Goal: Task Accomplishment & Management: Manage account settings

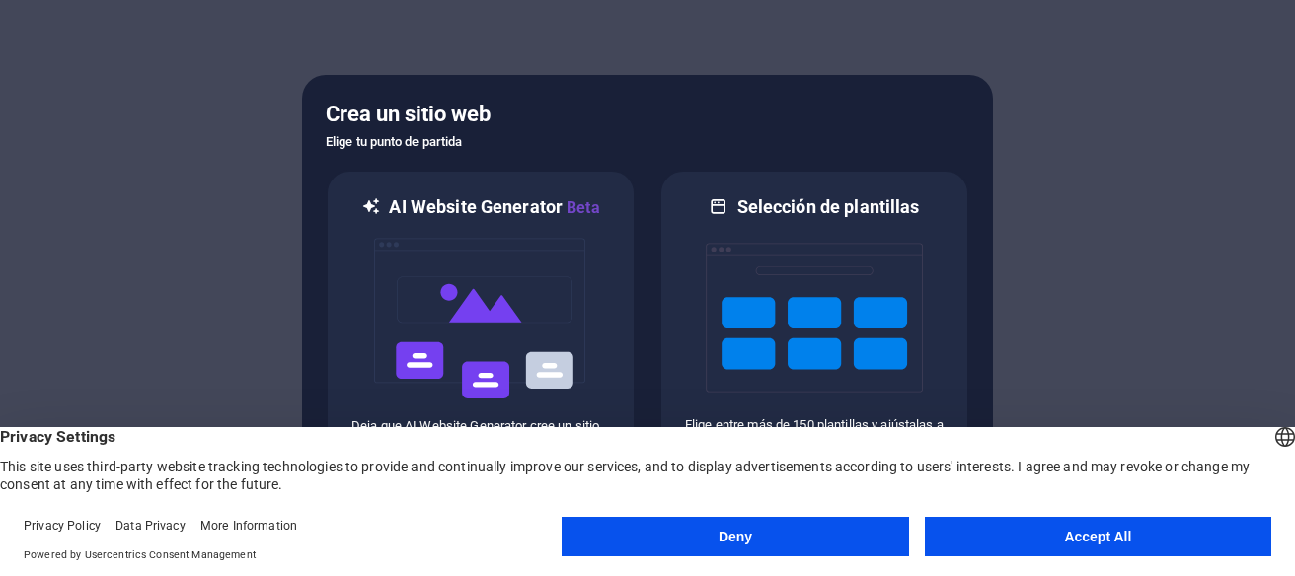
click at [1107, 536] on button "Accept All" at bounding box center [1098, 536] width 346 height 39
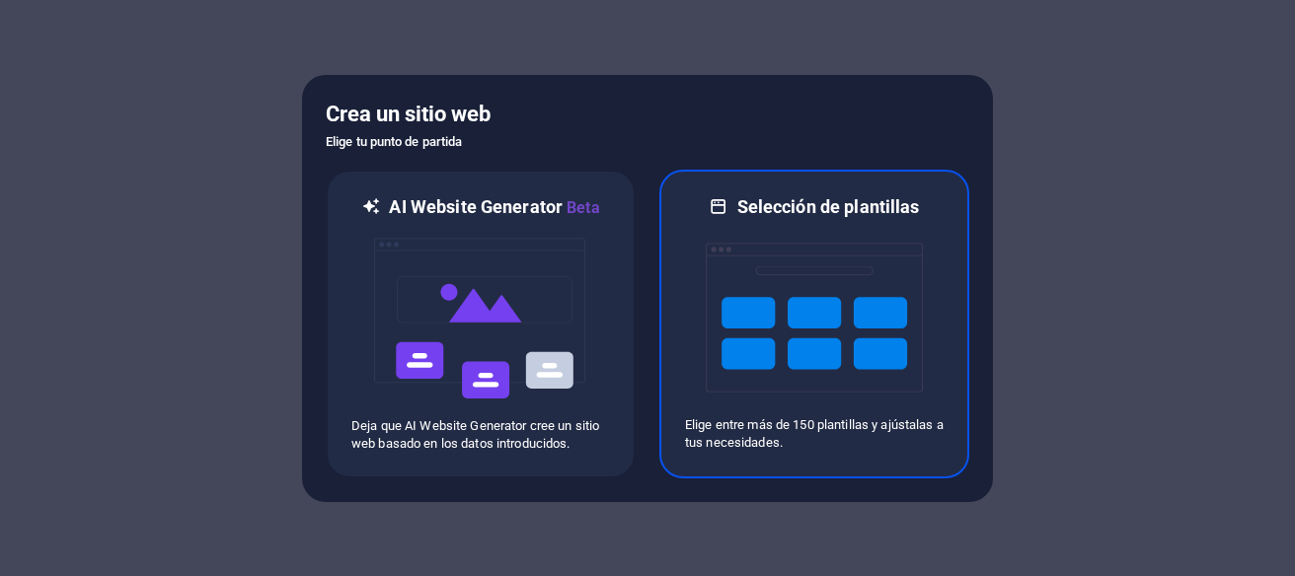
click at [804, 358] on img at bounding box center [814, 317] width 217 height 197
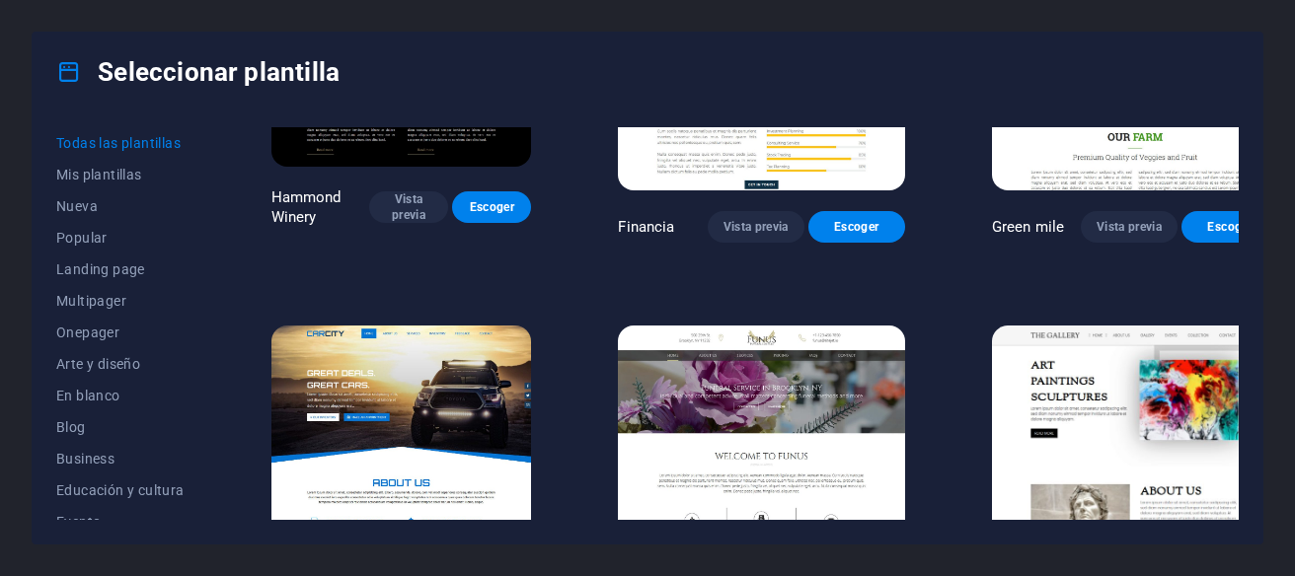
scroll to position [12980, 0]
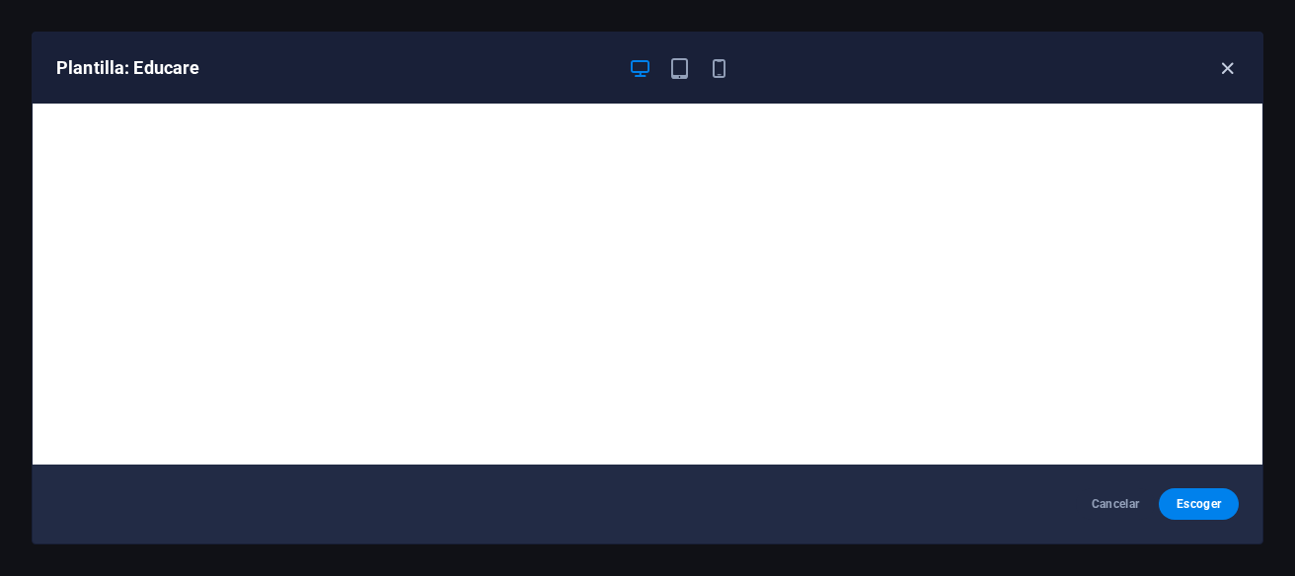
click at [1228, 69] on icon "button" at bounding box center [1227, 68] width 23 height 23
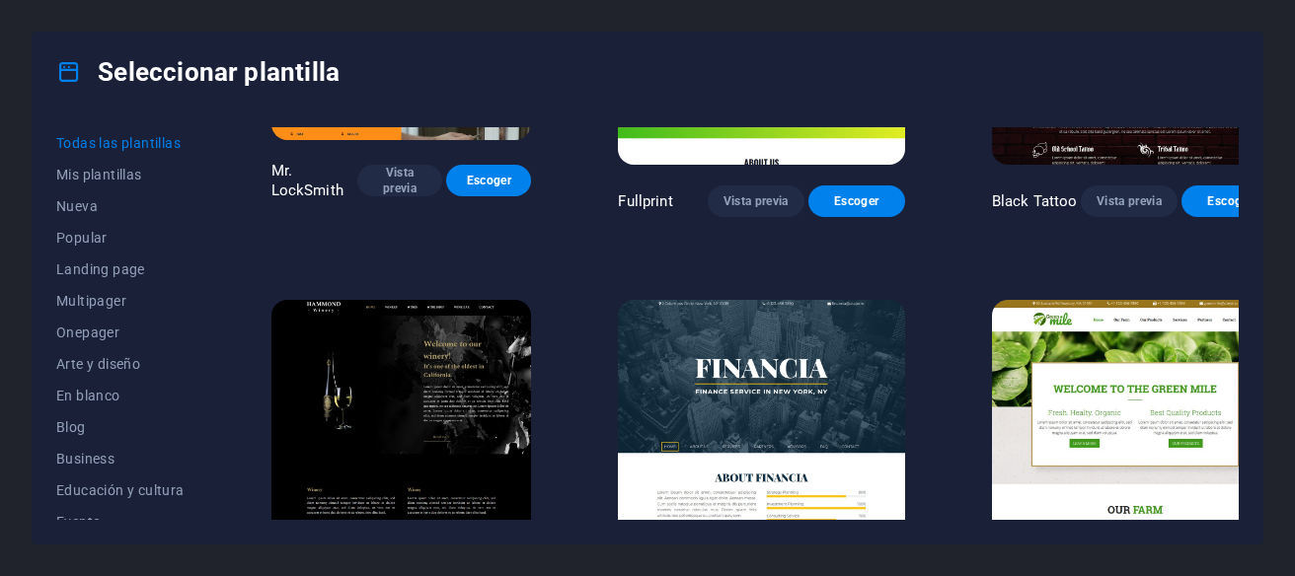
scroll to position [12608, 0]
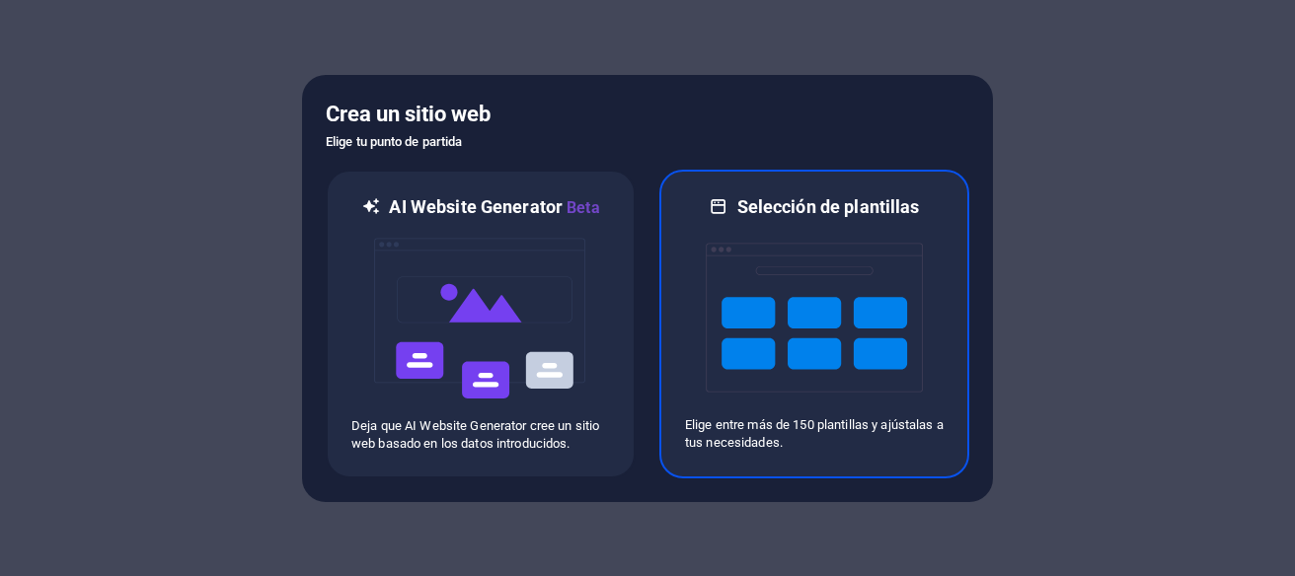
click at [812, 324] on img at bounding box center [814, 317] width 217 height 197
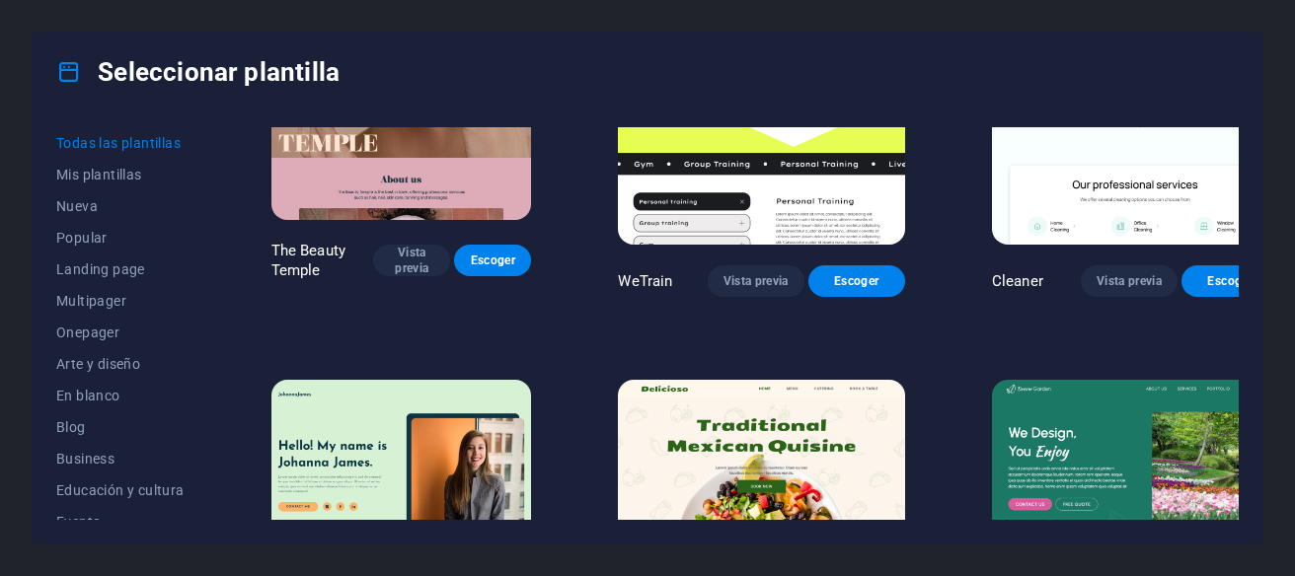
scroll to position [3414, 0]
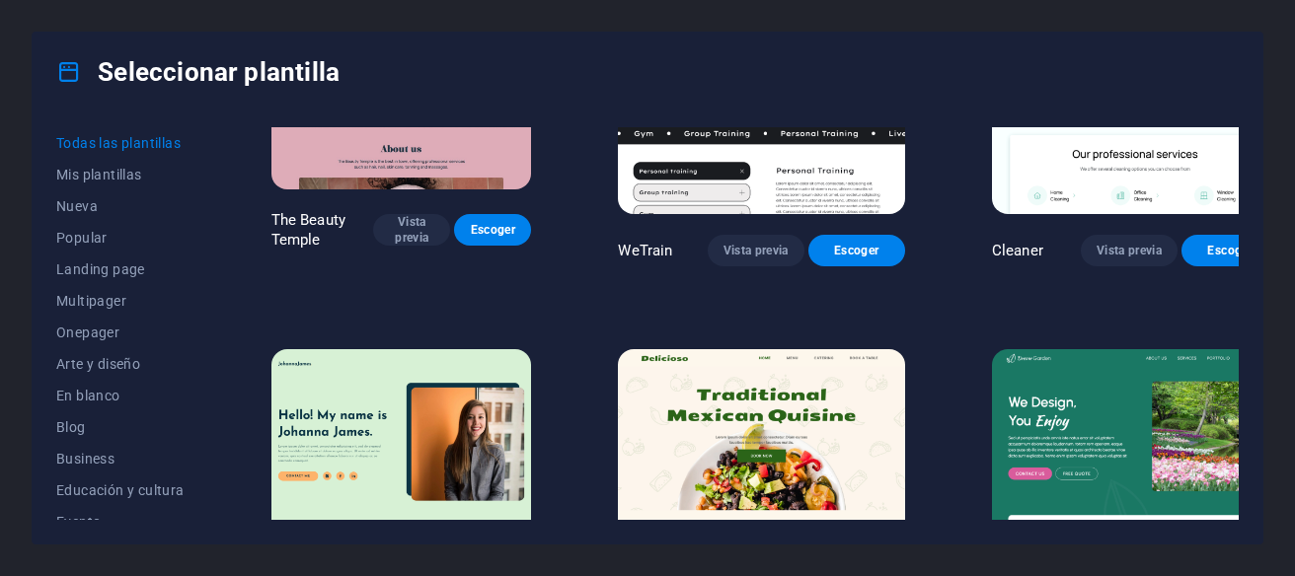
click at [1091, 349] on img at bounding box center [1135, 481] width 286 height 264
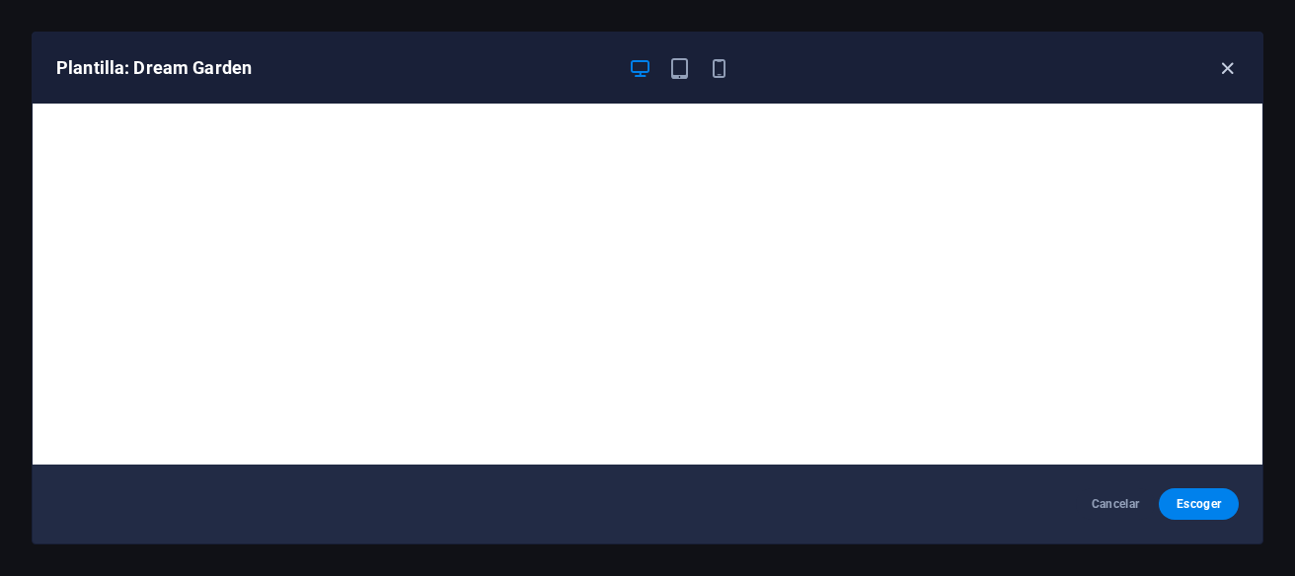
click at [1228, 67] on icon "button" at bounding box center [1227, 68] width 23 height 23
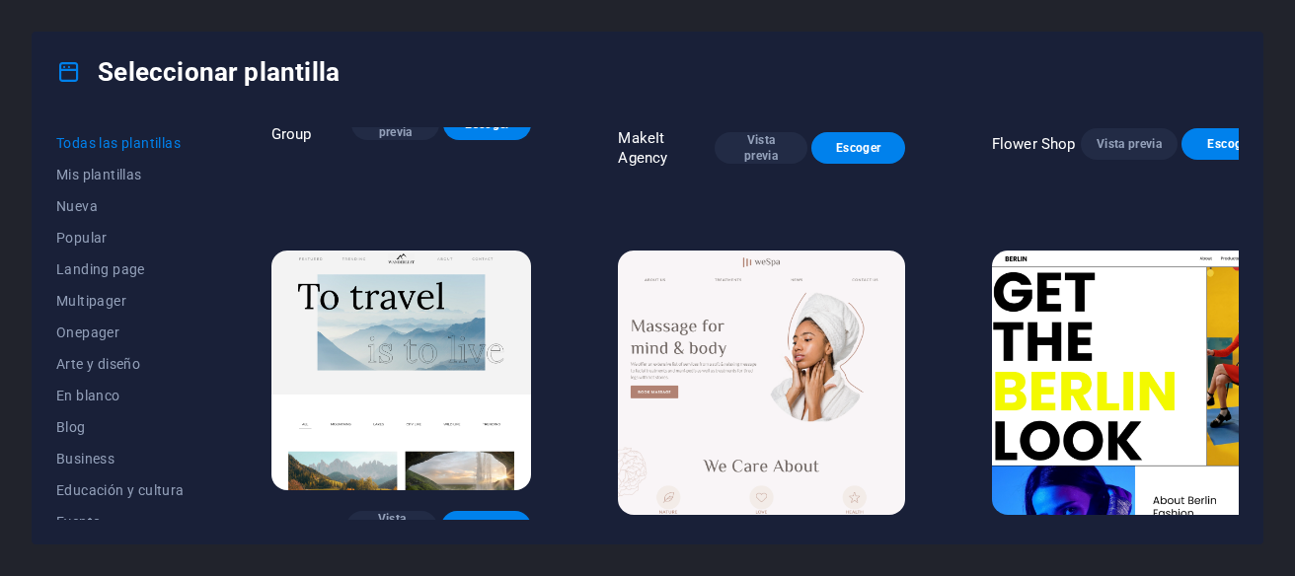
scroll to position [5265, 0]
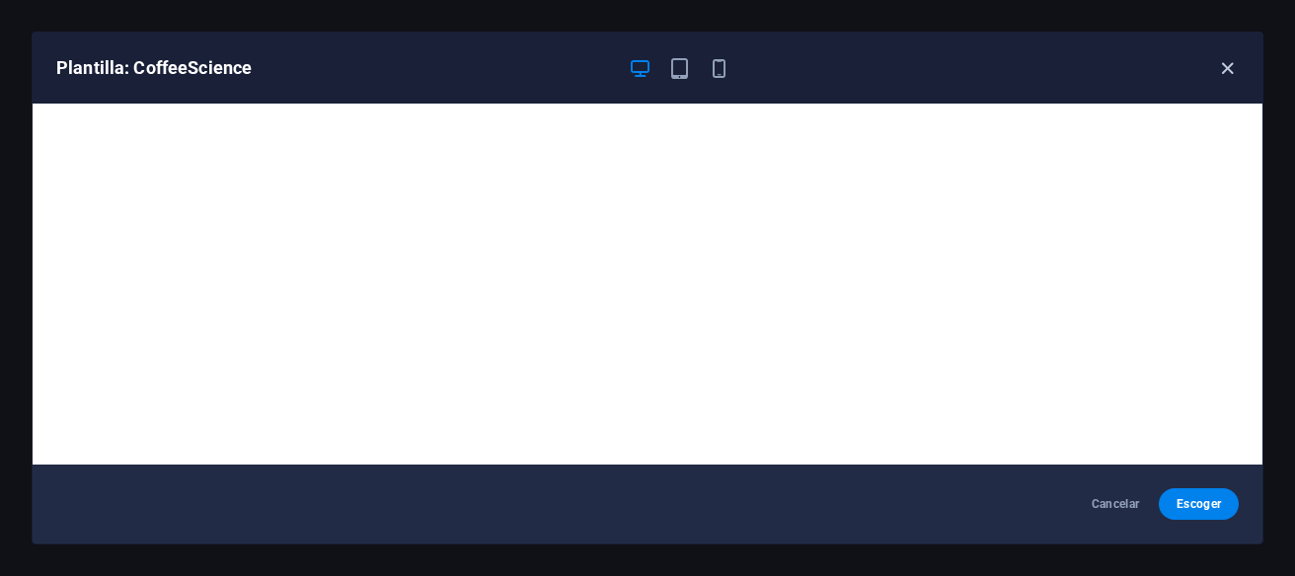
click at [1224, 67] on icon "button" at bounding box center [1227, 68] width 23 height 23
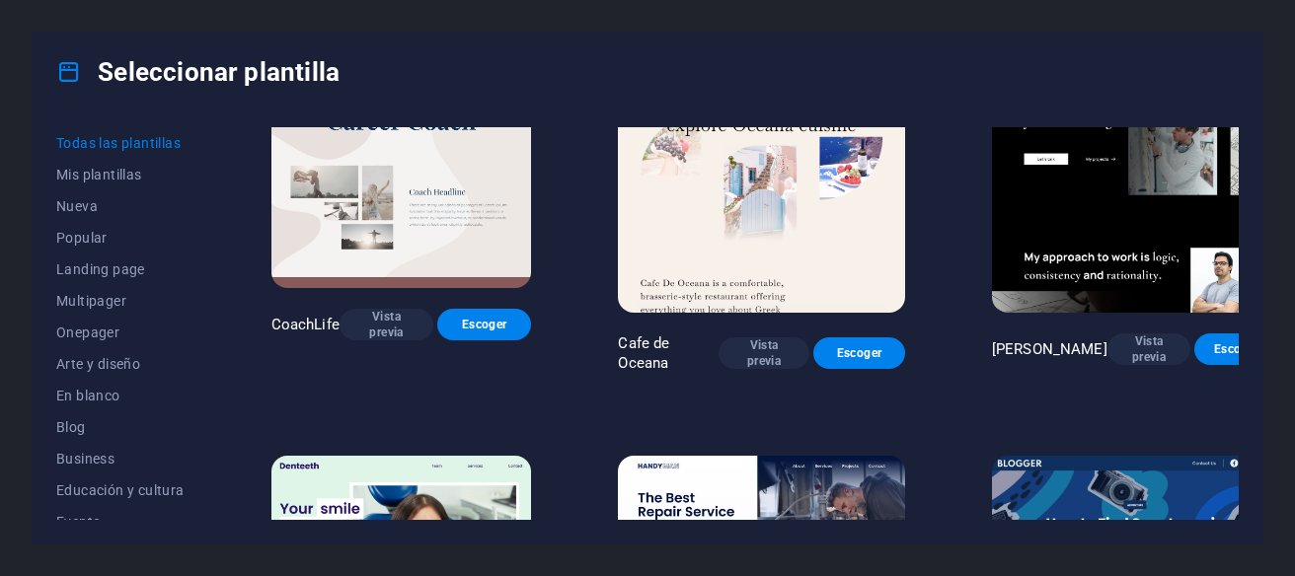
scroll to position [6093, 0]
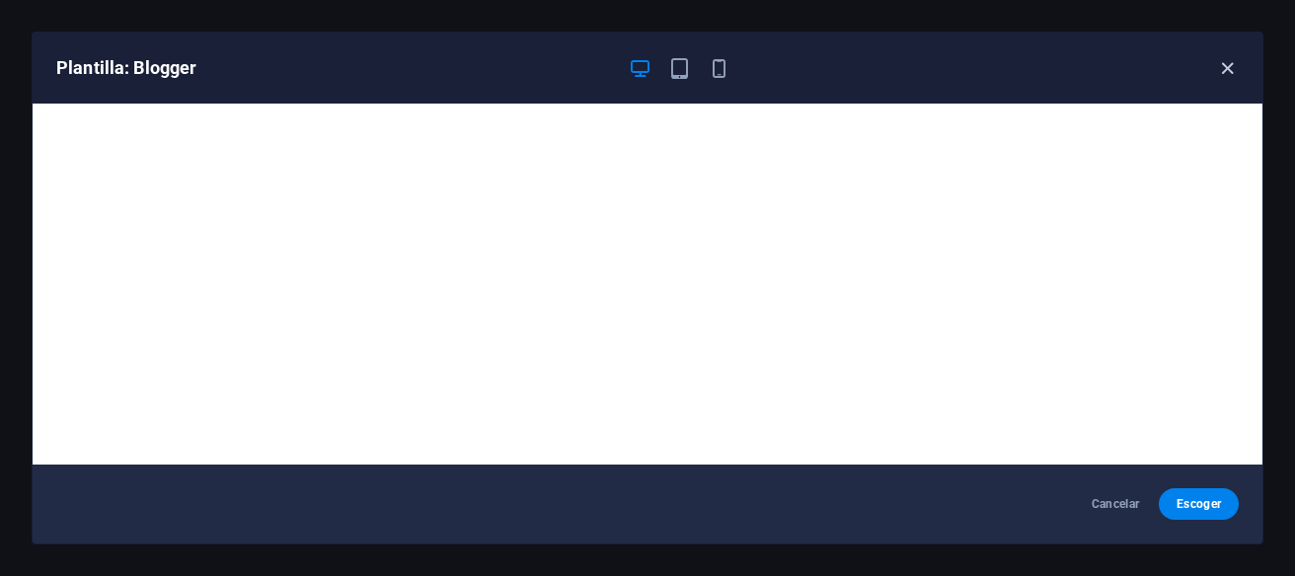
click at [1230, 67] on icon "button" at bounding box center [1227, 68] width 23 height 23
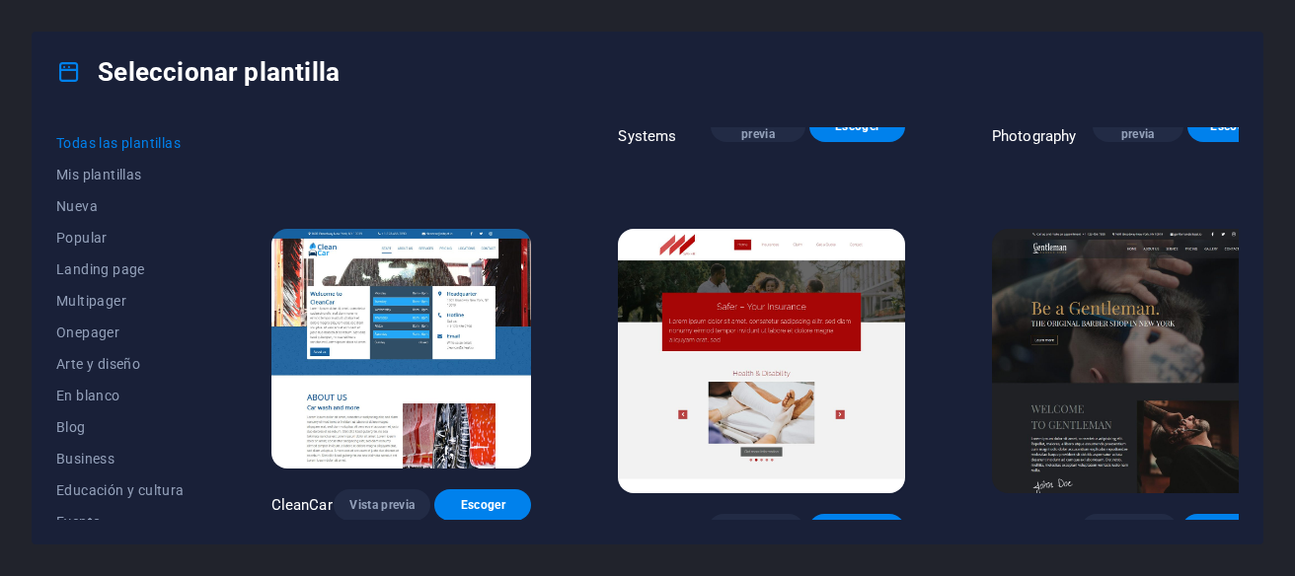
scroll to position [8857, 0]
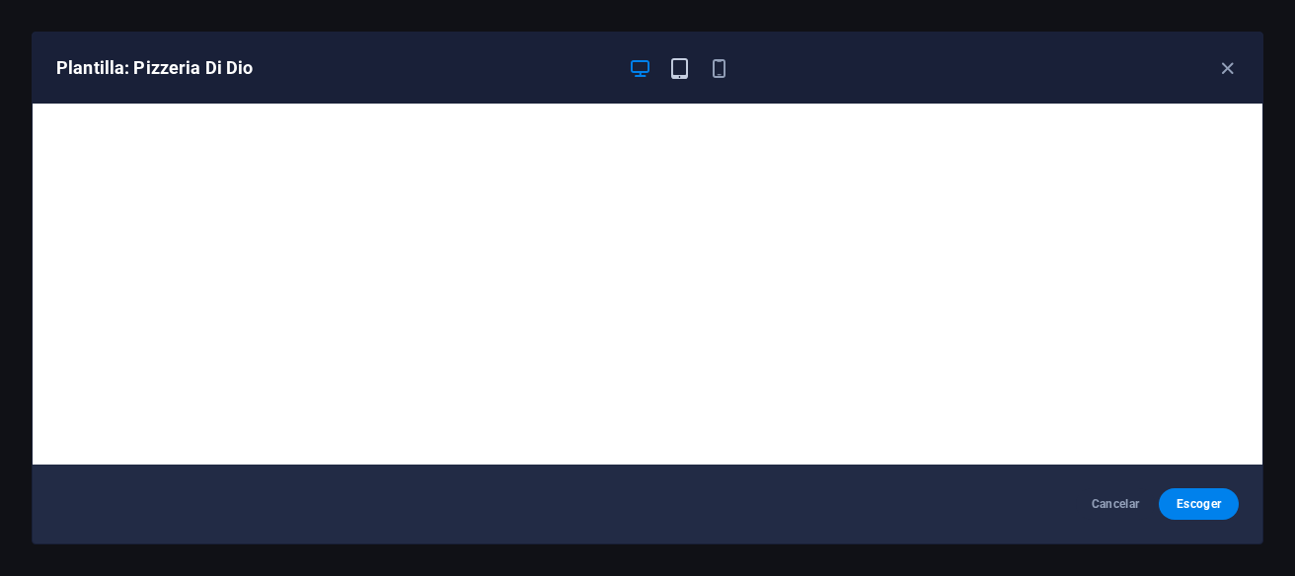
click at [680, 63] on icon "button" at bounding box center [679, 68] width 23 height 23
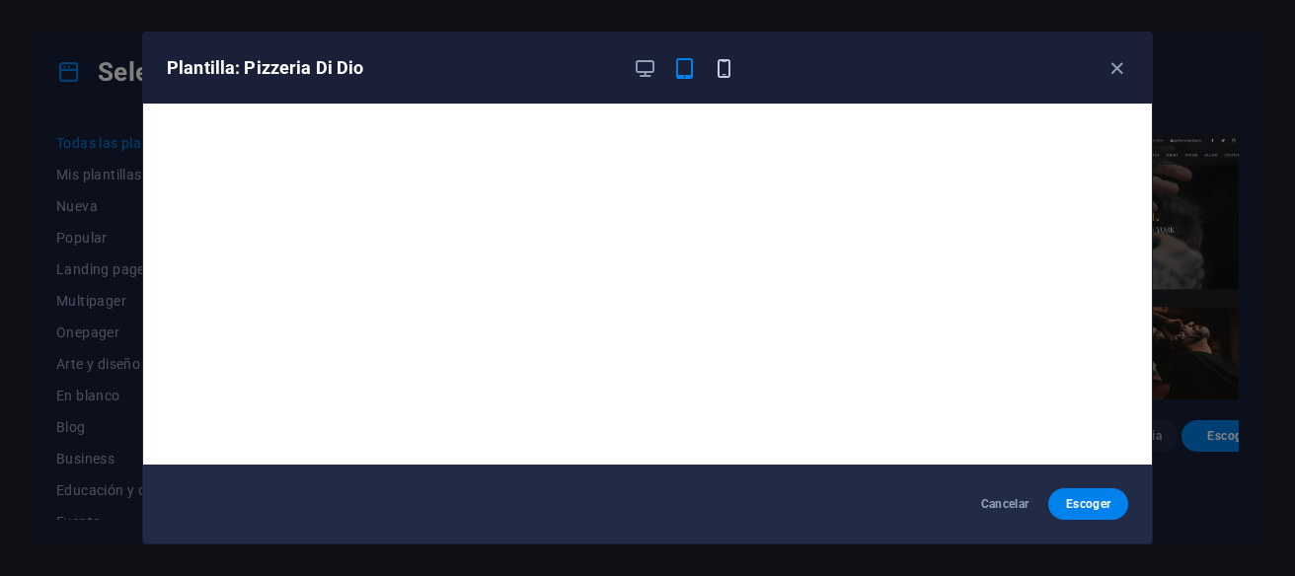
click at [718, 63] on icon "button" at bounding box center [723, 68] width 23 height 23
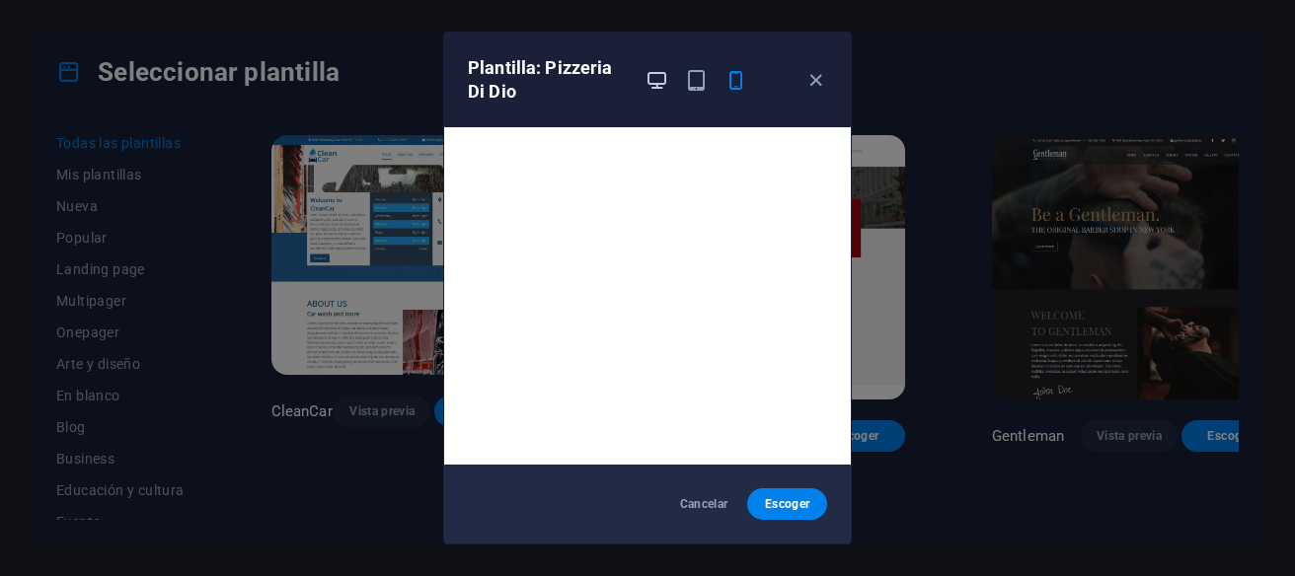
click at [665, 84] on icon "button" at bounding box center [656, 80] width 23 height 23
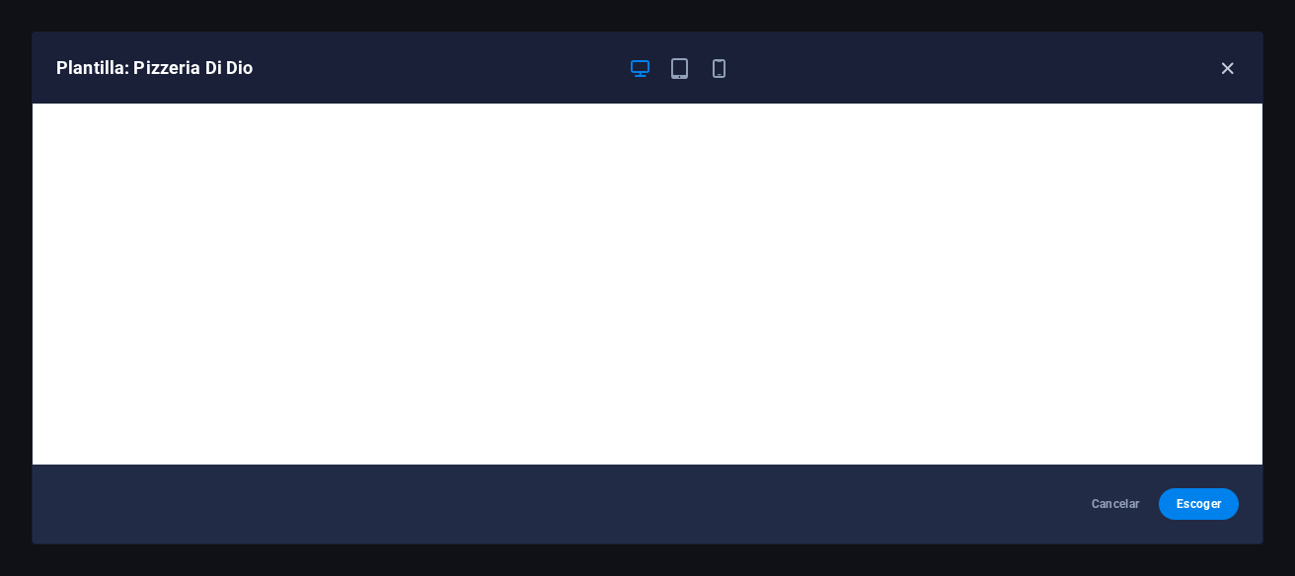
click at [1227, 67] on icon "button" at bounding box center [1227, 68] width 23 height 23
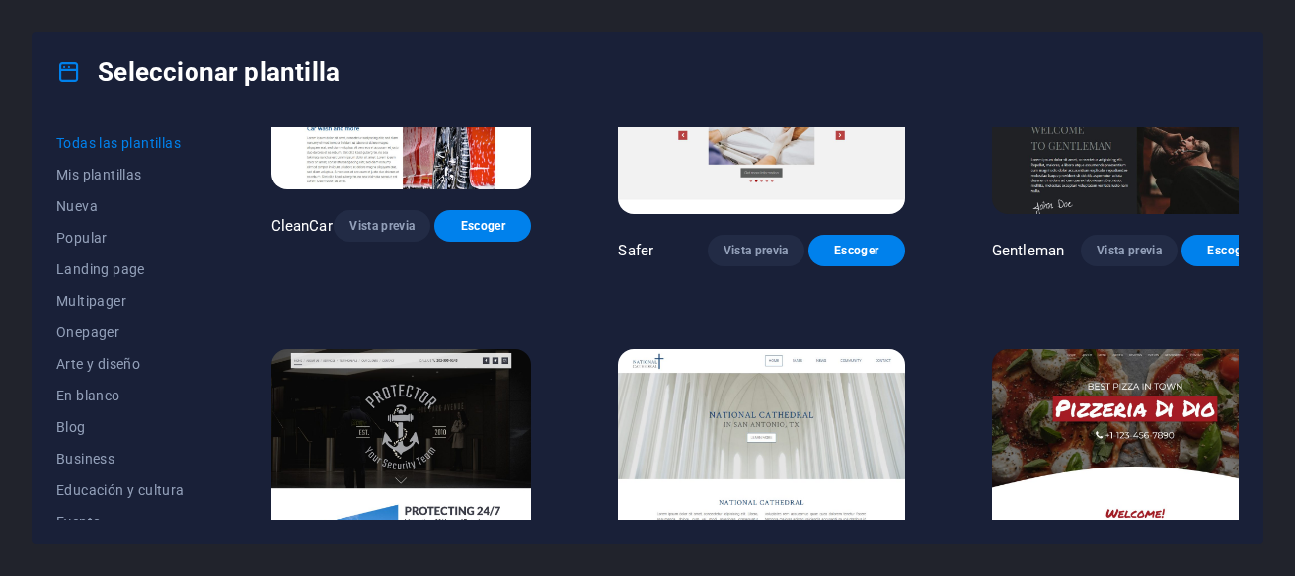
scroll to position [9136, 0]
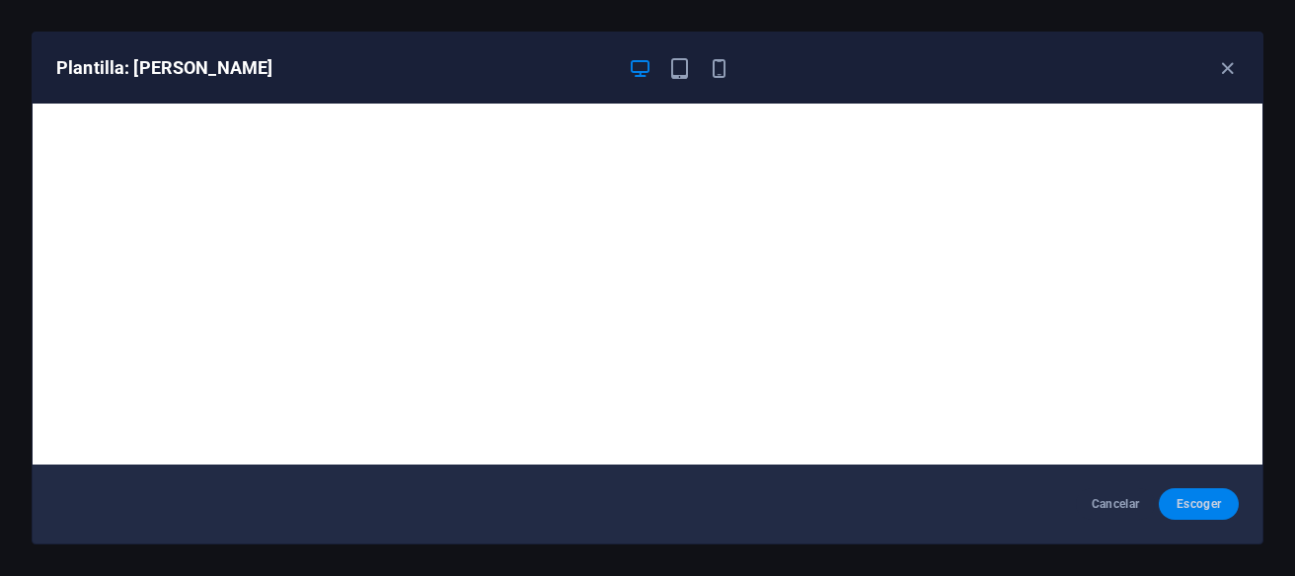
click at [1213, 513] on button "Escoger" at bounding box center [1198, 504] width 80 height 32
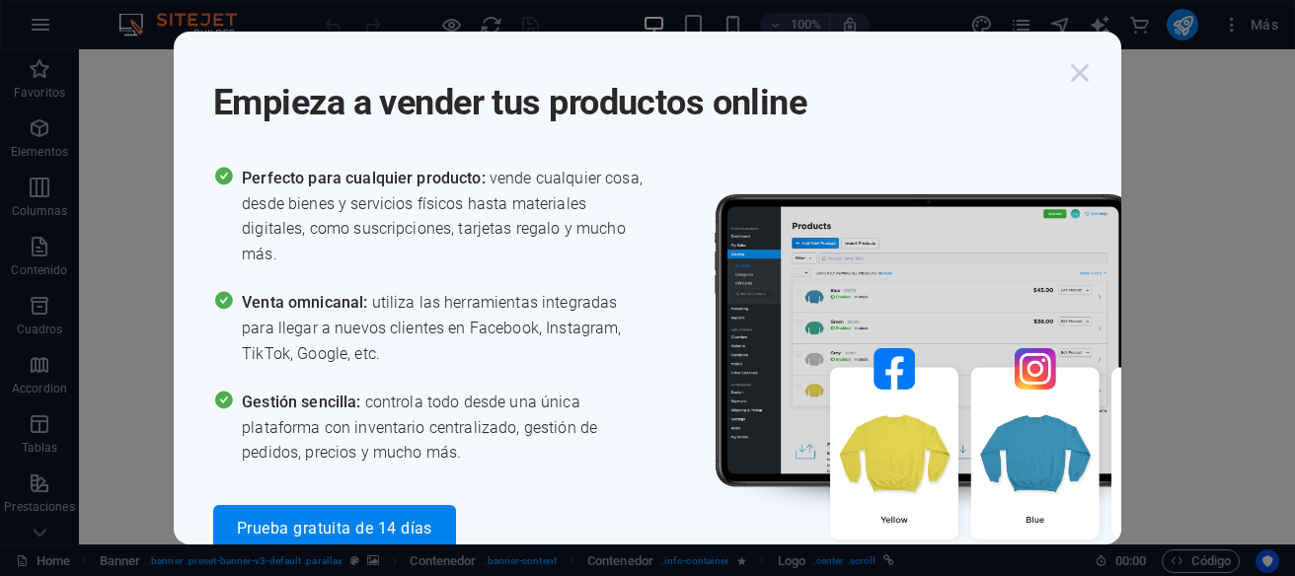
click at [1081, 78] on icon "button" at bounding box center [1080, 73] width 36 height 36
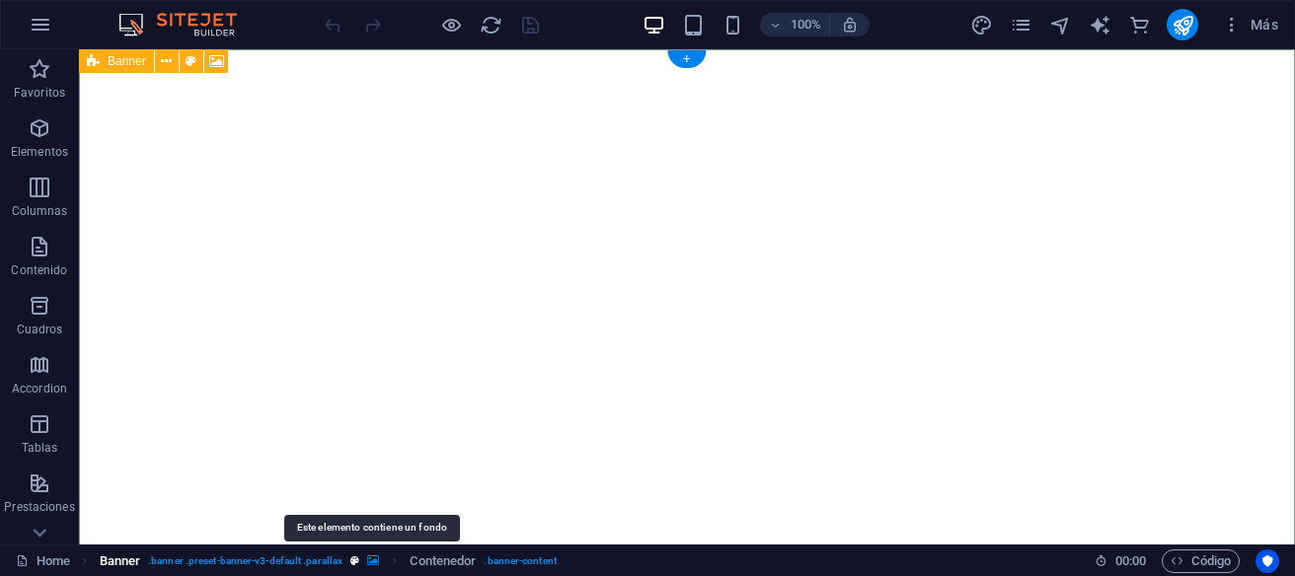
click at [369, 561] on icon "breadcrumb" at bounding box center [373, 561] width 12 height 11
select select "fade"
select select "ms"
select select "s"
select select "progressive"
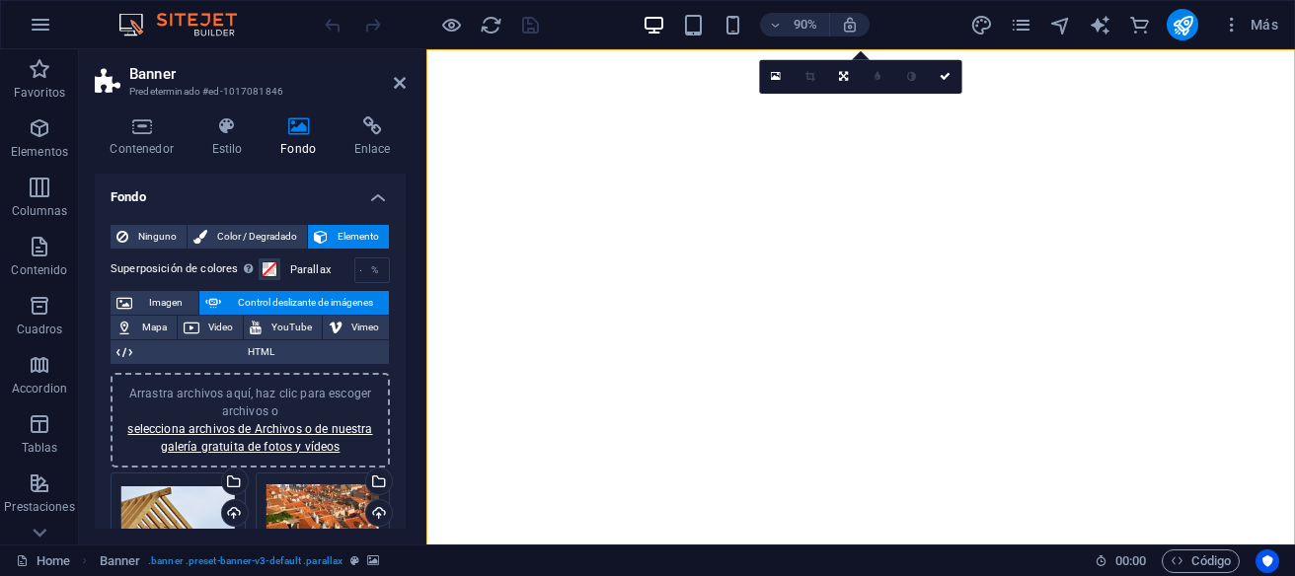
scroll to position [93, 0]
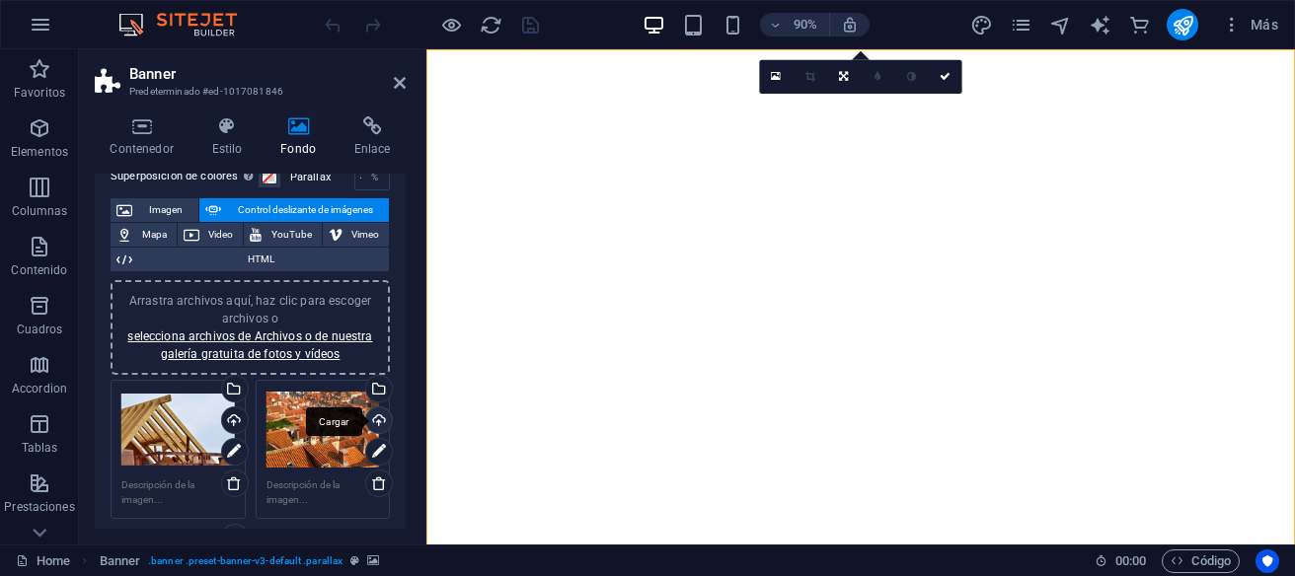
click at [380, 418] on div "Cargar" at bounding box center [377, 423] width 30 height 30
click at [190, 442] on div "Arrastra archivos aquí, haz clic para escoger archivos o selecciona archivos de…" at bounding box center [177, 430] width 113 height 79
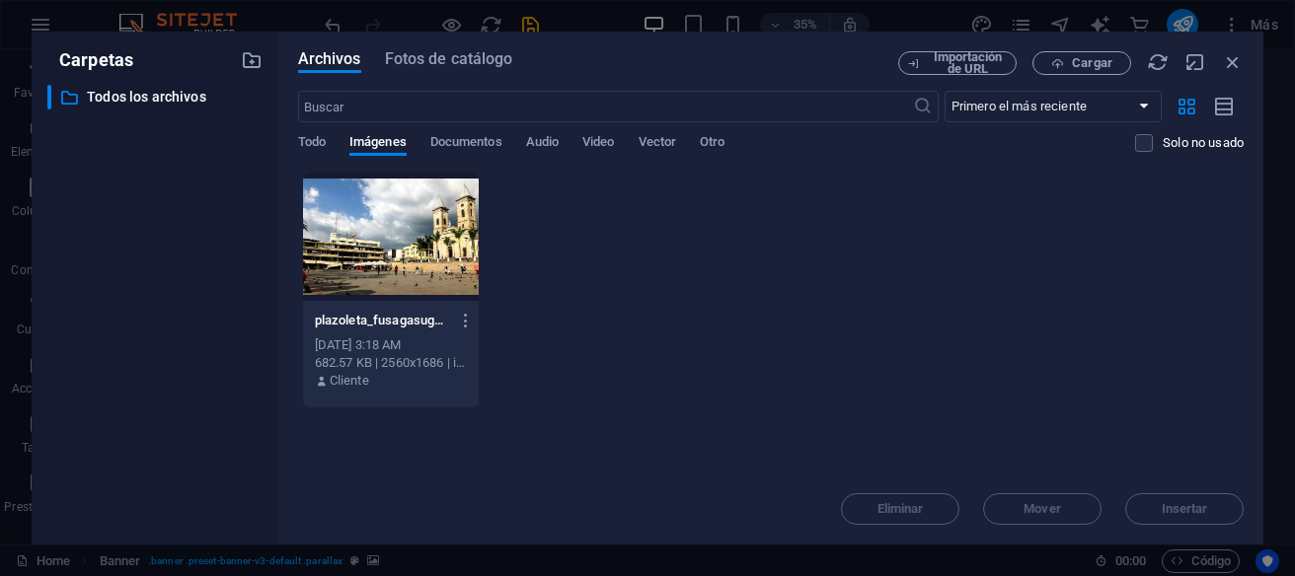
click at [382, 266] on div at bounding box center [391, 237] width 176 height 128
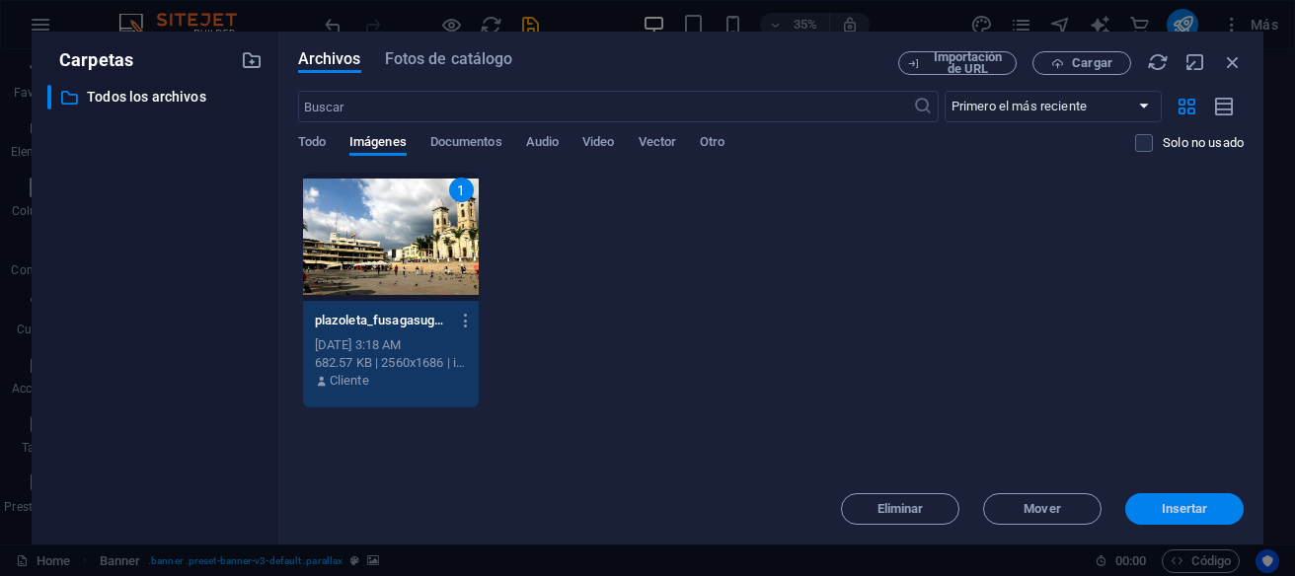
drag, startPoint x: 1189, startPoint y: 517, endPoint x: 850, endPoint y: 520, distance: 339.5
click at [1189, 517] on button "Insertar" at bounding box center [1184, 509] width 118 height 32
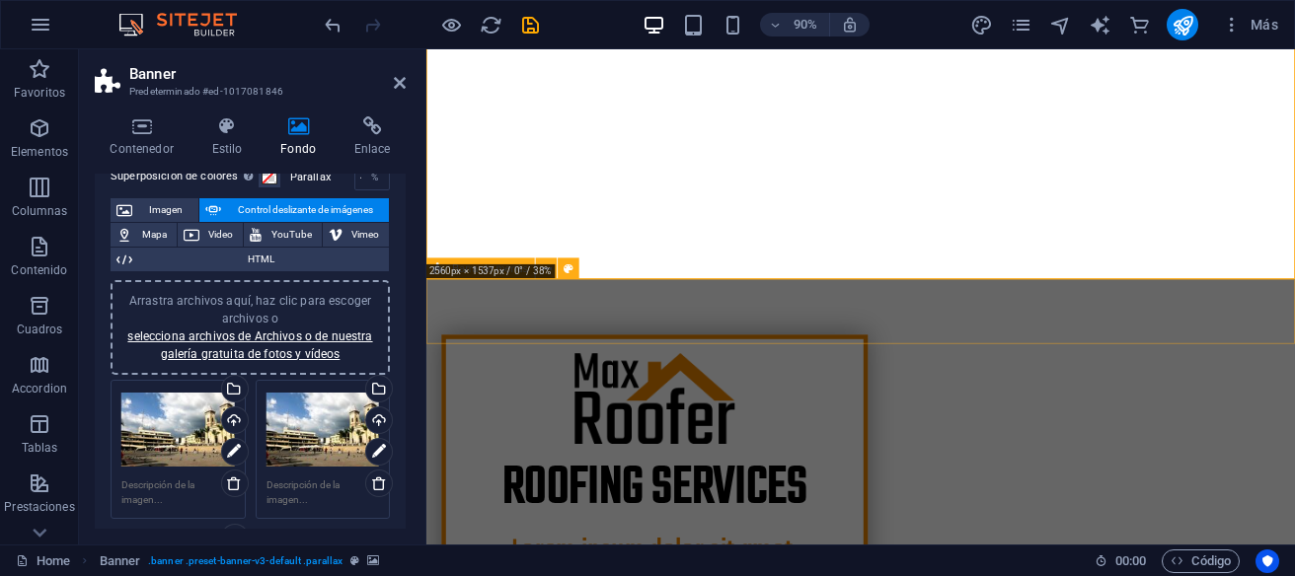
scroll to position [305, 0]
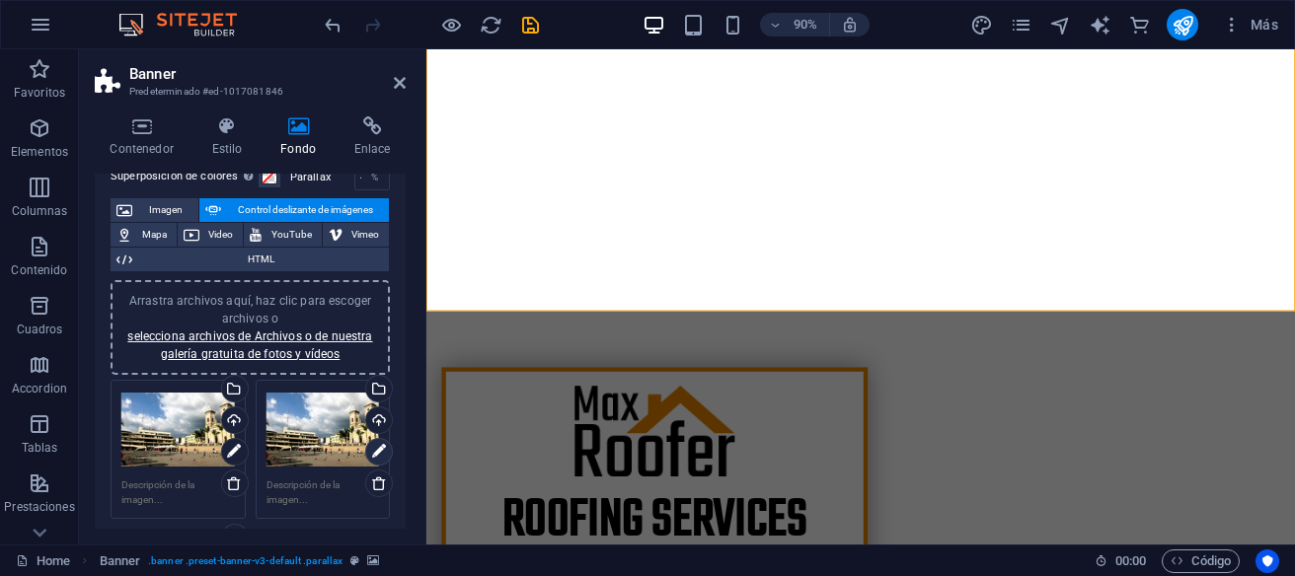
click at [378, 449] on icon at bounding box center [379, 452] width 14 height 24
click at [380, 421] on div "Cargar" at bounding box center [377, 423] width 30 height 30
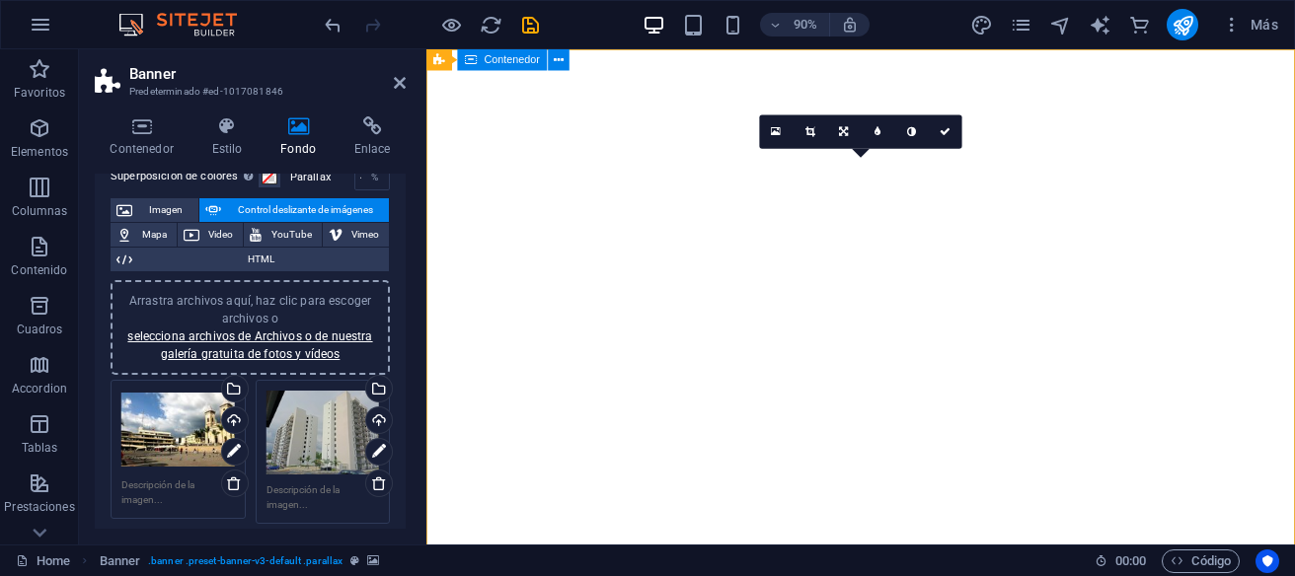
scroll to position [0, 0]
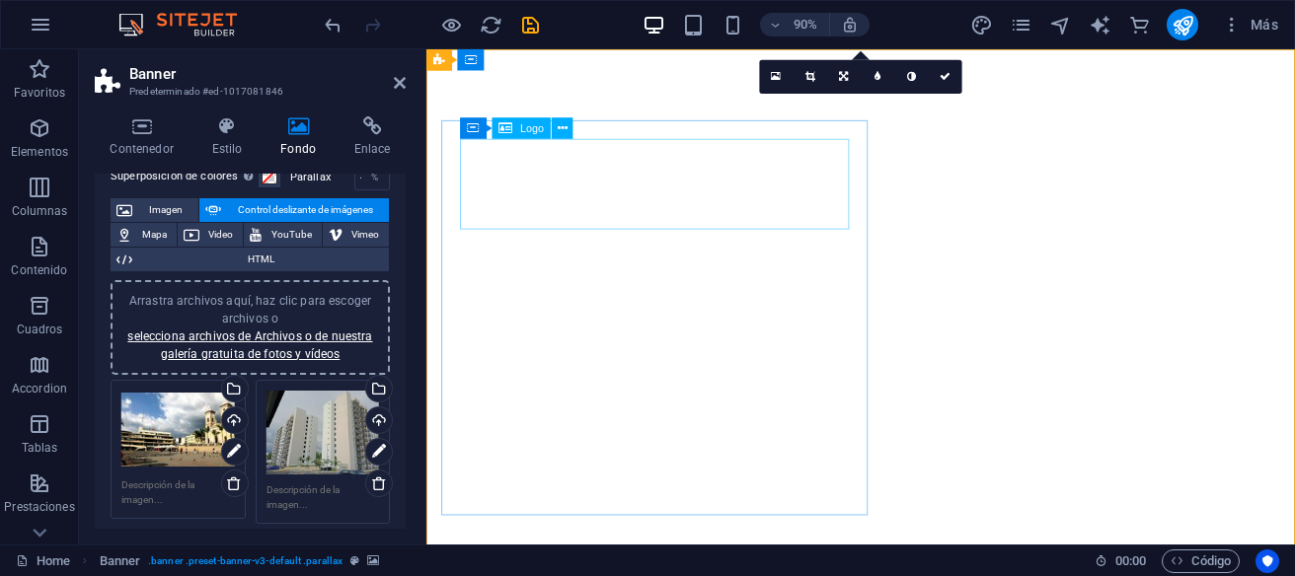
click at [527, 133] on span "Logo" at bounding box center [532, 128] width 24 height 11
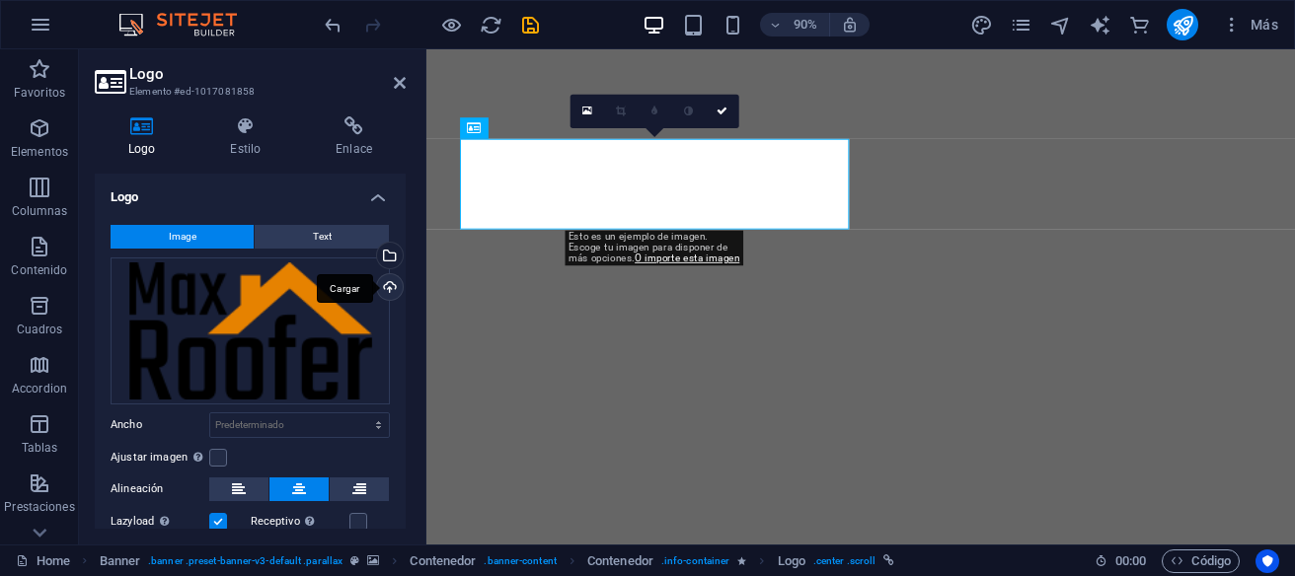
click at [388, 286] on div "Cargar" at bounding box center [388, 289] width 30 height 30
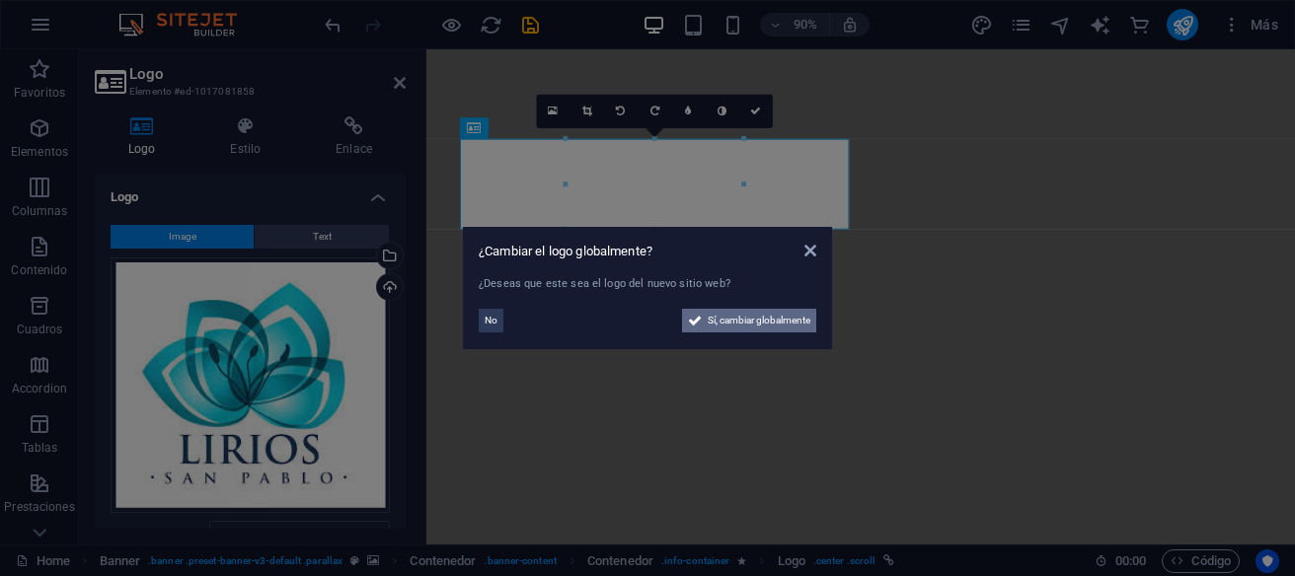
click at [741, 323] on span "Sí, cambiar globalmente" at bounding box center [759, 321] width 103 height 24
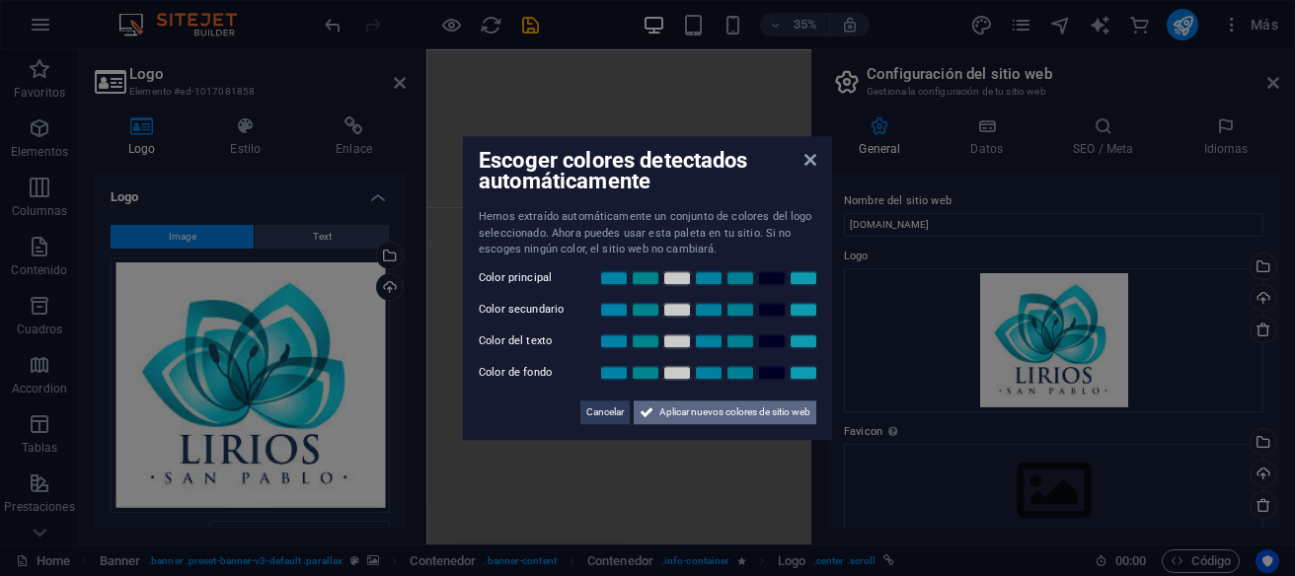
click at [737, 416] on span "Aplicar nuevos colores de sitio web" at bounding box center [734, 413] width 151 height 24
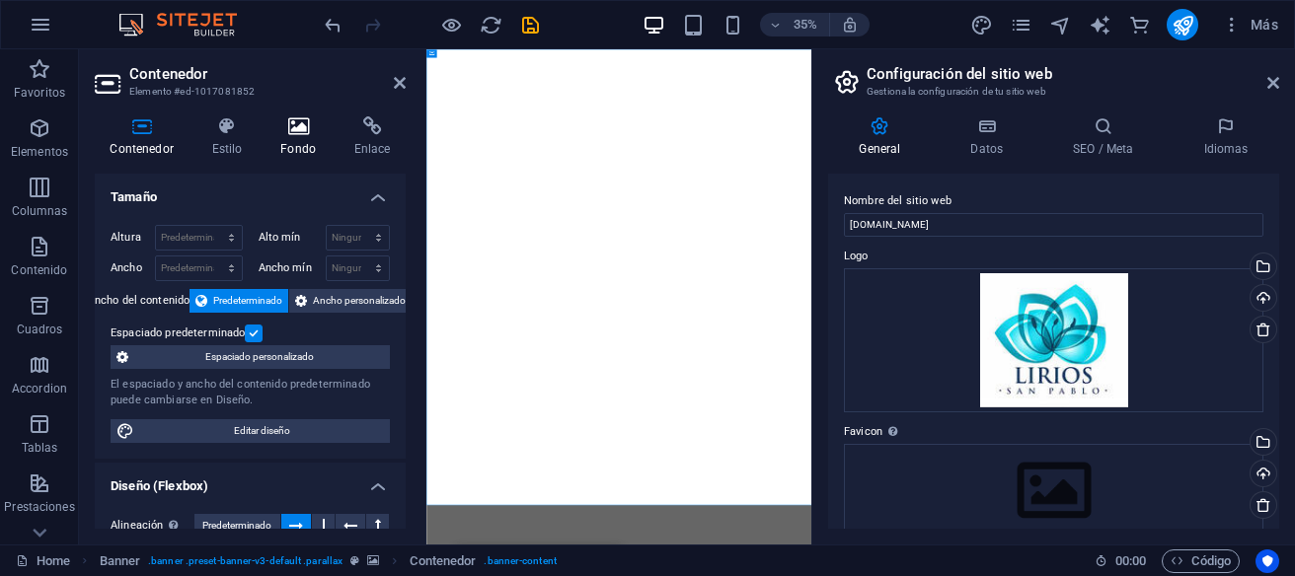
click at [298, 138] on h4 "Fondo" at bounding box center [302, 136] width 74 height 41
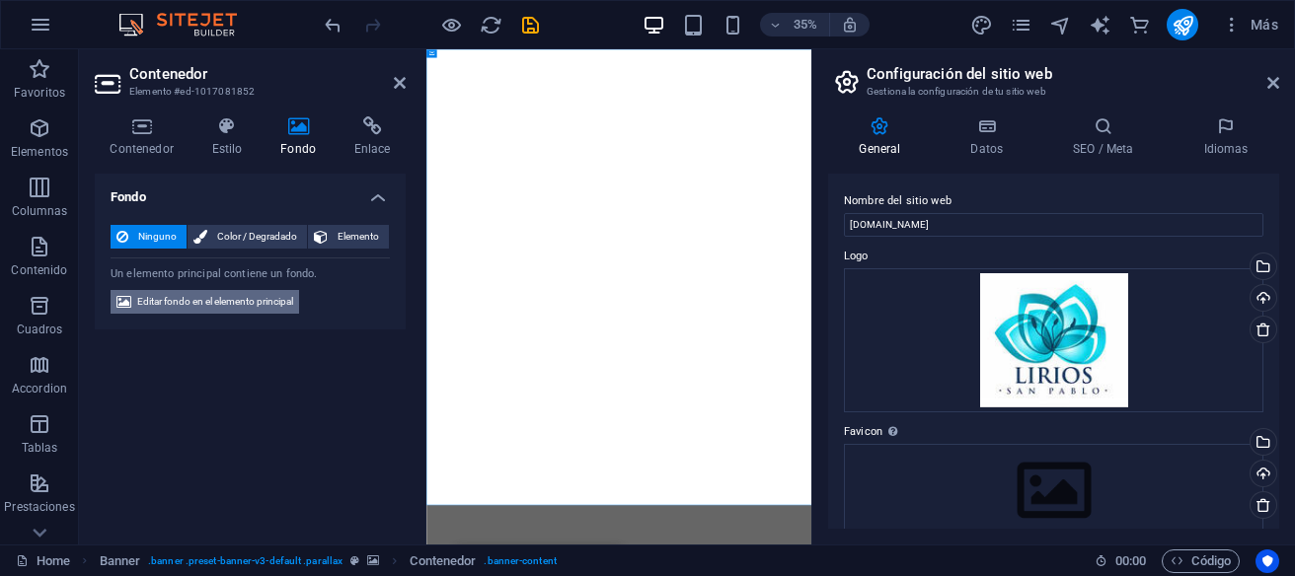
click at [190, 310] on span "Editar fondo en el elemento principal" at bounding box center [215, 302] width 156 height 24
select select "fade"
select select "ms"
select select "s"
select select "progressive"
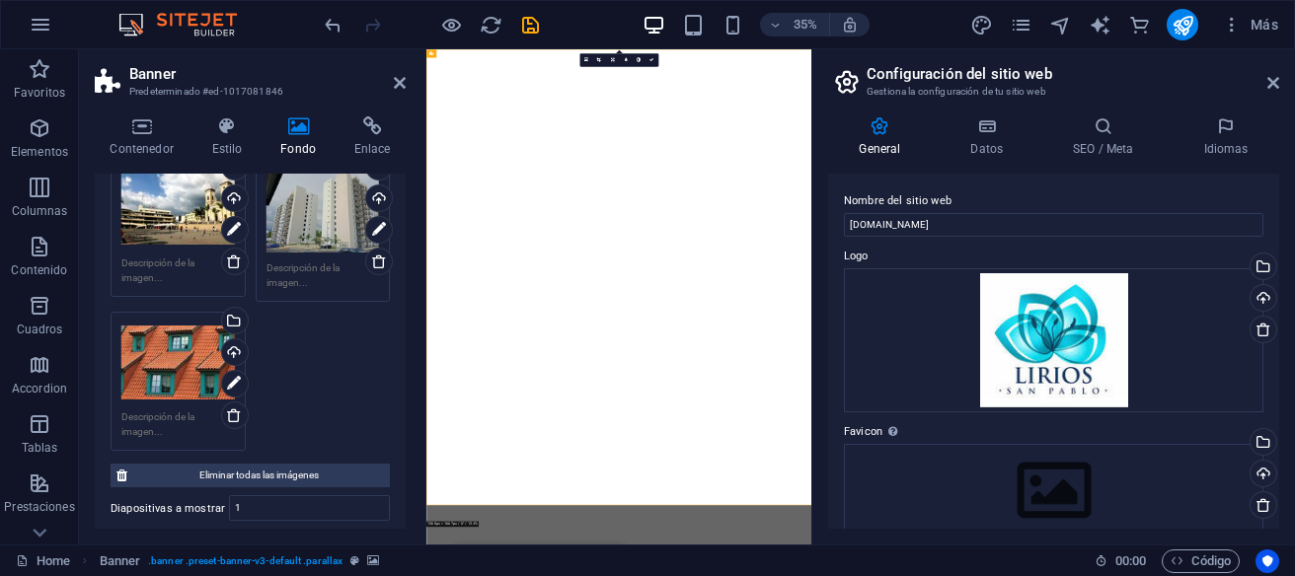
scroll to position [346, 0]
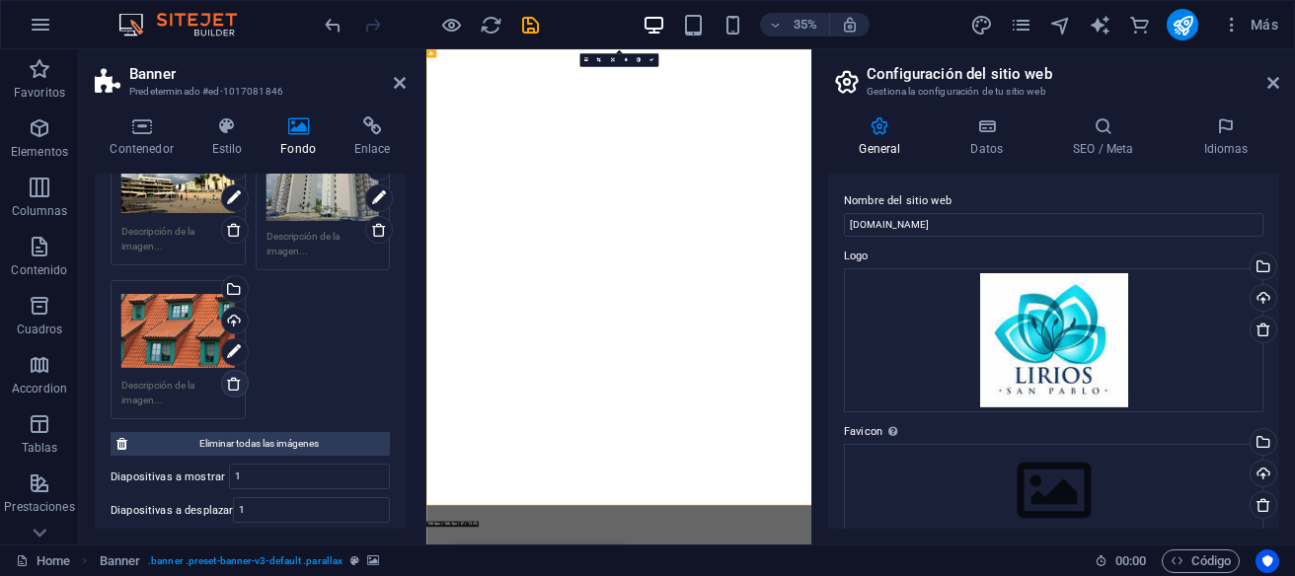
click at [238, 381] on icon at bounding box center [234, 384] width 16 height 16
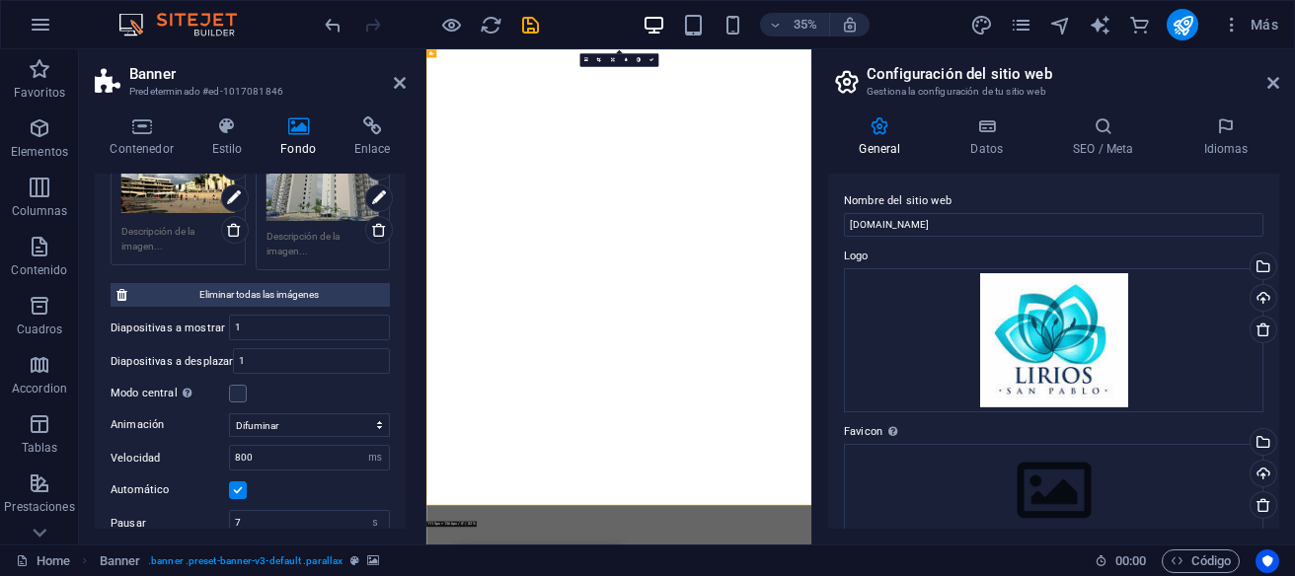
scroll to position [197, 0]
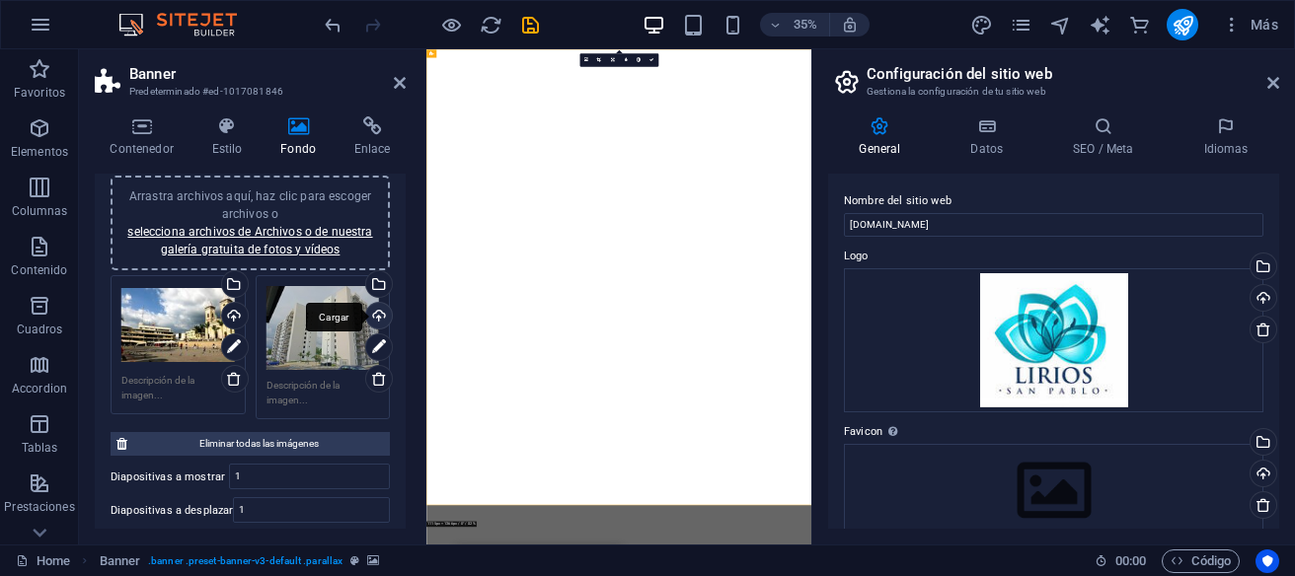
click at [376, 312] on div "Cargar" at bounding box center [377, 318] width 30 height 30
click at [377, 316] on div "Cargar" at bounding box center [377, 318] width 30 height 30
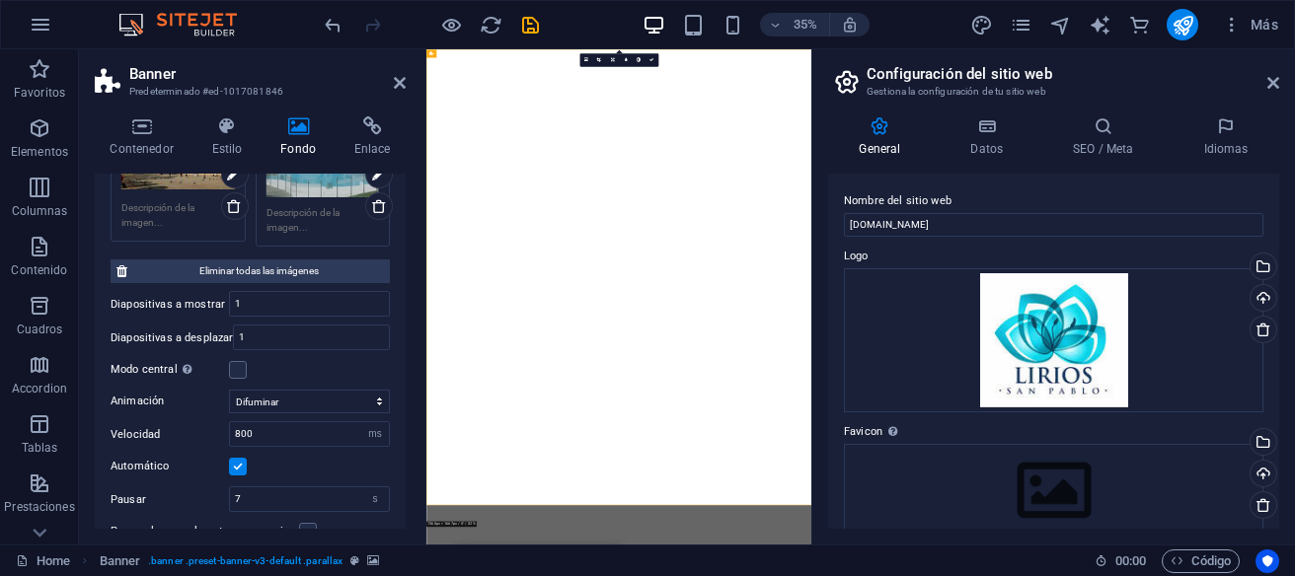
scroll to position [243, 0]
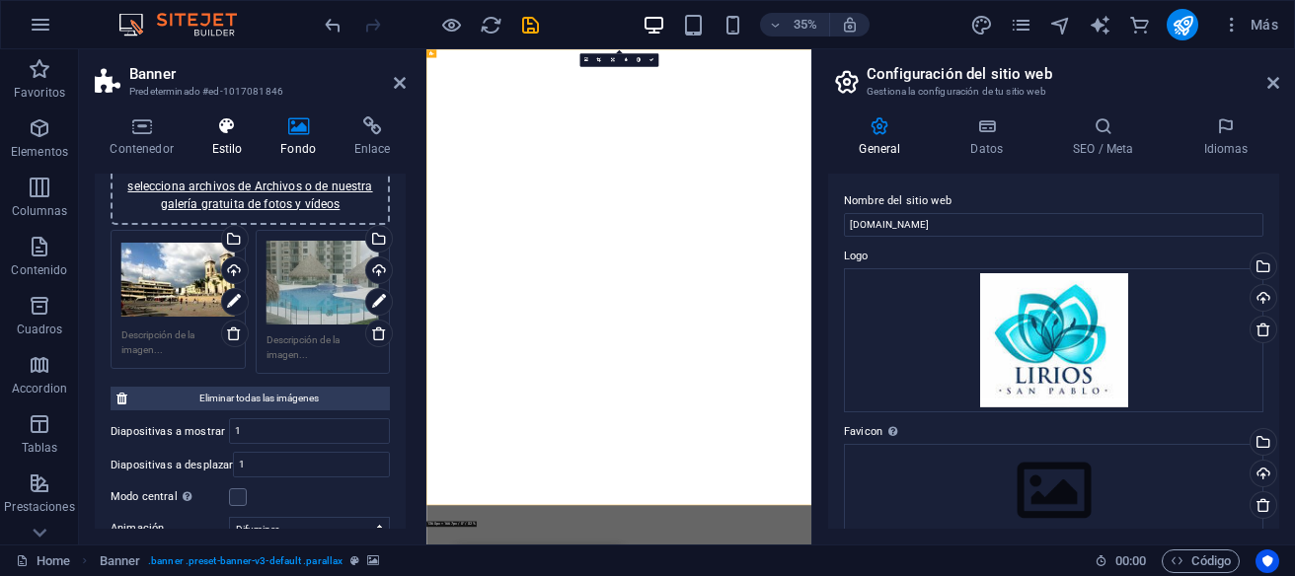
click at [229, 140] on h4 "Estilo" at bounding box center [230, 136] width 69 height 41
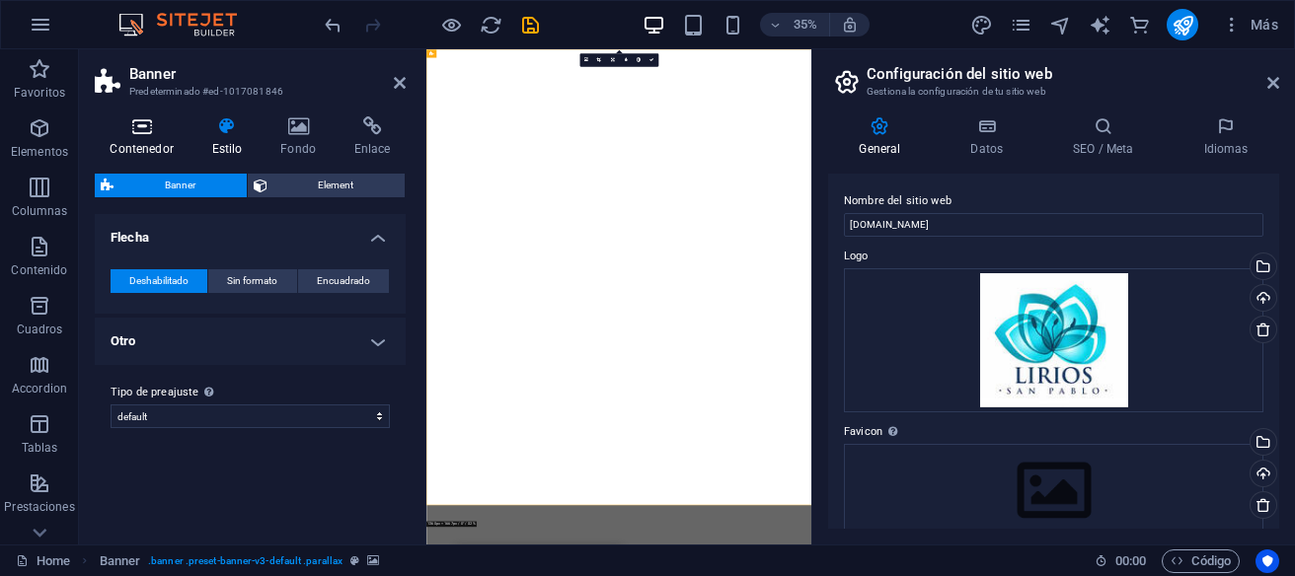
click at [147, 135] on icon at bounding box center [142, 126] width 94 height 20
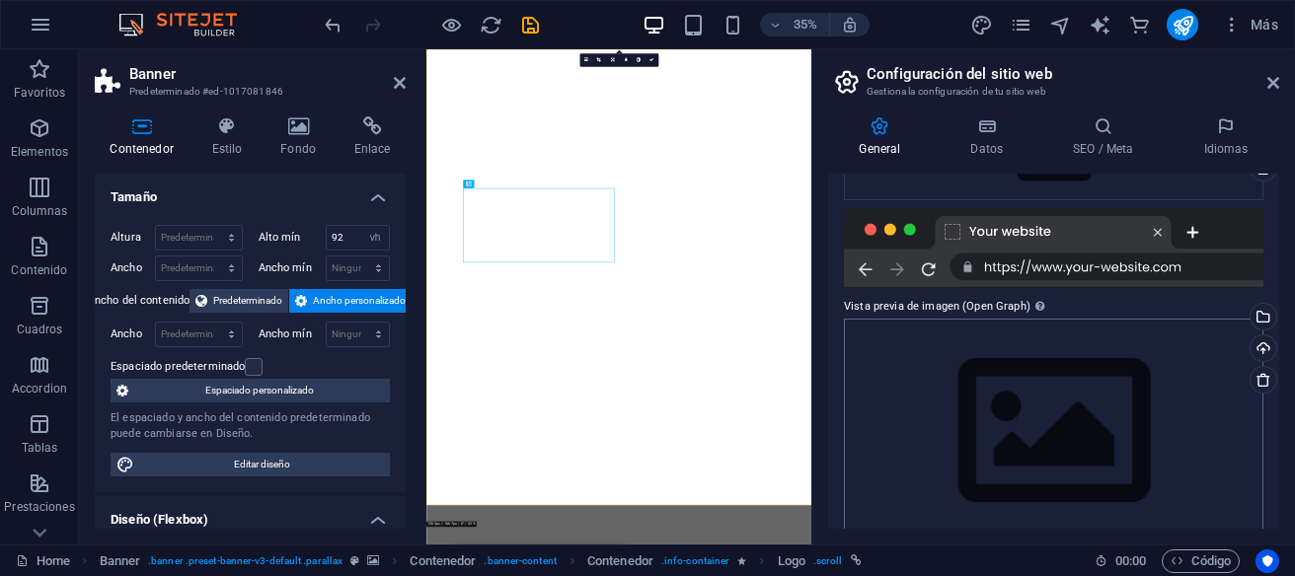
scroll to position [368, 0]
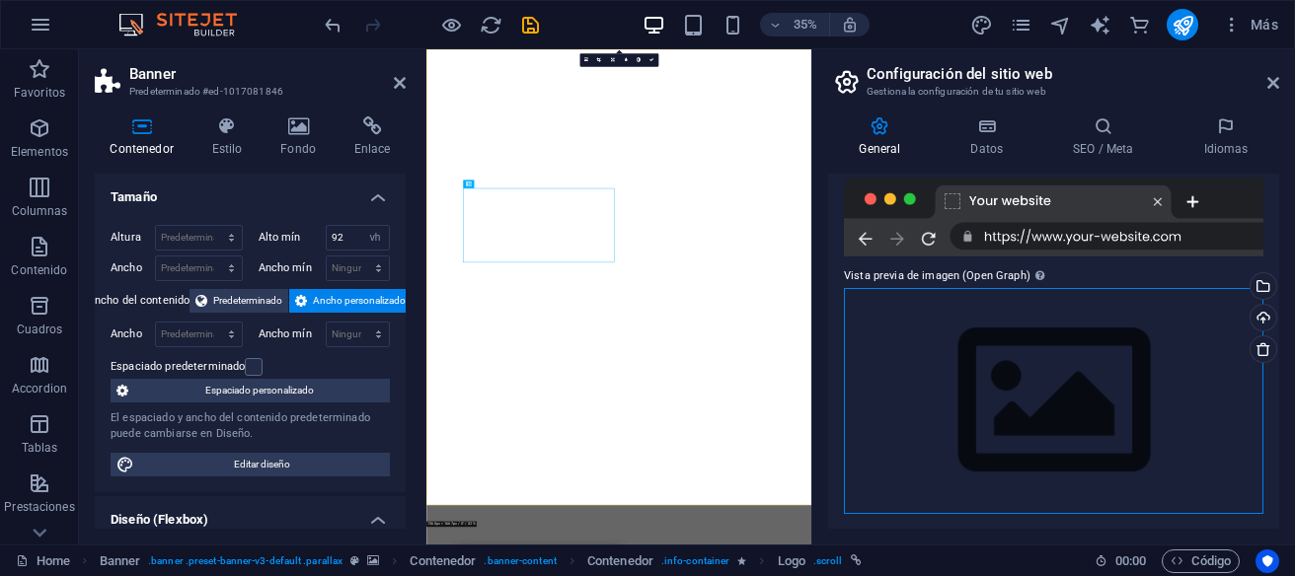
click at [966, 400] on div "Arrastra archivos aquí, haz clic para escoger archivos o selecciona archivos de…" at bounding box center [1053, 401] width 419 height 226
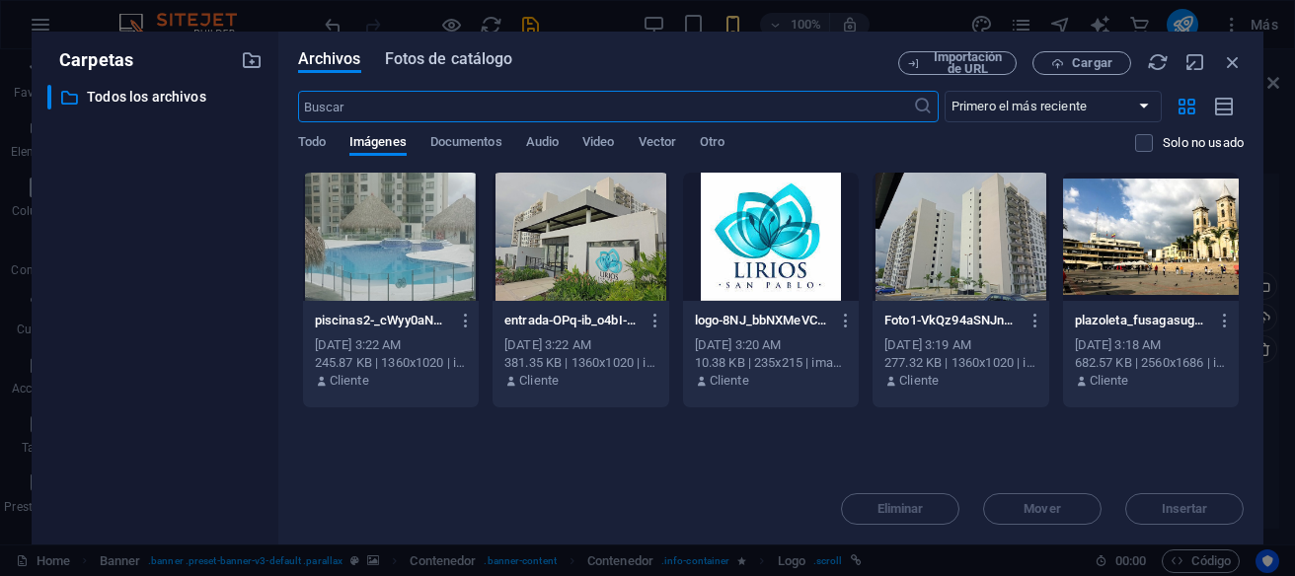
click at [448, 65] on span "Fotos de catálogo" at bounding box center [449, 59] width 128 height 24
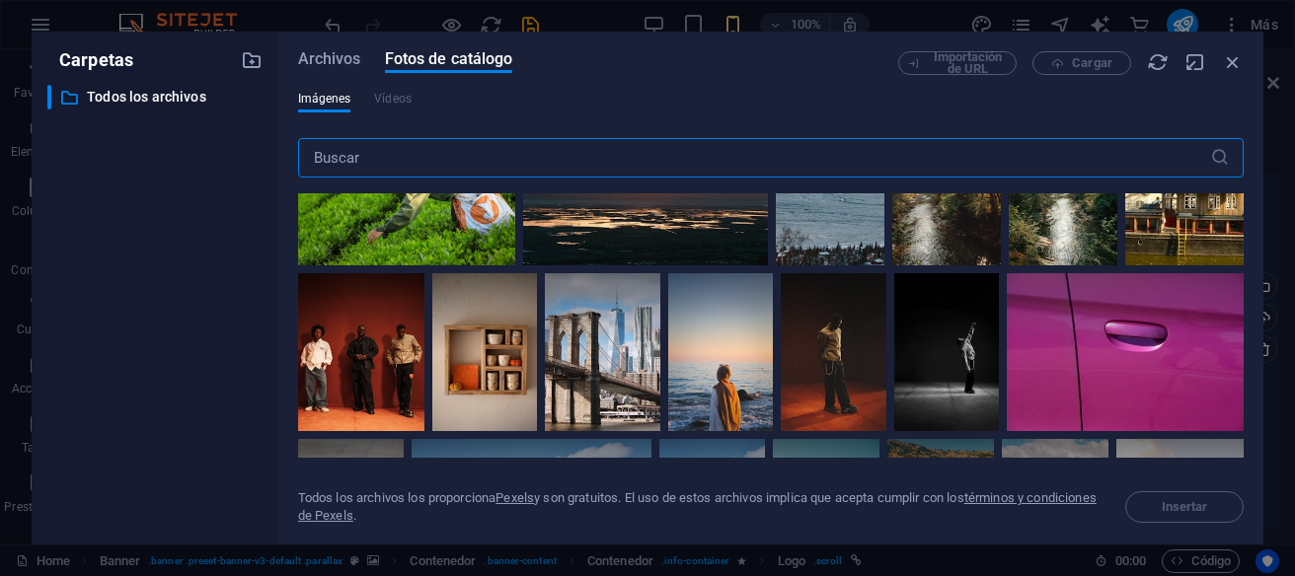
scroll to position [1789, 0]
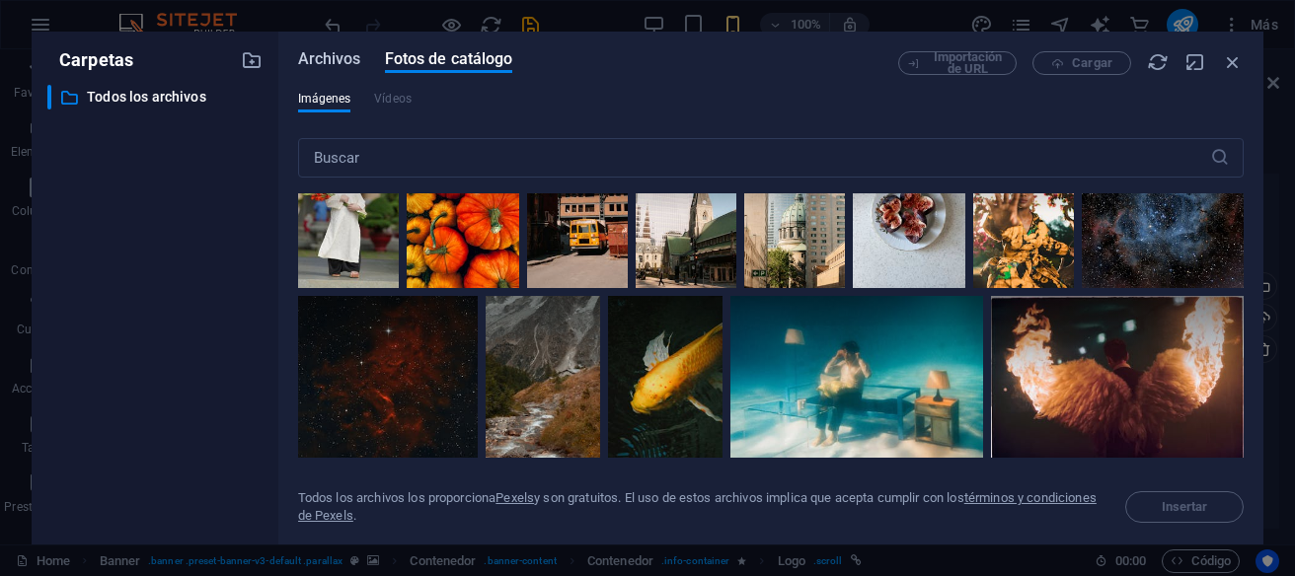
click at [325, 59] on span "Archivos" at bounding box center [329, 59] width 63 height 24
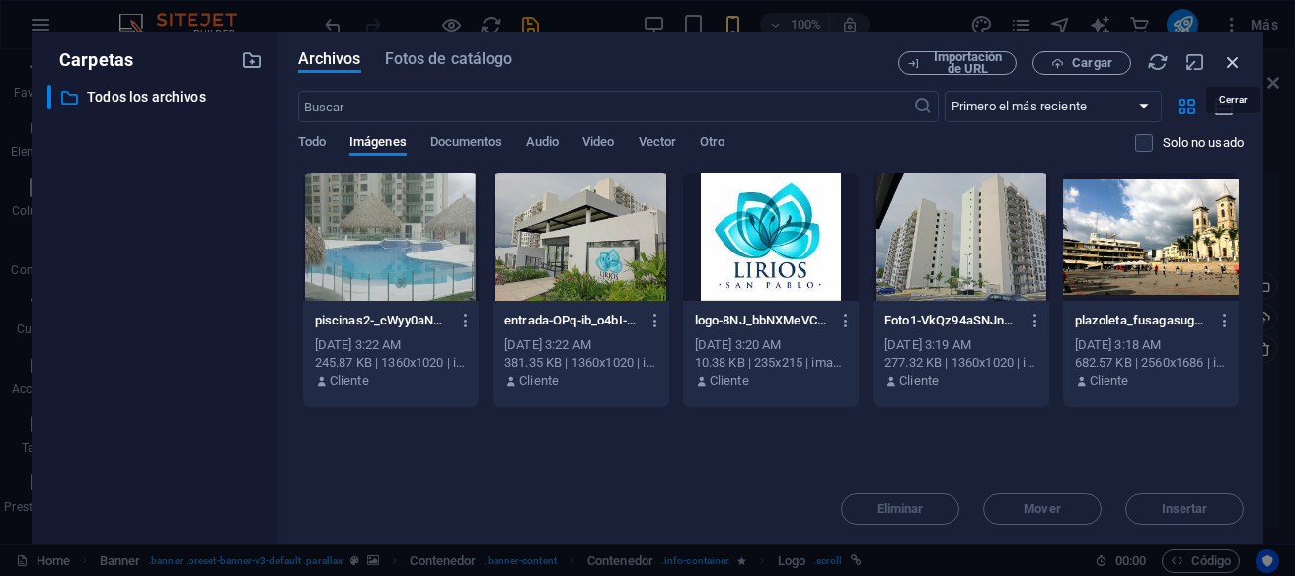
click at [1231, 62] on icon "button" at bounding box center [1233, 62] width 22 height 22
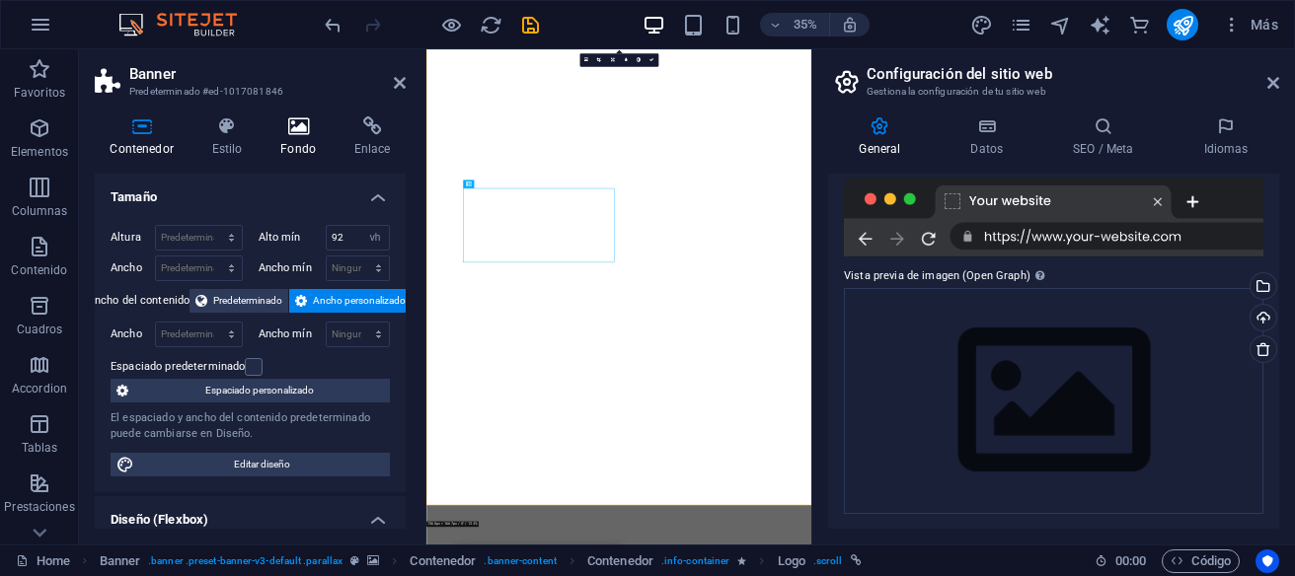
click at [310, 135] on icon at bounding box center [298, 126] width 66 height 20
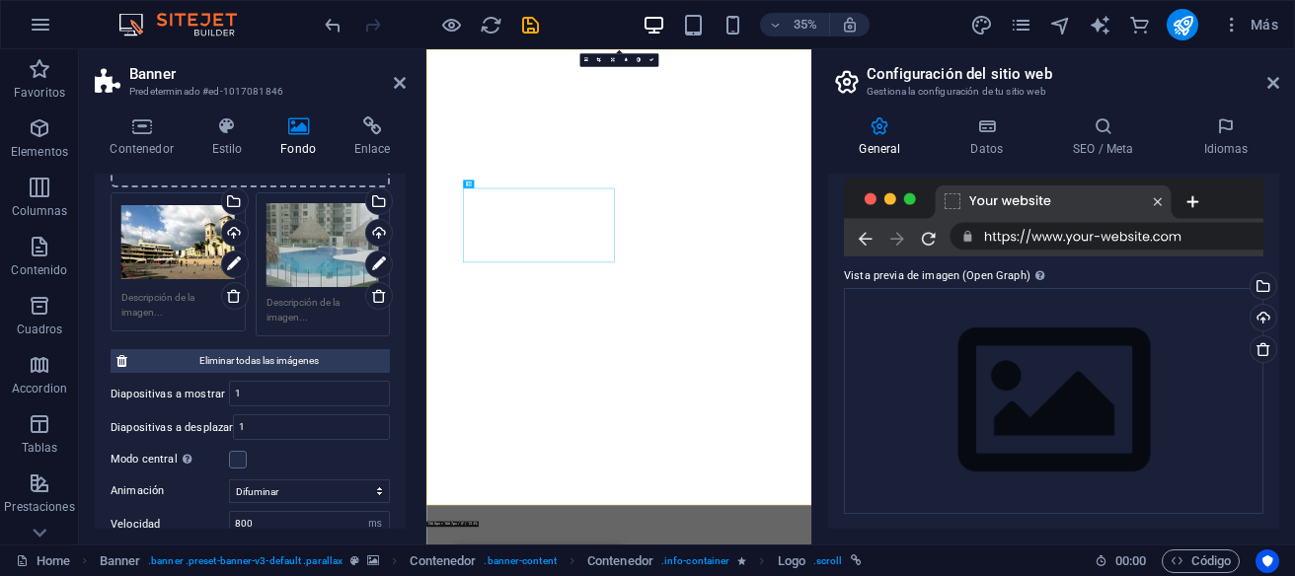
scroll to position [243, 0]
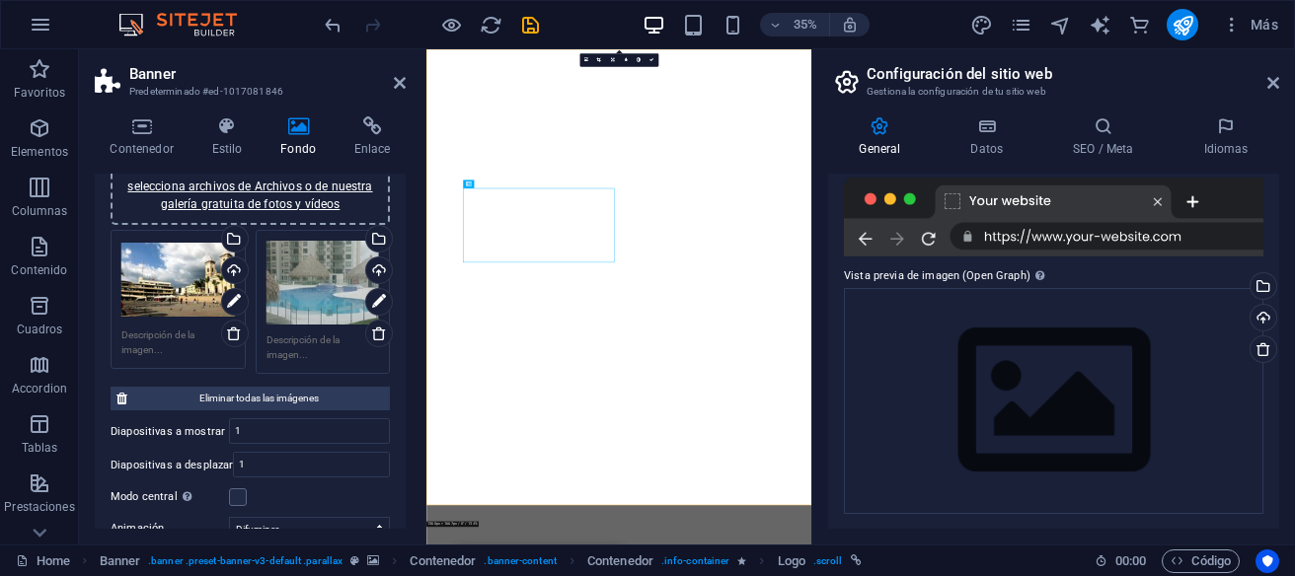
click at [196, 314] on div "Arrastra archivos aquí, haz clic para escoger archivos o selecciona archivos de…" at bounding box center [177, 280] width 113 height 79
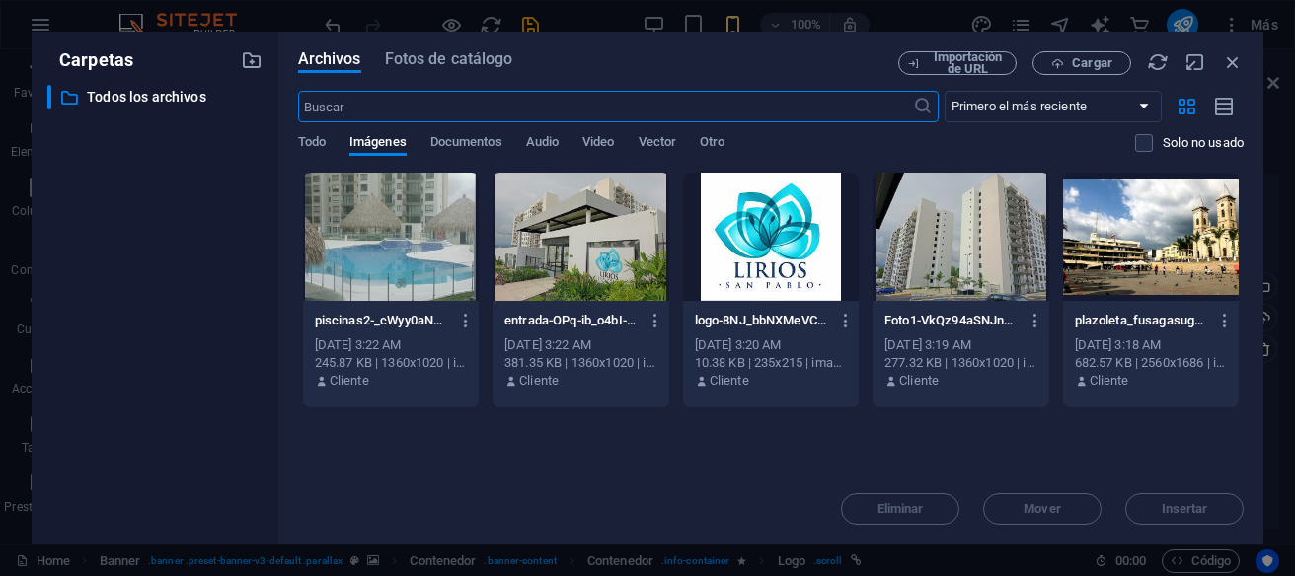
click at [976, 256] on div at bounding box center [960, 237] width 176 height 128
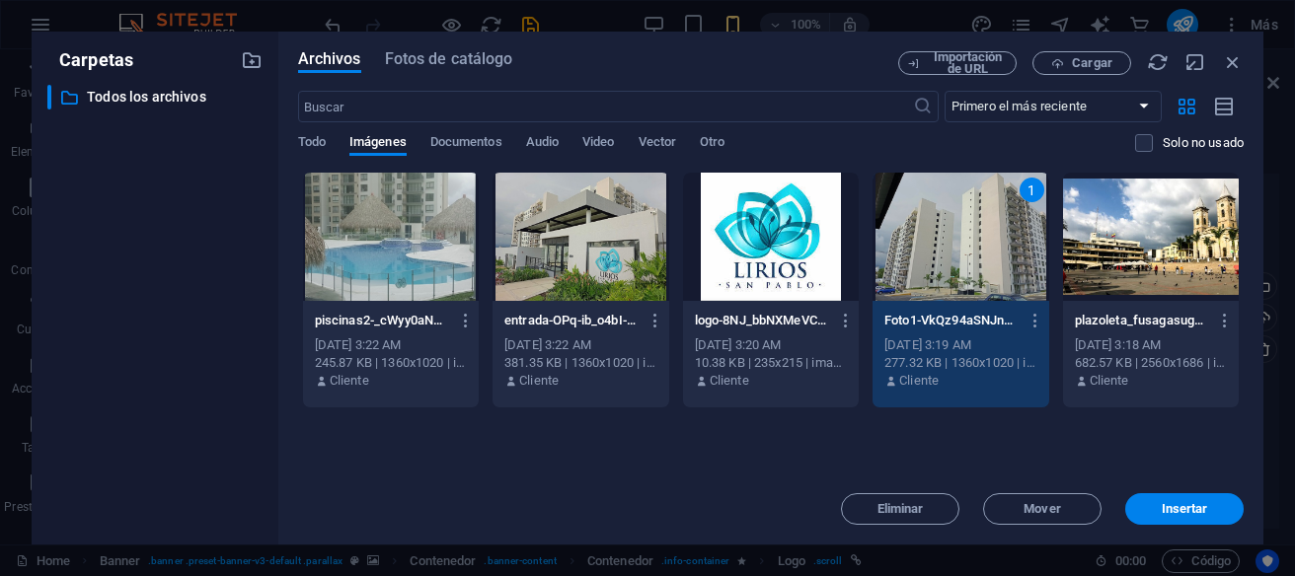
click at [976, 256] on div "1" at bounding box center [960, 237] width 176 height 128
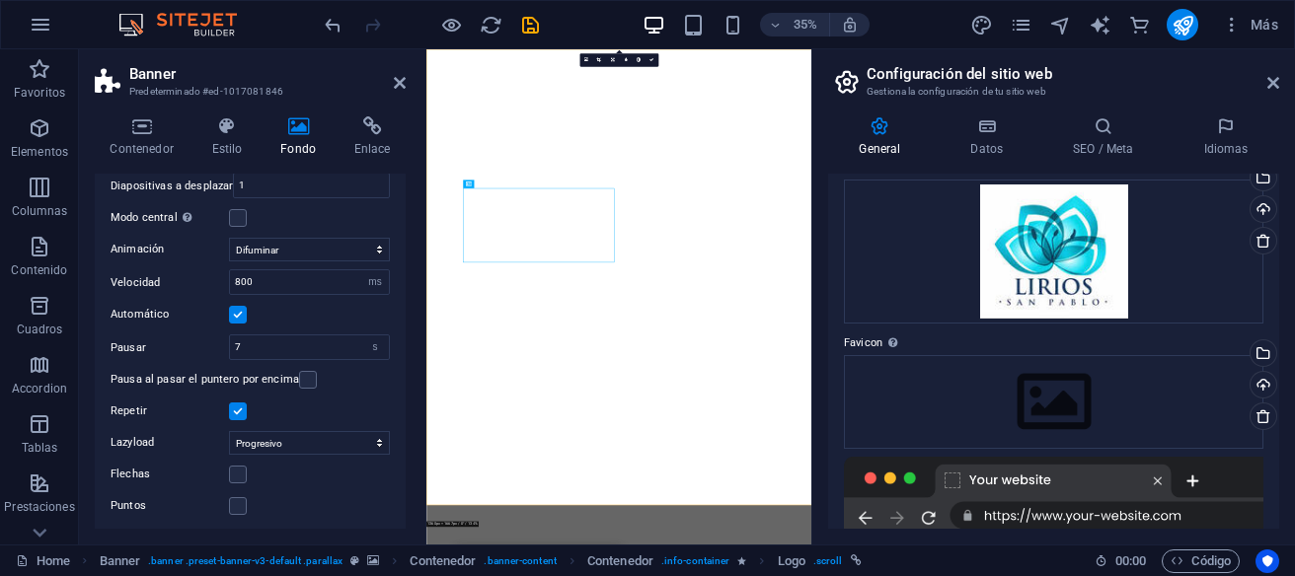
scroll to position [0, 0]
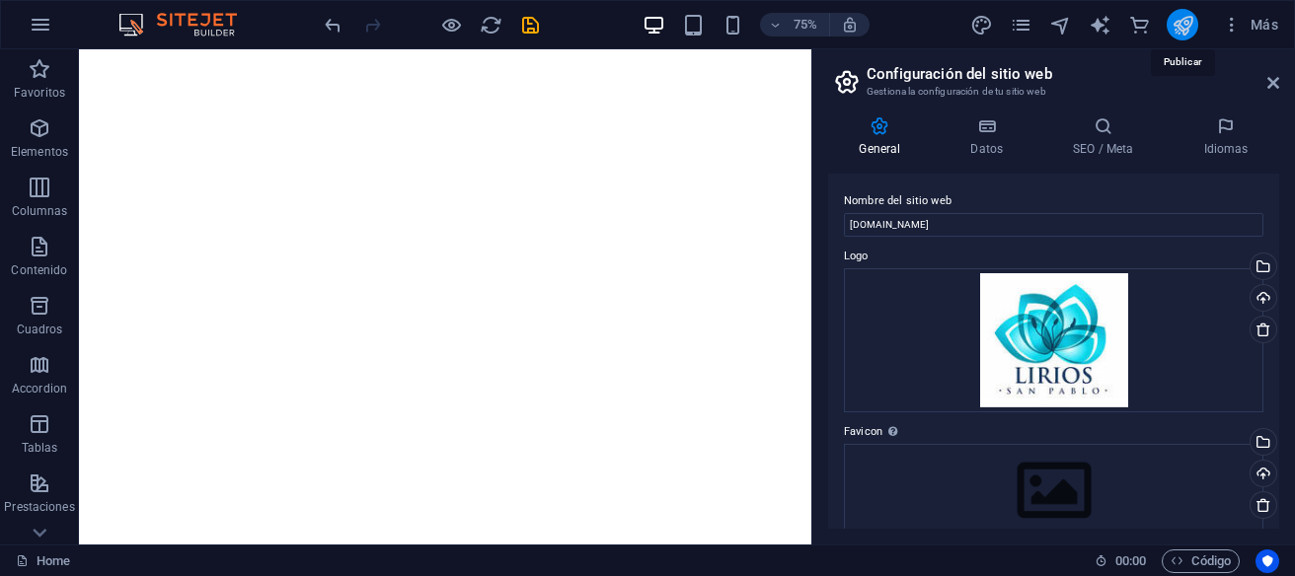
click at [1185, 25] on icon "publish" at bounding box center [1182, 25] width 23 height 23
checkbox input "false"
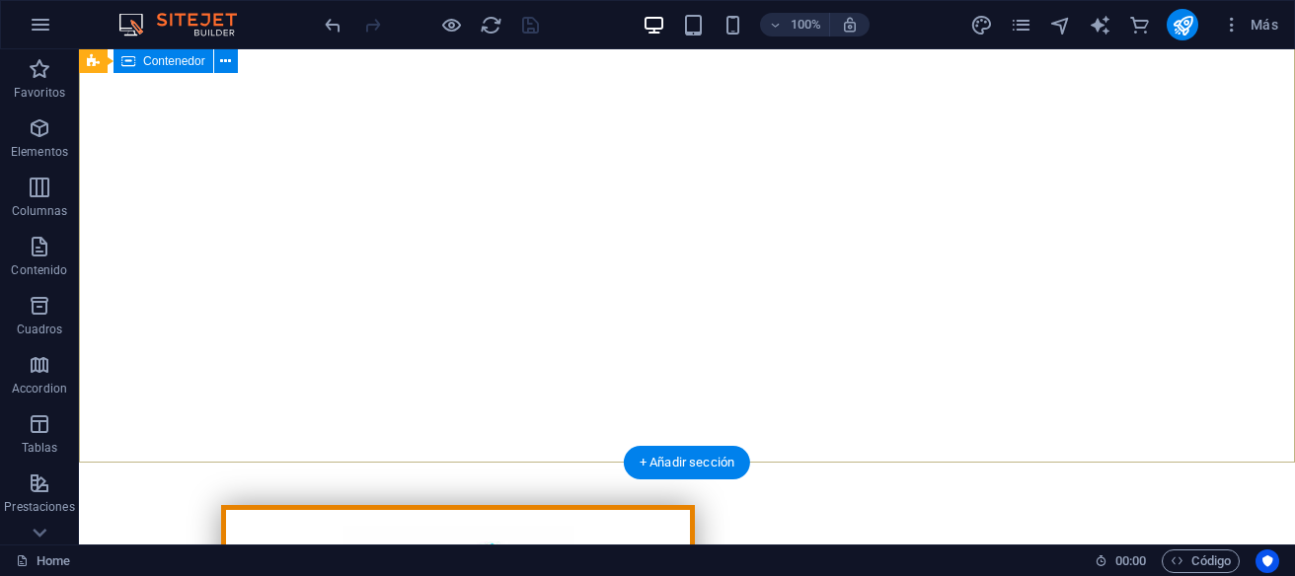
scroll to position [315, 0]
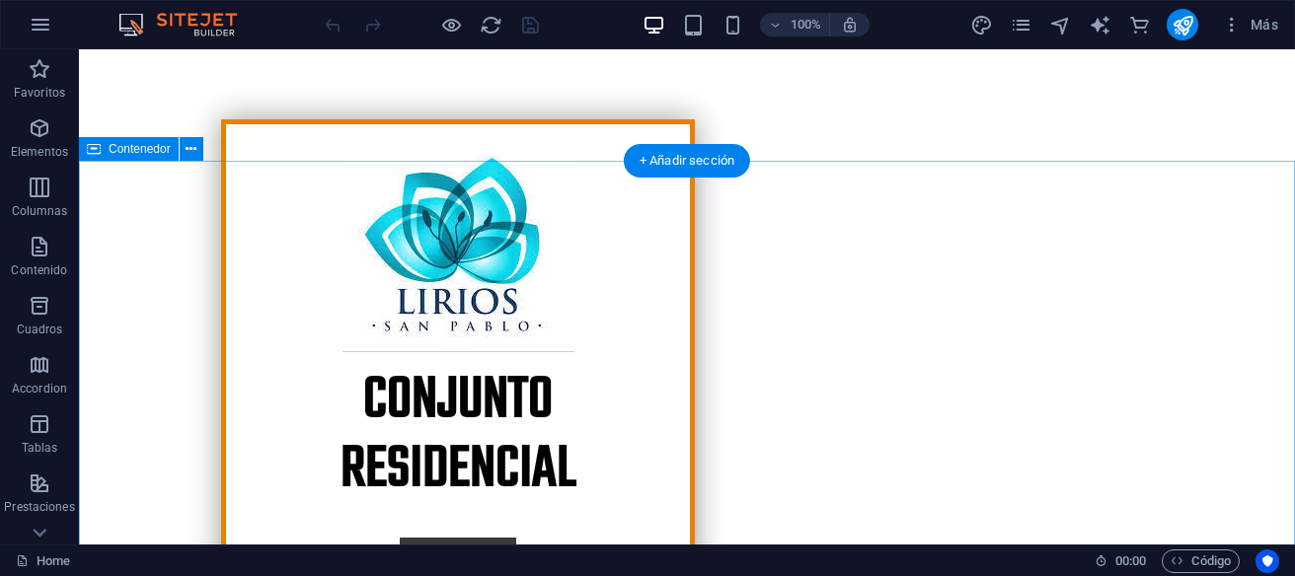
scroll to position [631, 0]
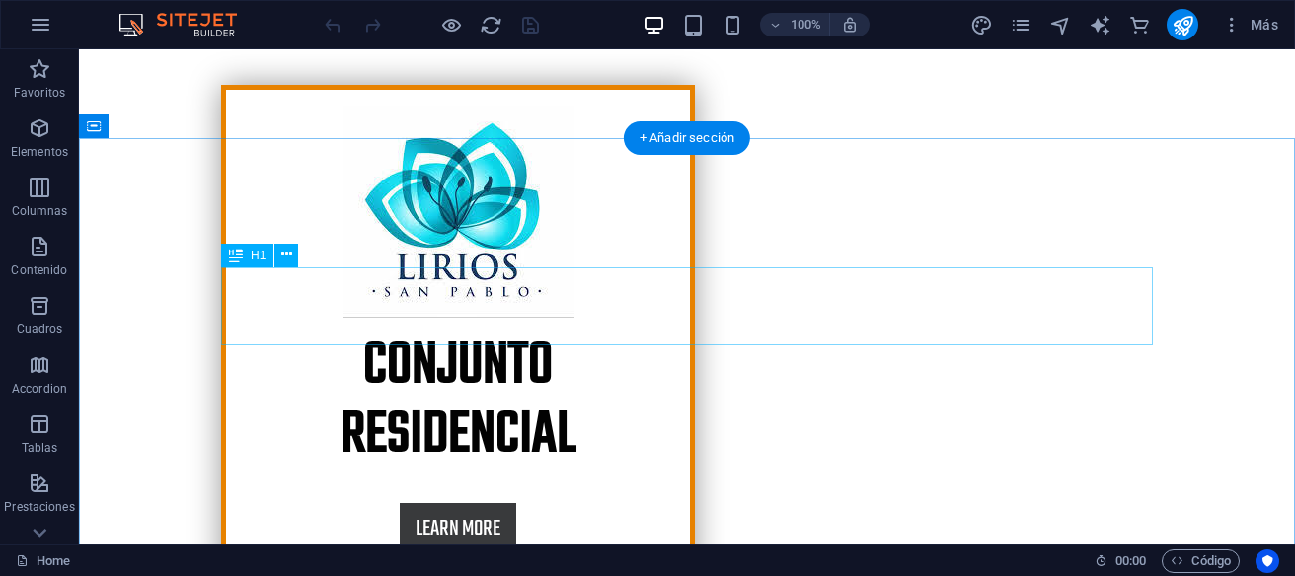
drag, startPoint x: 964, startPoint y: 307, endPoint x: 398, endPoint y: 284, distance: 566.9
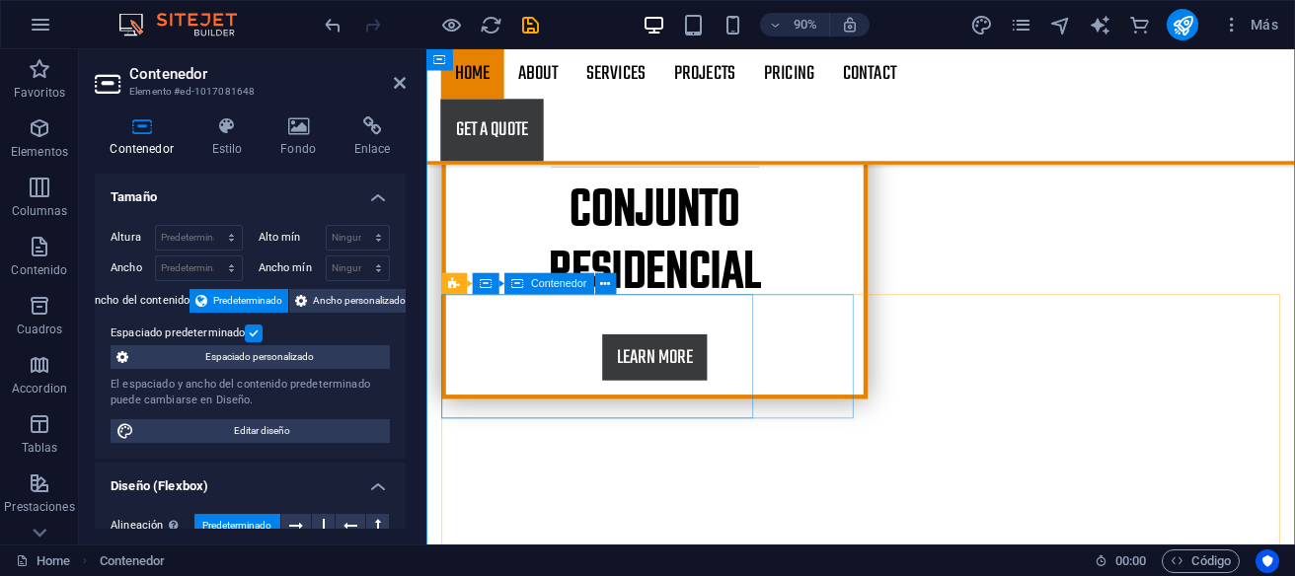
scroll to position [842, 0]
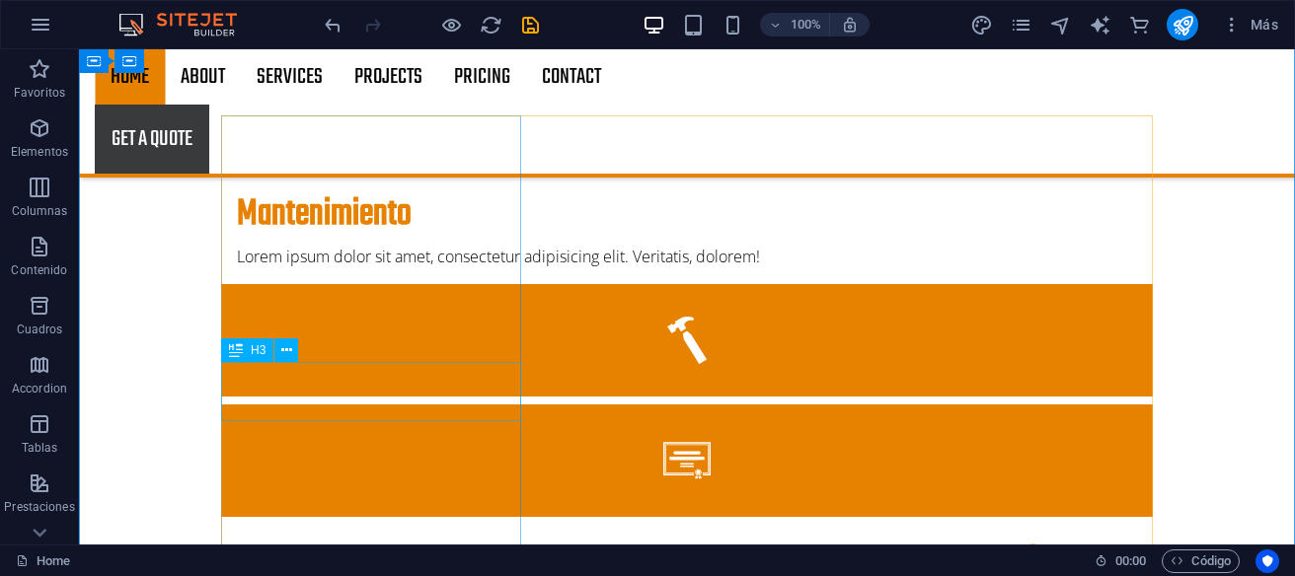
scroll to position [1472, 0]
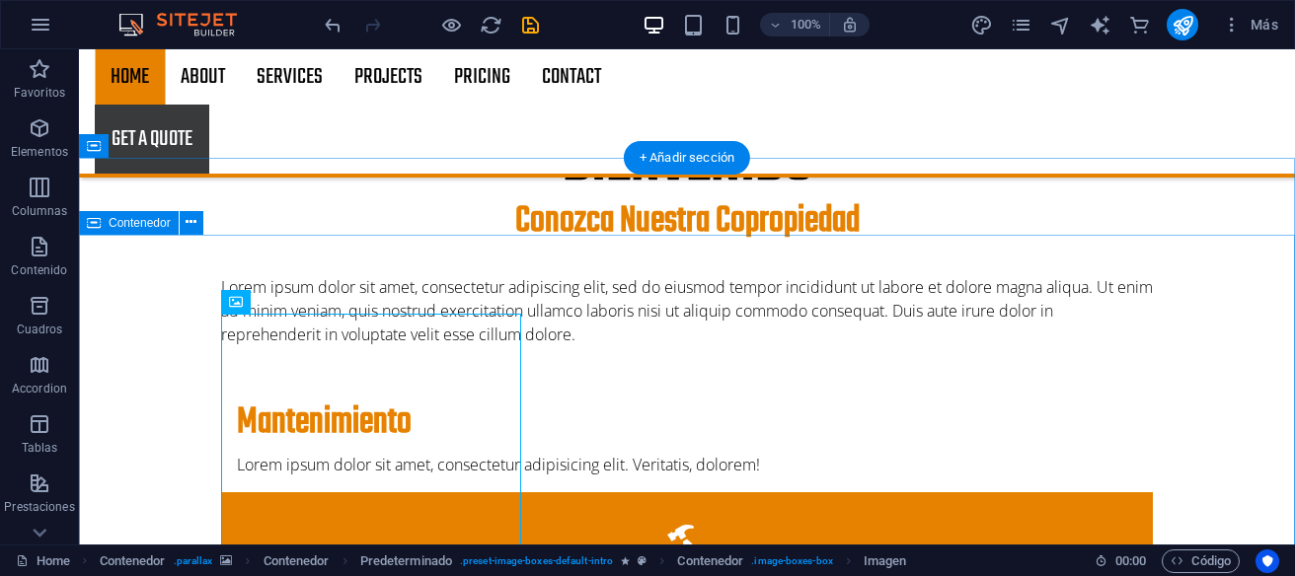
scroll to position [1368, 0]
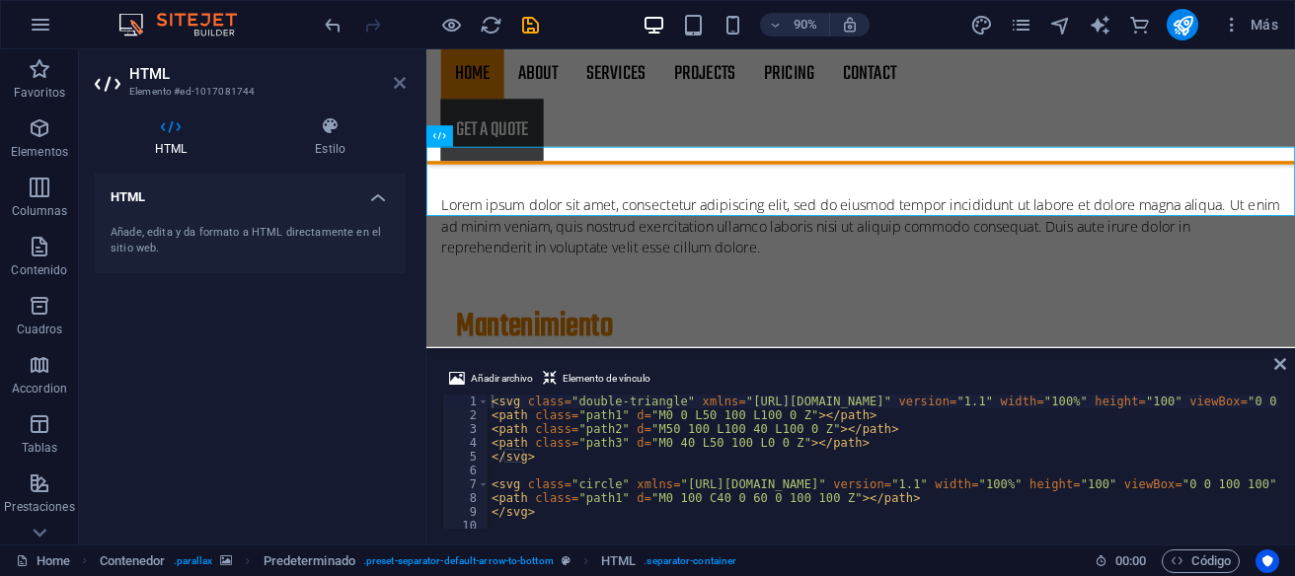
click at [402, 85] on icon at bounding box center [400, 83] width 12 height 16
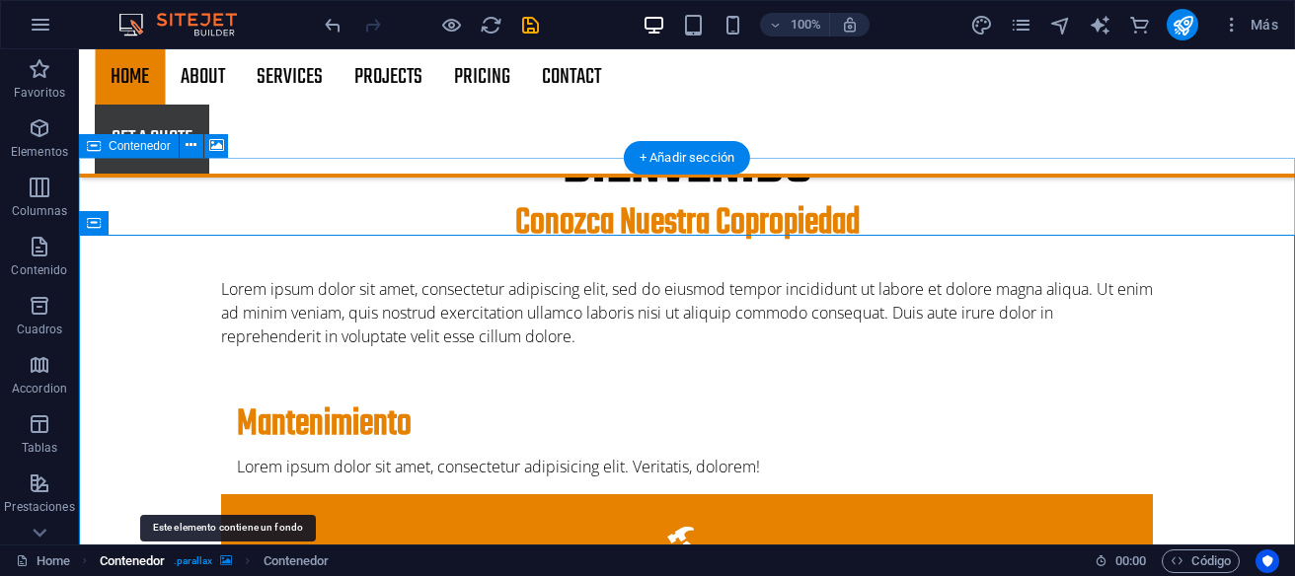
click at [223, 561] on icon "breadcrumb" at bounding box center [226, 561] width 12 height 11
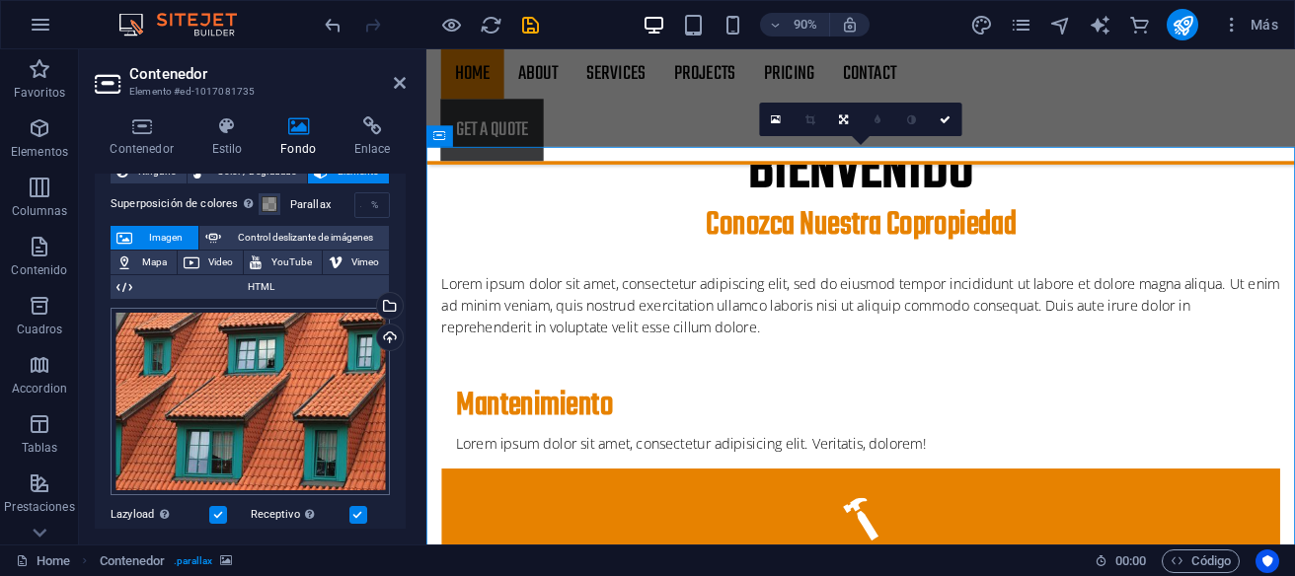
scroll to position [93, 0]
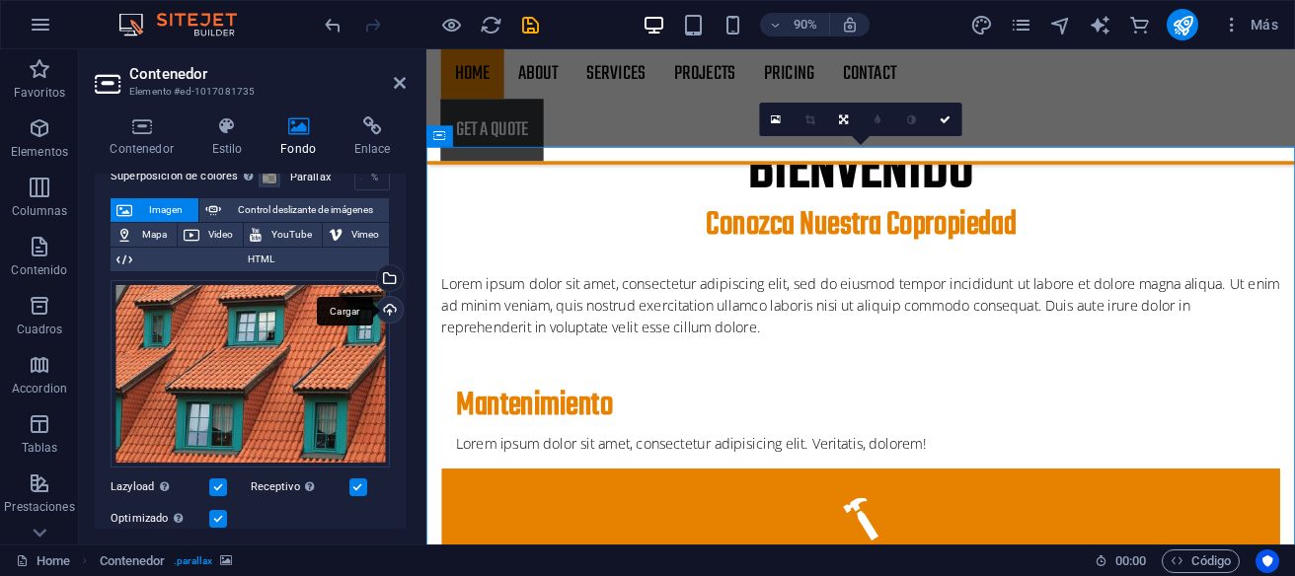
click at [391, 308] on div "Cargar" at bounding box center [388, 312] width 30 height 30
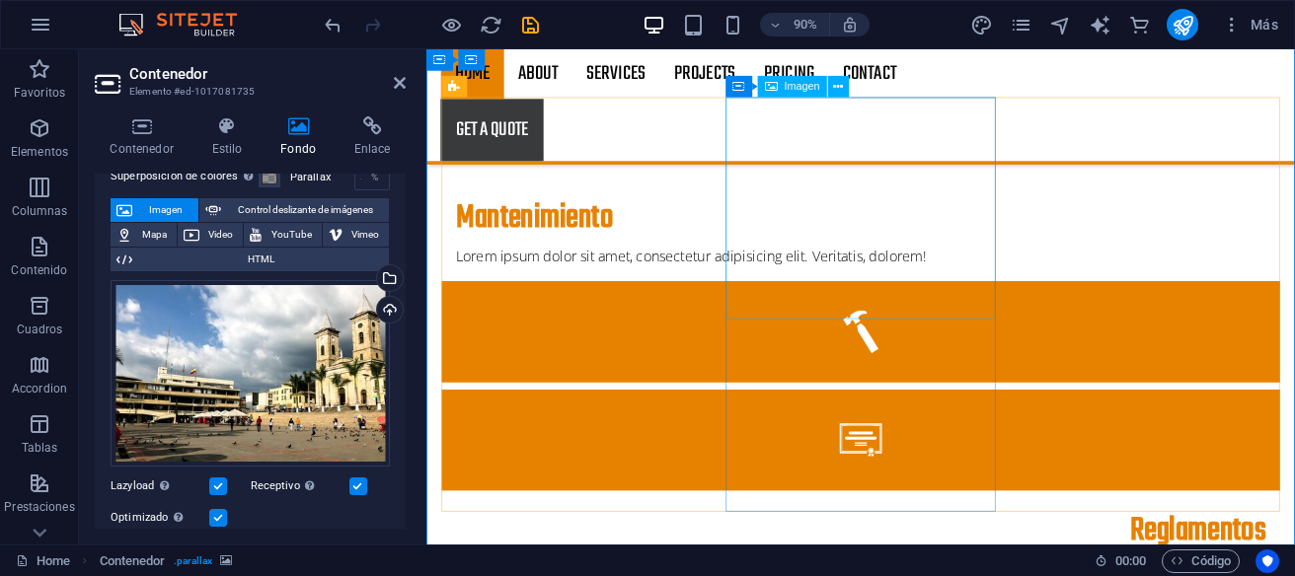
scroll to position [1472, 0]
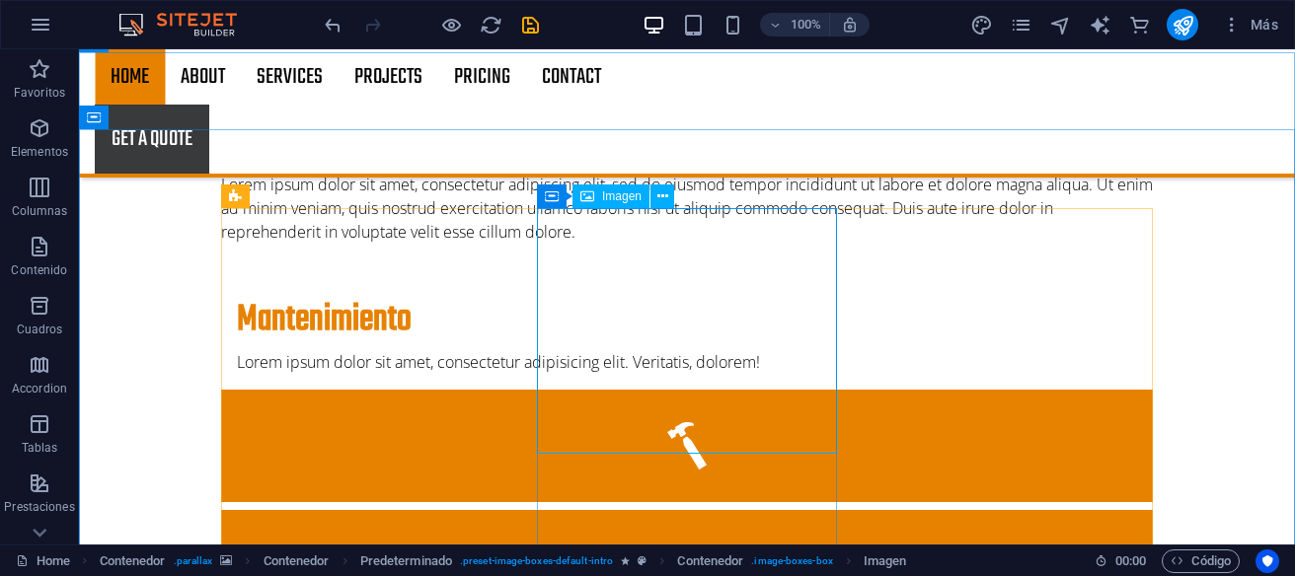
click at [617, 201] on span "Imagen" at bounding box center [621, 196] width 39 height 12
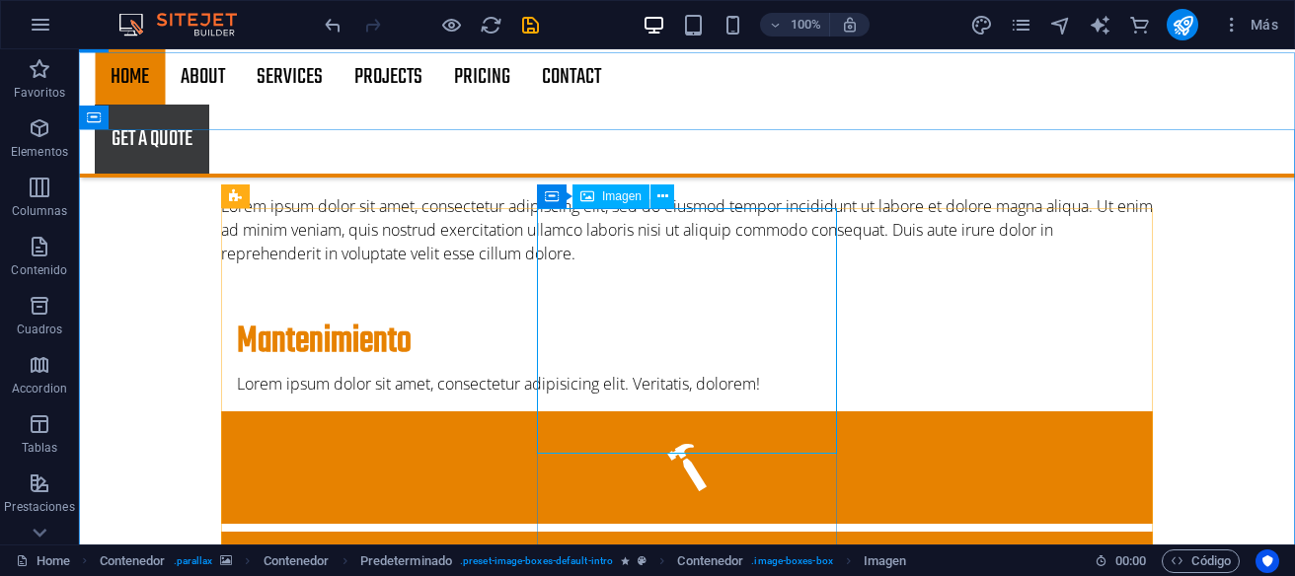
select select "%"
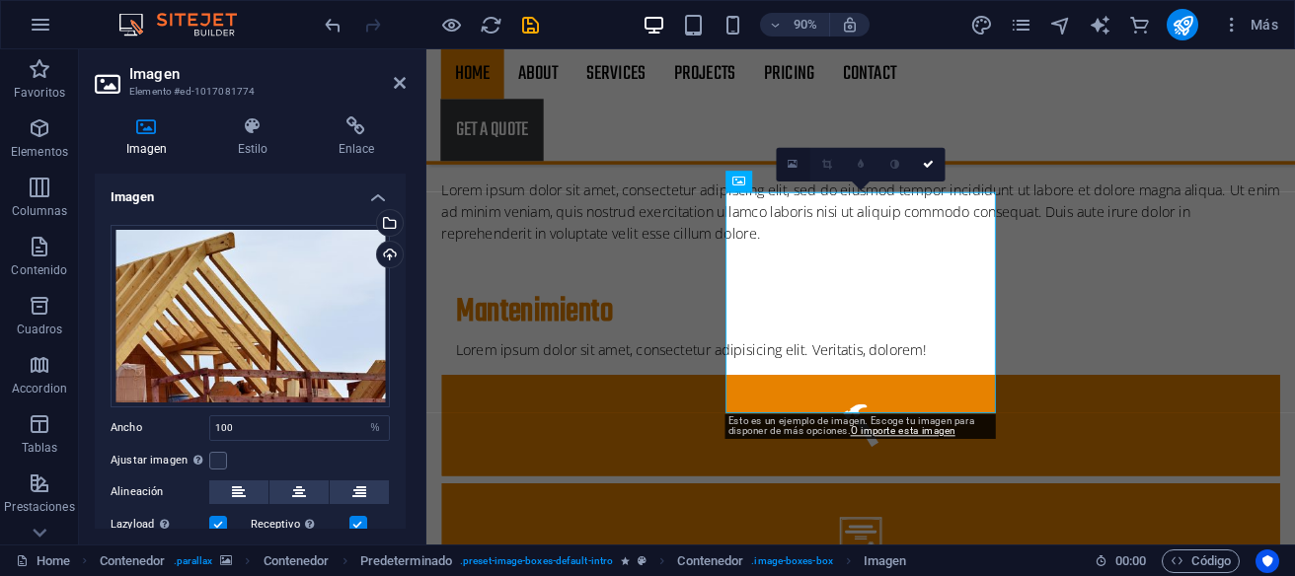
click at [792, 170] on icon at bounding box center [793, 165] width 10 height 13
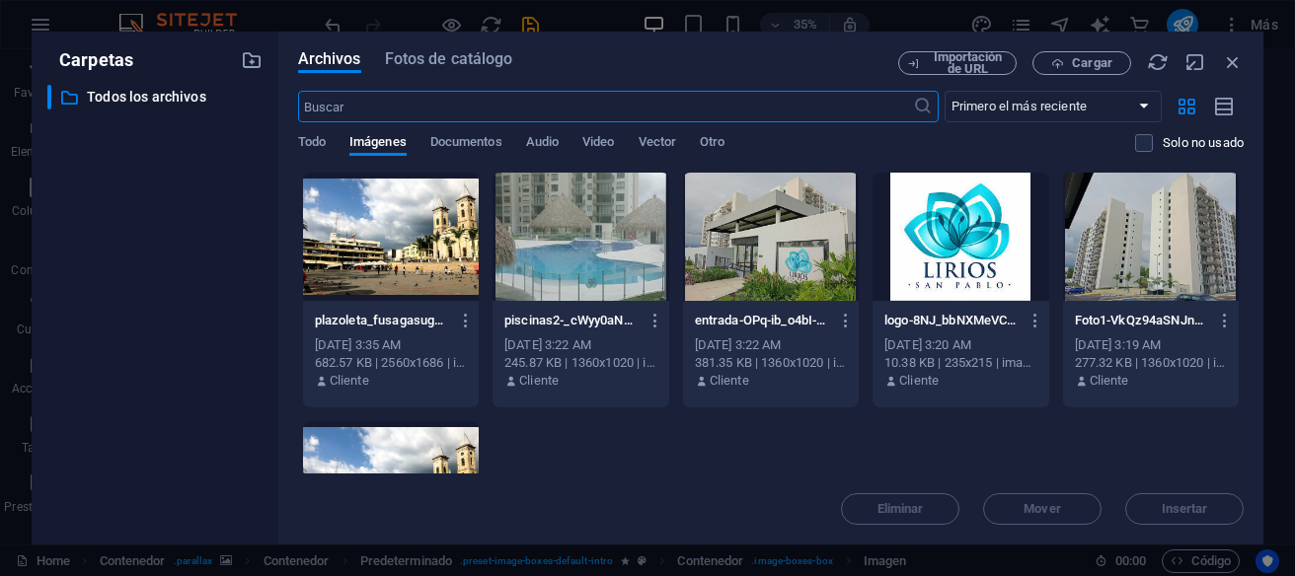
scroll to position [2127, 0]
click at [608, 257] on div at bounding box center [580, 237] width 176 height 128
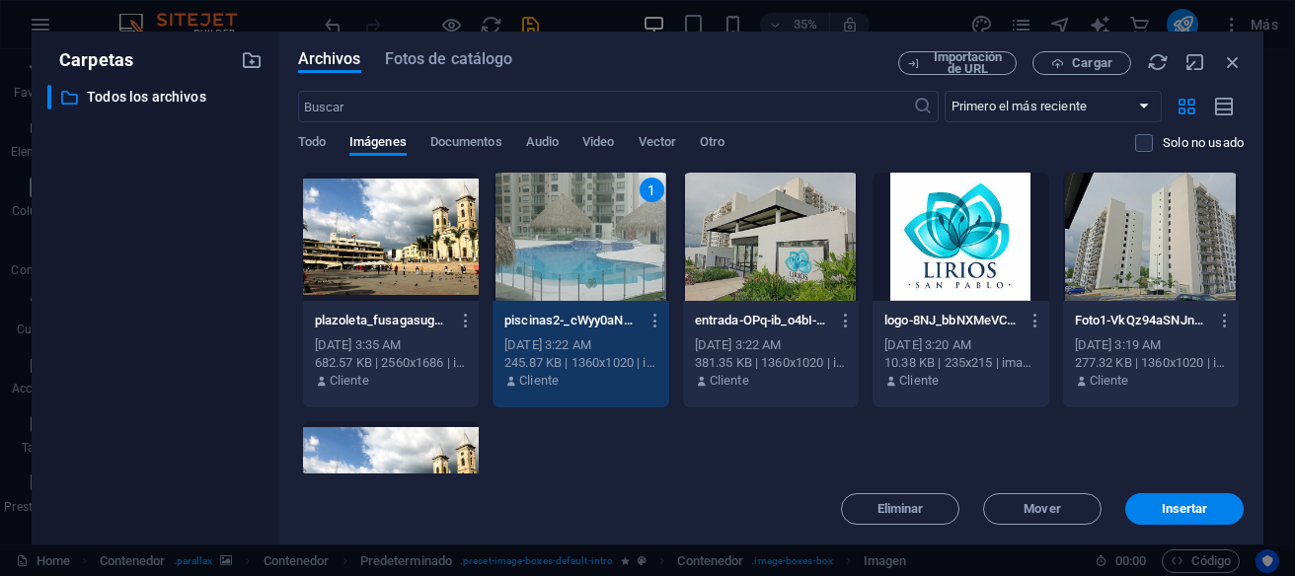
click at [608, 257] on div "1" at bounding box center [580, 237] width 176 height 128
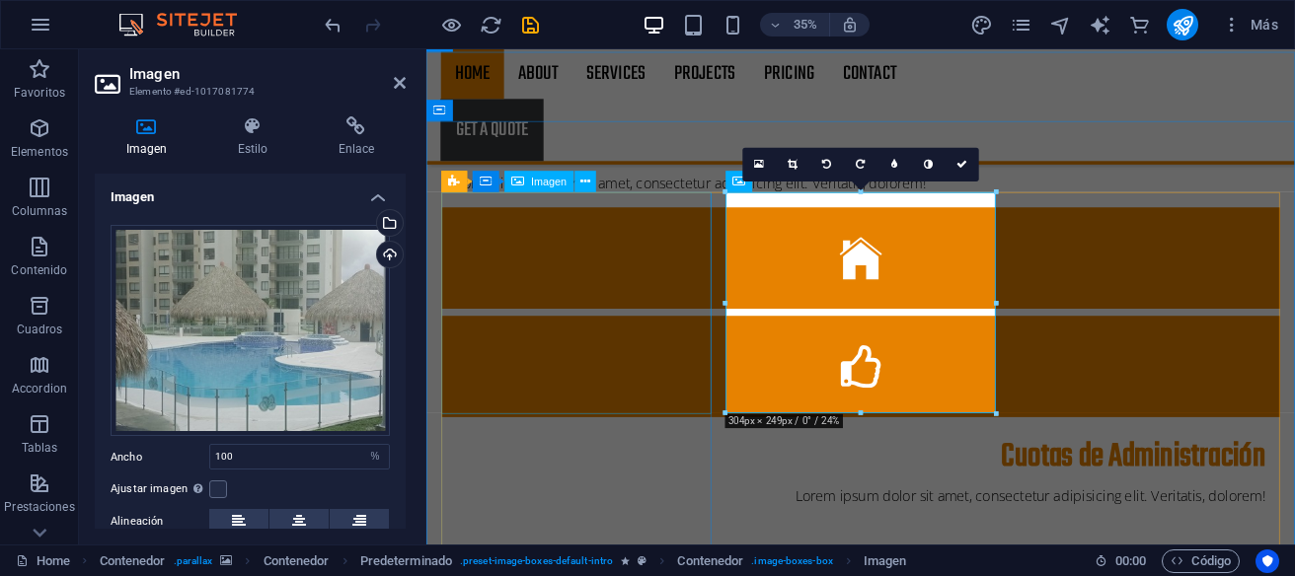
scroll to position [1472, 0]
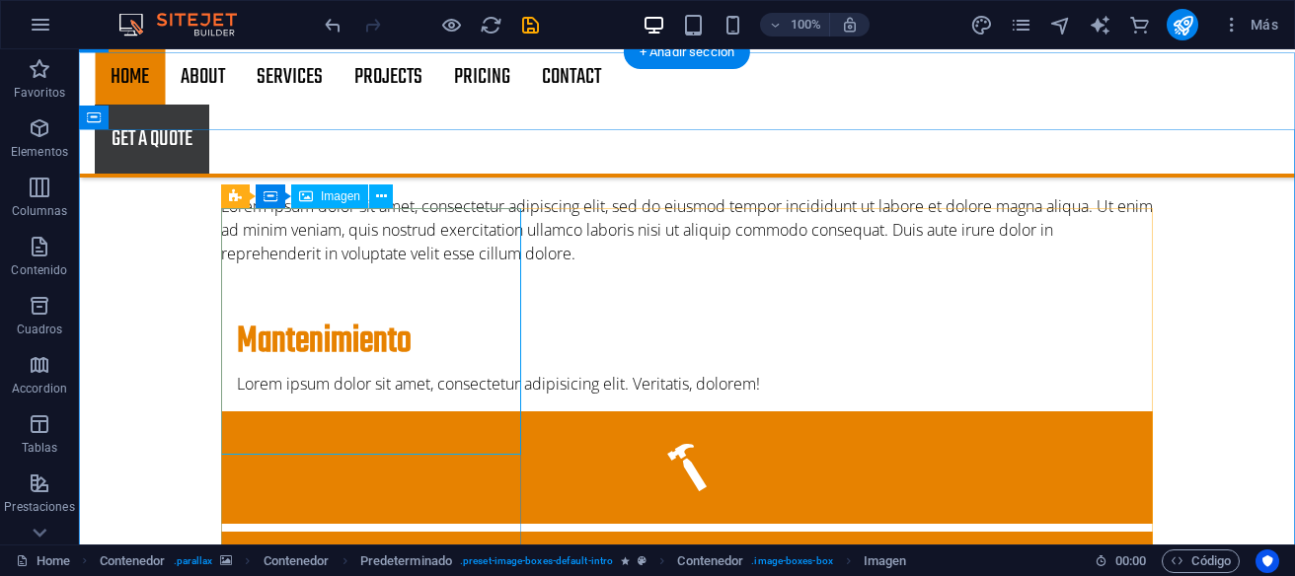
select select "%"
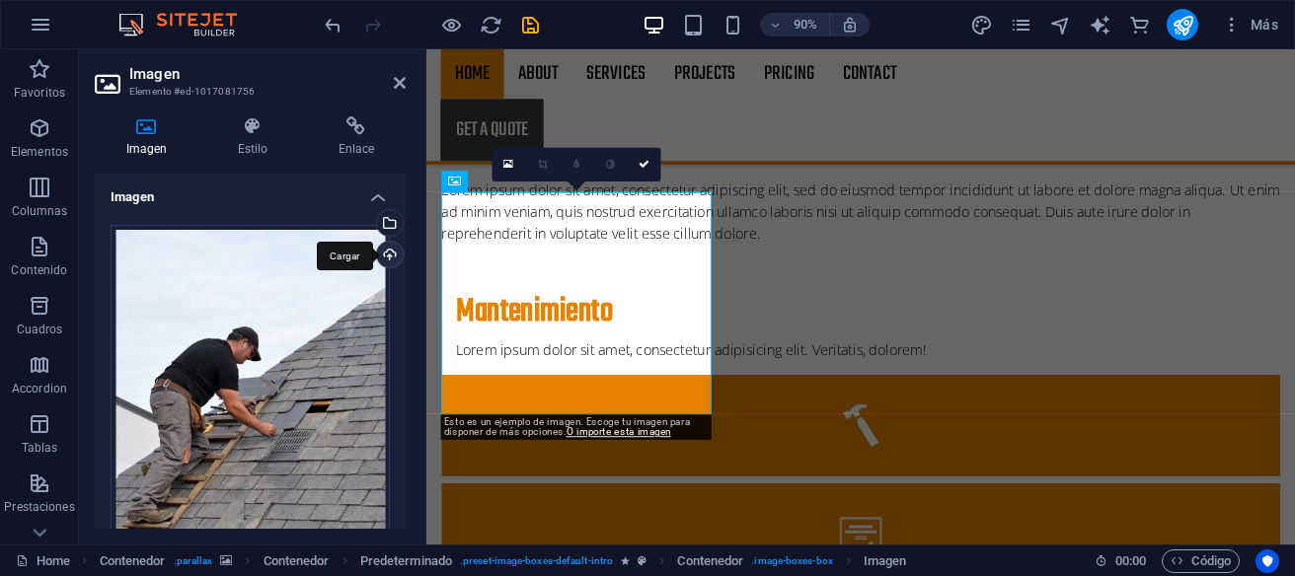
click at [387, 253] on div "Cargar" at bounding box center [388, 257] width 30 height 30
click at [390, 253] on div "Cargar" at bounding box center [388, 257] width 30 height 30
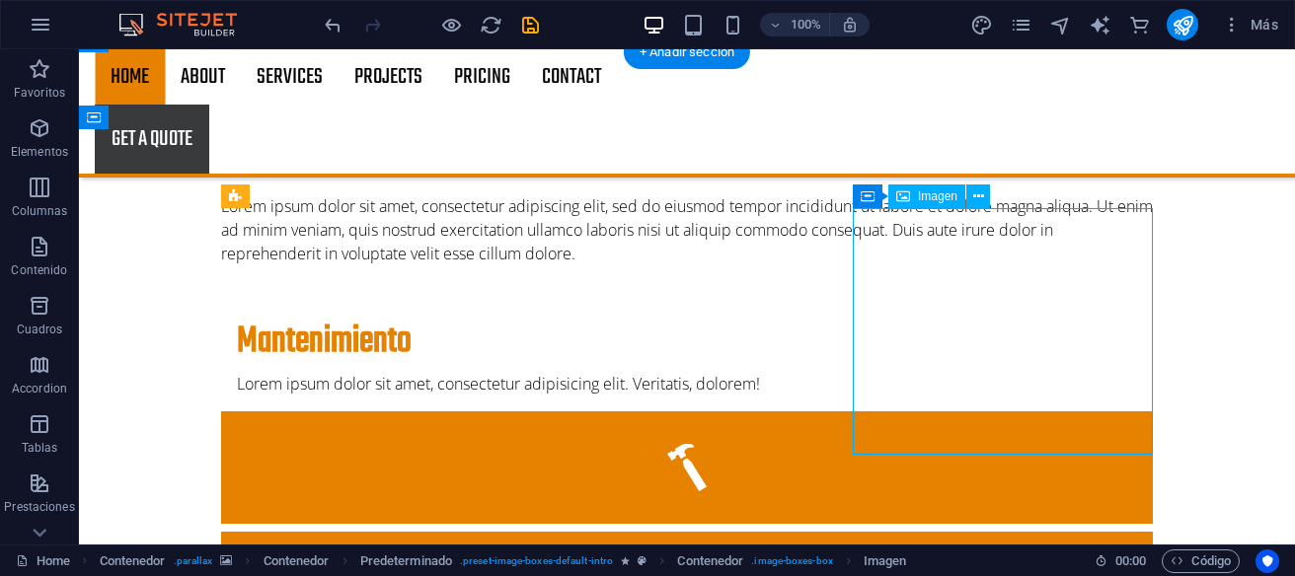
select select "%"
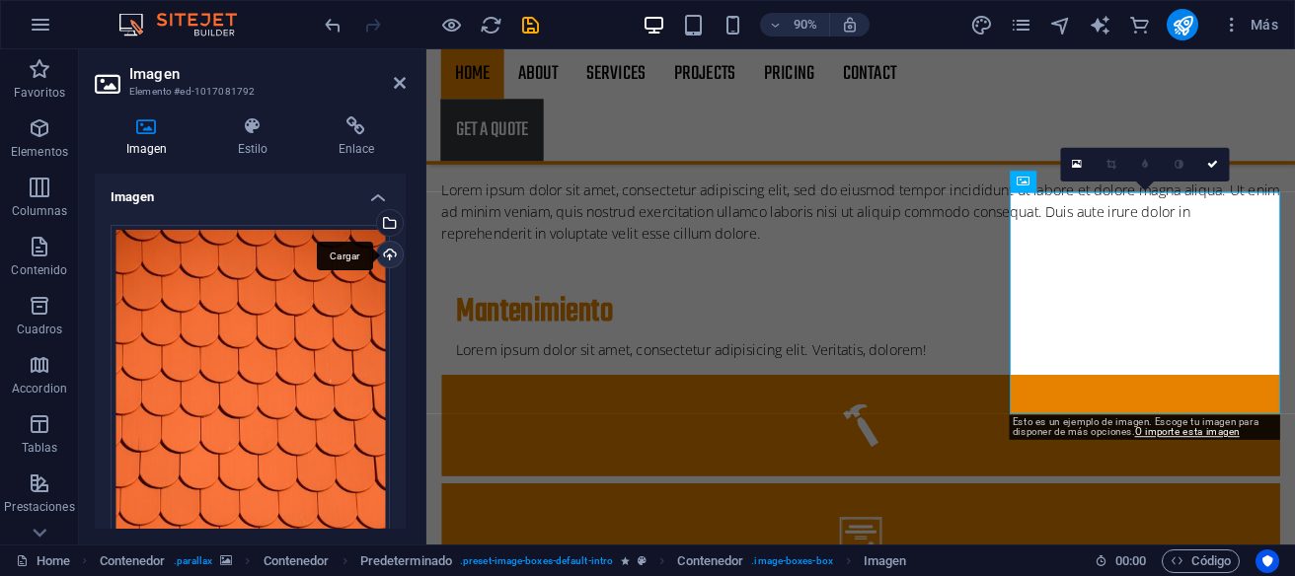
click at [386, 253] on div "Cargar" at bounding box center [388, 257] width 30 height 30
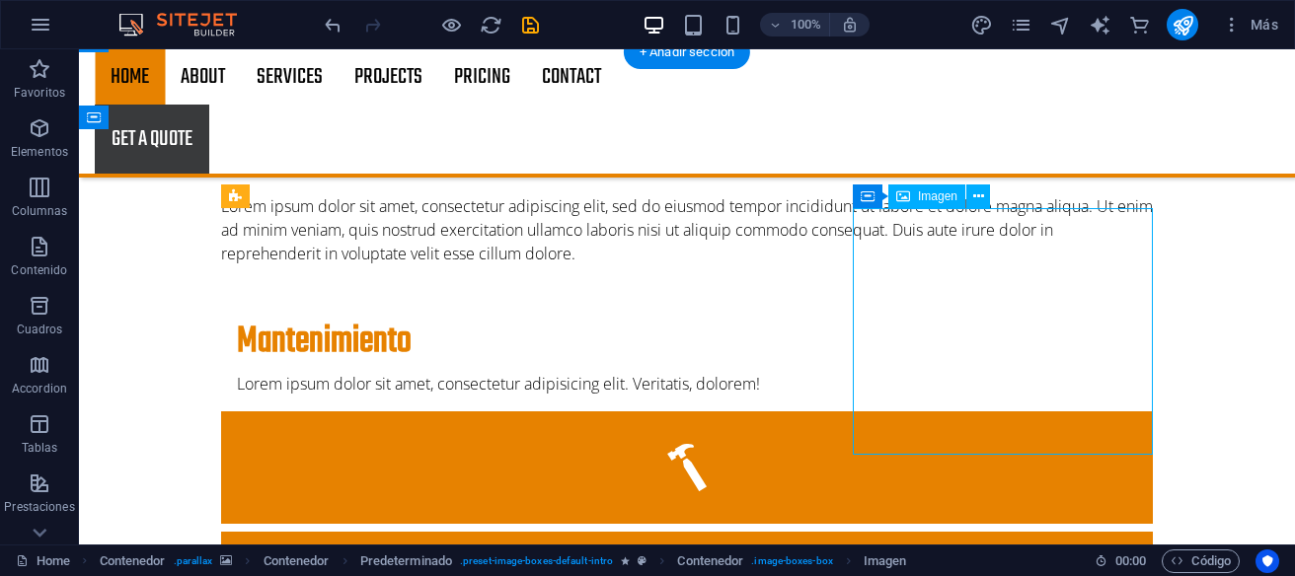
select select "%"
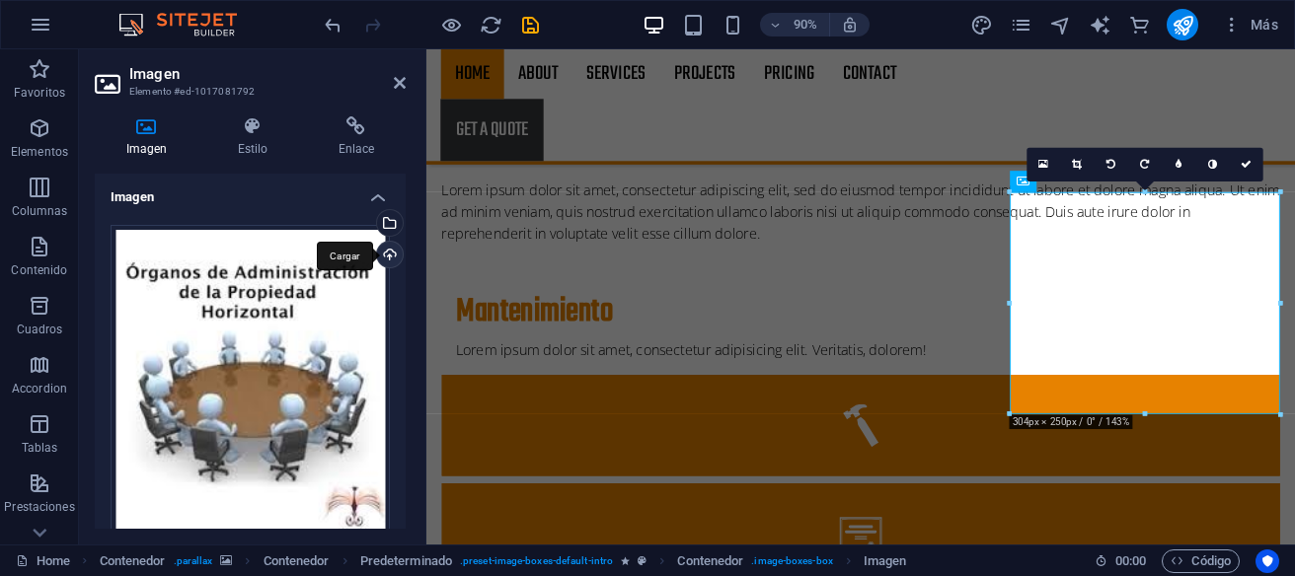
click at [390, 253] on div "Cargar" at bounding box center [388, 257] width 30 height 30
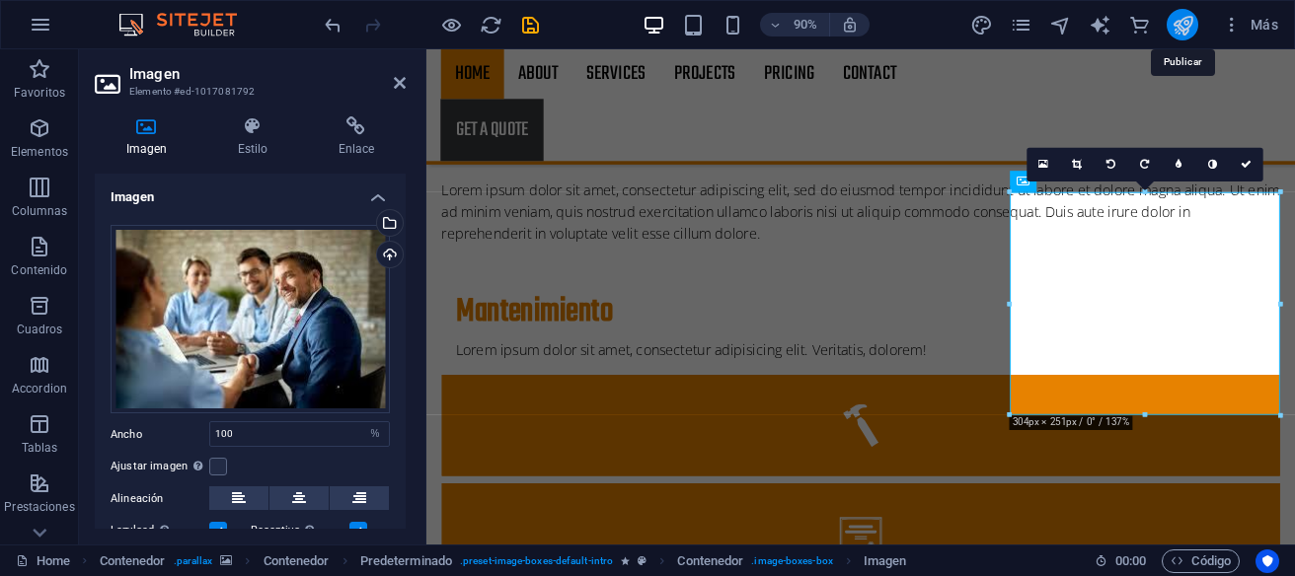
click at [1188, 32] on icon "publish" at bounding box center [1182, 25] width 23 height 23
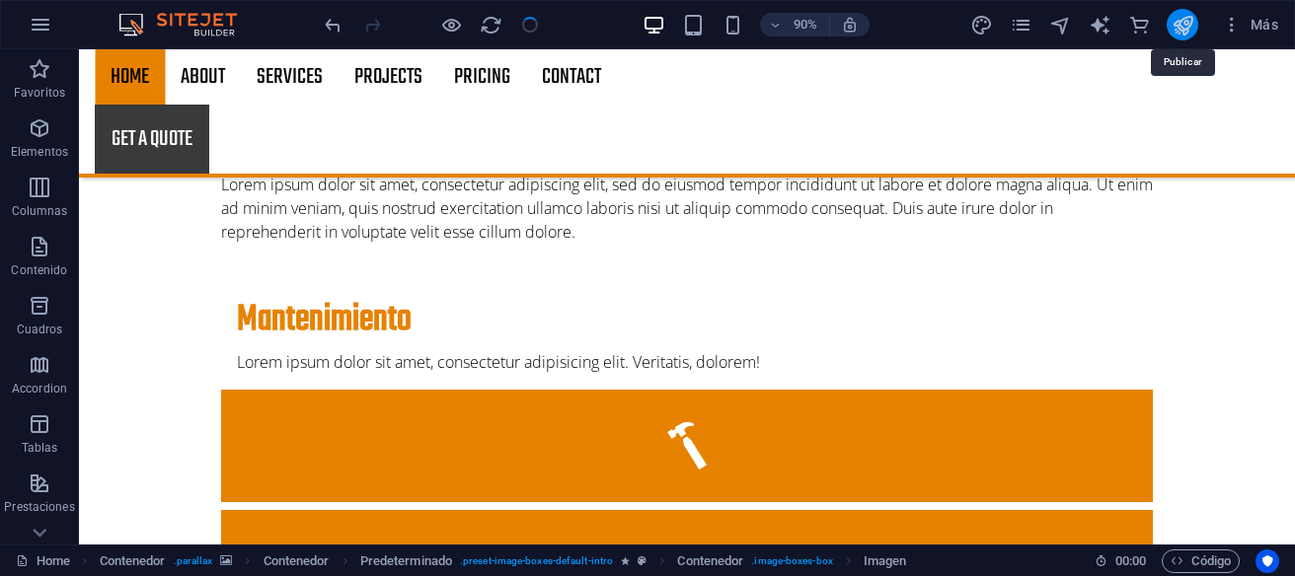
checkbox input "false"
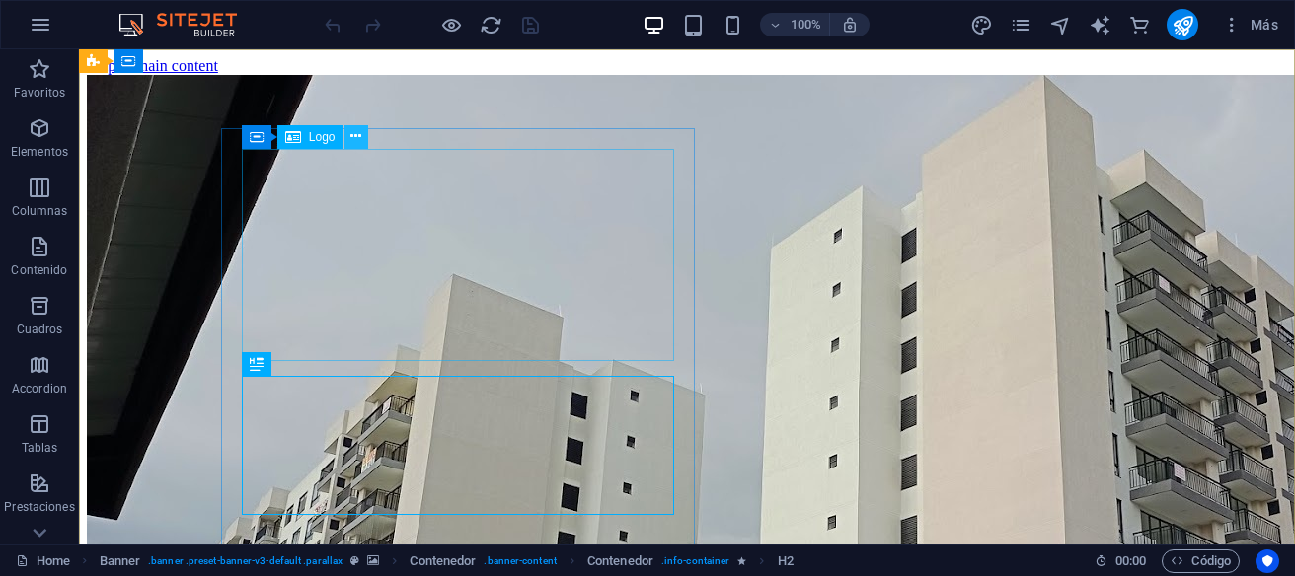
click at [354, 135] on icon at bounding box center [355, 136] width 11 height 21
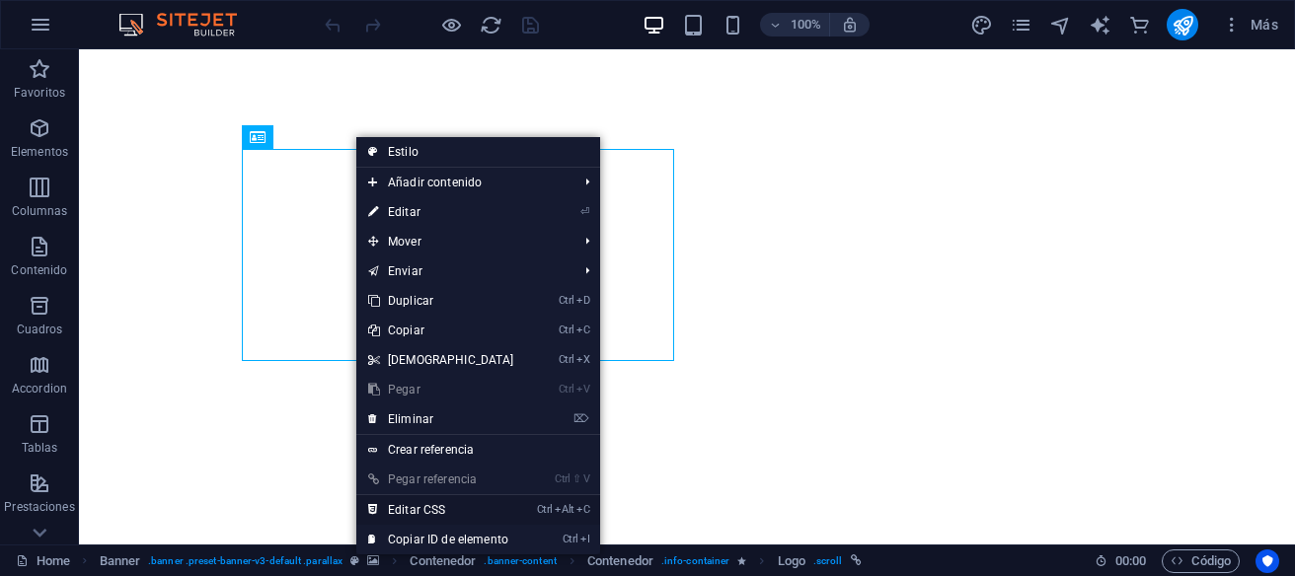
click at [433, 508] on link "Ctrl Alt C Editar CSS" at bounding box center [441, 510] width 170 height 30
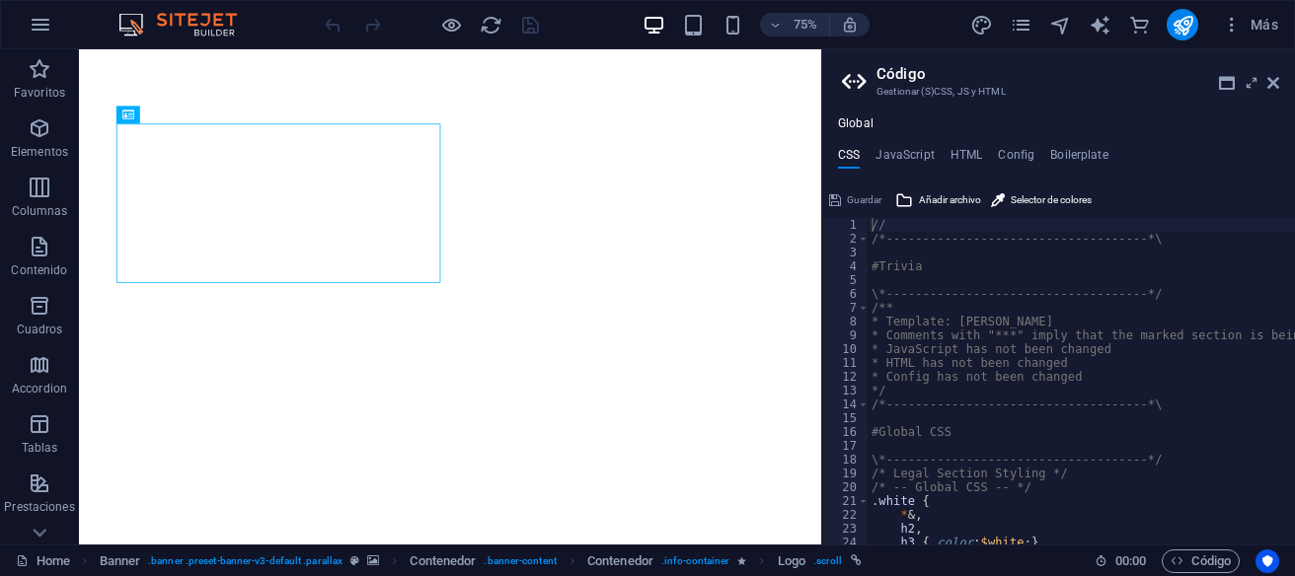
click at [1281, 81] on aside "Código Gestionar (S)CSS, JS y HTML Global CSS JavaScript HTML Config Boilerplat…" at bounding box center [1058, 296] width 474 height 495
click at [1274, 87] on icon at bounding box center [1273, 83] width 12 height 16
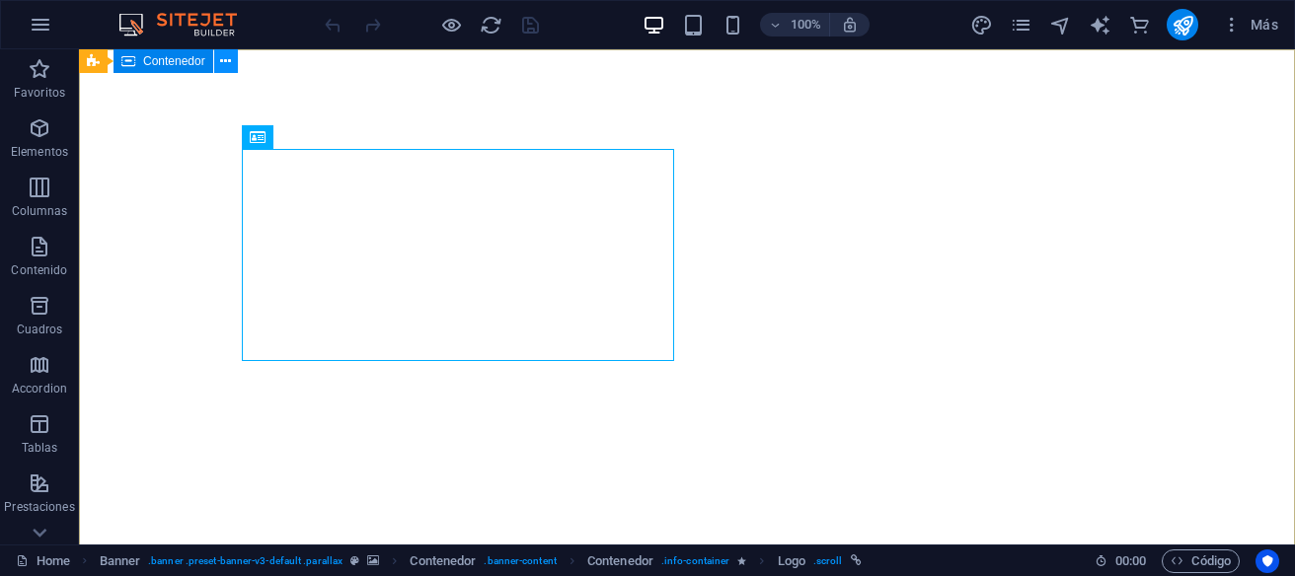
click at [222, 59] on icon at bounding box center [225, 61] width 11 height 21
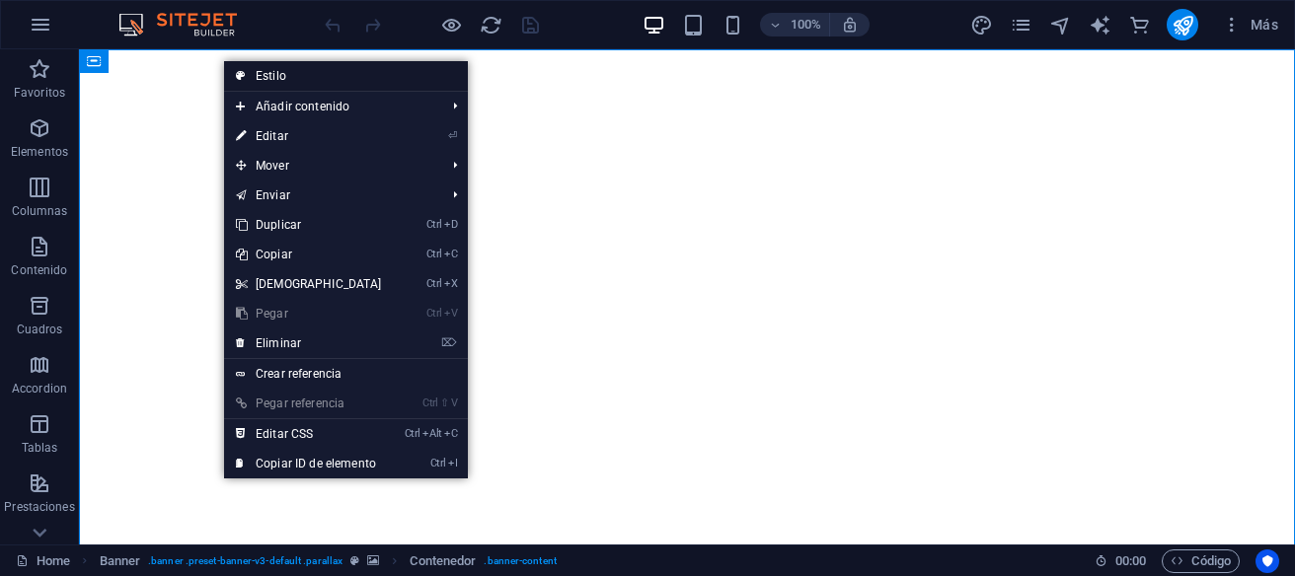
click at [256, 78] on link "Estilo" at bounding box center [346, 76] width 244 height 30
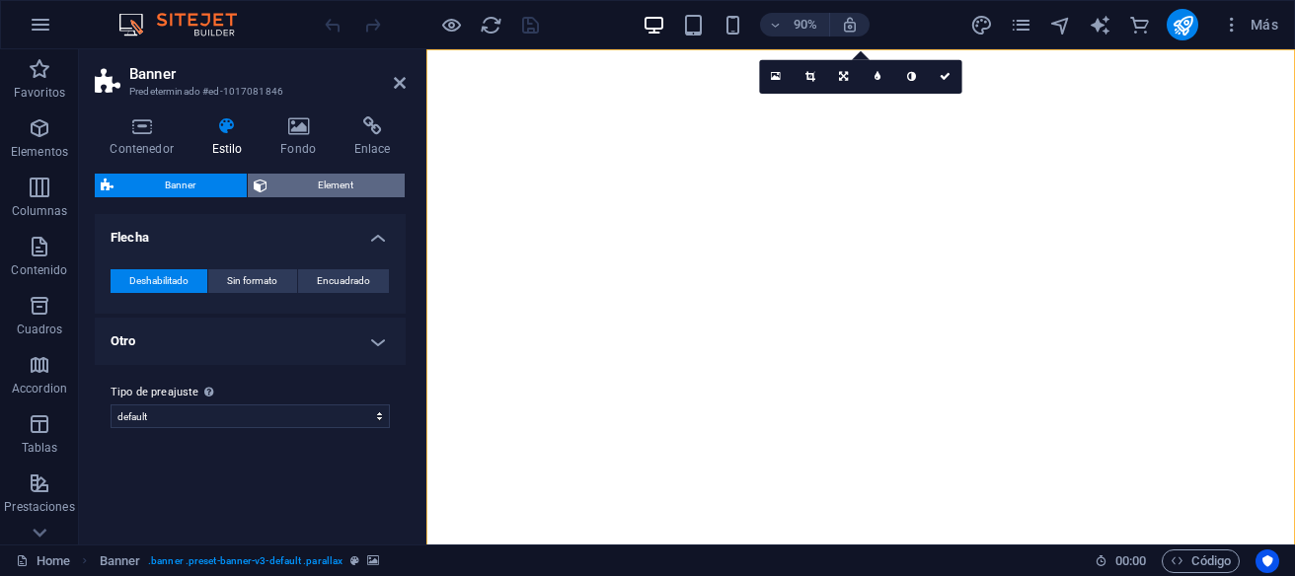
click at [266, 183] on icon at bounding box center [261, 186] width 14 height 24
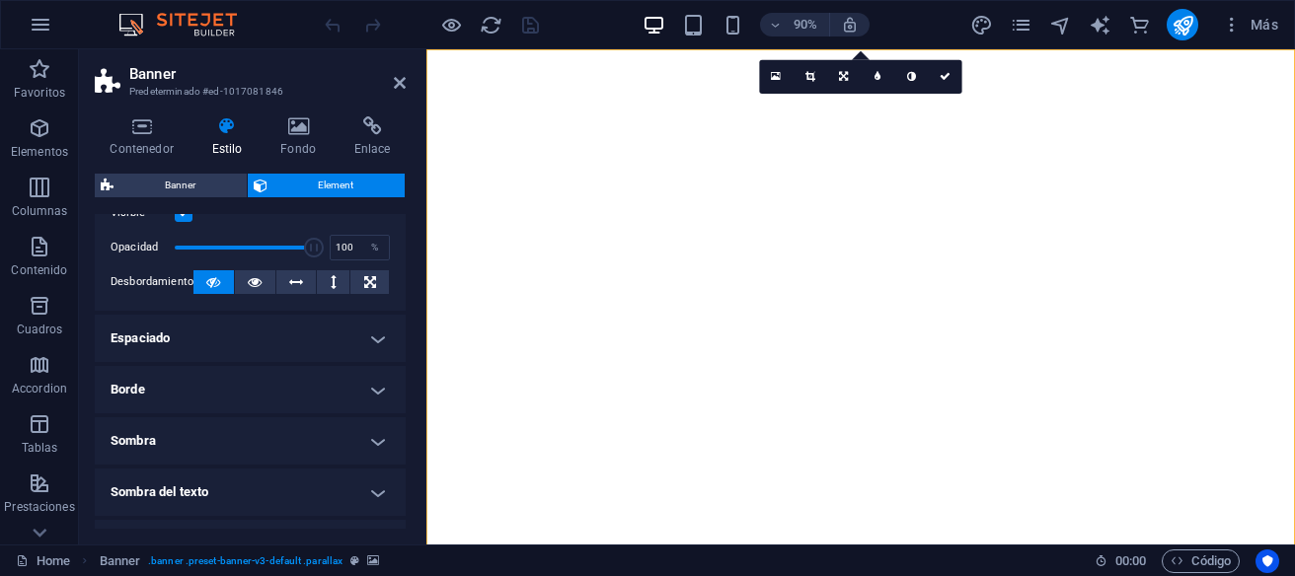
scroll to position [93, 0]
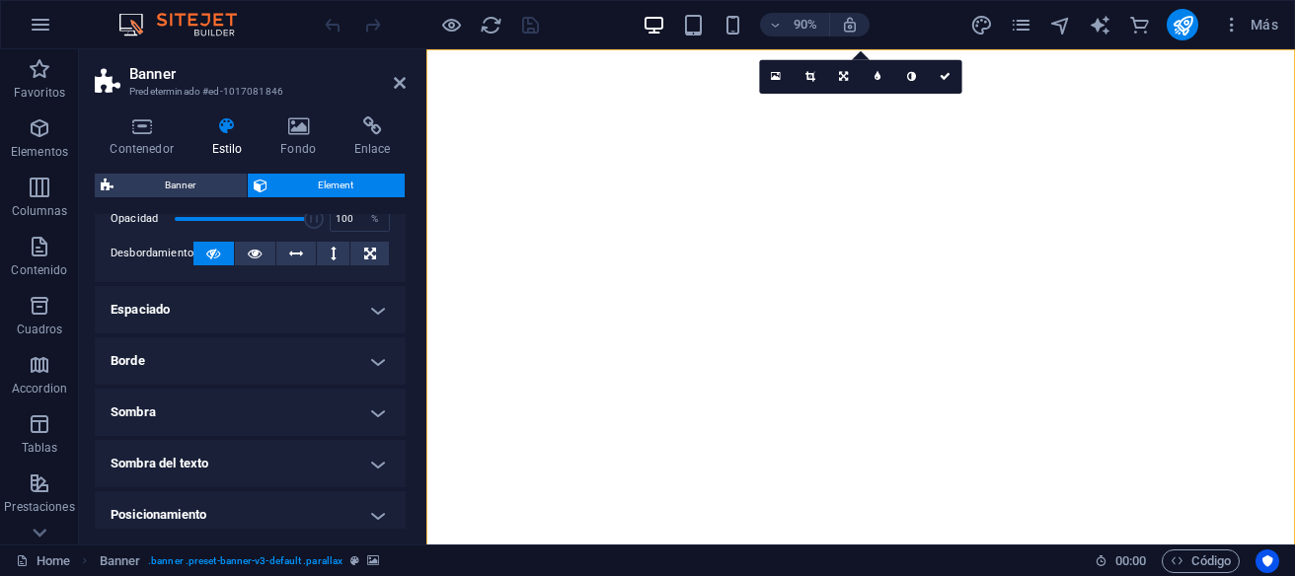
click at [365, 365] on h4 "Borde" at bounding box center [250, 360] width 311 height 47
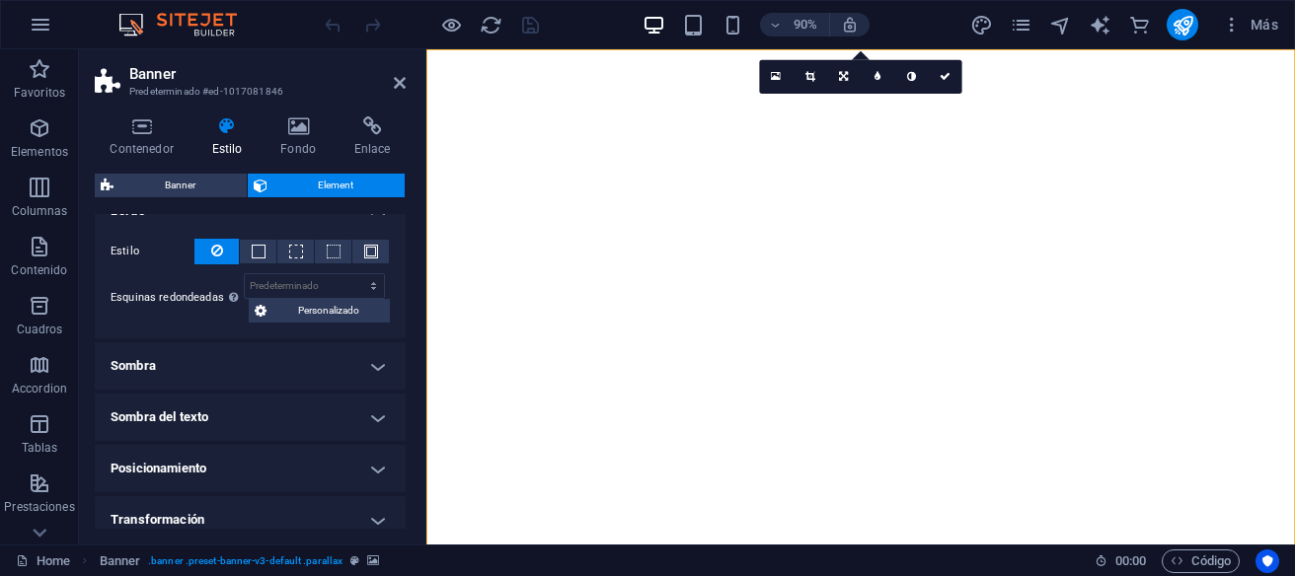
scroll to position [278, 0]
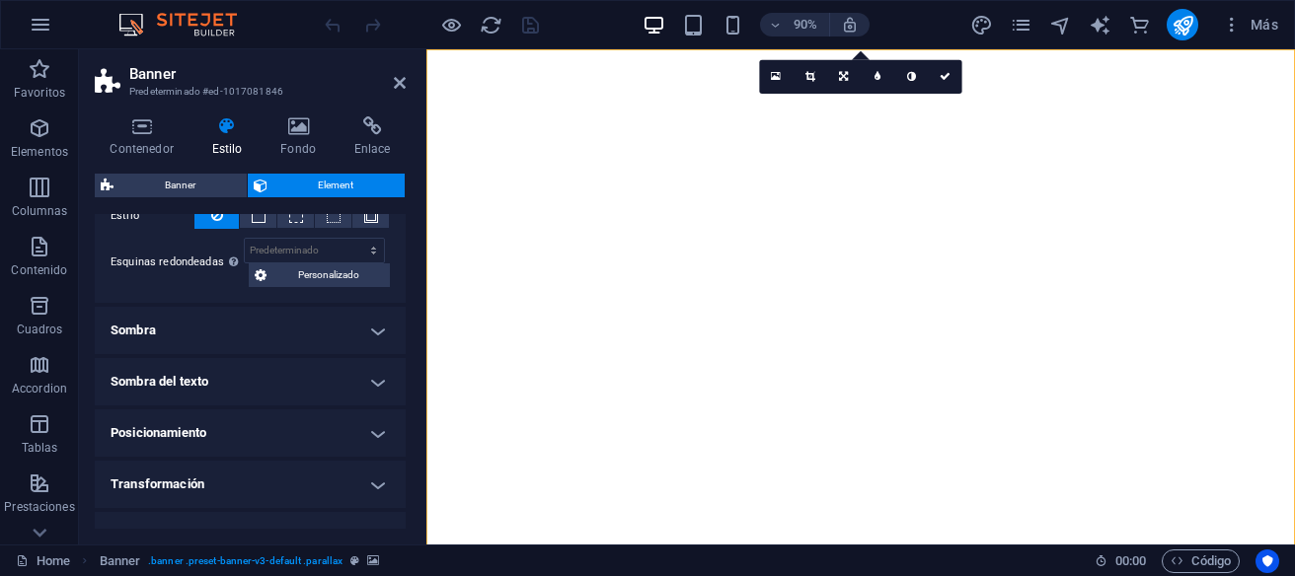
click at [365, 335] on h4 "Sombra" at bounding box center [250, 330] width 311 height 47
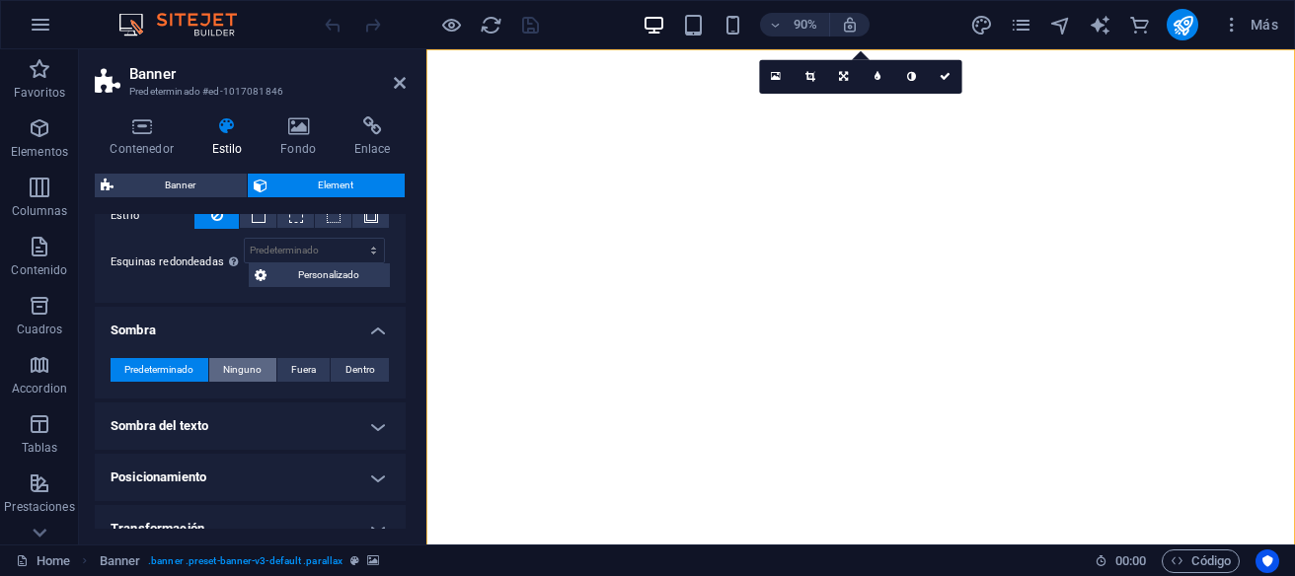
click at [243, 367] on span "Ninguno" at bounding box center [242, 370] width 38 height 24
click at [161, 376] on span "Predeterminado" at bounding box center [158, 370] width 69 height 24
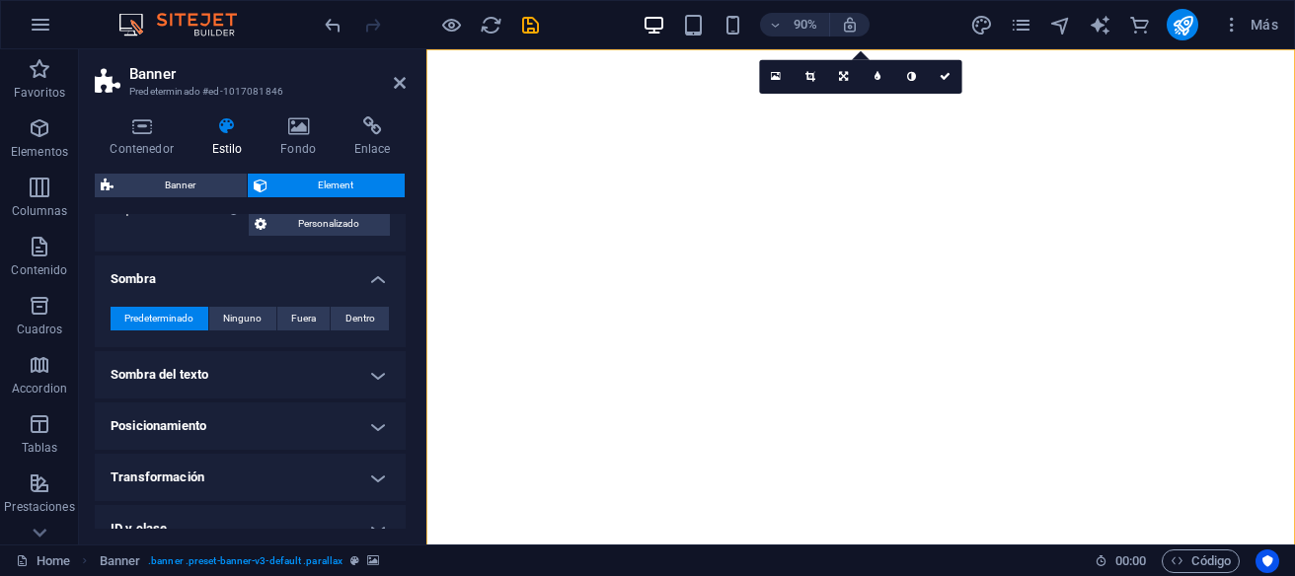
scroll to position [267, 0]
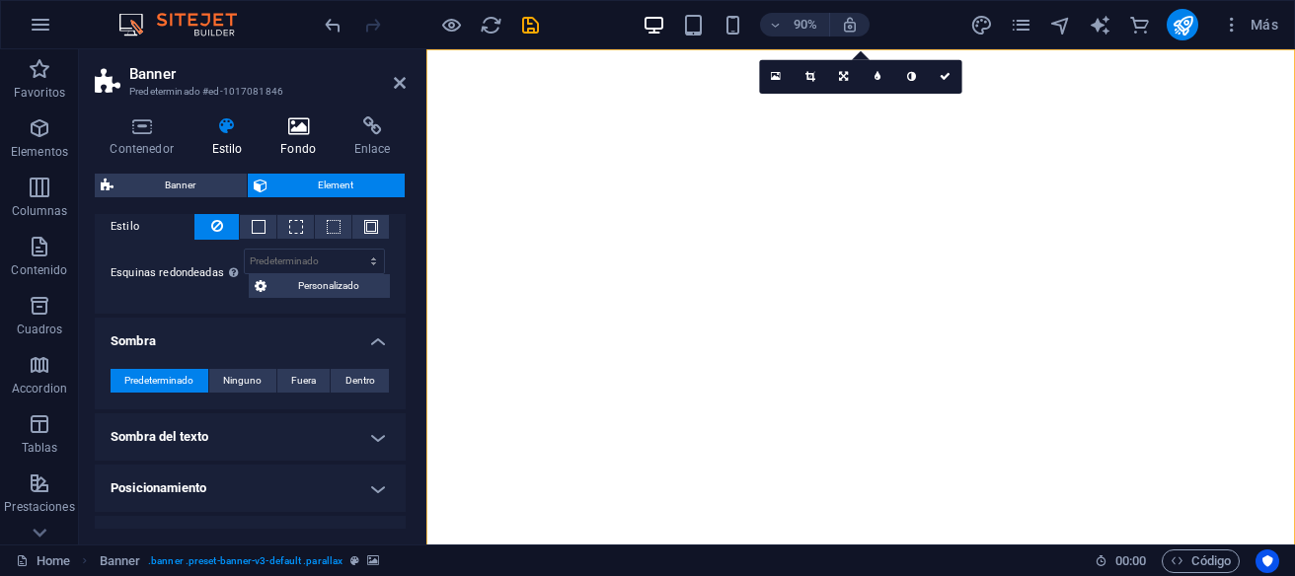
click at [306, 148] on h4 "Fondo" at bounding box center [302, 136] width 74 height 41
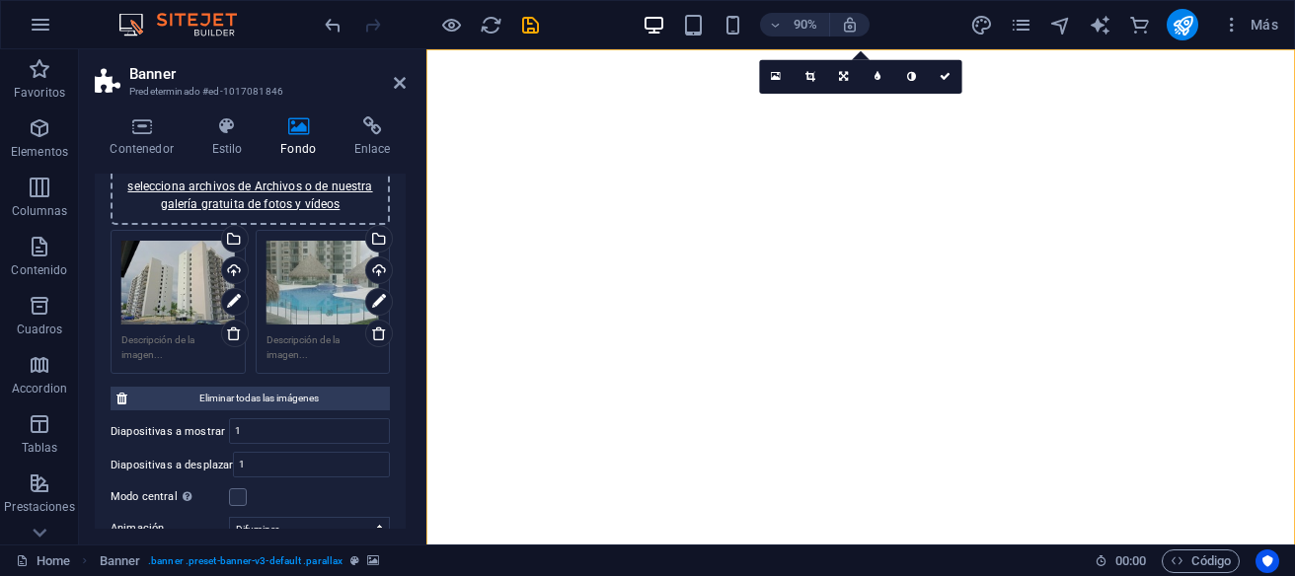
scroll to position [0, 0]
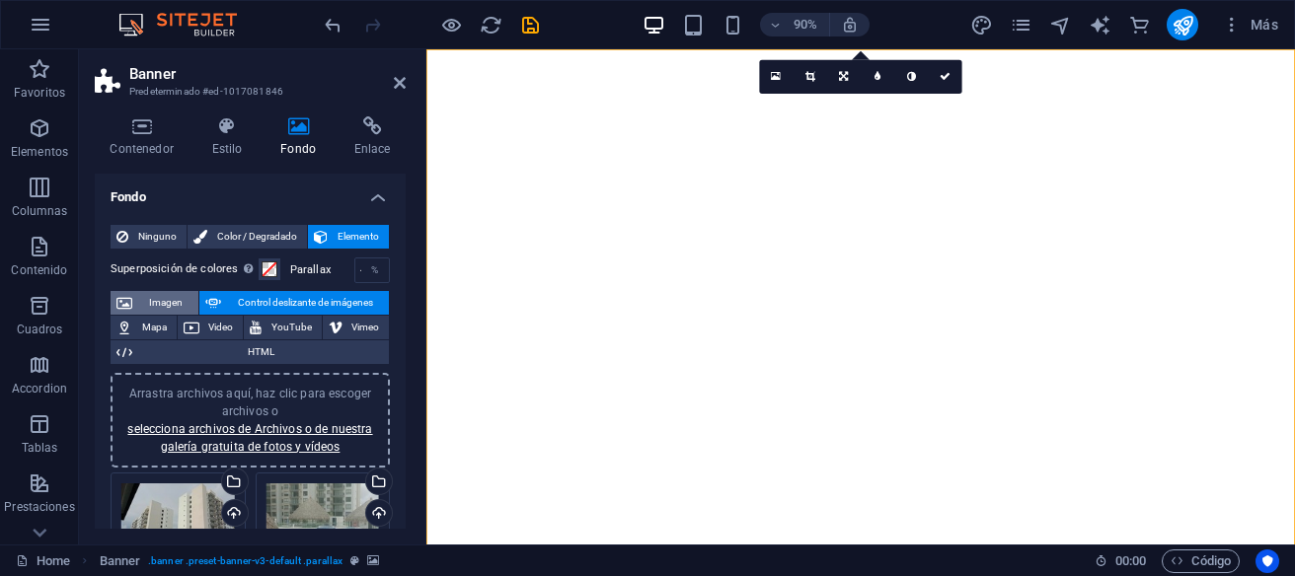
click at [162, 306] on span "Imagen" at bounding box center [165, 303] width 54 height 24
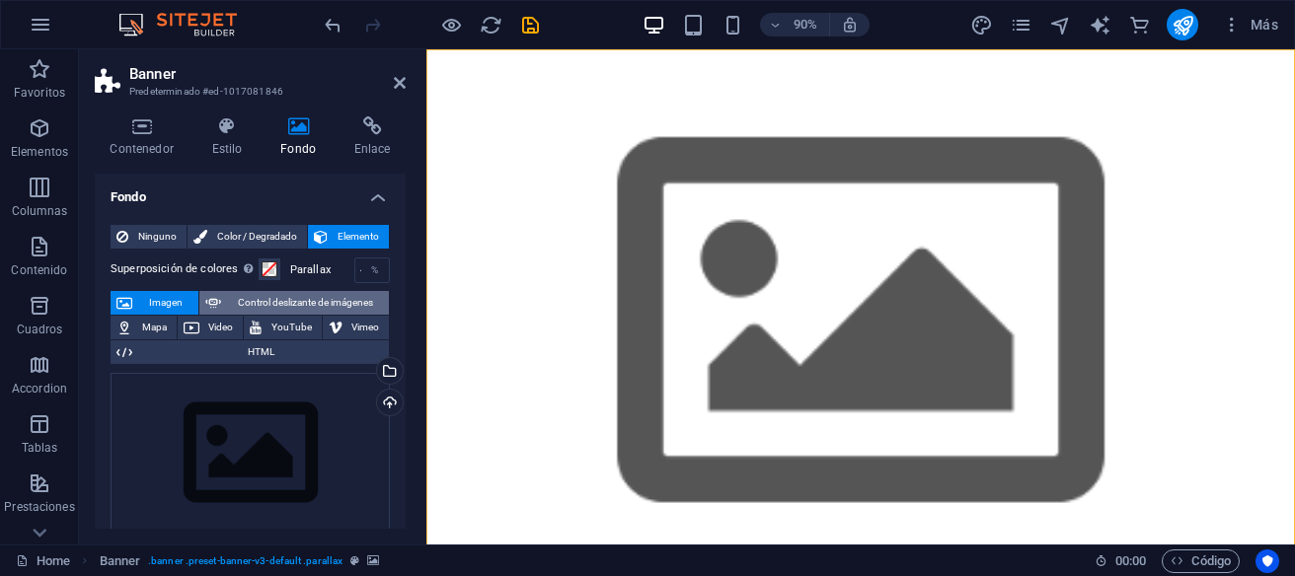
click at [267, 309] on span "Control deslizante de imágenes" at bounding box center [305, 303] width 156 height 24
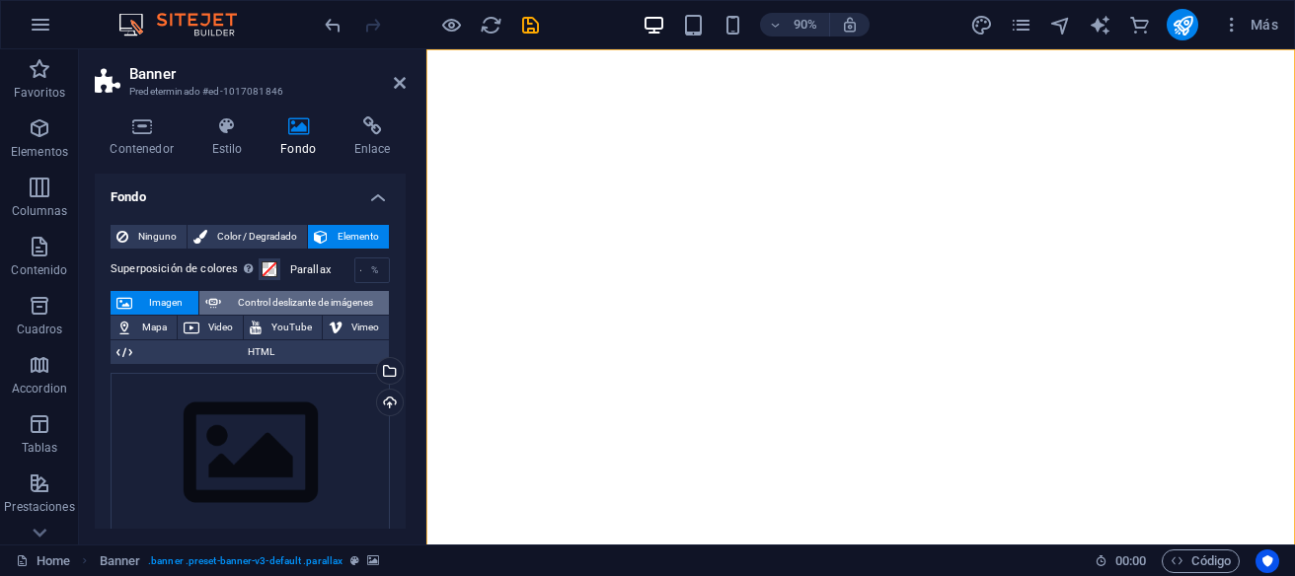
select select "ms"
select select "s"
select select "progressive"
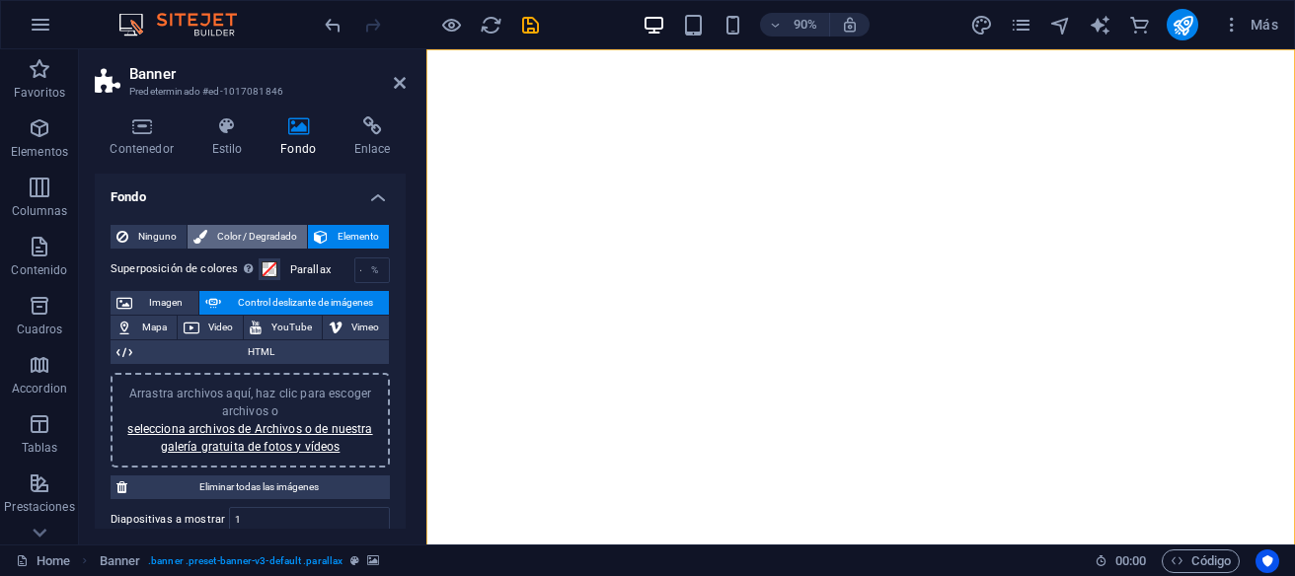
click at [224, 234] on span "Color / Degradado" at bounding box center [257, 237] width 88 height 24
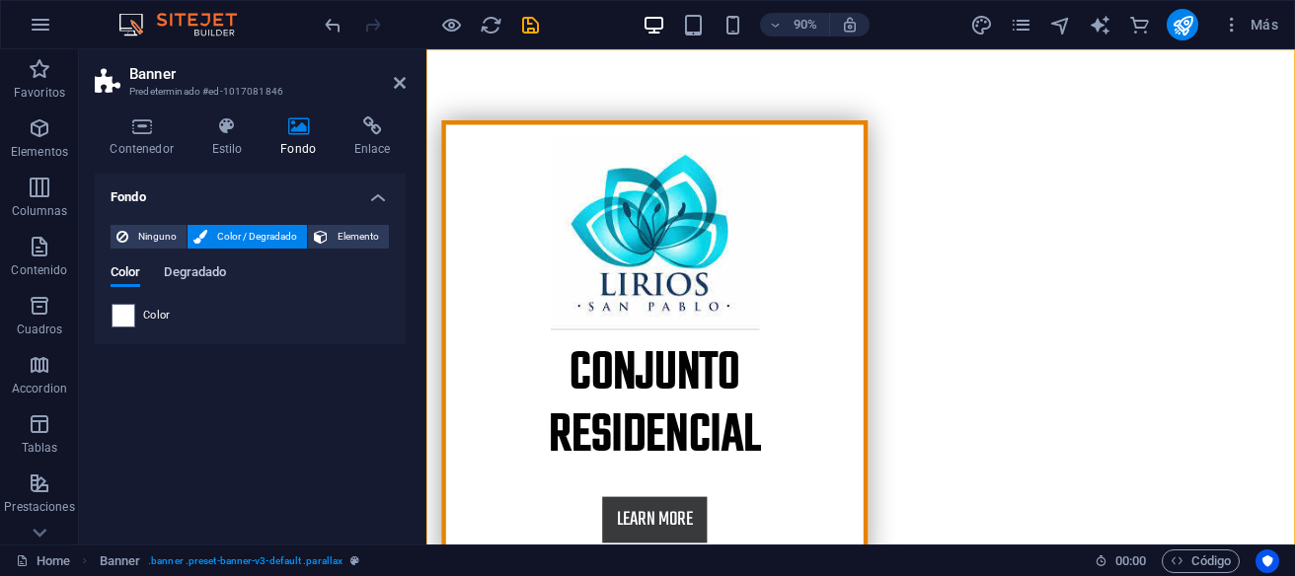
click at [195, 272] on span "Degradado" at bounding box center [195, 275] width 62 height 28
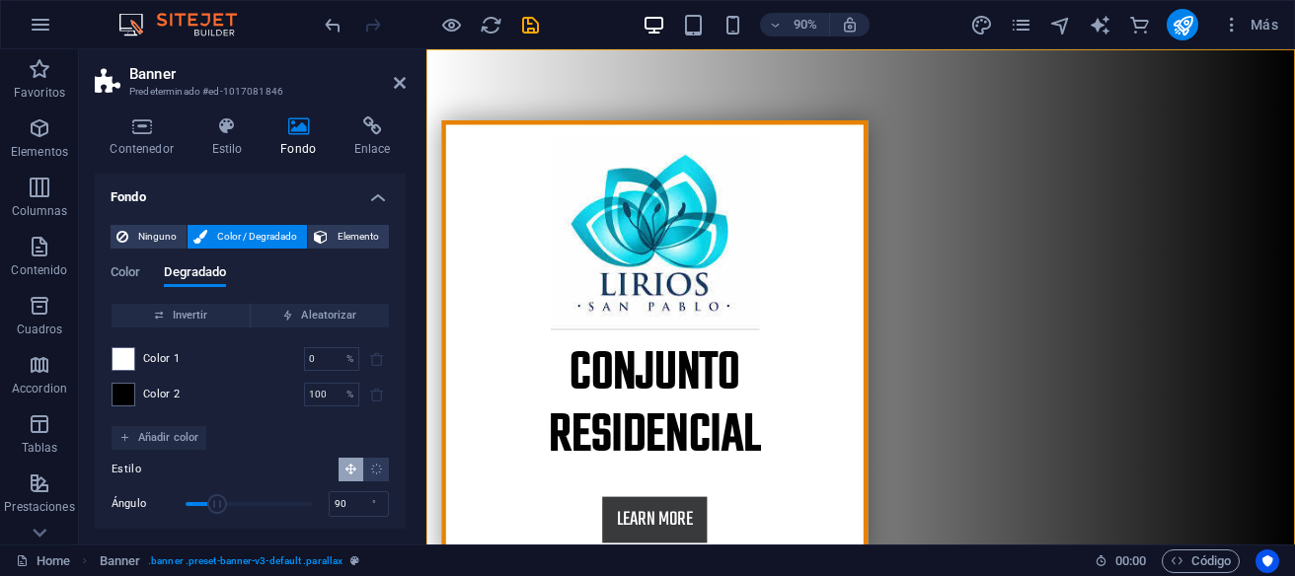
click at [142, 273] on div "Color Degradado" at bounding box center [250, 283] width 279 height 37
click at [130, 272] on span "Color" at bounding box center [126, 275] width 30 height 28
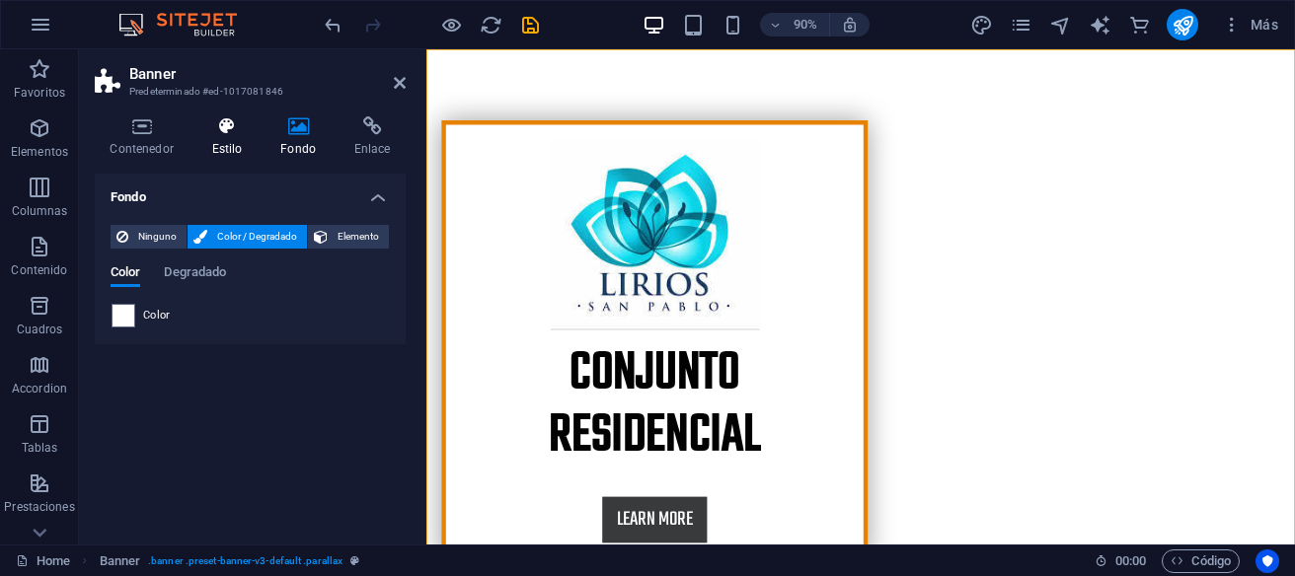
click at [229, 126] on icon at bounding box center [226, 126] width 61 height 20
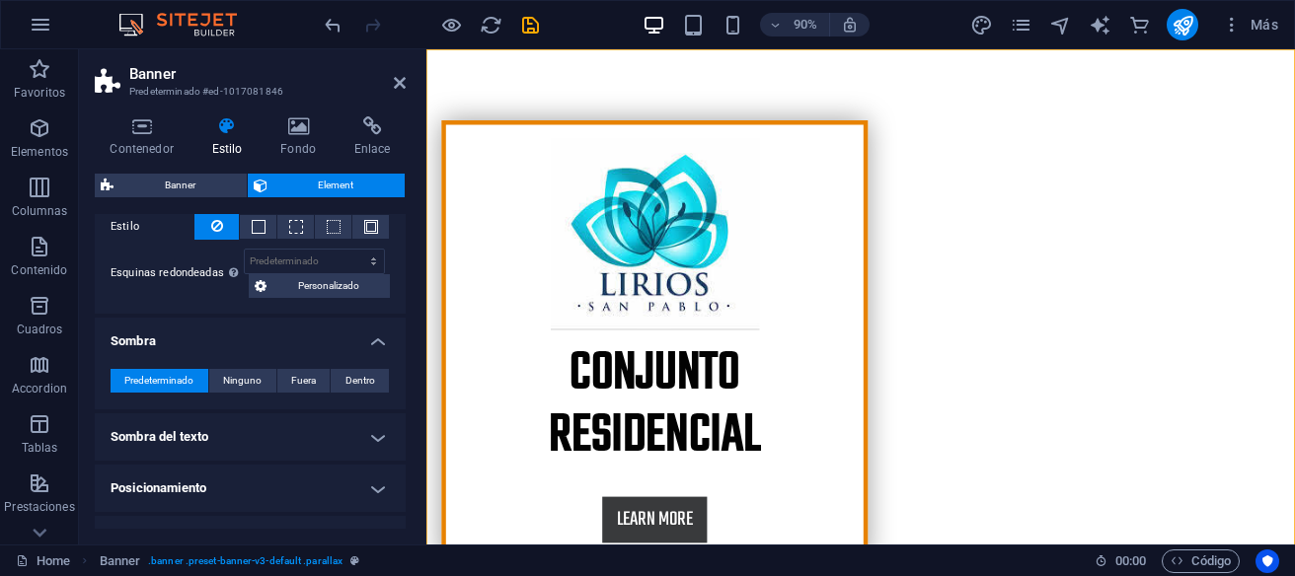
scroll to position [267, 0]
click at [142, 142] on h4 "Contenedor" at bounding box center [146, 136] width 102 height 41
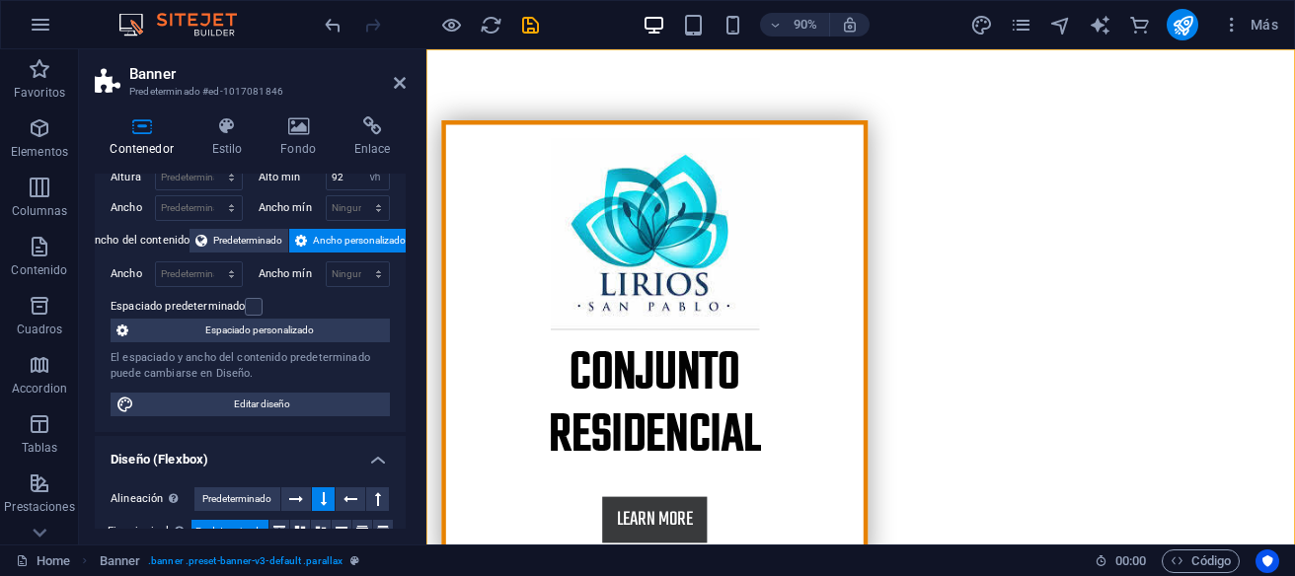
scroll to position [0, 0]
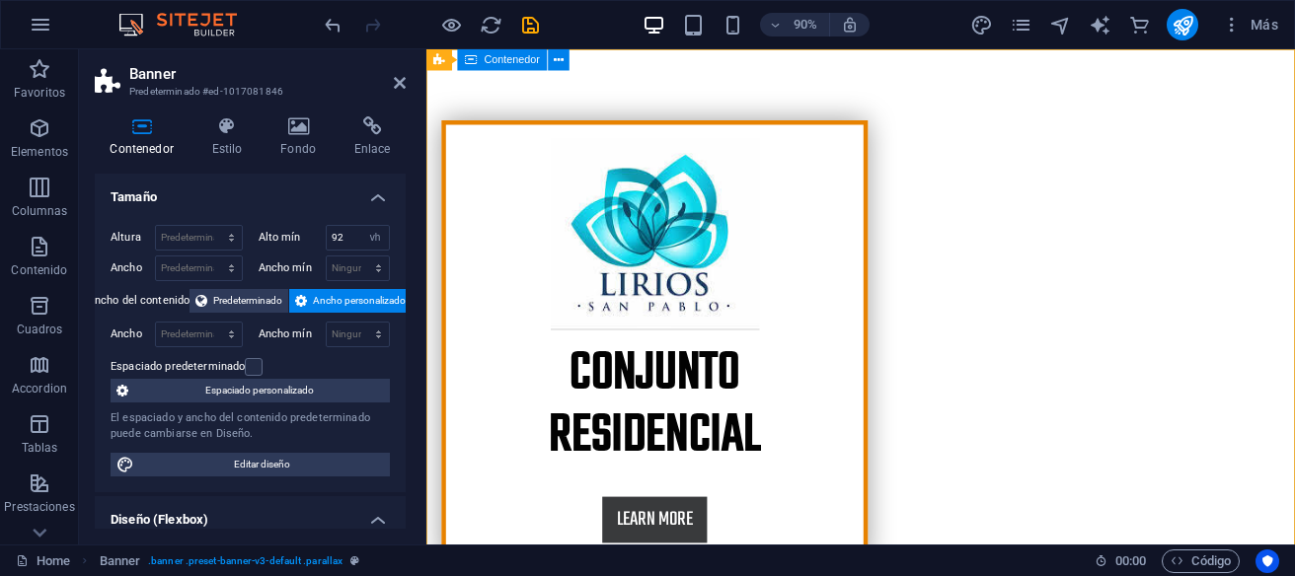
click at [1125, 215] on div "CONJUNTO RESIDENCIAL Learn more" at bounding box center [908, 373] width 965 height 648
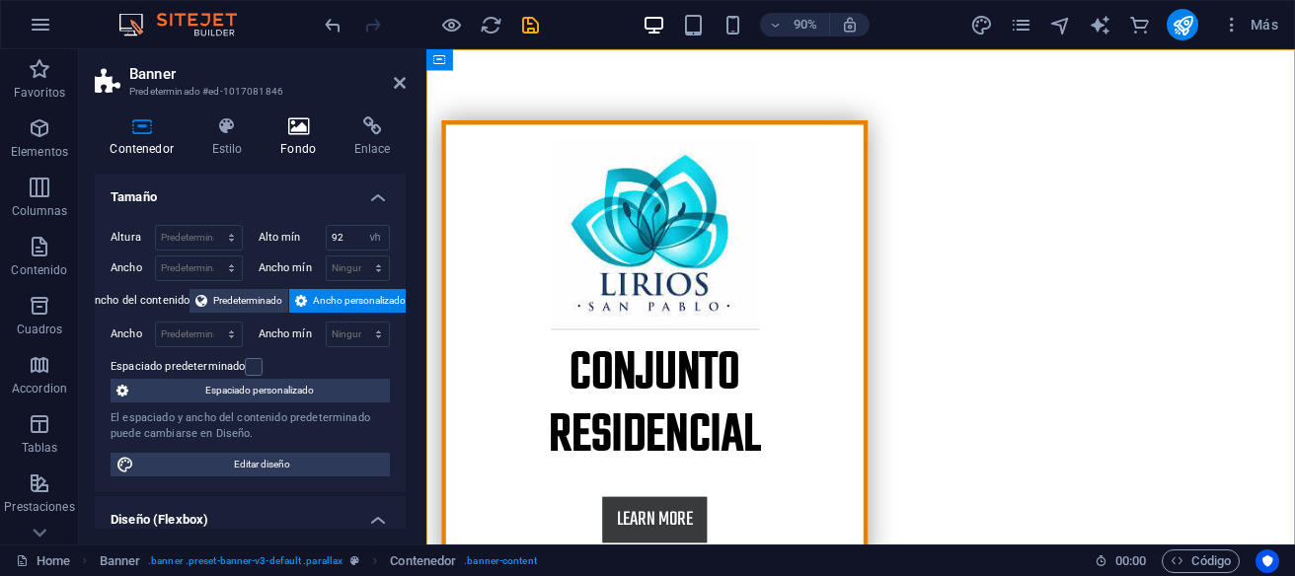
click at [304, 137] on h4 "Fondo" at bounding box center [302, 136] width 74 height 41
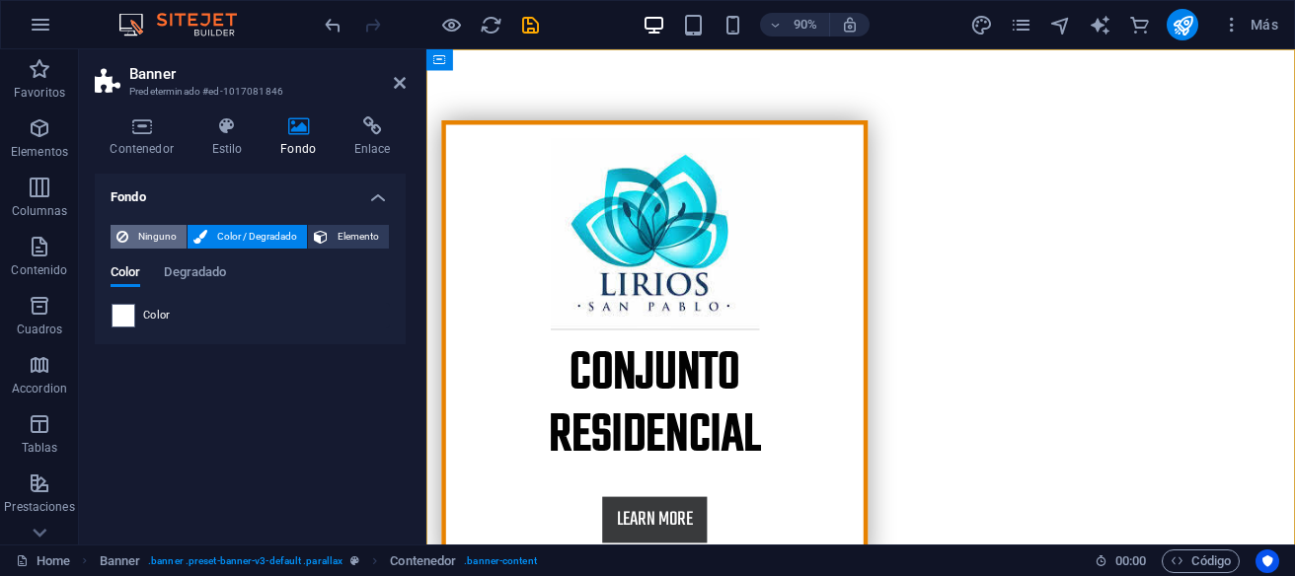
click at [139, 236] on span "Ninguno" at bounding box center [157, 237] width 46 height 24
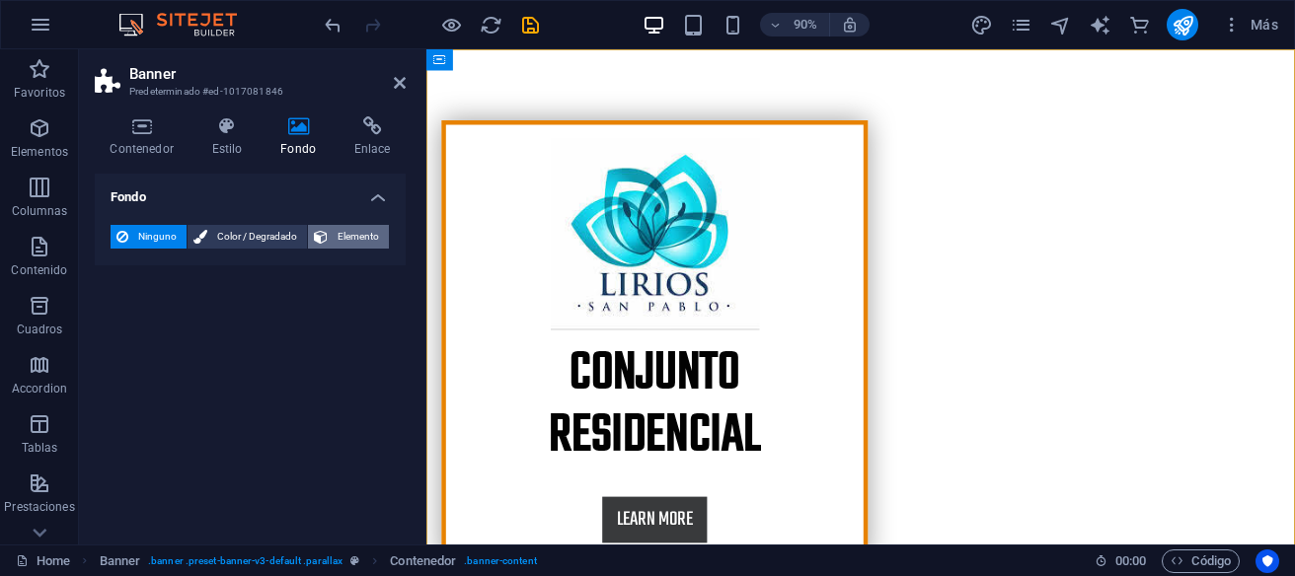
click at [347, 233] on span "Elemento" at bounding box center [358, 237] width 49 height 24
select select "ms"
select select "s"
select select "progressive"
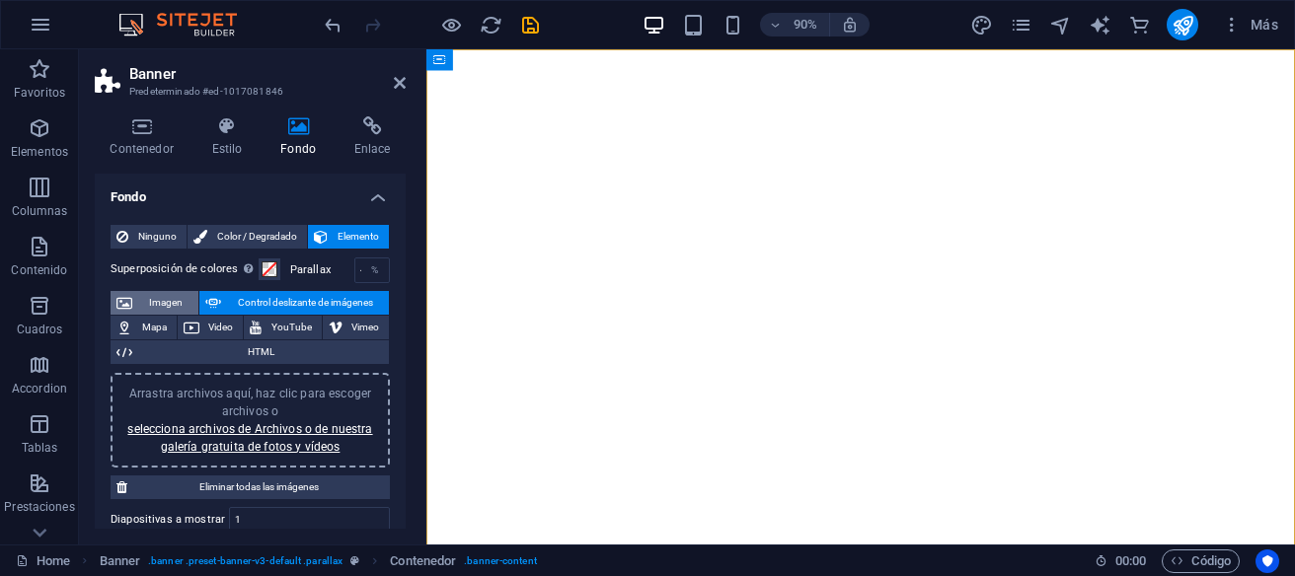
click at [152, 304] on span "Imagen" at bounding box center [165, 303] width 54 height 24
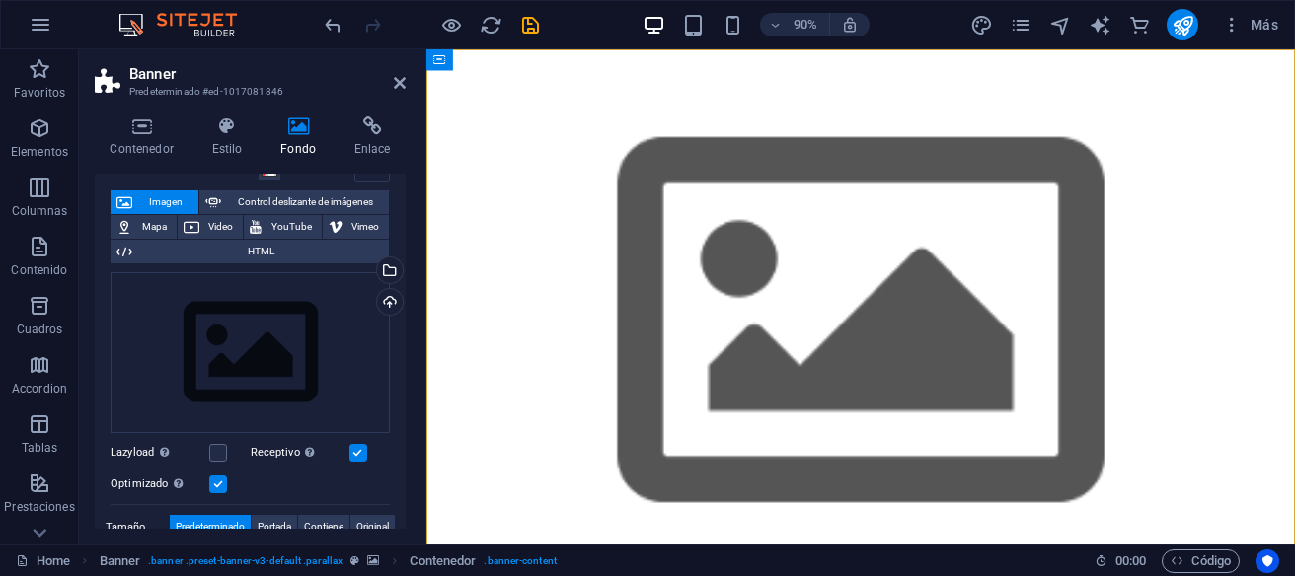
scroll to position [59, 0]
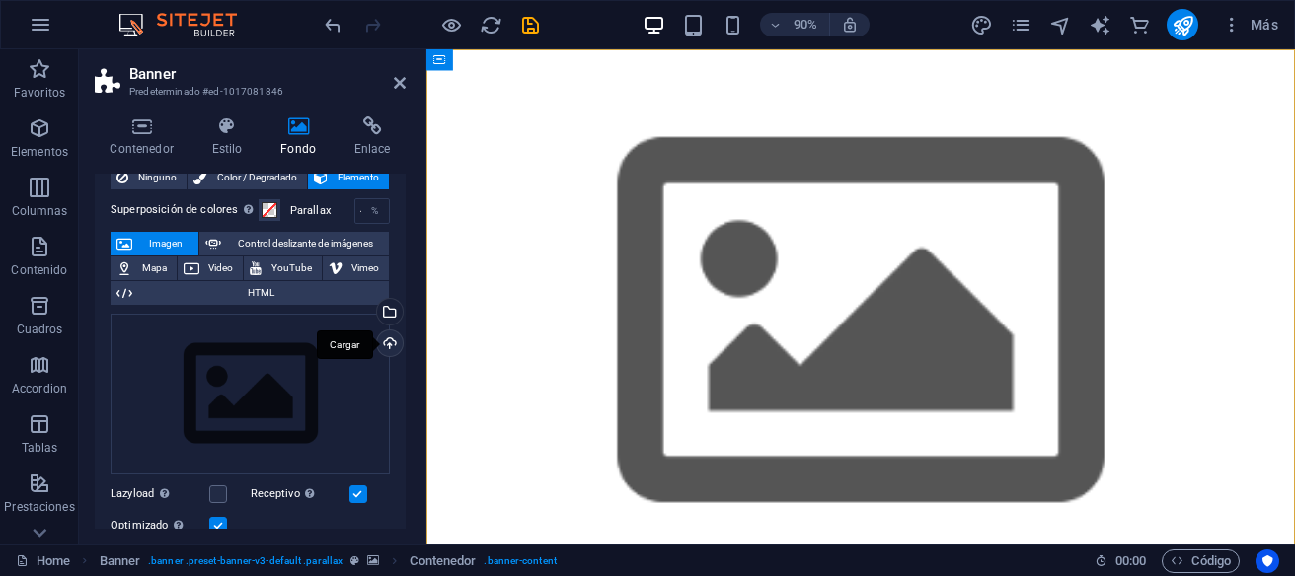
click at [393, 339] on div "Cargar" at bounding box center [388, 346] width 30 height 30
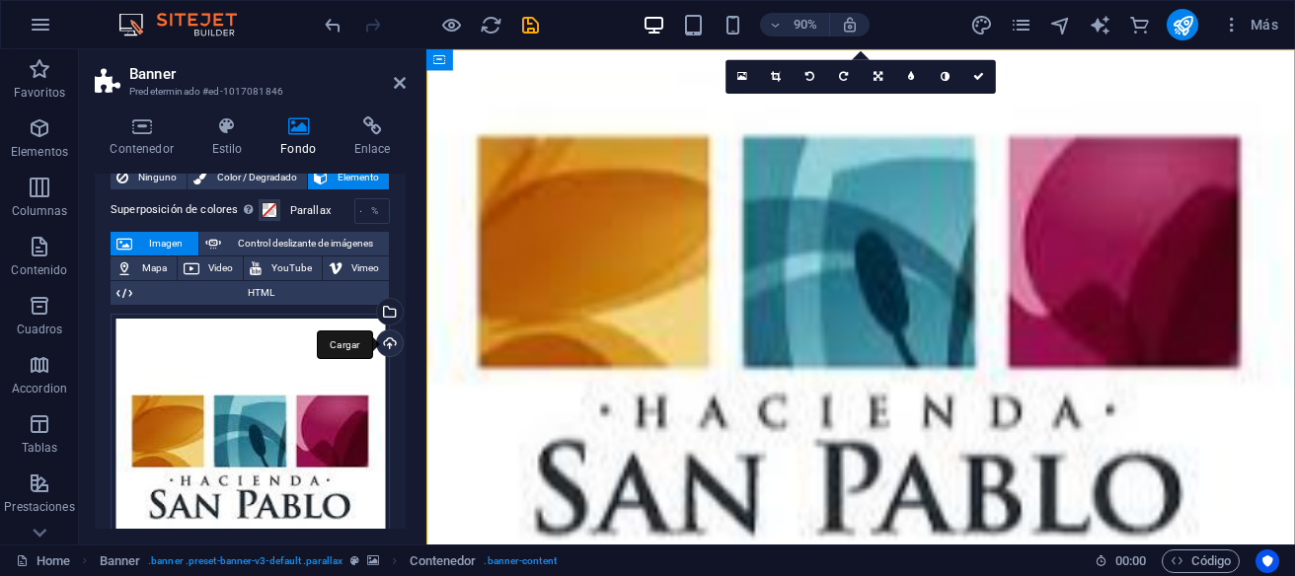
click at [395, 341] on div "Cargar" at bounding box center [388, 346] width 30 height 30
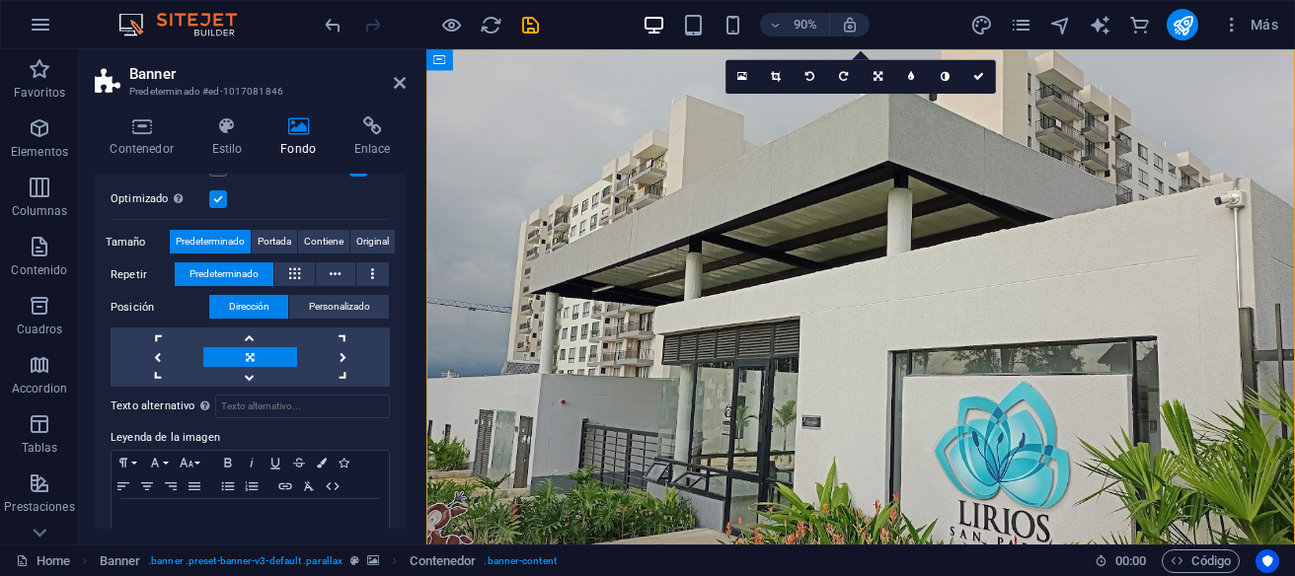
scroll to position [440, 0]
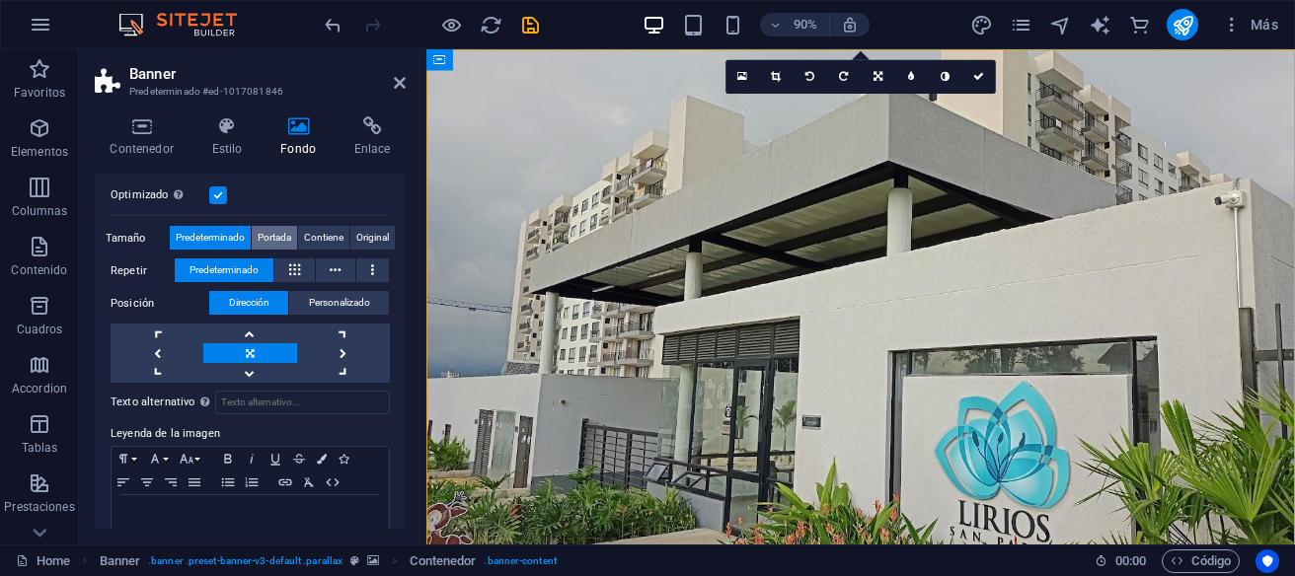
click at [274, 242] on span "Portada" at bounding box center [275, 238] width 34 height 24
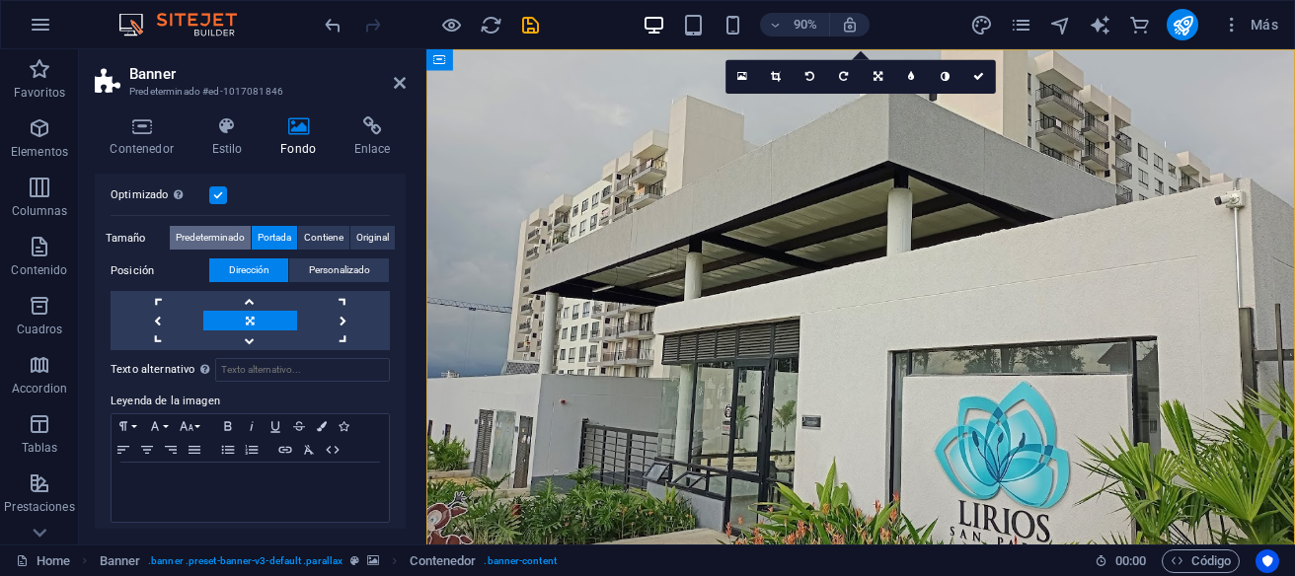
click at [223, 238] on span "Predeterminado" at bounding box center [210, 238] width 69 height 24
click at [274, 238] on span "Portada" at bounding box center [275, 238] width 34 height 24
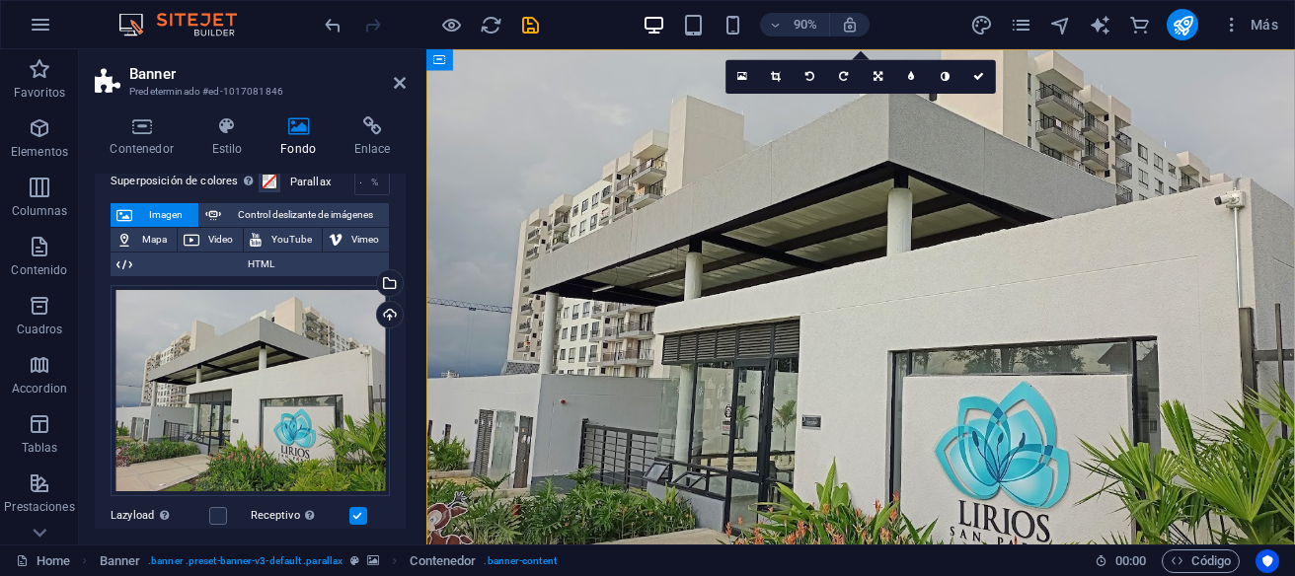
scroll to position [112, 0]
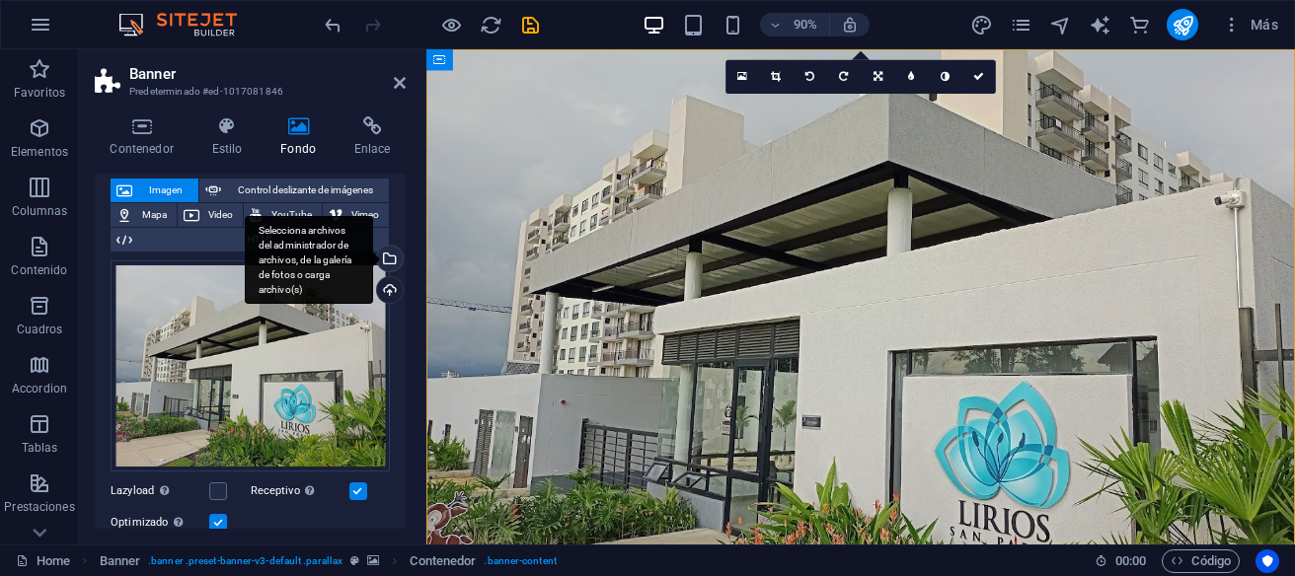
click at [373, 262] on div "Selecciona archivos del administrador de archivos, de la galería de fotos o car…" at bounding box center [309, 260] width 128 height 89
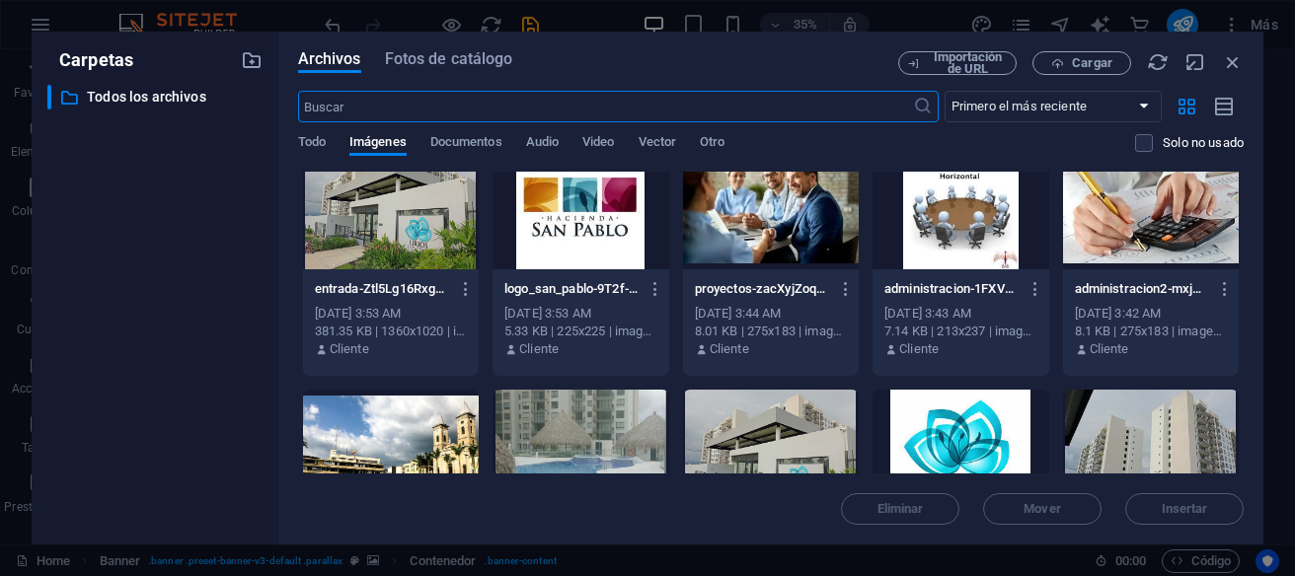
scroll to position [0, 0]
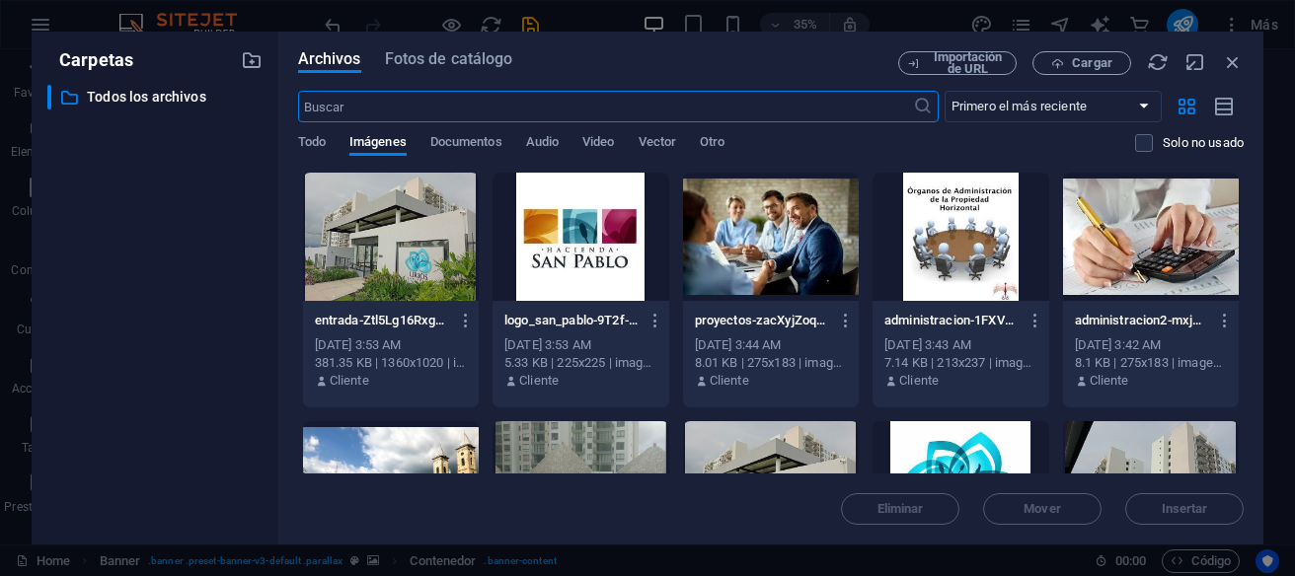
click at [1148, 457] on div at bounding box center [1151, 485] width 176 height 128
click at [1182, 506] on span "Insertar" at bounding box center [1184, 509] width 46 height 12
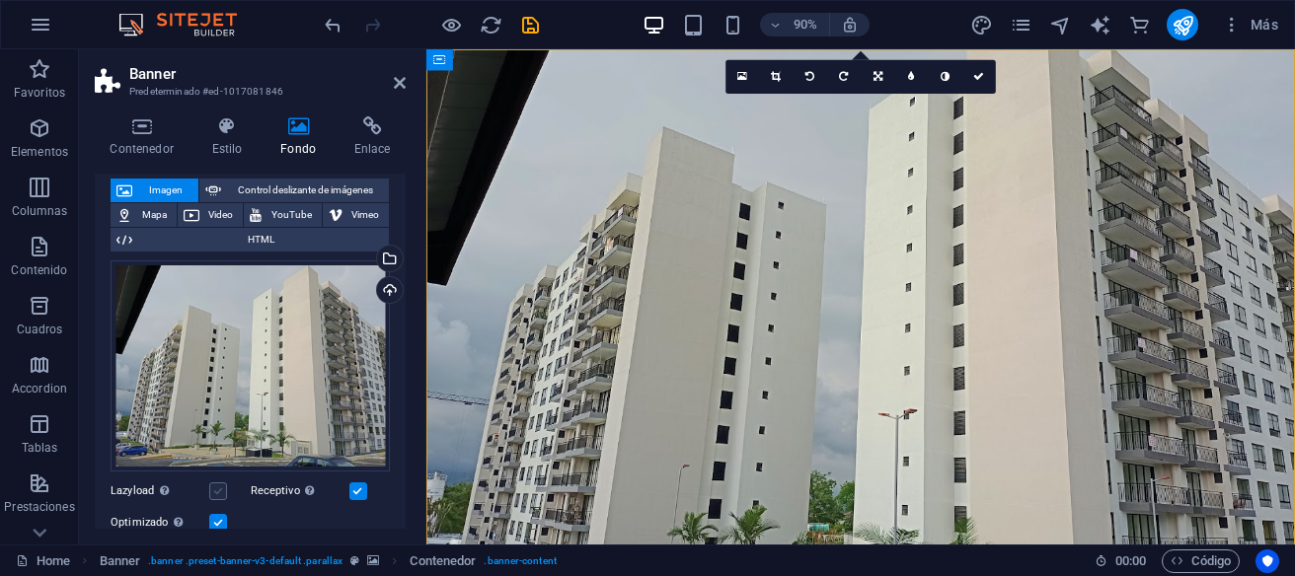
click at [218, 492] on label at bounding box center [218, 492] width 18 height 18
click at [0, 0] on input "Lazyload La carga de imágenes tras la carga de la página mejora la velocidad de…" at bounding box center [0, 0] width 0 height 0
click at [218, 492] on label at bounding box center [218, 492] width 18 height 18
click at [0, 0] on input "Lazyload La carga de imágenes tras la carga de la página mejora la velocidad de…" at bounding box center [0, 0] width 0 height 0
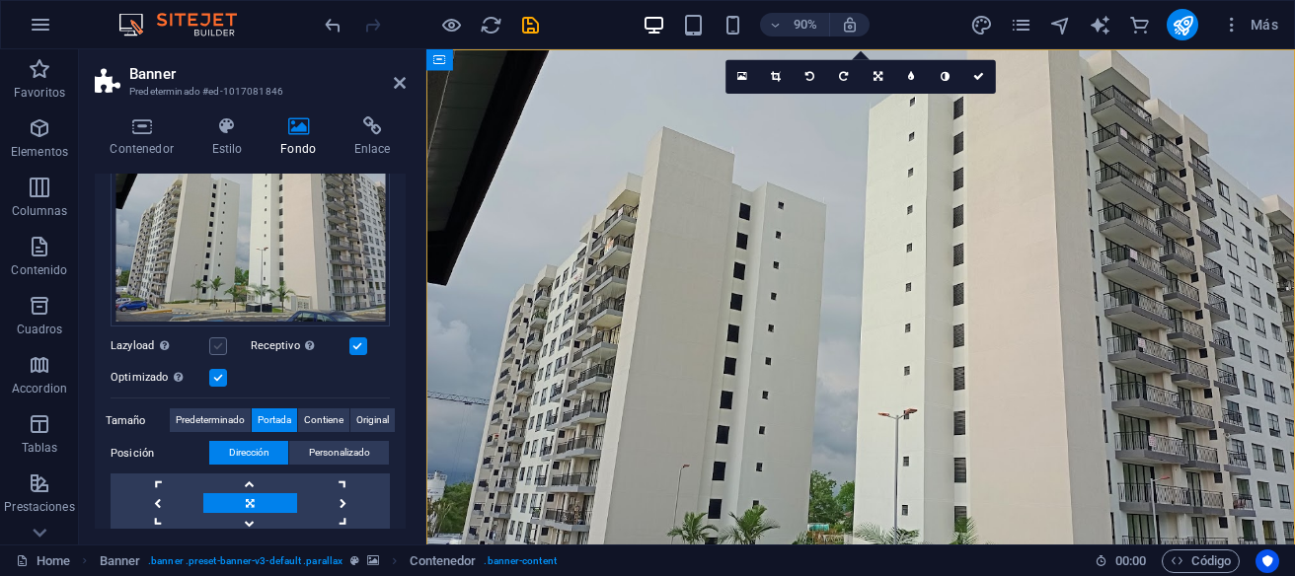
click at [225, 348] on label at bounding box center [218, 346] width 18 height 18
click at [0, 0] on input "Lazyload La carga de imágenes tras la carga de la página mejora la velocidad de…" at bounding box center [0, 0] width 0 height 0
click at [224, 349] on label at bounding box center [218, 346] width 18 height 18
click at [0, 0] on input "Lazyload La carga de imágenes tras la carga de la página mejora la velocidad de…" at bounding box center [0, 0] width 0 height 0
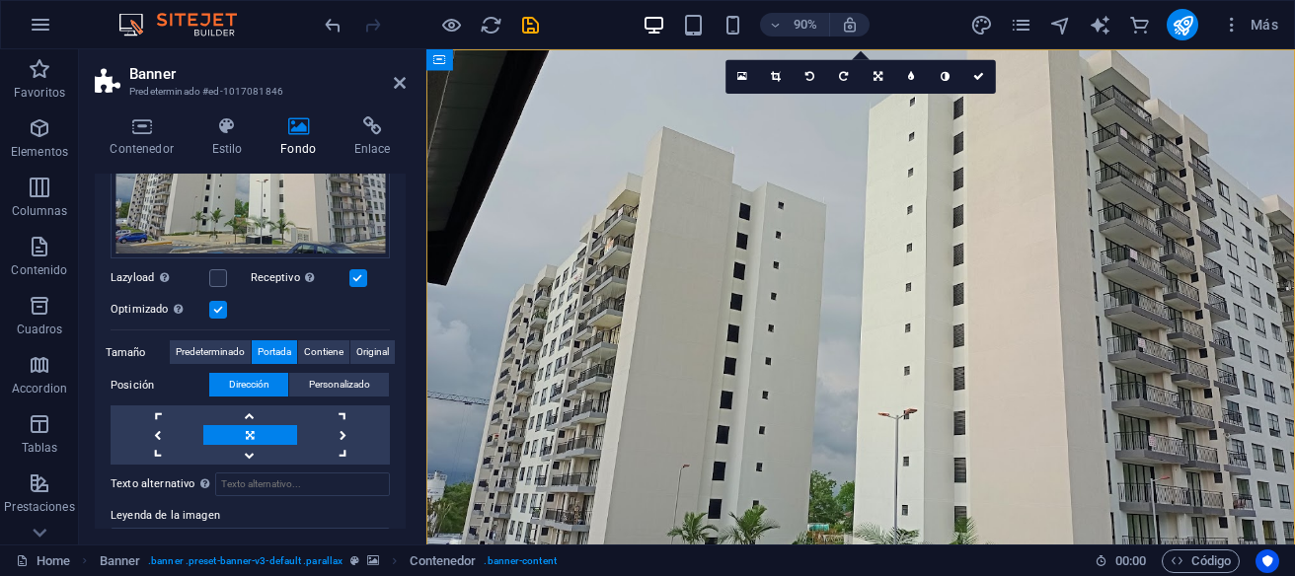
scroll to position [328, 0]
click at [144, 388] on label "Posición" at bounding box center [160, 384] width 99 height 24
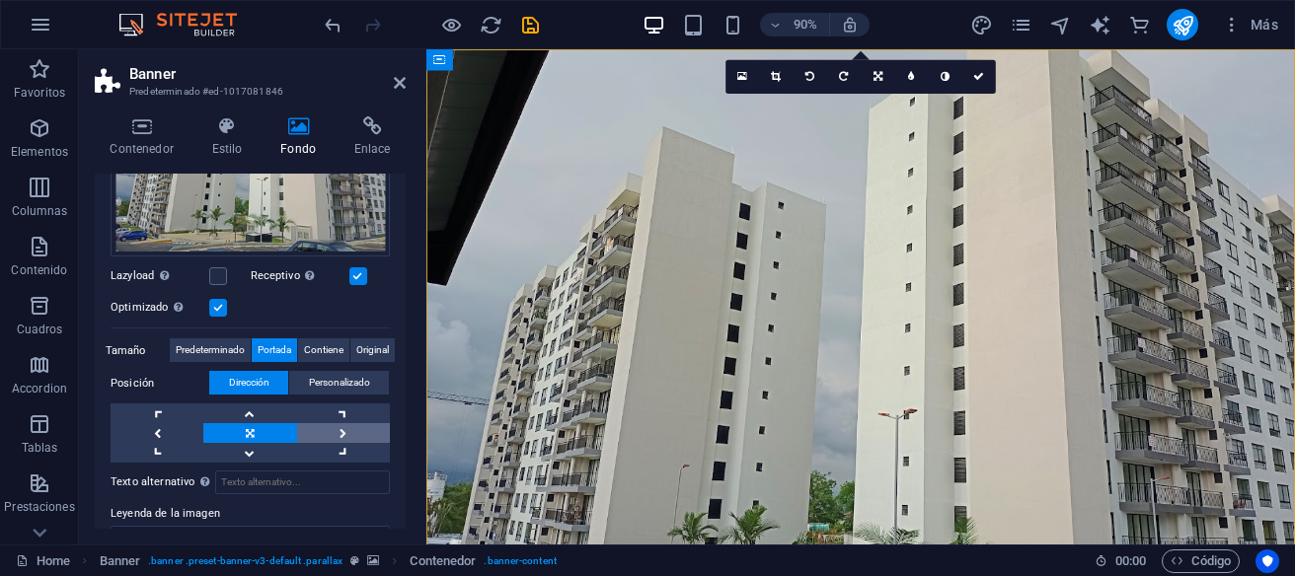
click at [342, 433] on link at bounding box center [343, 433] width 93 height 20
click at [252, 433] on link at bounding box center [249, 433] width 93 height 20
click at [341, 433] on link at bounding box center [343, 433] width 93 height 20
click at [242, 432] on link at bounding box center [249, 433] width 93 height 20
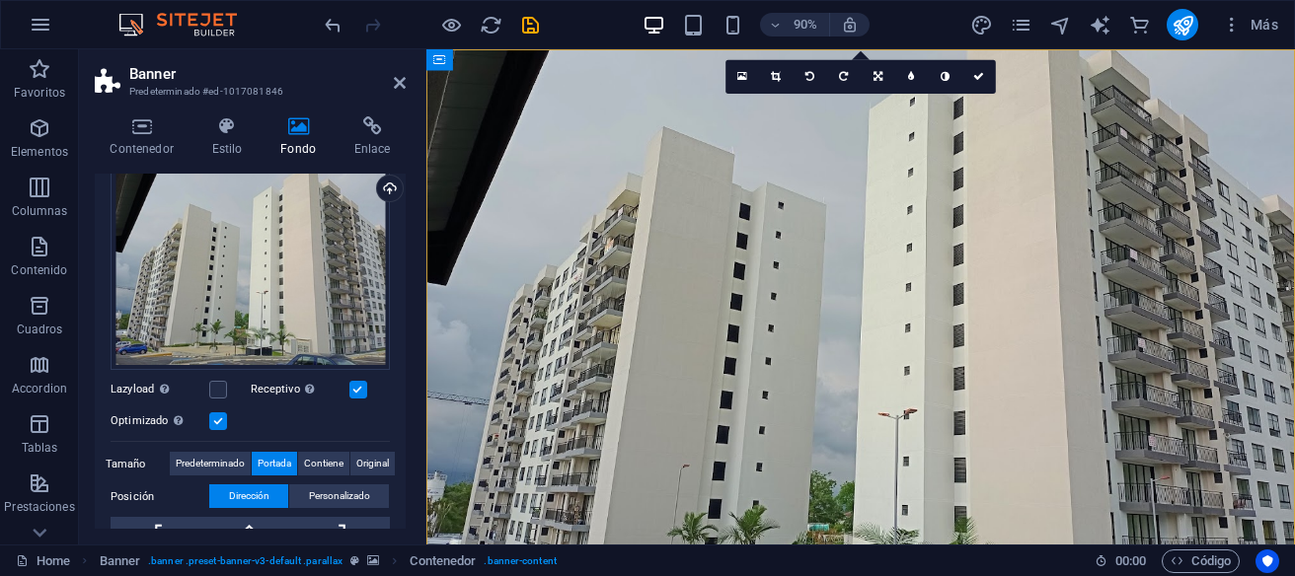
scroll to position [170, 0]
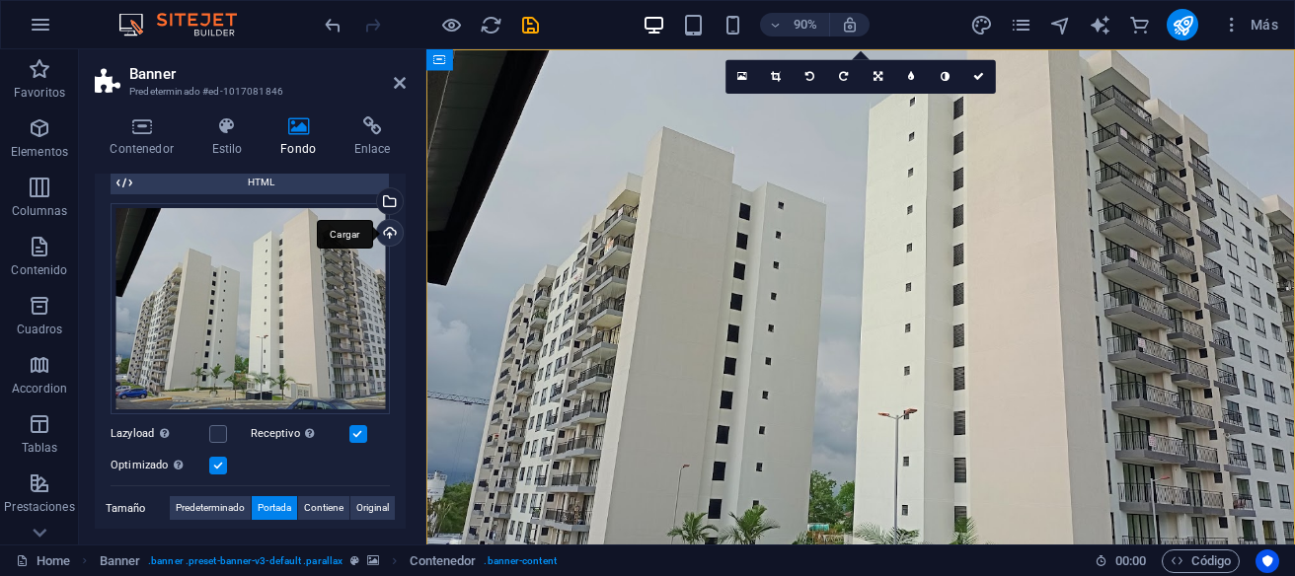
click at [389, 227] on div "Cargar" at bounding box center [388, 235] width 30 height 30
click at [1184, 26] on icon "publish" at bounding box center [1182, 25] width 23 height 23
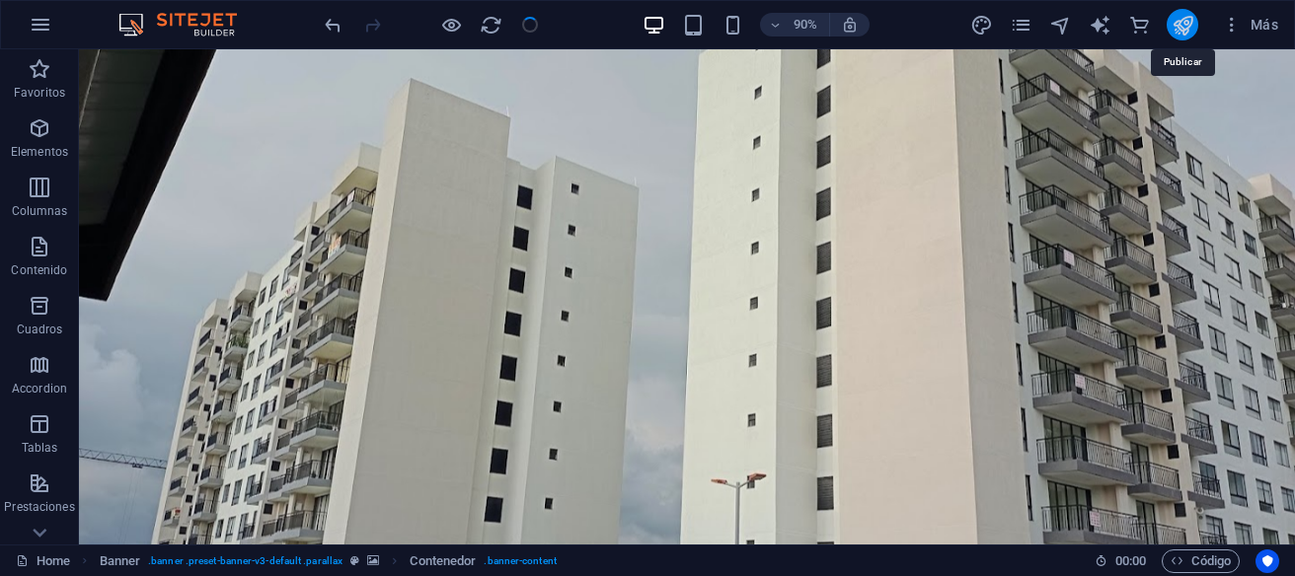
checkbox input "false"
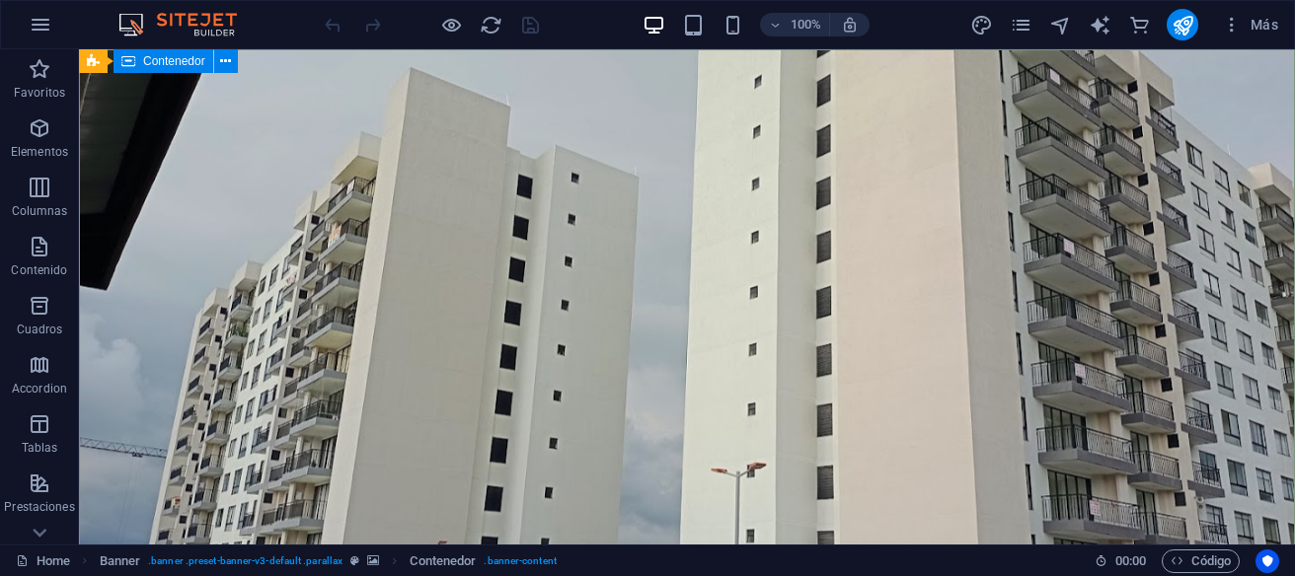
click at [147, 60] on span "Contenedor" at bounding box center [174, 61] width 62 height 12
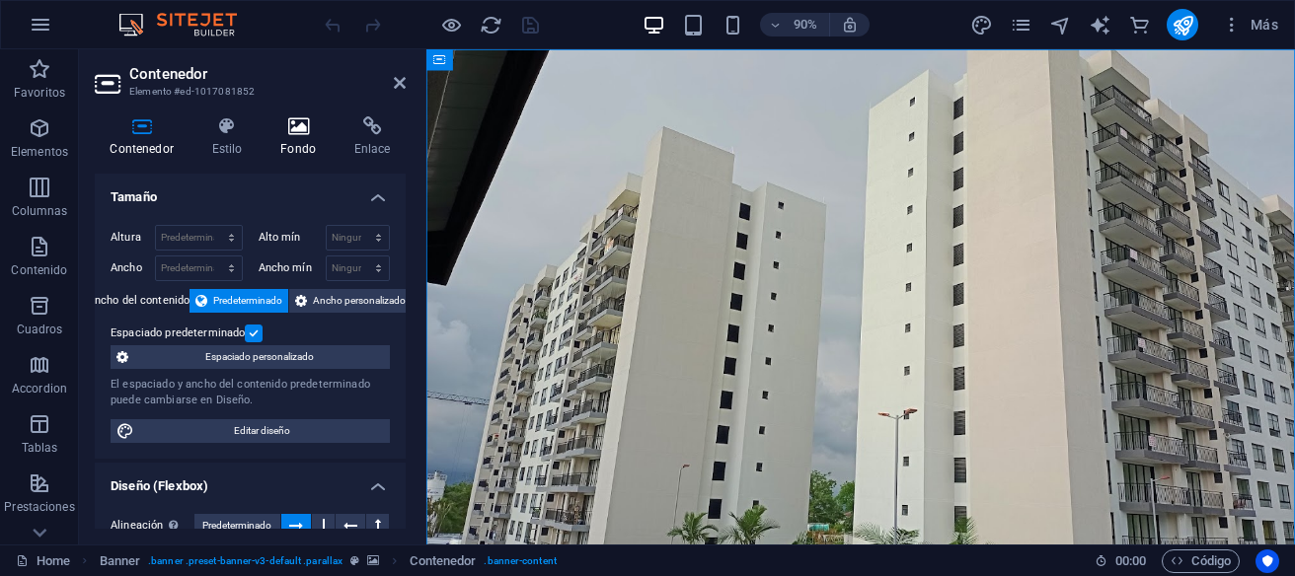
click at [305, 146] on h4 "Fondo" at bounding box center [302, 136] width 74 height 41
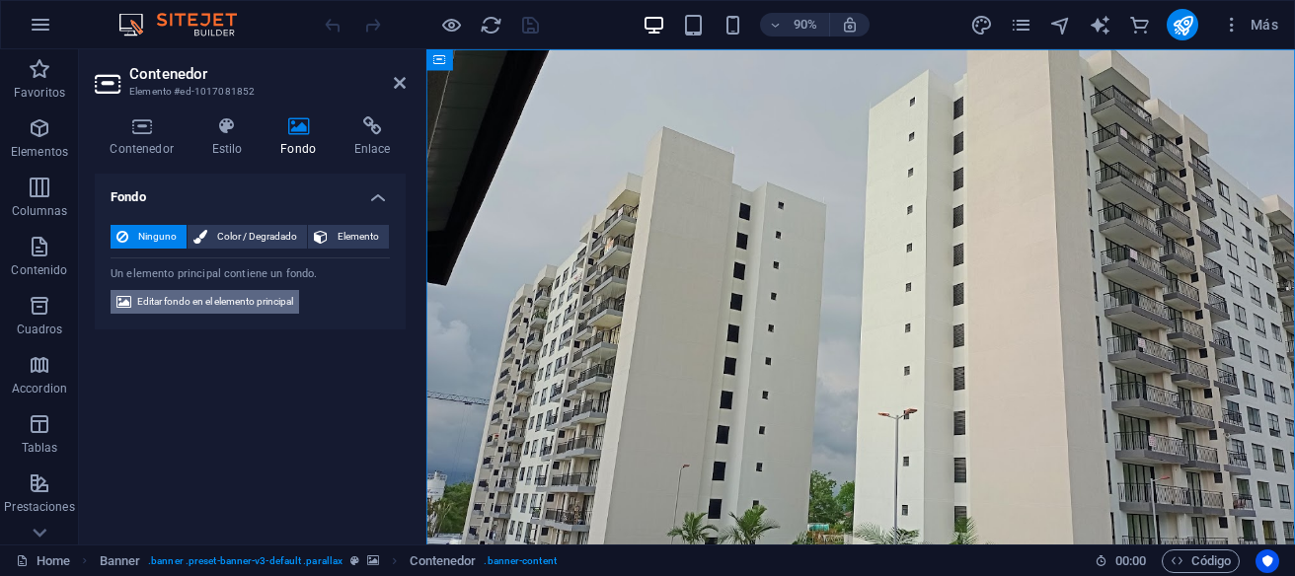
click at [192, 304] on span "Editar fondo en el elemento principal" at bounding box center [215, 302] width 156 height 24
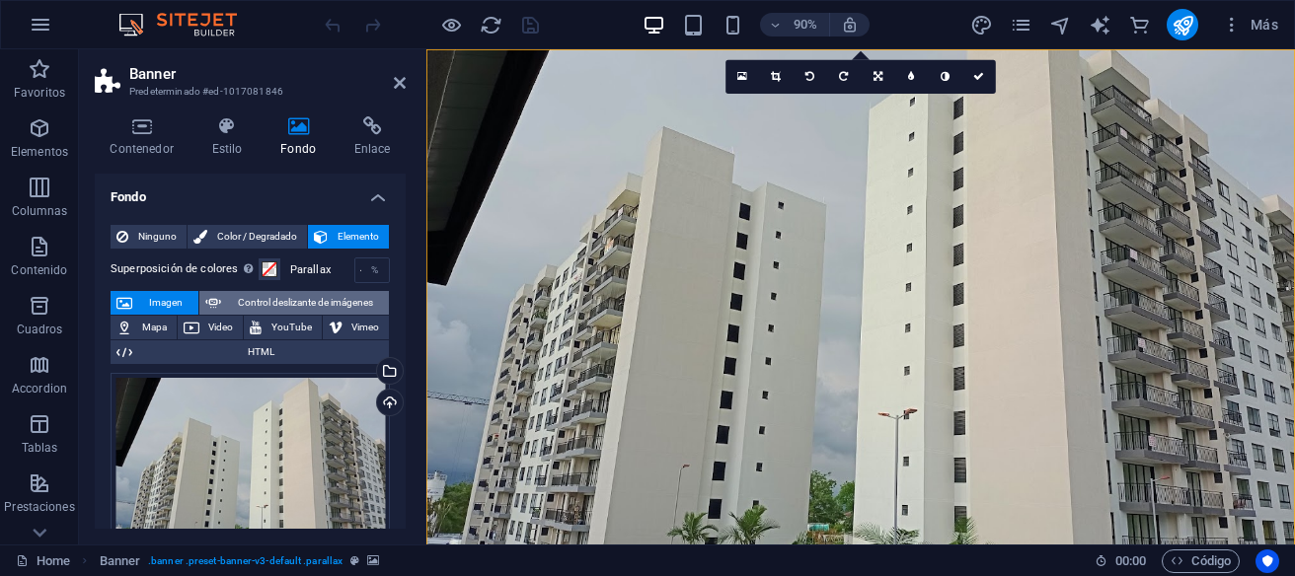
click at [277, 301] on span "Control deslizante de imágenes" at bounding box center [305, 303] width 156 height 24
select select "ms"
select select "s"
select select "progressive"
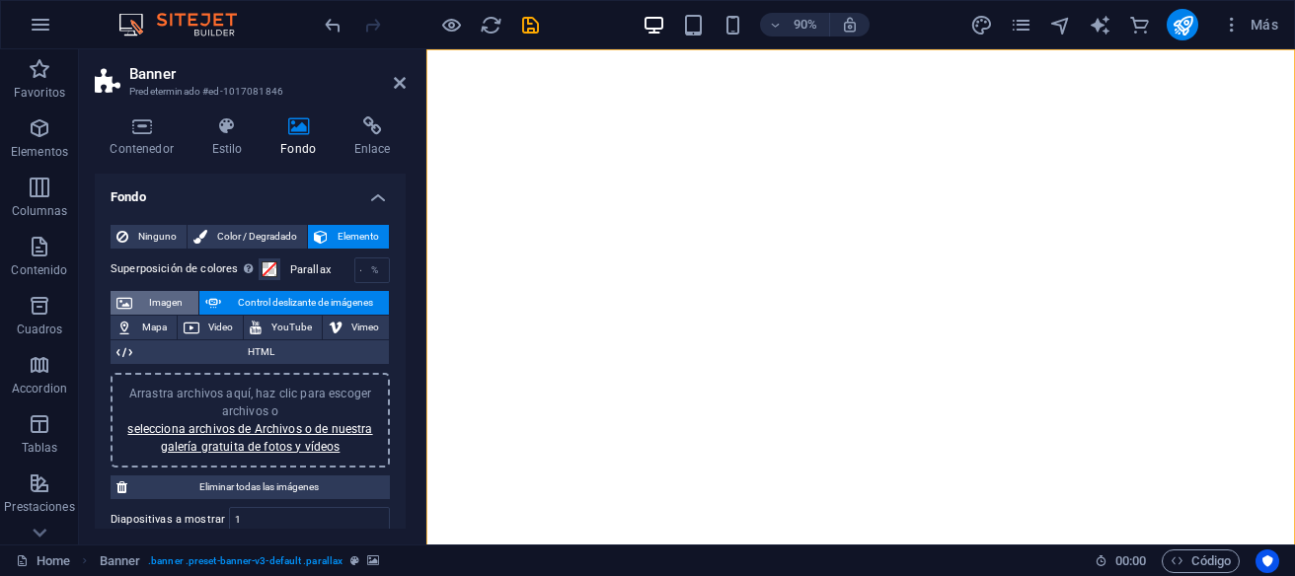
click at [167, 305] on span "Imagen" at bounding box center [165, 303] width 54 height 24
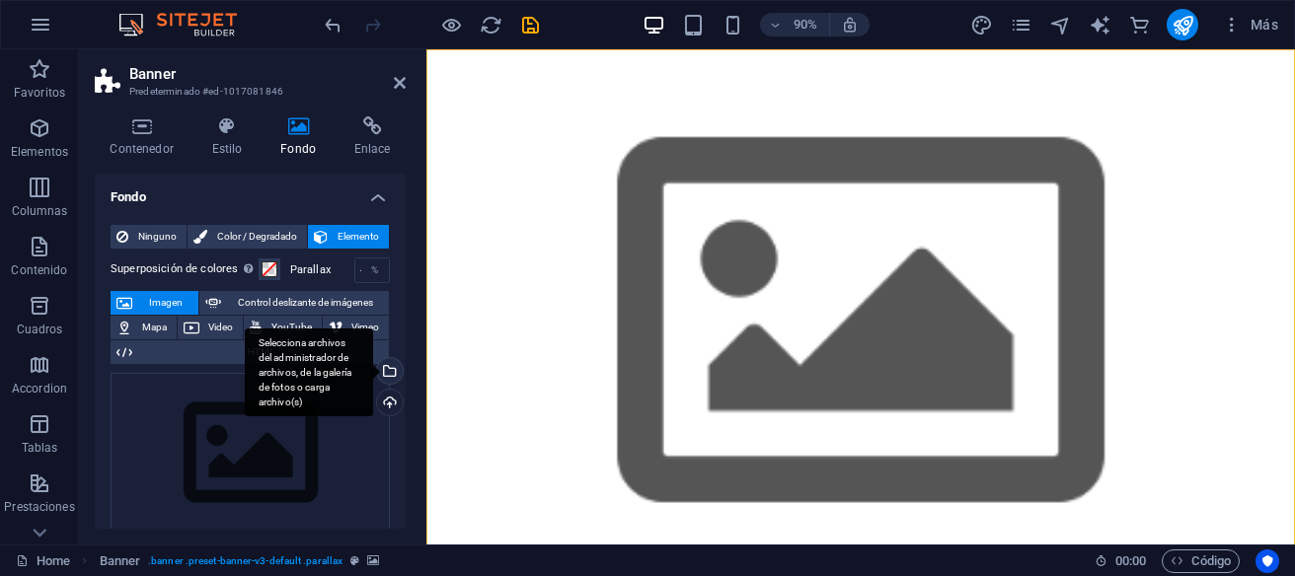
click at [373, 372] on div "Selecciona archivos del administrador de archivos, de la galería de fotos o car…" at bounding box center [309, 373] width 128 height 89
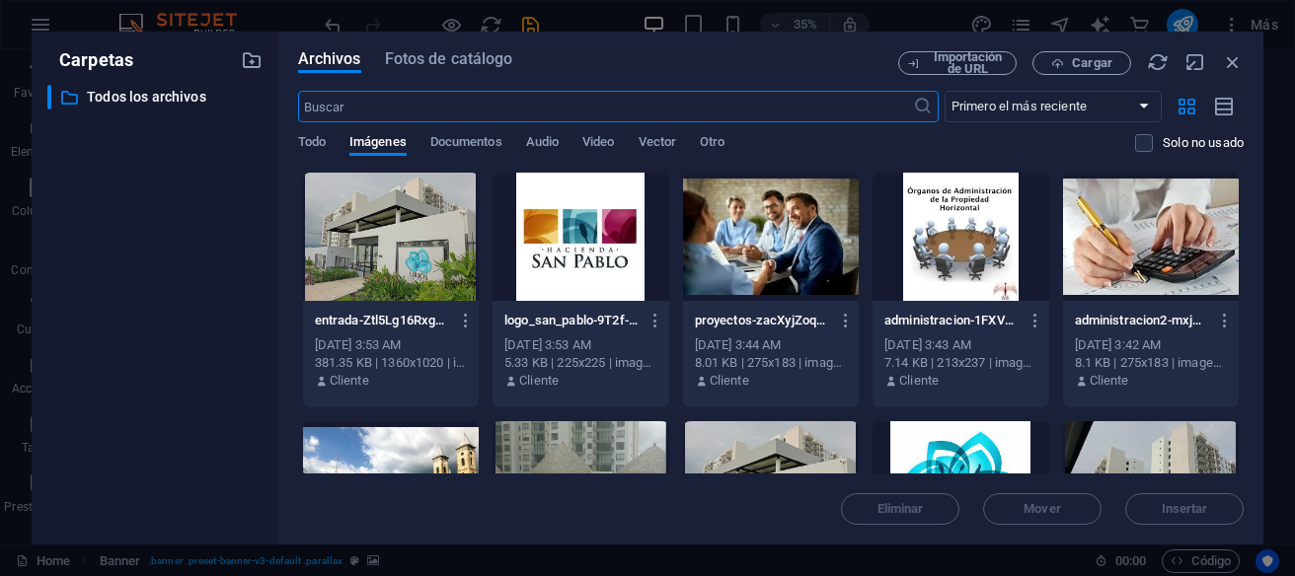
click at [431, 257] on div at bounding box center [391, 237] width 176 height 128
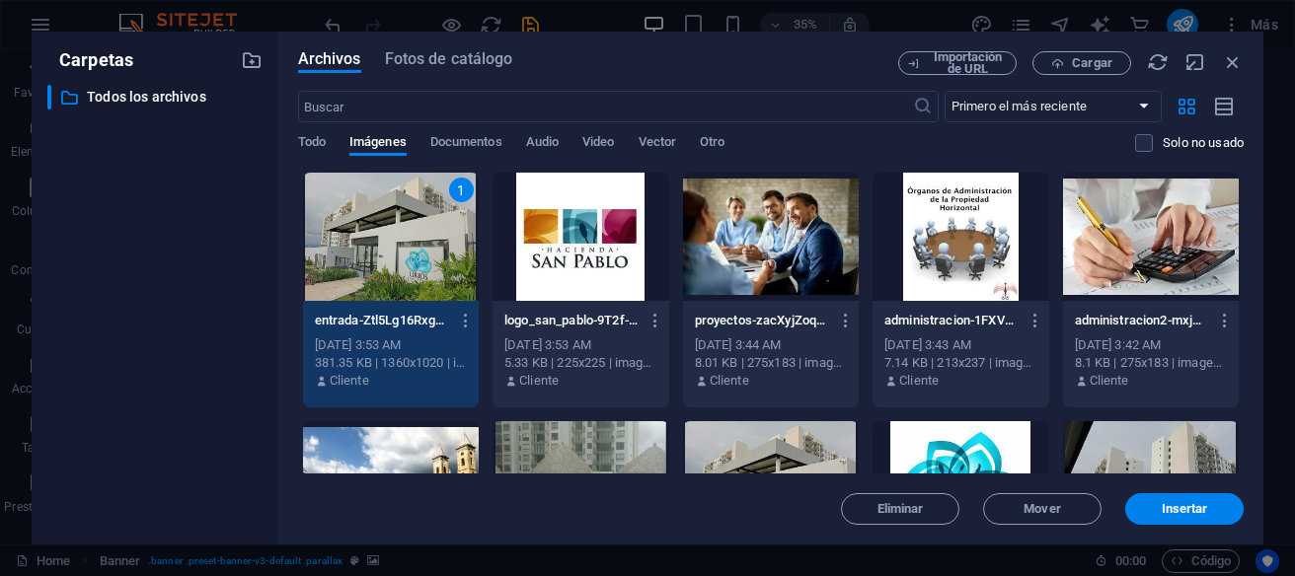
click at [431, 257] on div "1" at bounding box center [391, 237] width 176 height 128
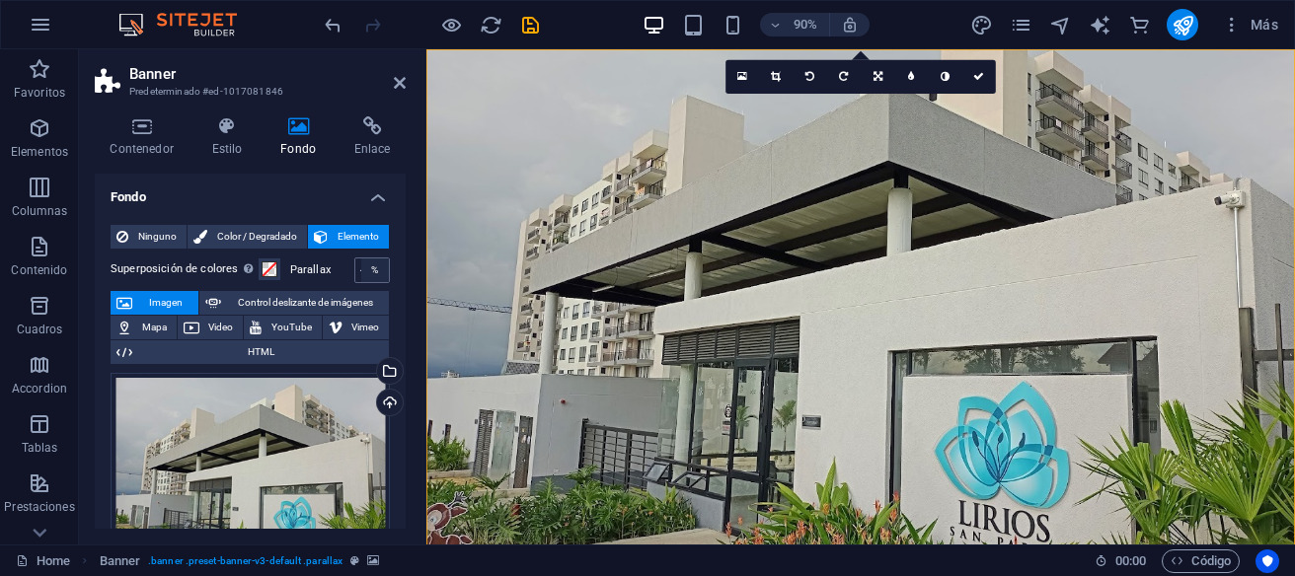
click at [364, 273] on div "%" at bounding box center [375, 271] width 28 height 24
click at [378, 269] on div "%" at bounding box center [375, 271] width 28 height 24
click at [289, 304] on span "Control deslizante de imágenes" at bounding box center [305, 303] width 156 height 24
select select "ms"
select select "s"
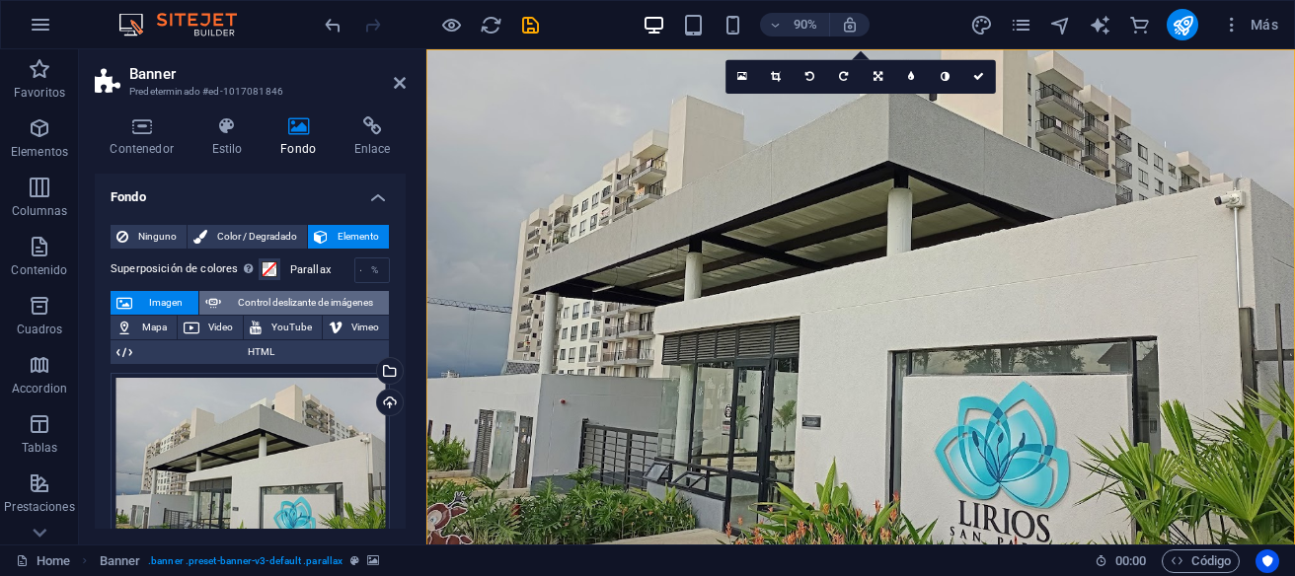
select select "progressive"
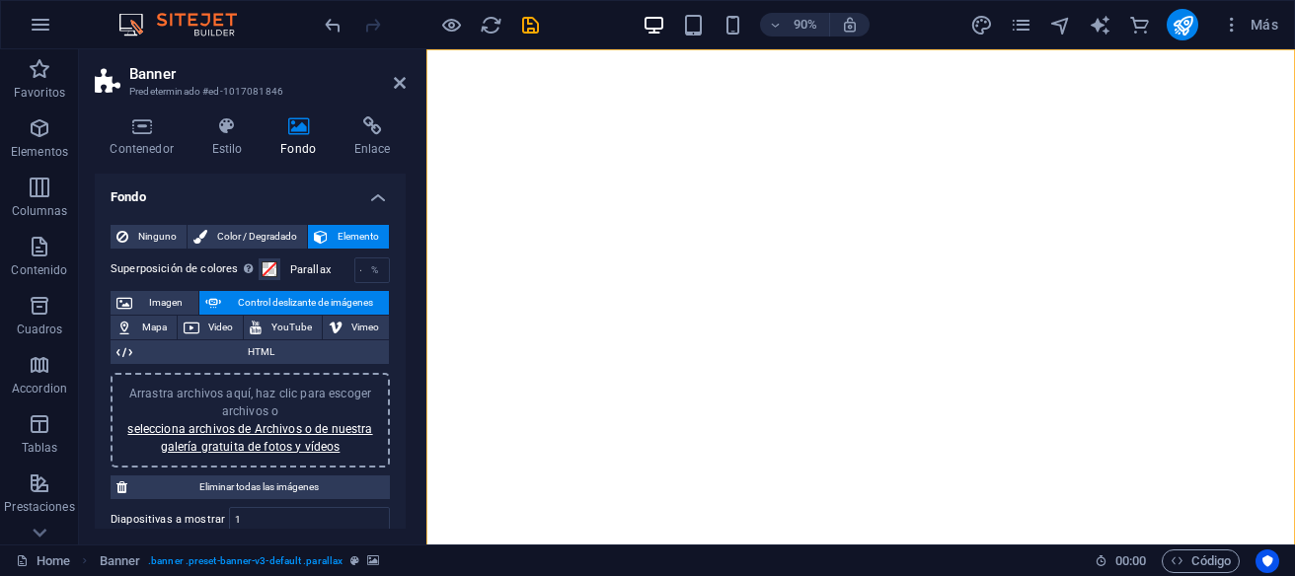
click at [245, 397] on span "Arrastra archivos aquí, haz clic para escoger archivos o selecciona archivos de…" at bounding box center [249, 420] width 245 height 67
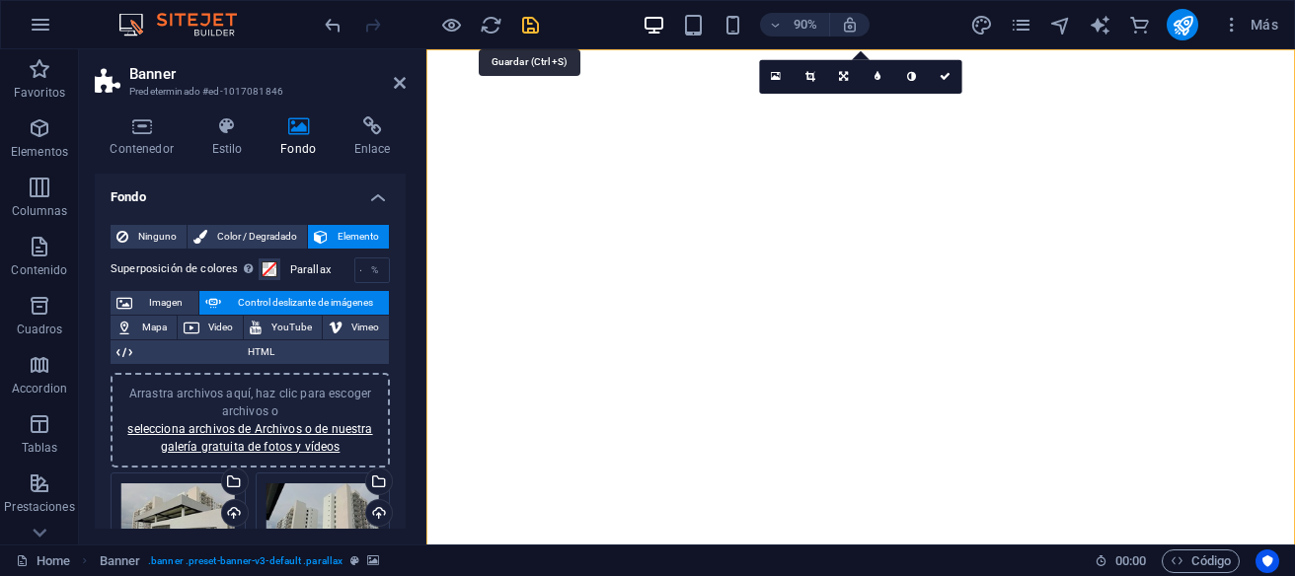
click at [529, 29] on icon "save" at bounding box center [530, 25] width 23 height 23
checkbox input "false"
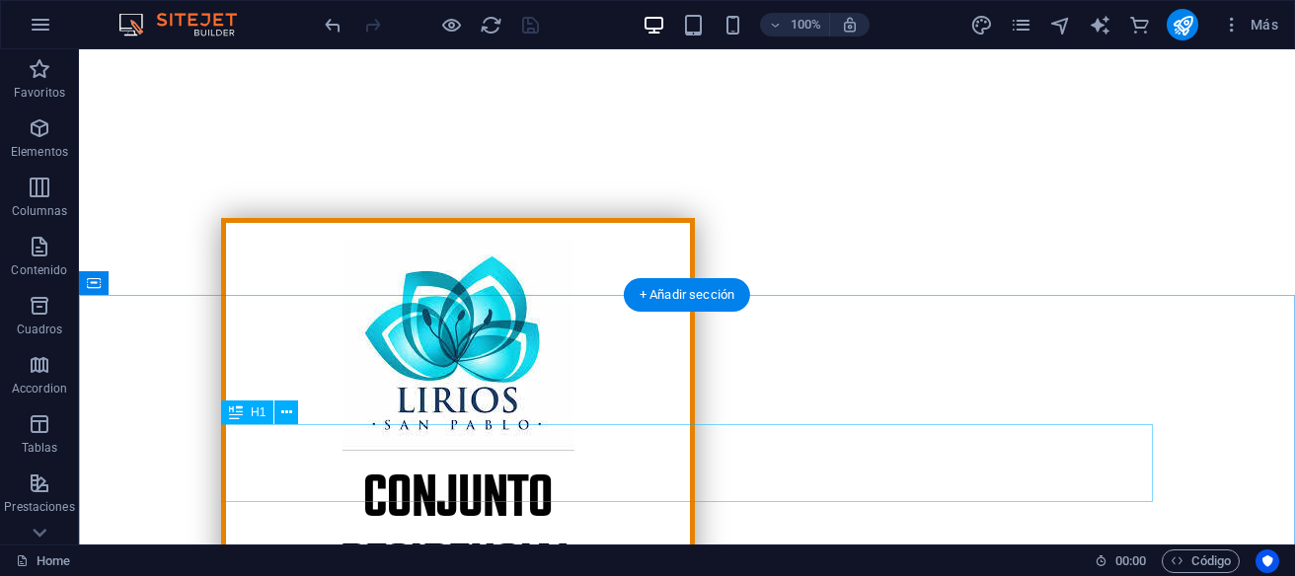
scroll to position [526, 0]
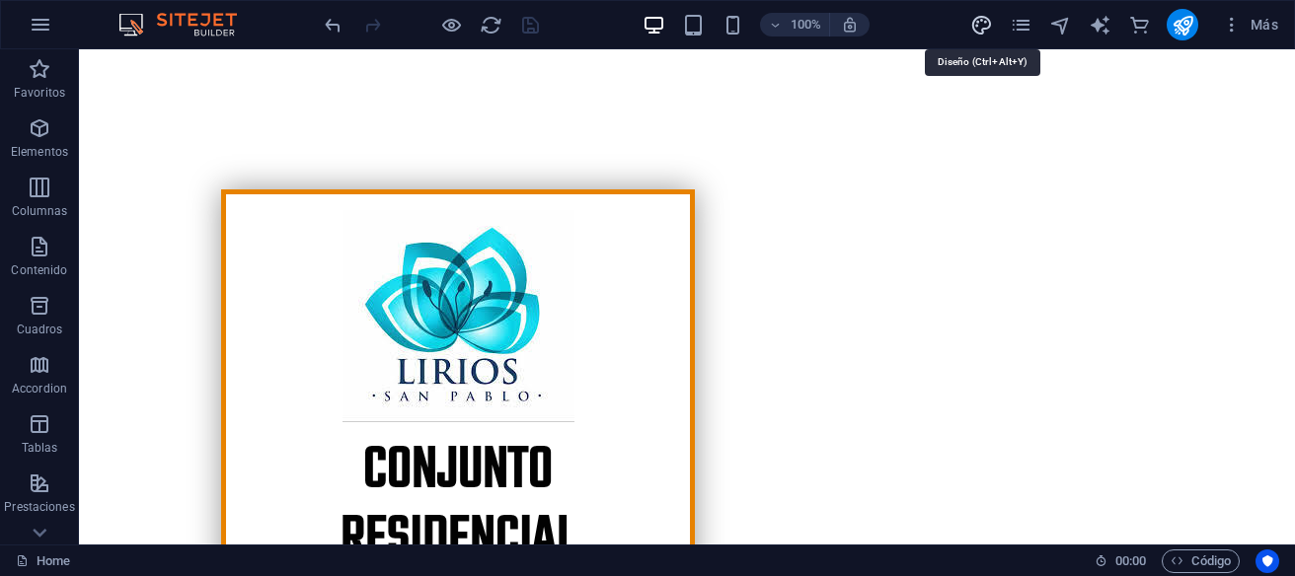
click at [976, 23] on icon "design" at bounding box center [981, 25] width 23 height 23
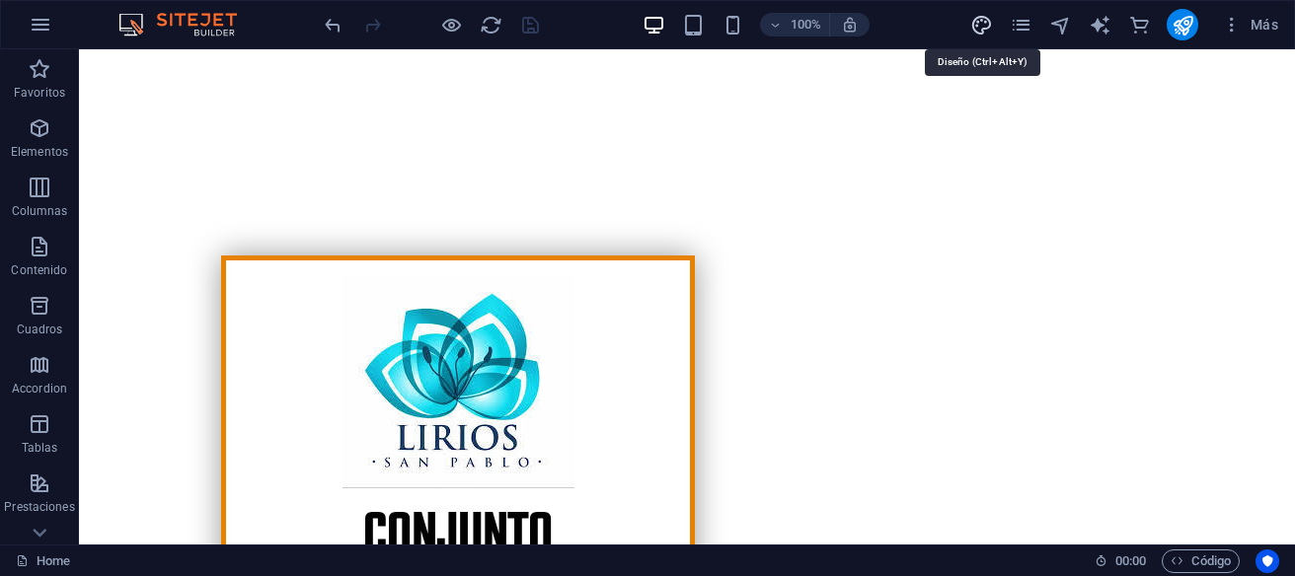
select select "px"
select select "300"
select select "px"
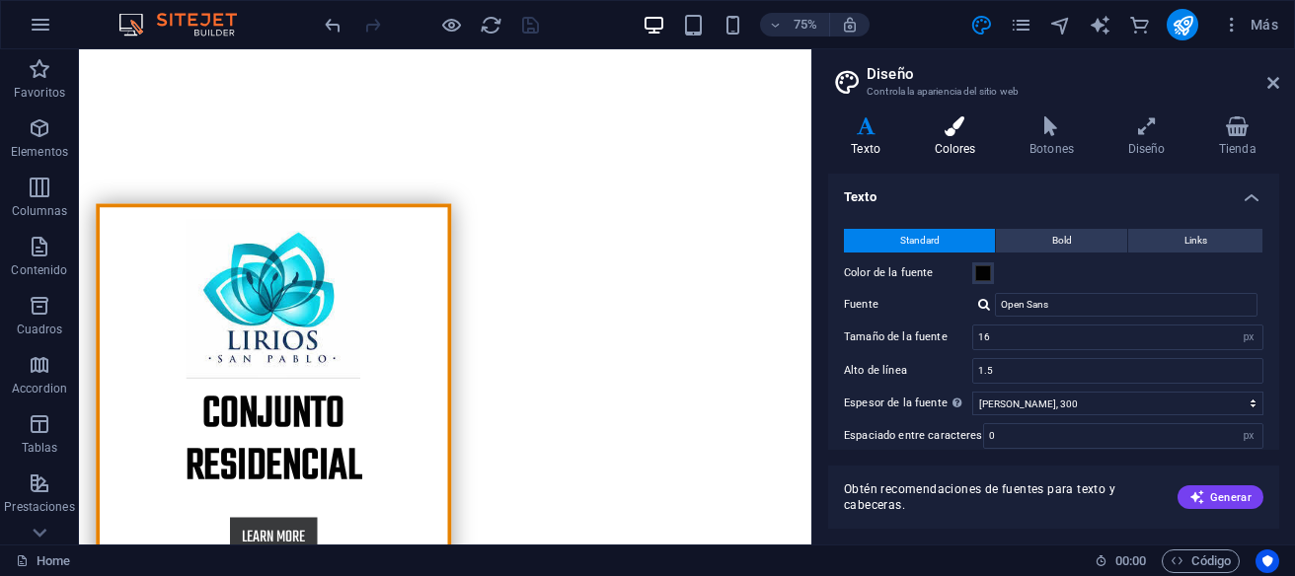
click at [959, 124] on icon at bounding box center [955, 126] width 88 height 20
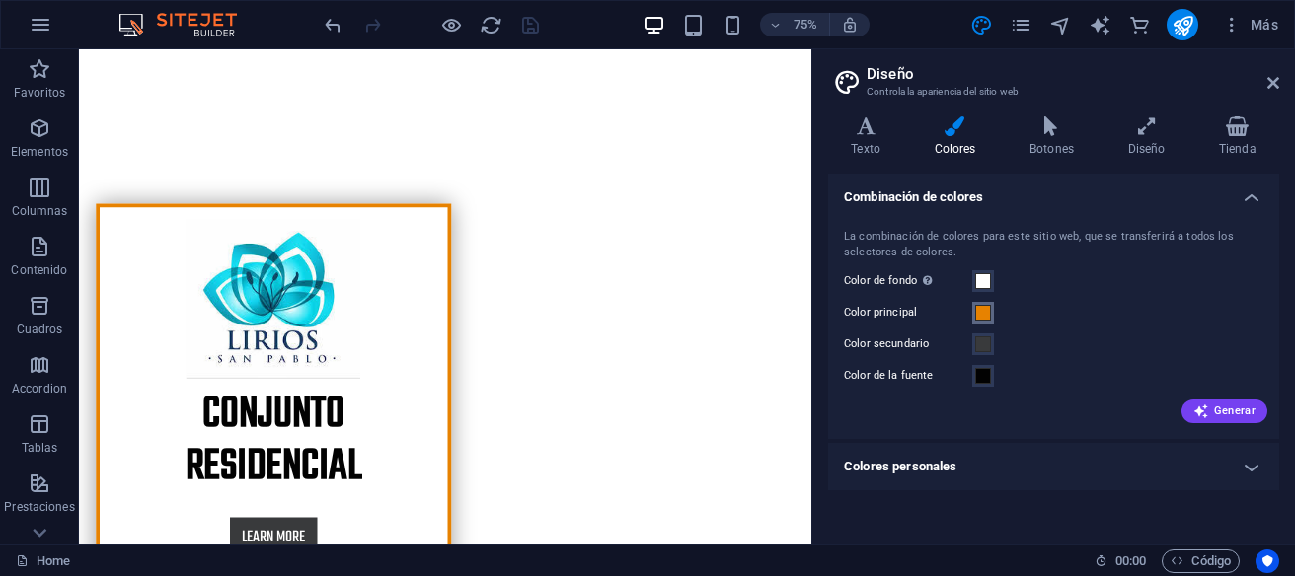
click at [986, 319] on span at bounding box center [983, 313] width 16 height 16
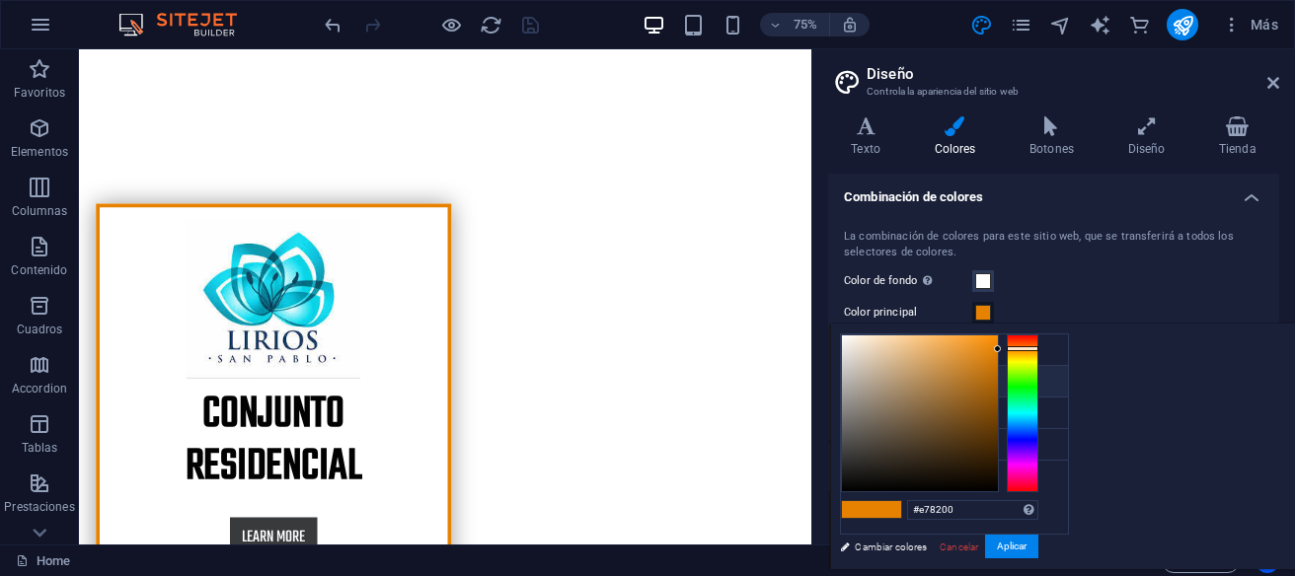
click at [973, 383] on small "#e78200" at bounding box center [958, 385] width 30 height 14
click at [965, 378] on small "#e78200" at bounding box center [958, 385] width 30 height 14
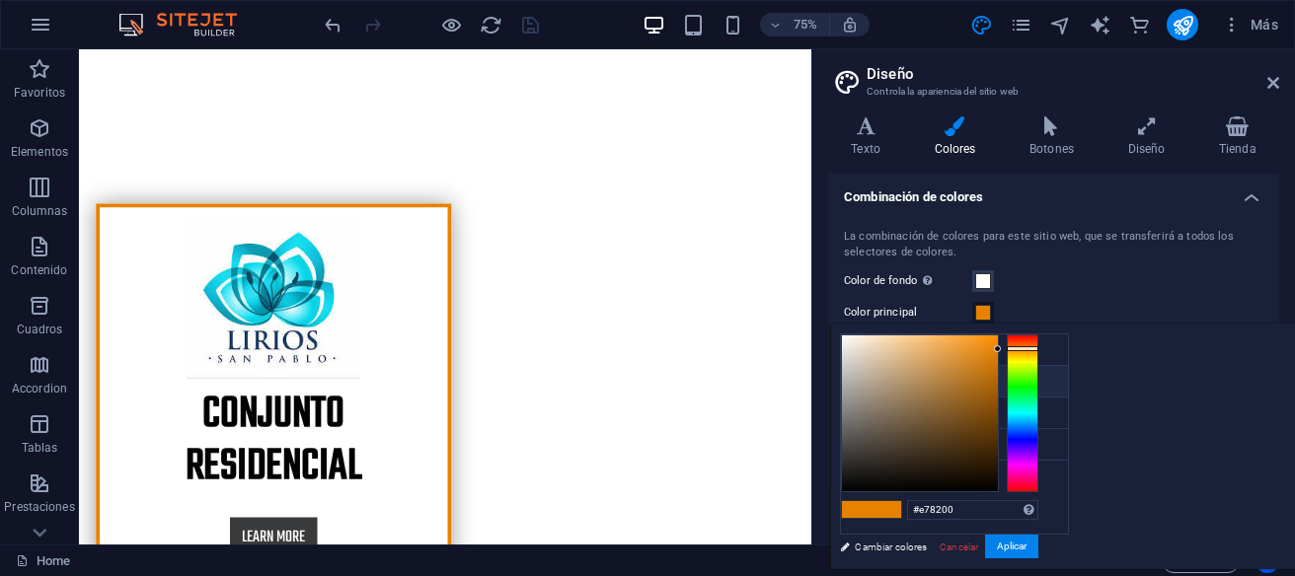
click at [862, 382] on icon at bounding box center [857, 381] width 14 height 14
drag, startPoint x: 1203, startPoint y: 510, endPoint x: 1151, endPoint y: 506, distance: 52.4
click at [1038, 506] on input "#e78200" at bounding box center [972, 510] width 131 height 20
paste input "0bd1e5"
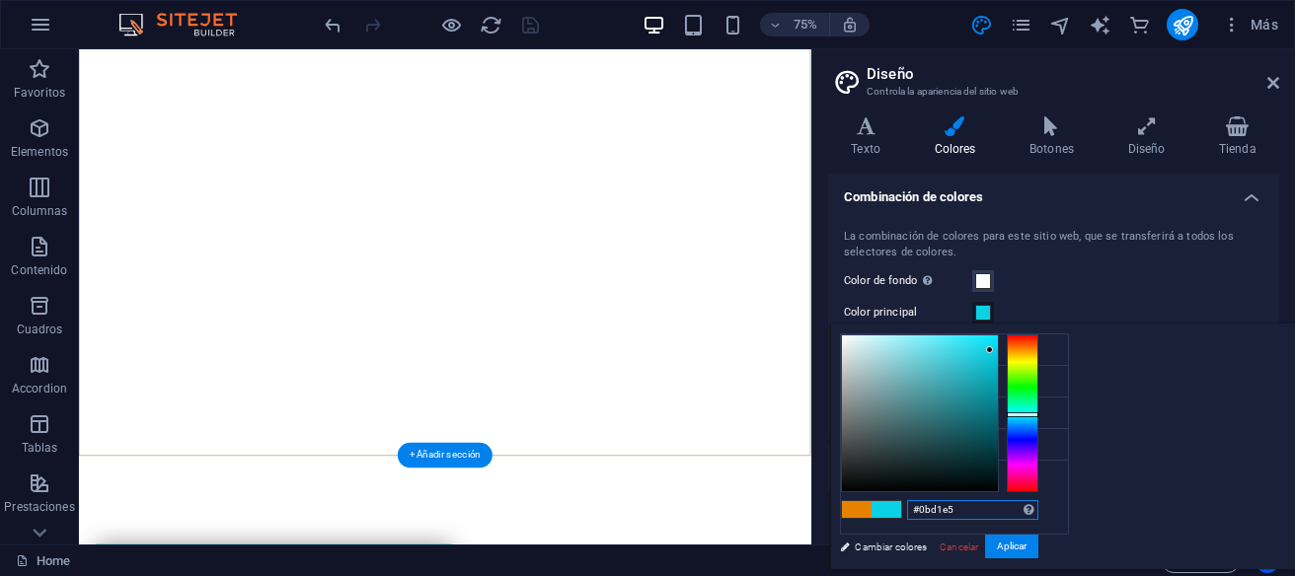
scroll to position [105, 0]
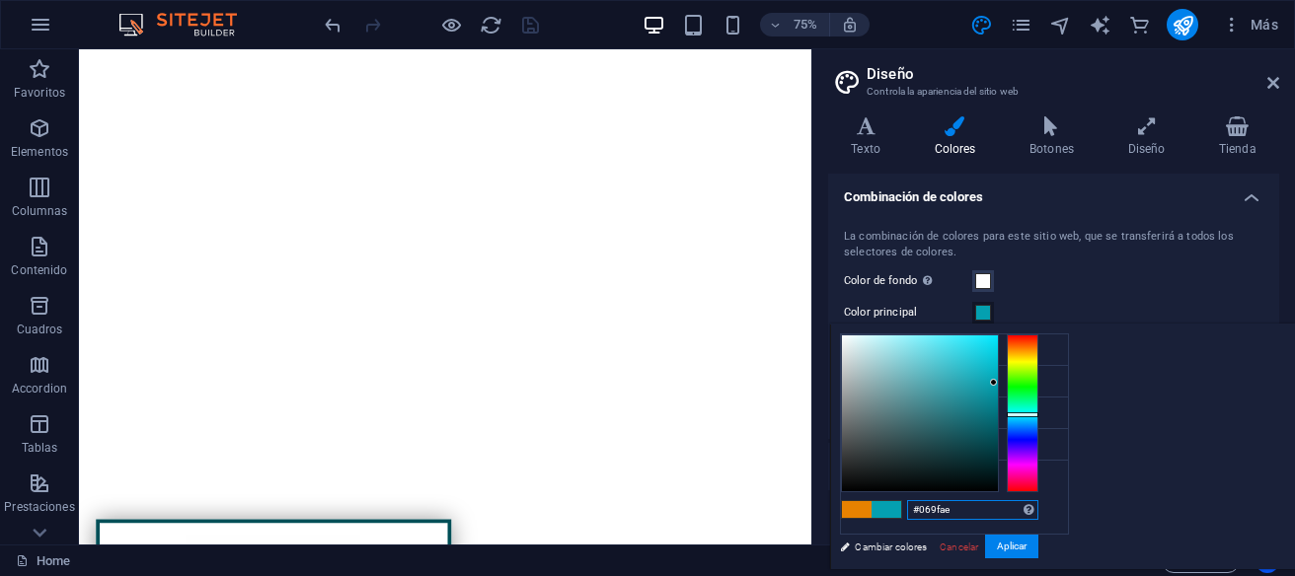
drag, startPoint x: 1232, startPoint y: 348, endPoint x: 1238, endPoint y: 386, distance: 38.0
click at [997, 385] on div at bounding box center [993, 382] width 7 height 7
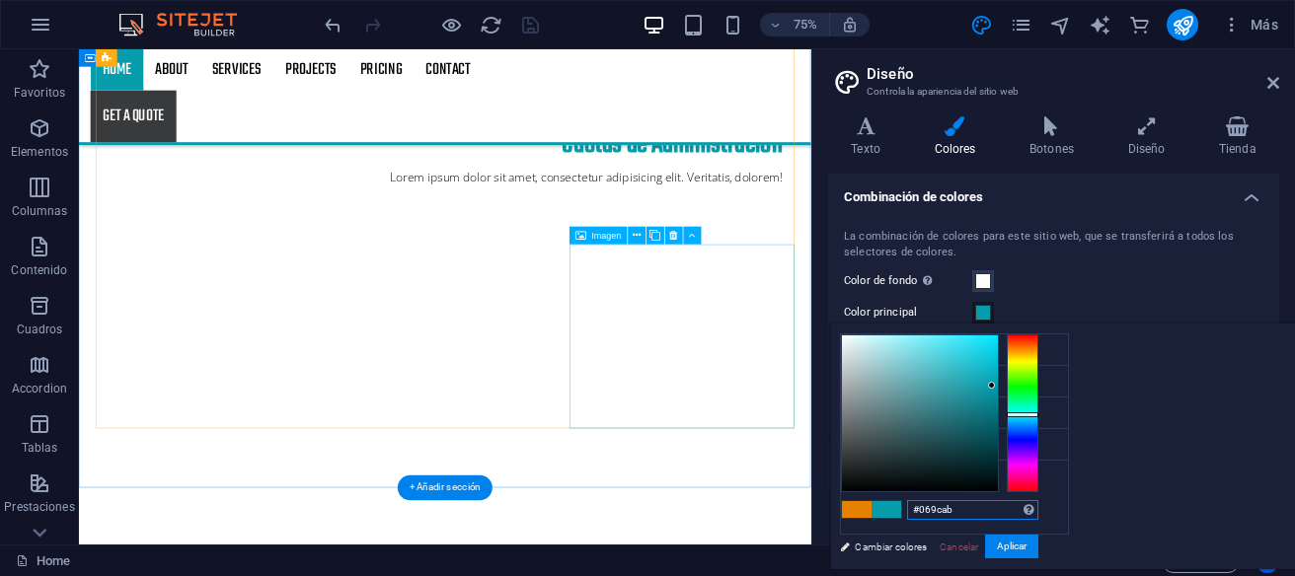
scroll to position [2524, 0]
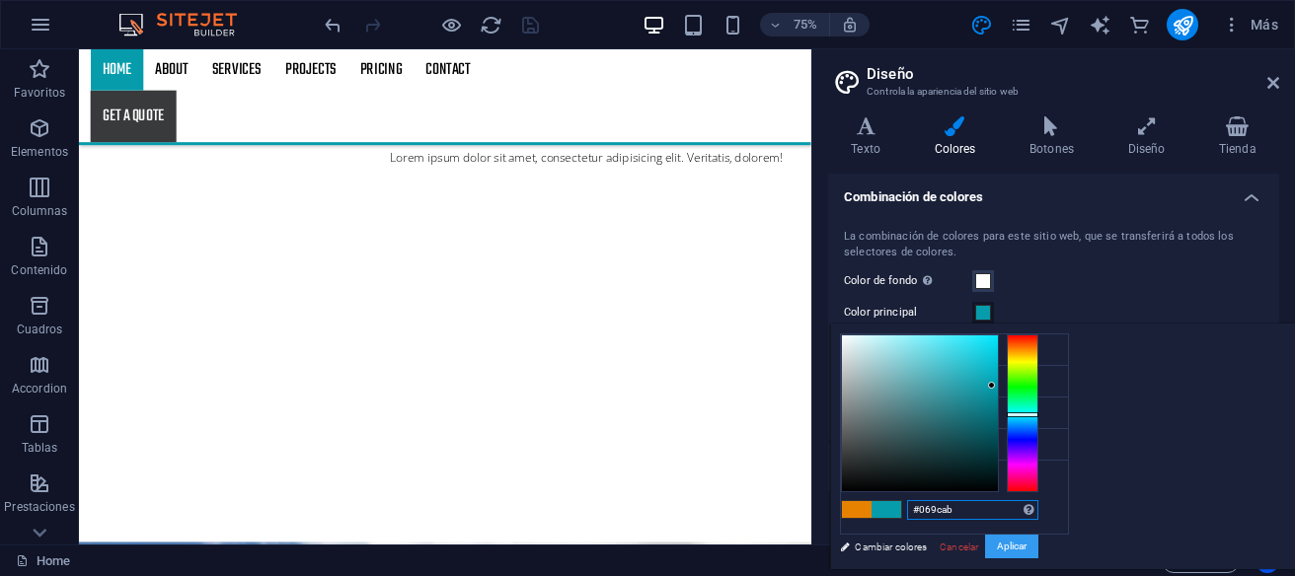
type input "#069cab"
click at [1038, 551] on button "Aplicar" at bounding box center [1011, 547] width 53 height 24
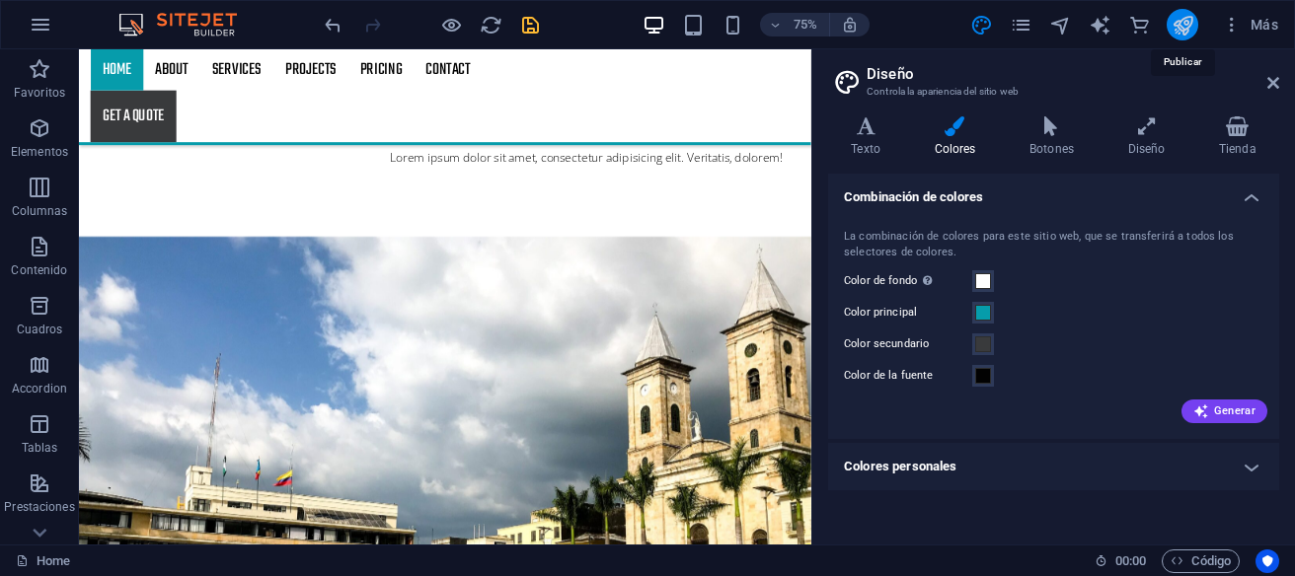
click at [1189, 27] on icon "publish" at bounding box center [1182, 25] width 23 height 23
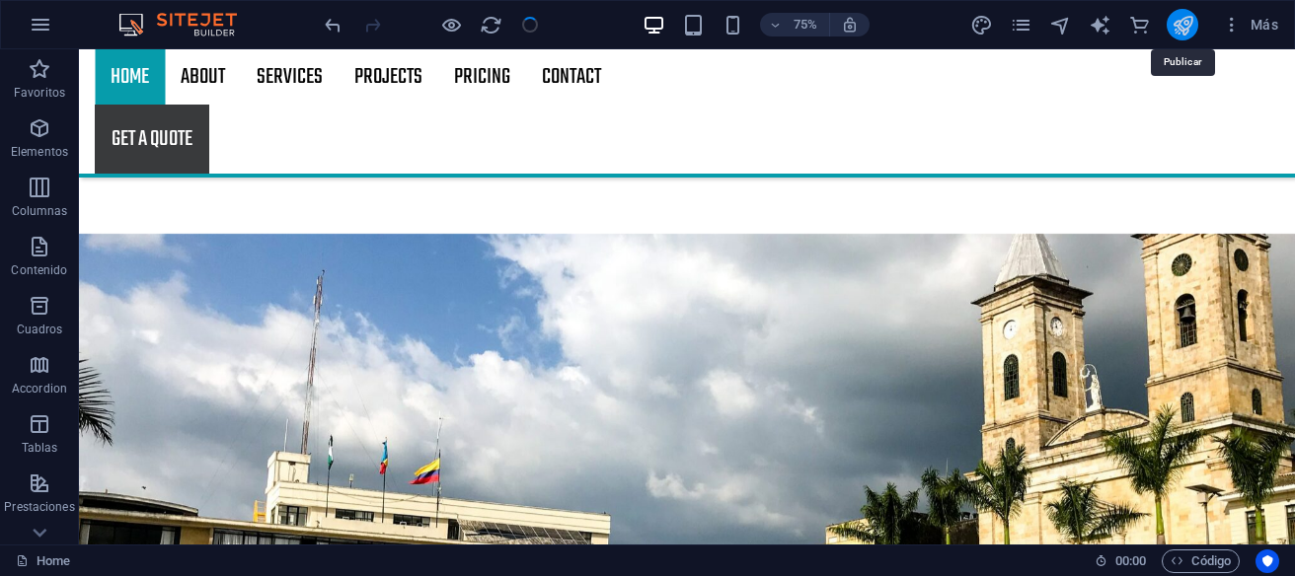
checkbox input "false"
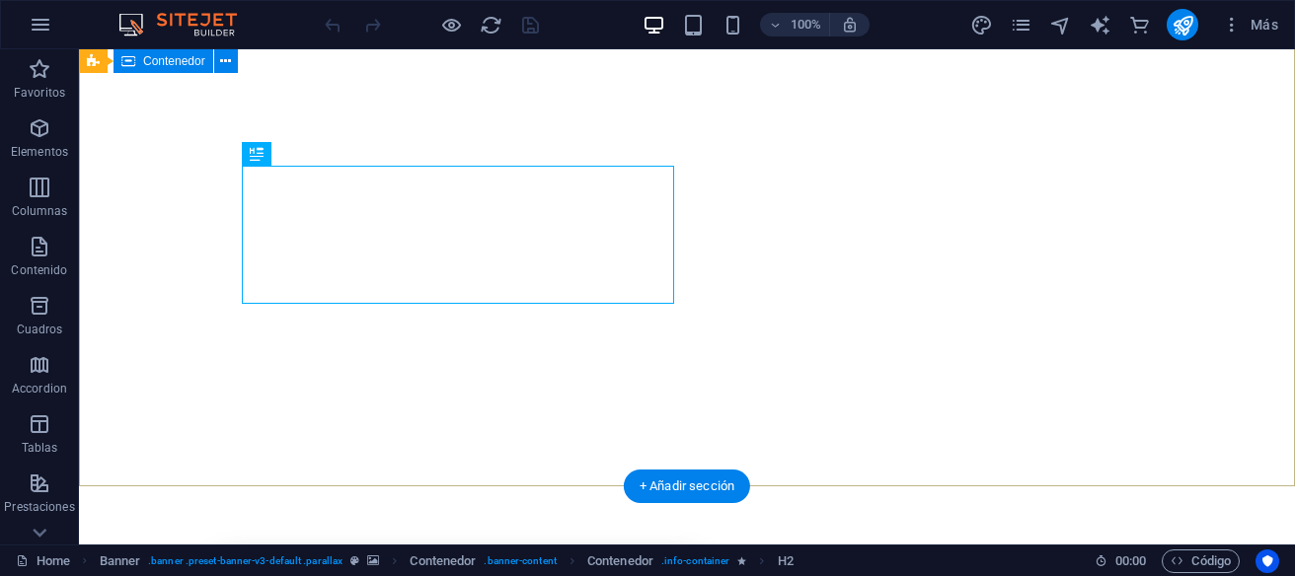
scroll to position [210, 0]
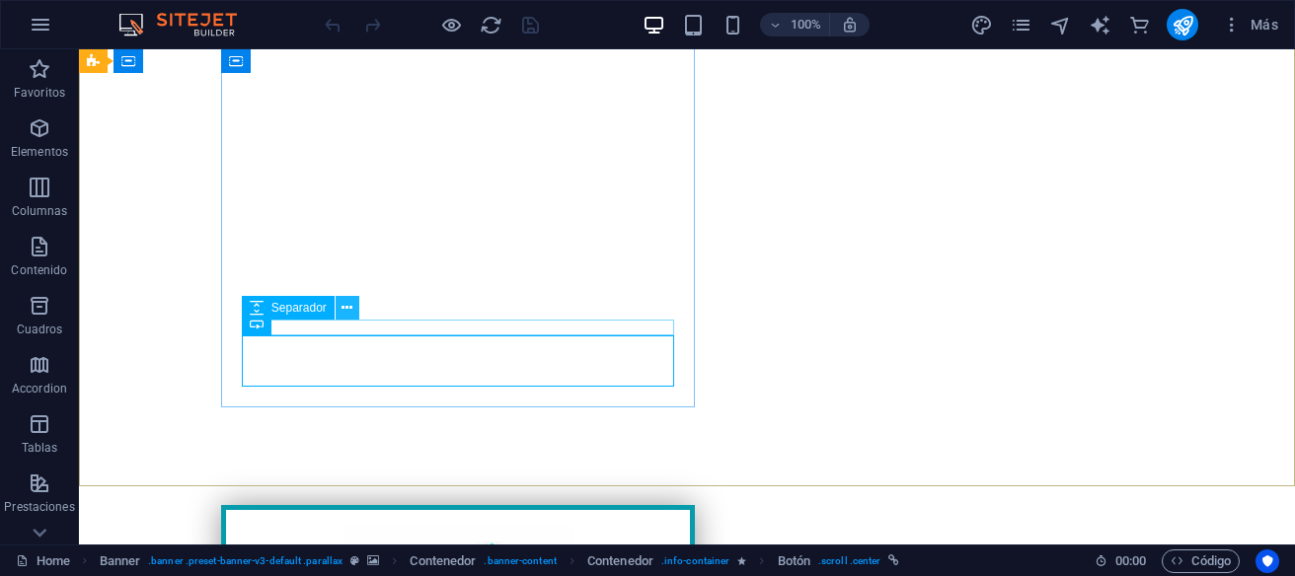
click at [346, 312] on icon at bounding box center [346, 308] width 11 height 21
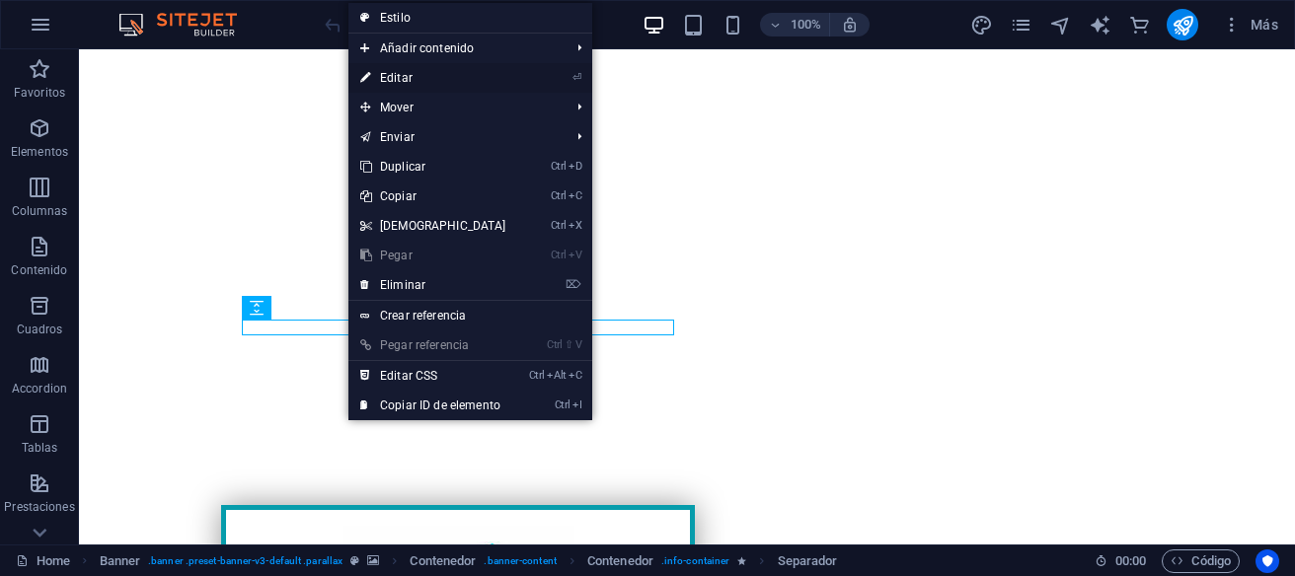
click at [400, 79] on link "⏎ Editar" at bounding box center [433, 78] width 170 height 30
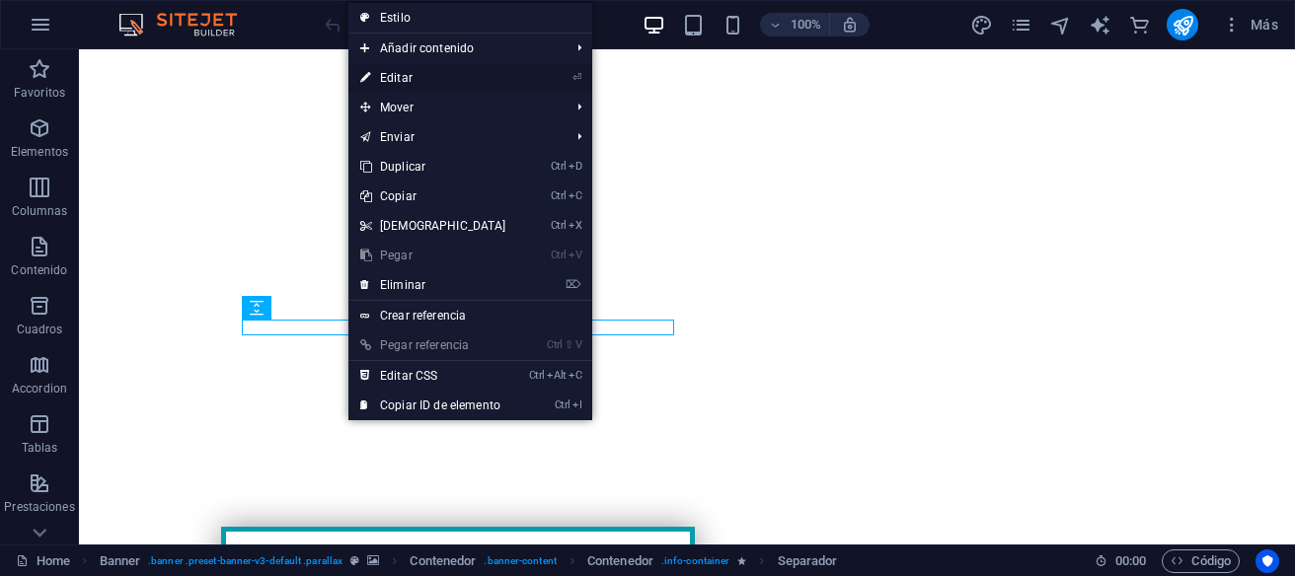
select select "px"
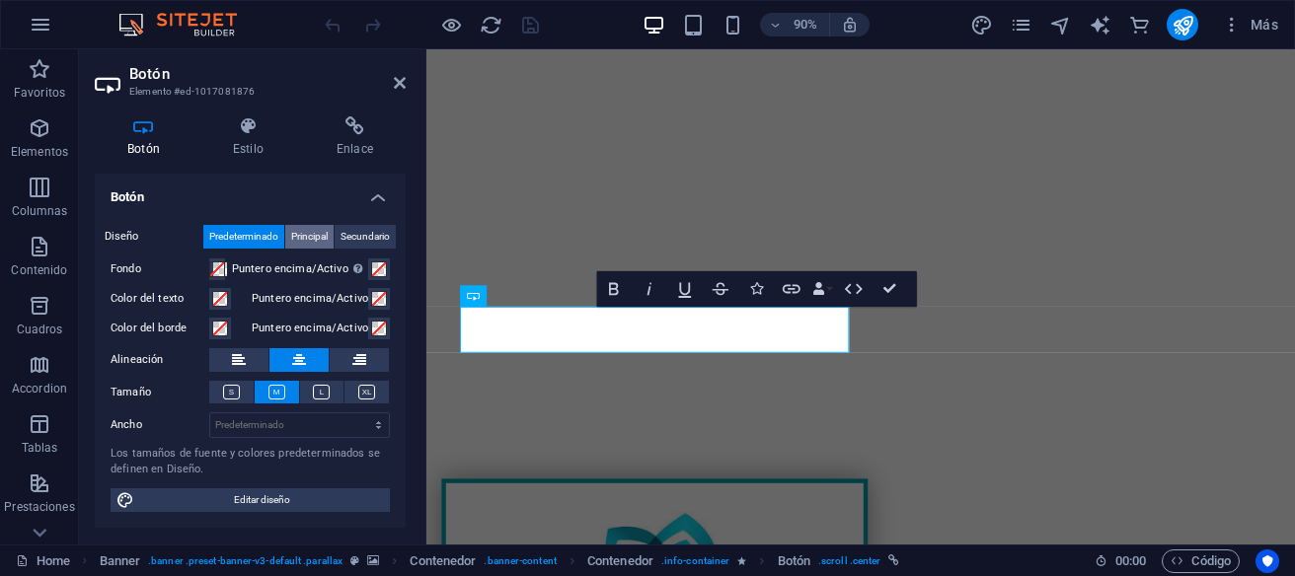
click at [311, 238] on span "Principal" at bounding box center [309, 237] width 37 height 24
click at [360, 236] on span "Secundario" at bounding box center [364, 237] width 49 height 24
click at [245, 133] on icon at bounding box center [248, 126] width 96 height 20
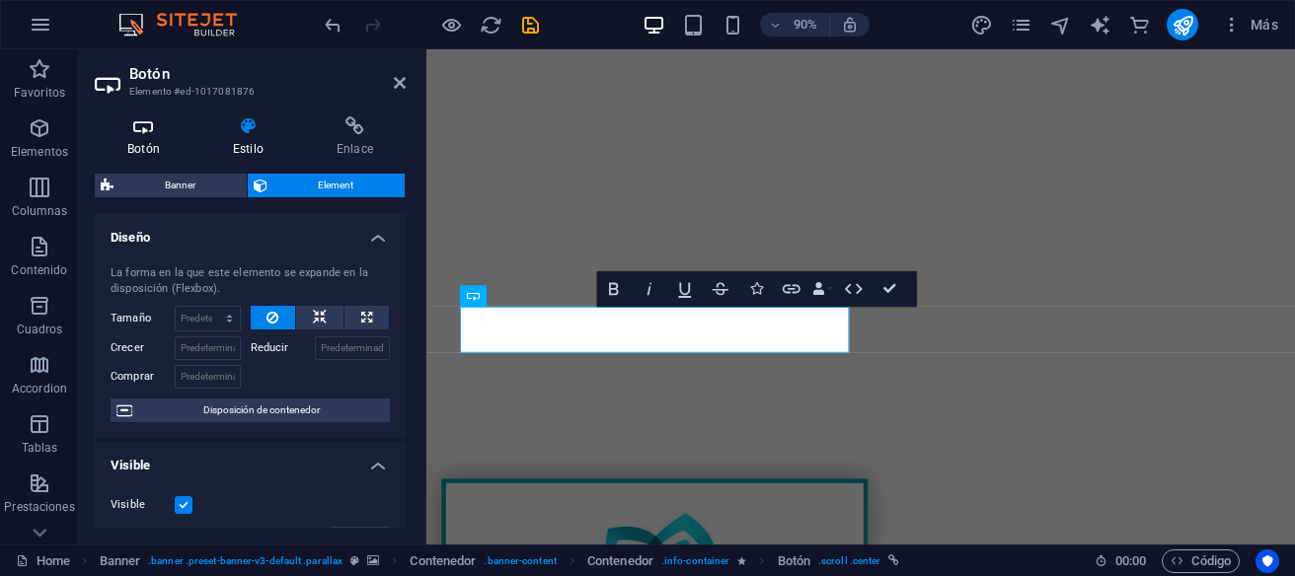
click at [144, 133] on icon at bounding box center [144, 126] width 98 height 20
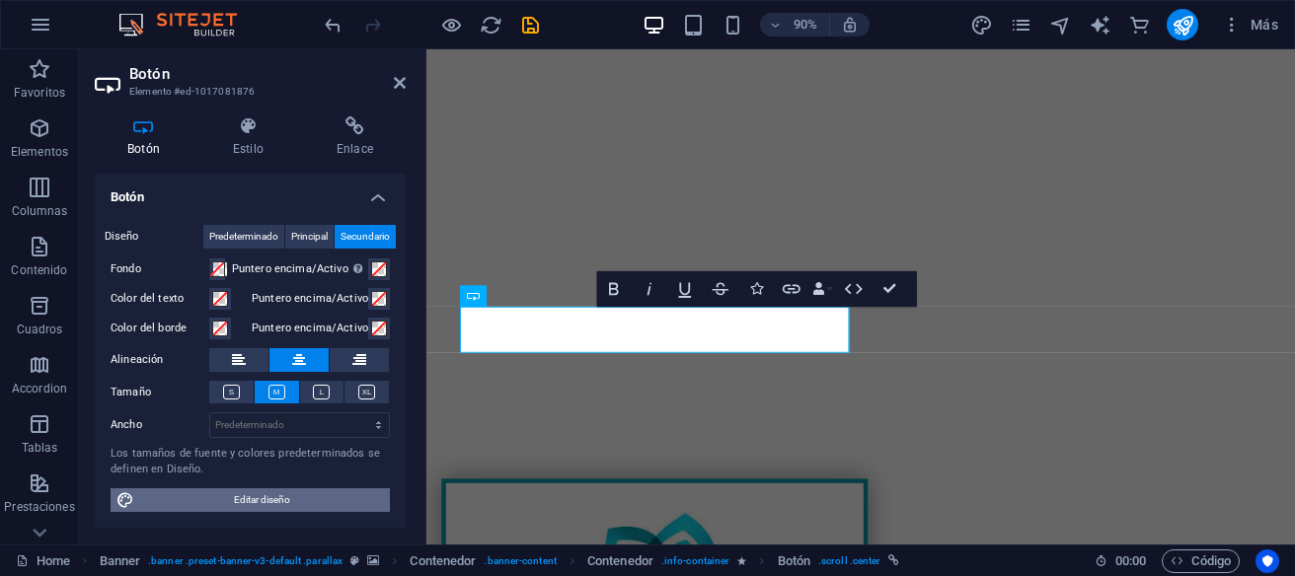
click at [267, 499] on span "Editar diseño" at bounding box center [262, 500] width 244 height 24
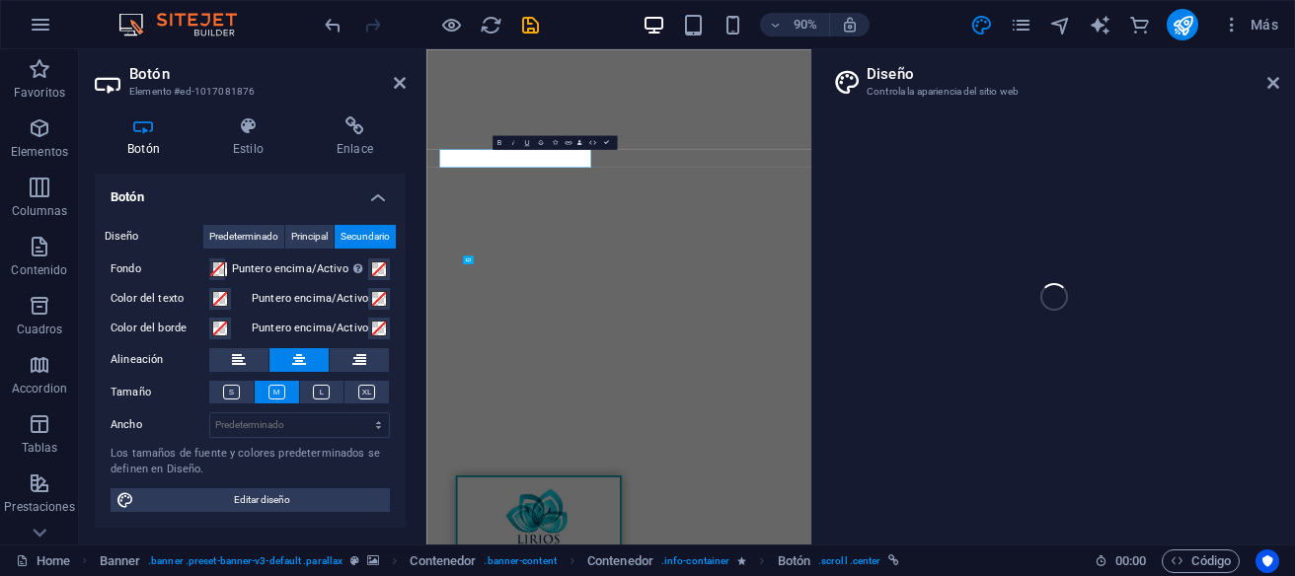
select select "px"
select select "300"
select select "px"
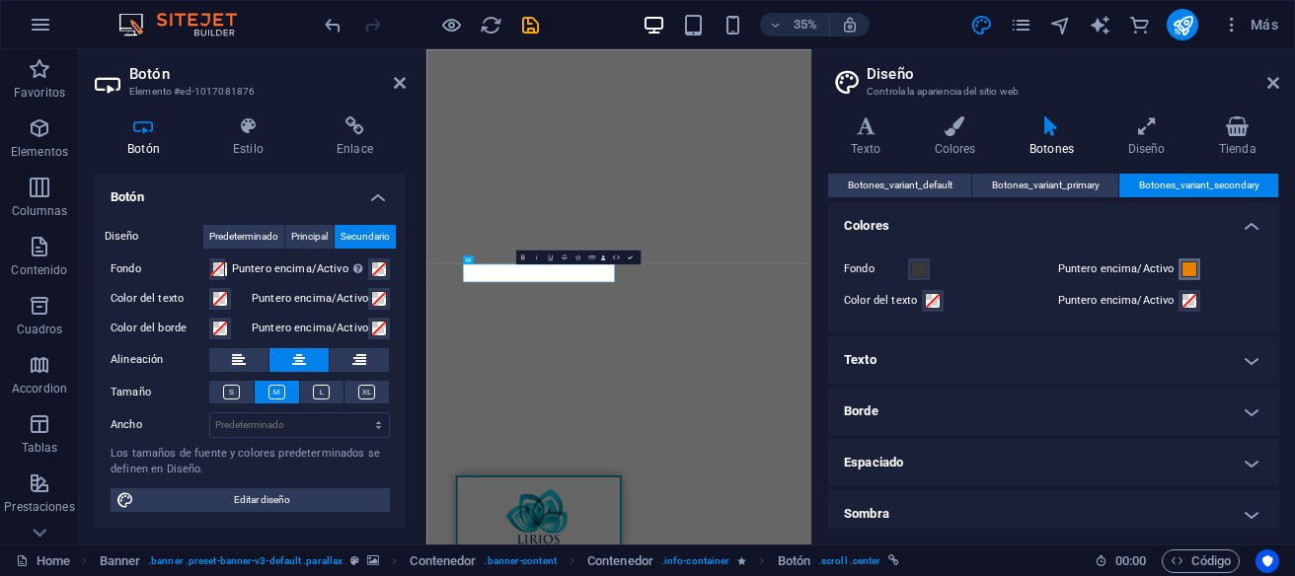
click at [1185, 276] on span at bounding box center [1189, 269] width 16 height 16
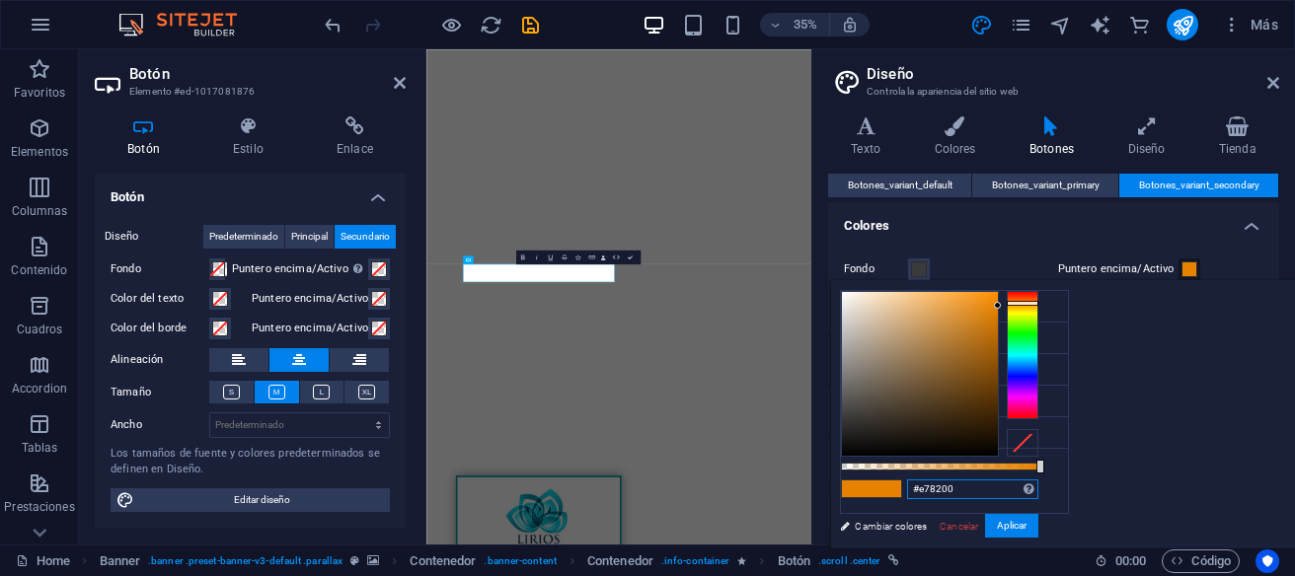
drag, startPoint x: 1202, startPoint y: 486, endPoint x: 1159, endPoint y: 477, distance: 43.6
click at [1038, 480] on input "#e78200" at bounding box center [972, 490] width 131 height 20
paste input "0bd1e5"
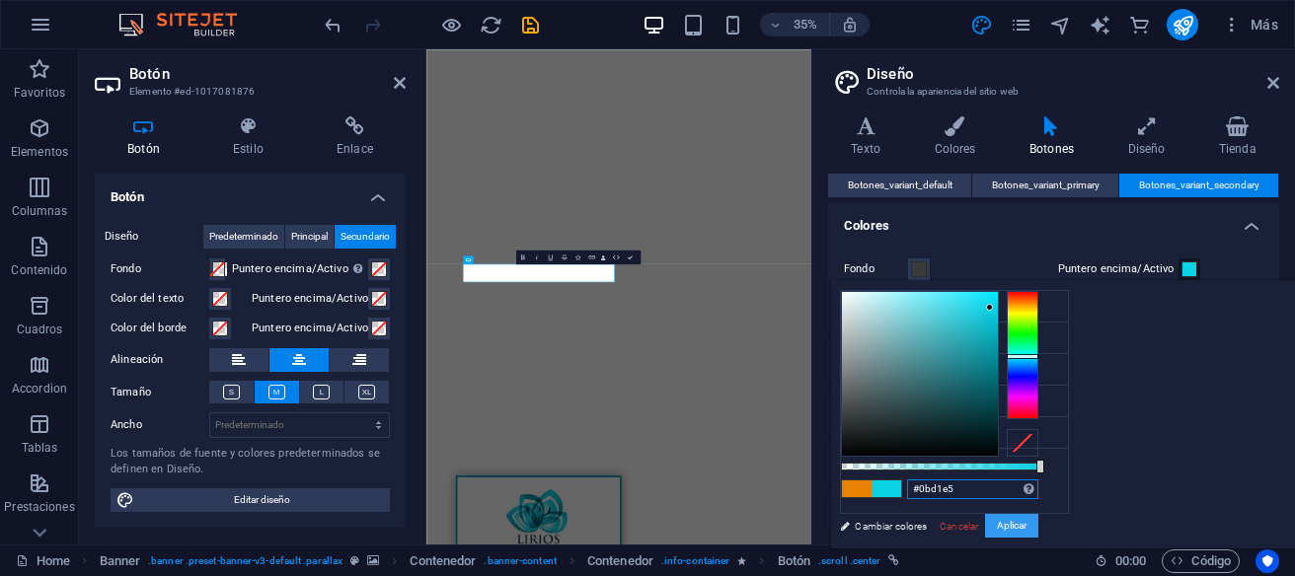
type input "#0bd1e5"
click at [1038, 524] on button "Aplicar" at bounding box center [1011, 526] width 53 height 24
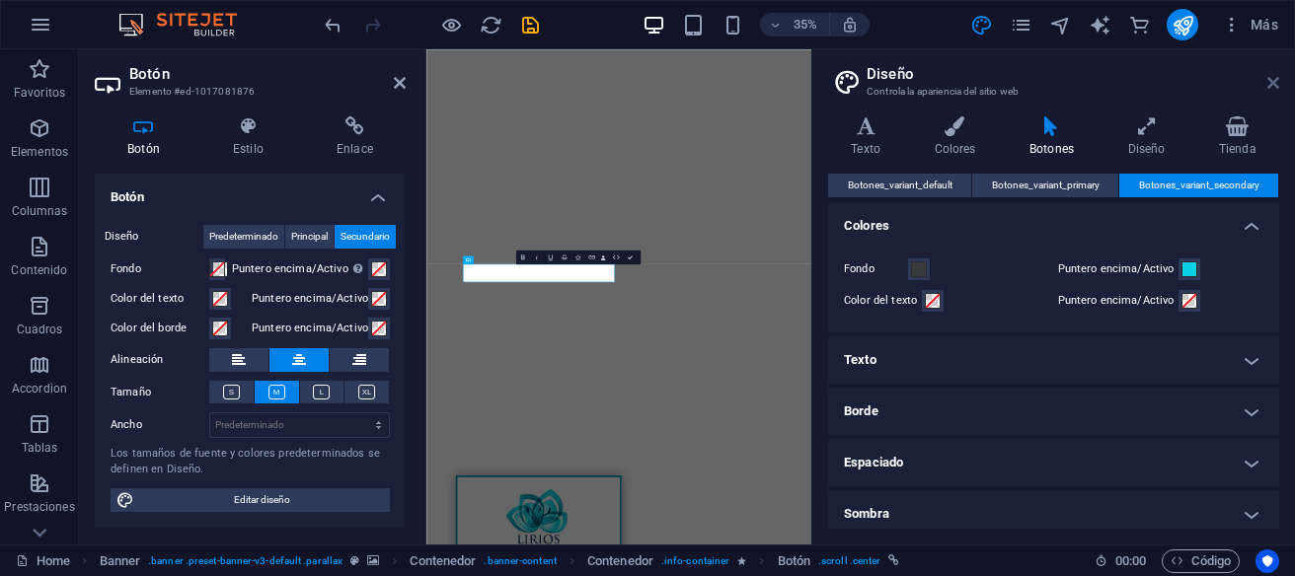
click at [1275, 83] on icon at bounding box center [1273, 83] width 12 height 16
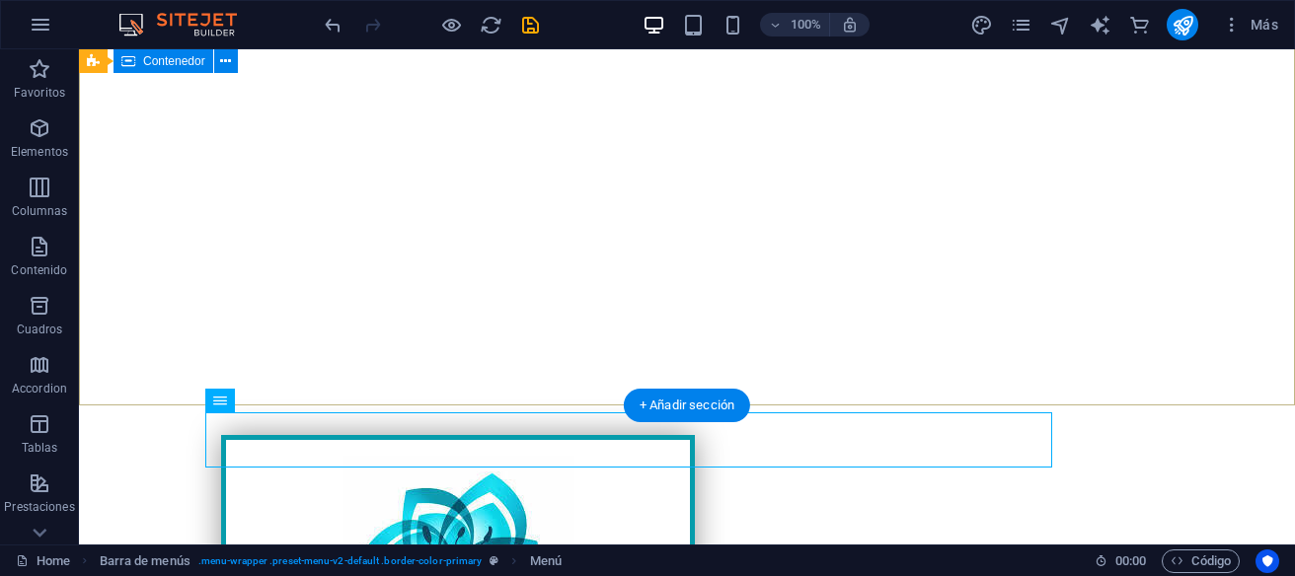
scroll to position [315, 0]
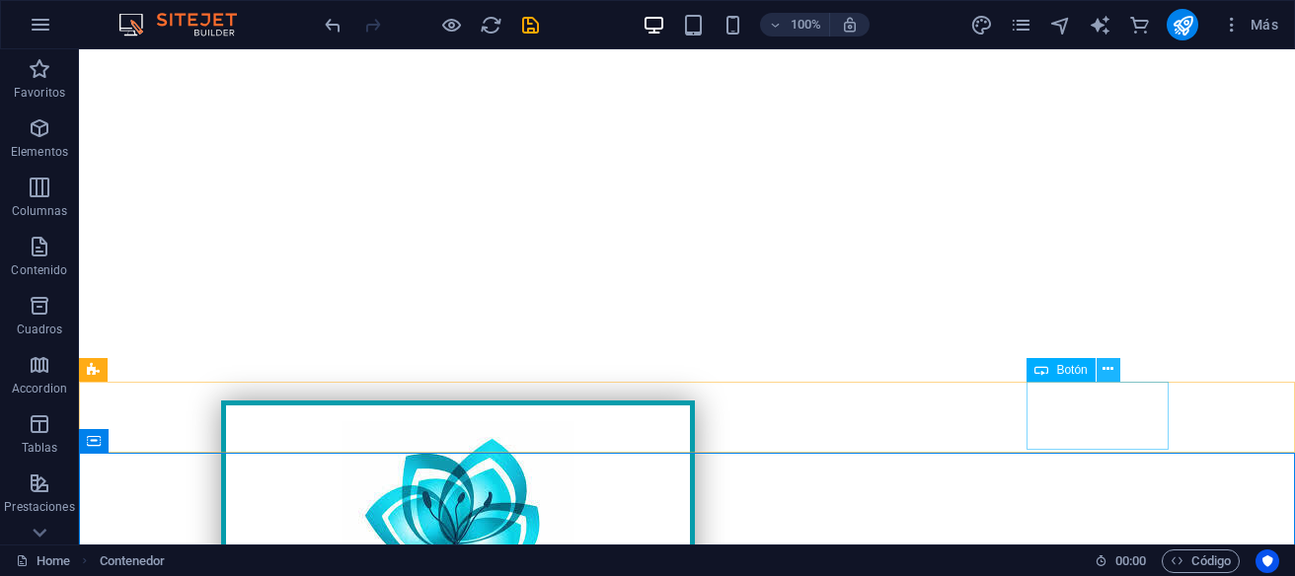
click at [1110, 371] on icon at bounding box center [1107, 369] width 11 height 21
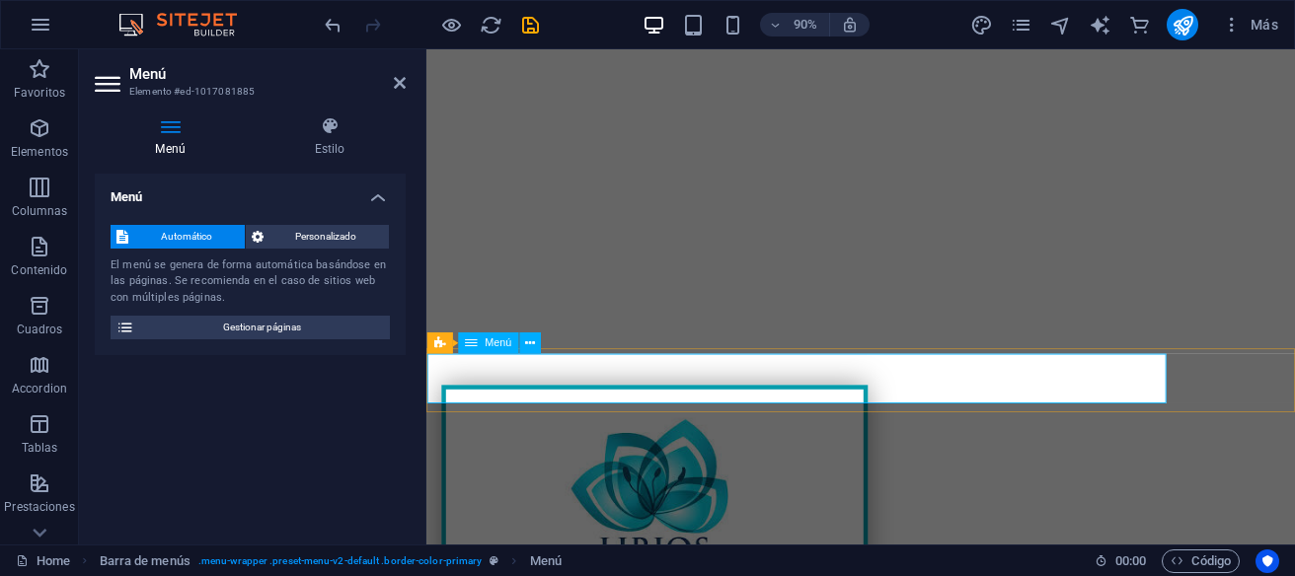
click at [485, 347] on div "Menú" at bounding box center [488, 344] width 60 height 22
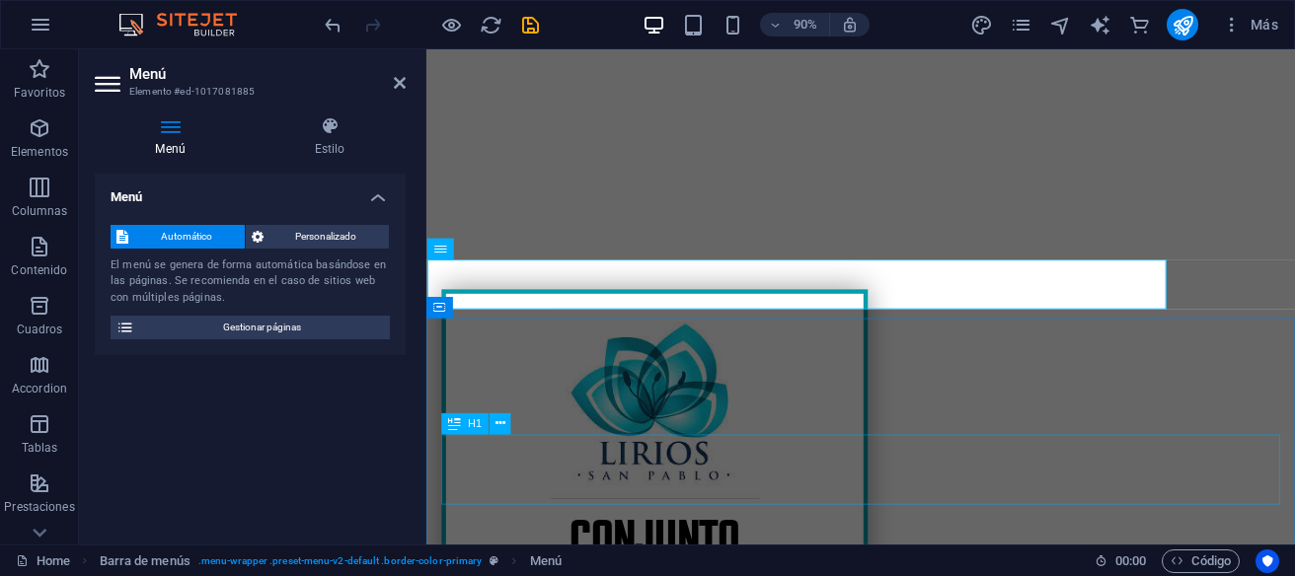
scroll to position [420, 0]
click at [531, 248] on icon at bounding box center [530, 249] width 10 height 19
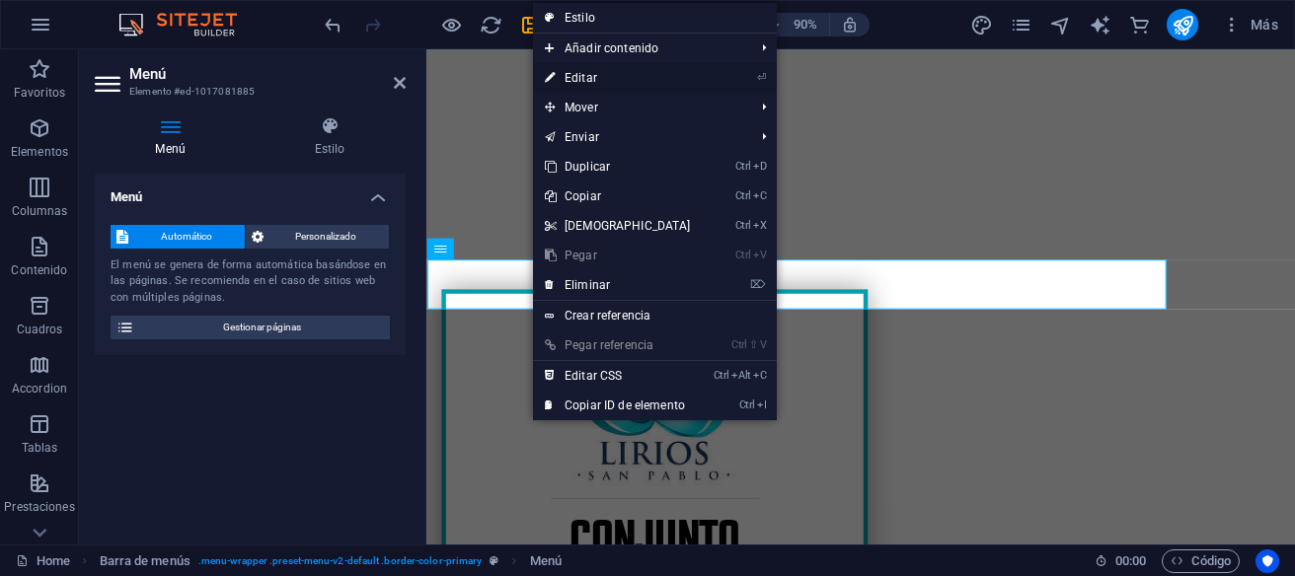
click at [593, 78] on link "⏎ Editar" at bounding box center [618, 78] width 170 height 30
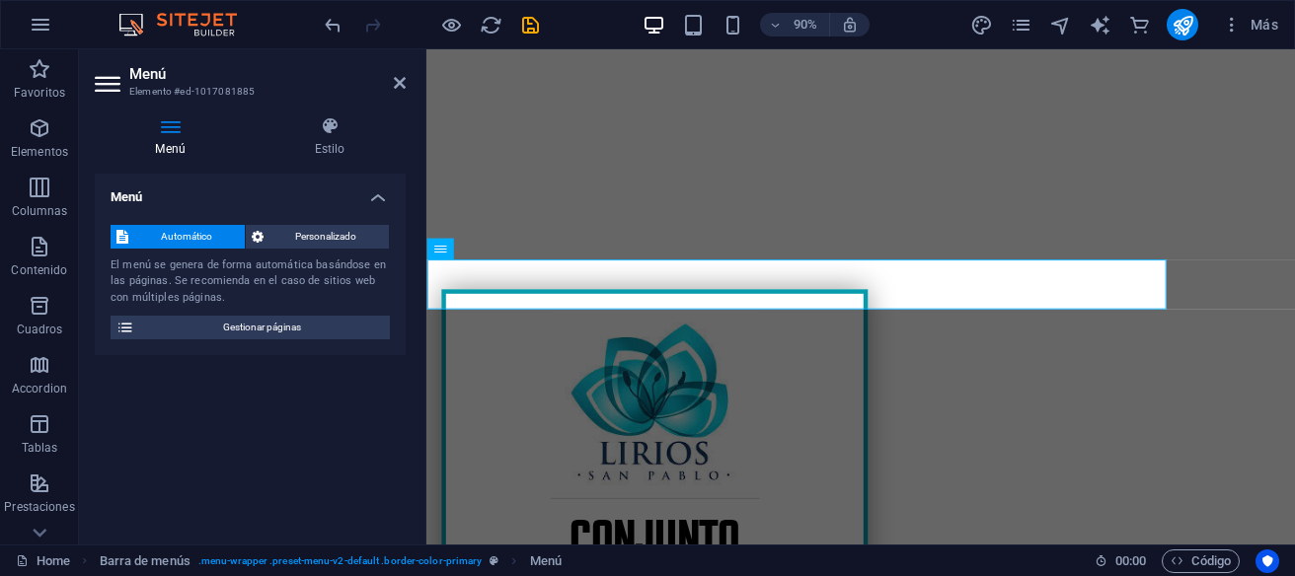
click at [172, 127] on icon at bounding box center [170, 126] width 151 height 20
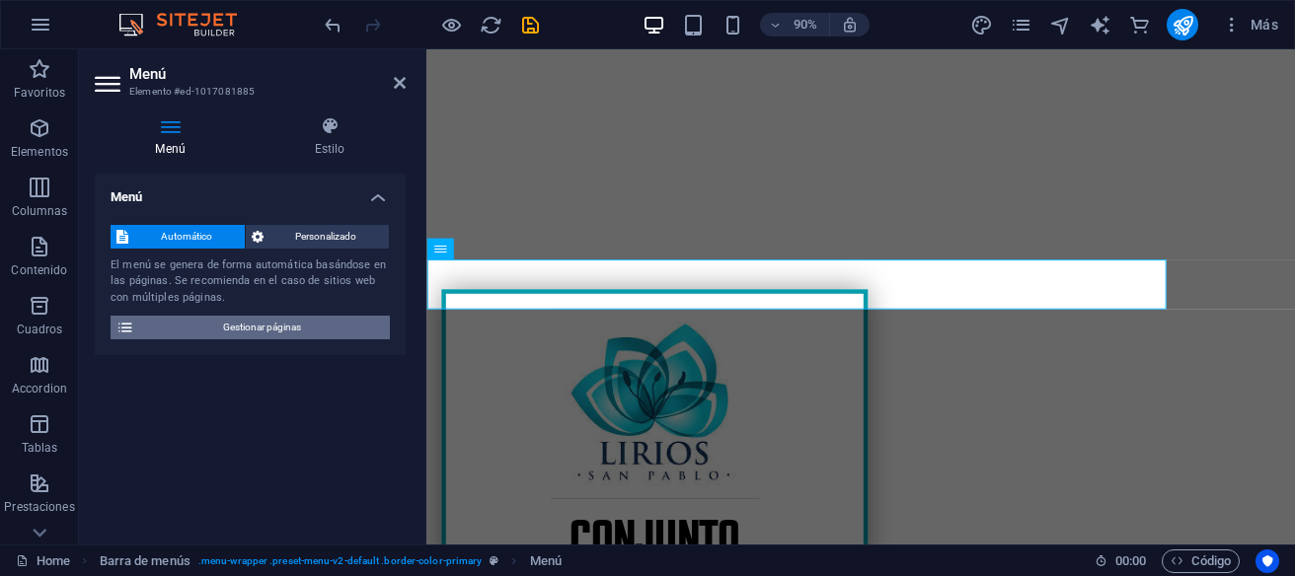
click at [248, 328] on span "Gestionar páginas" at bounding box center [262, 328] width 244 height 24
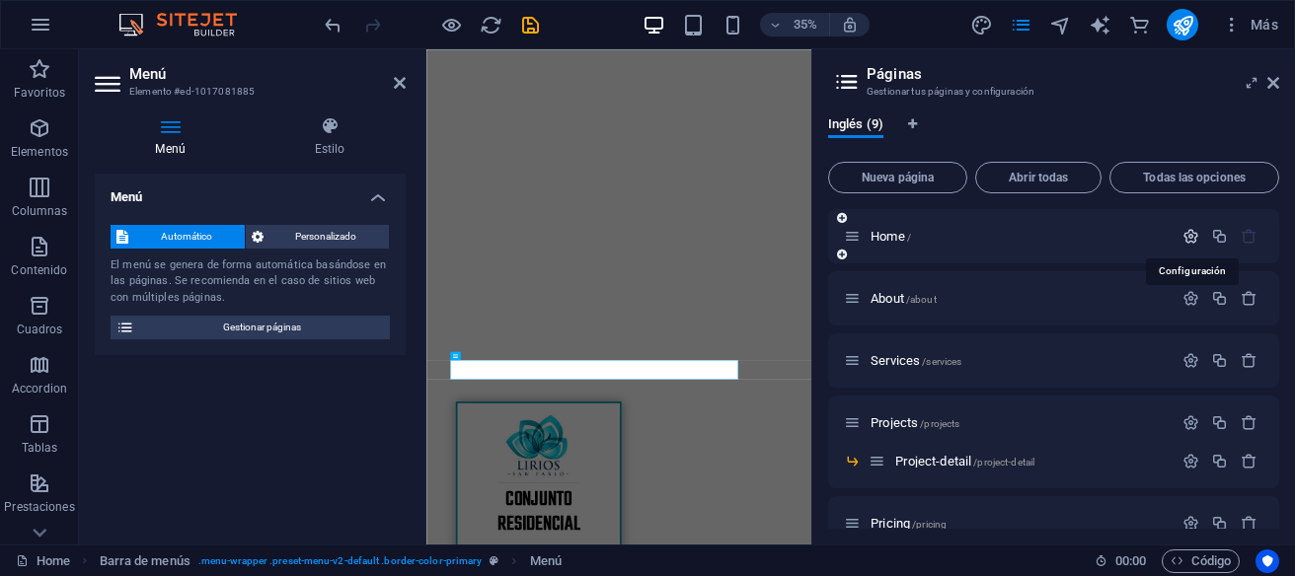
click at [1191, 238] on icon "button" at bounding box center [1190, 236] width 17 height 17
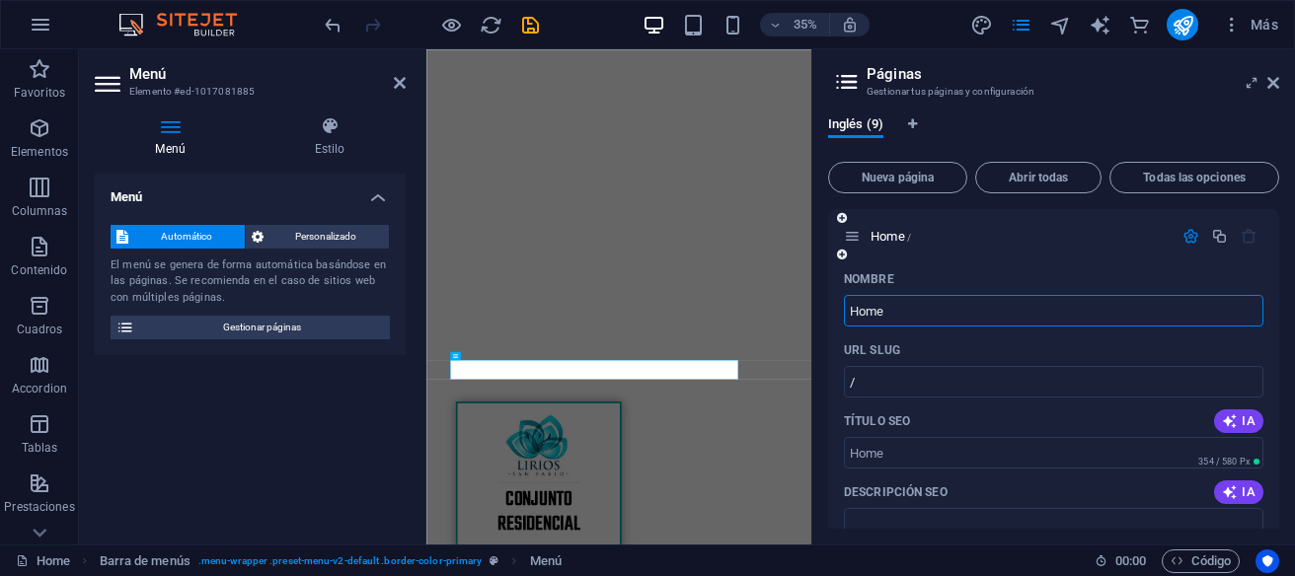
drag, startPoint x: 890, startPoint y: 316, endPoint x: 793, endPoint y: 293, distance: 99.3
click at [844, 295] on input "Home" at bounding box center [1053, 311] width 419 height 32
type input "Inicio"
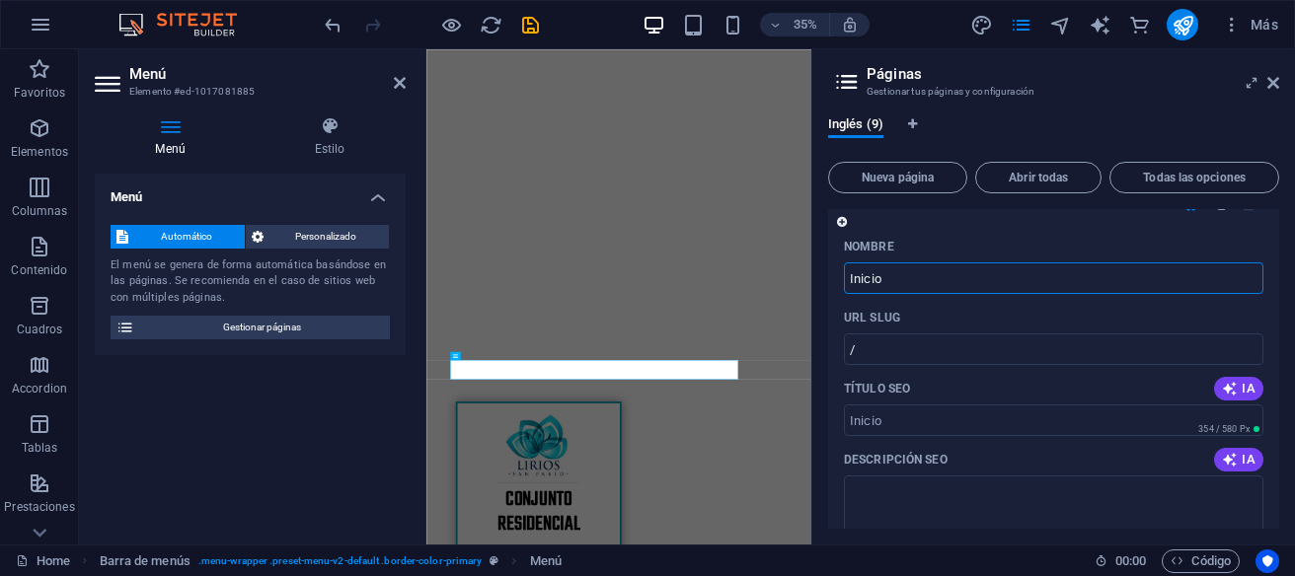
scroll to position [0, 0]
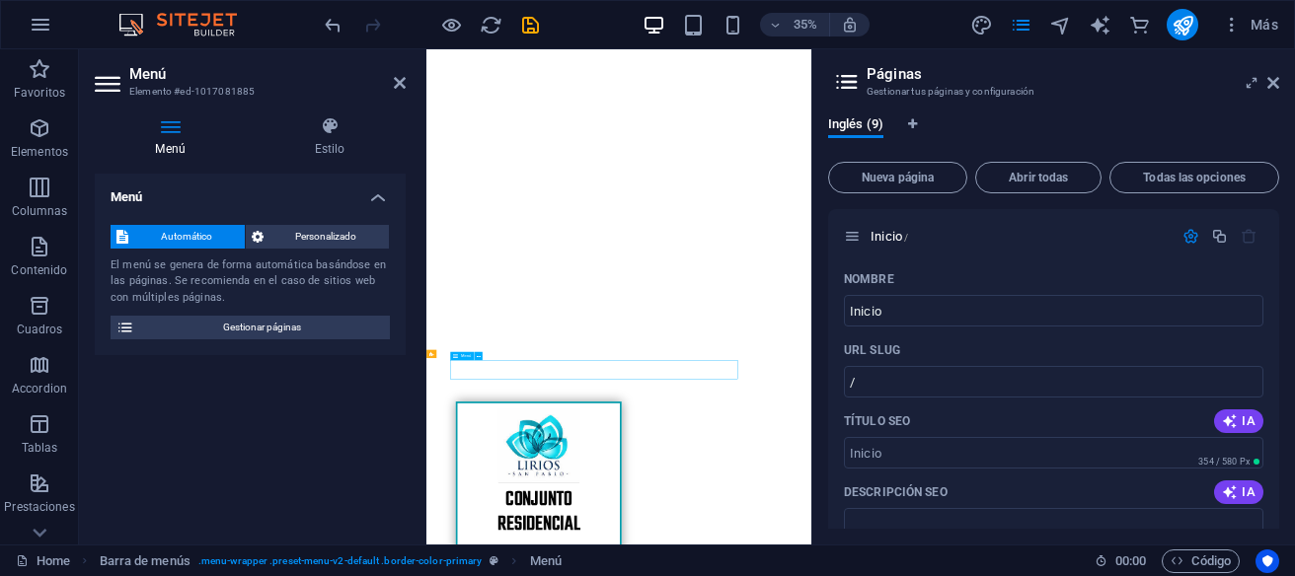
click at [1045, 178] on span "Abrir todas" at bounding box center [1038, 178] width 109 height 12
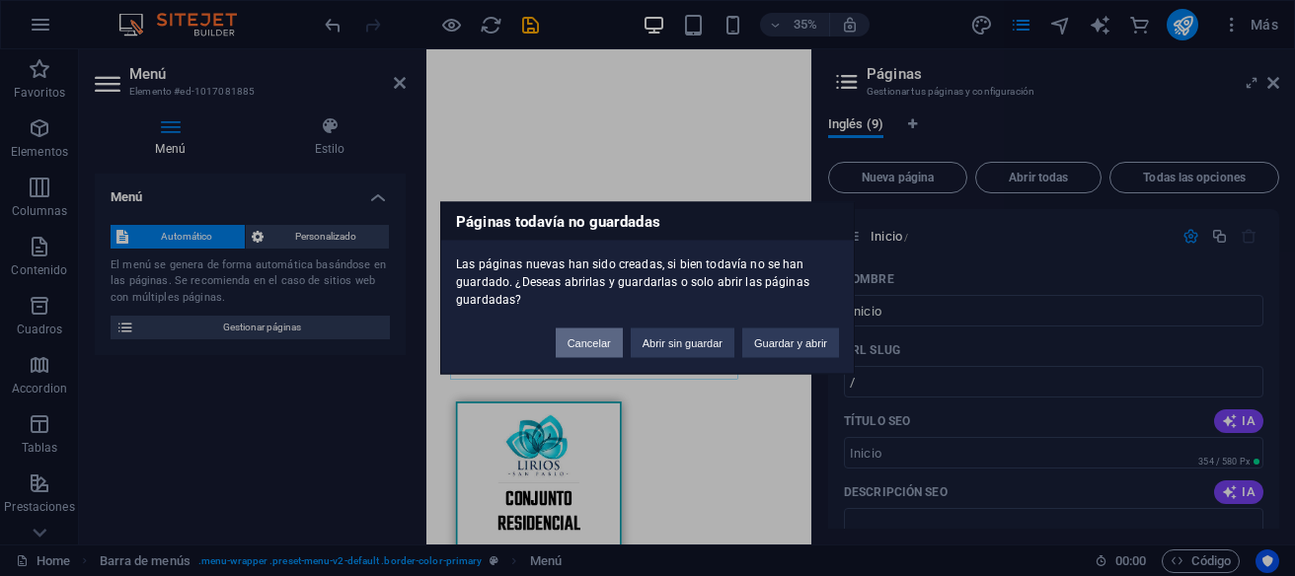
click at [601, 334] on button "Cancelar" at bounding box center [589, 344] width 67 height 30
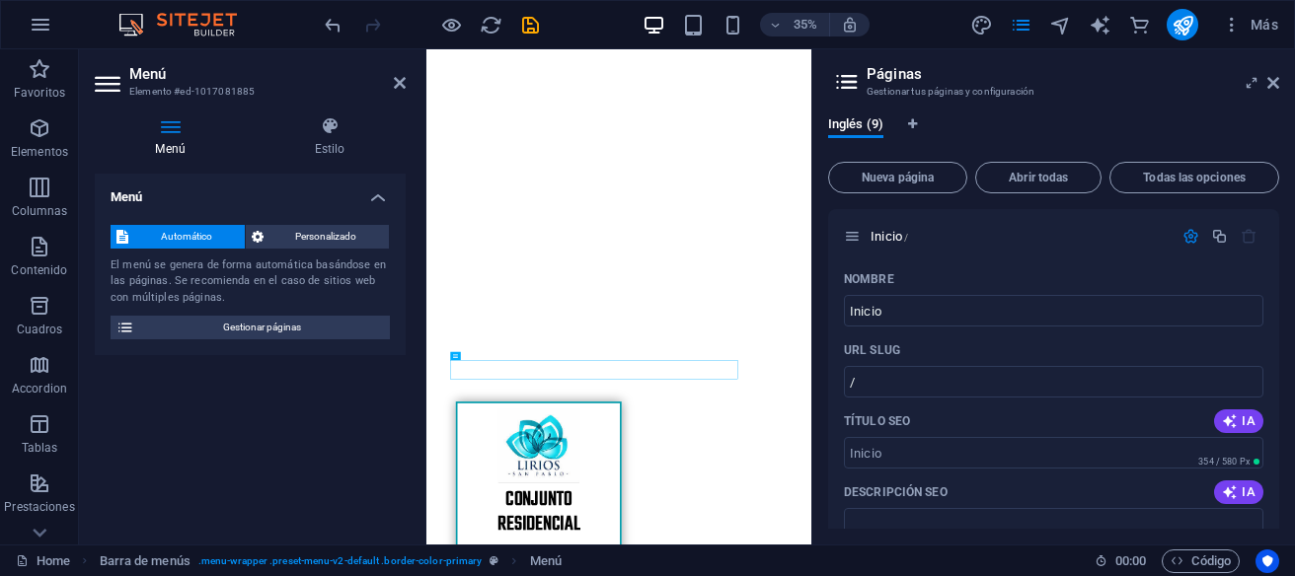
click at [168, 129] on icon at bounding box center [170, 126] width 151 height 20
click at [258, 236] on icon at bounding box center [258, 237] width 12 height 24
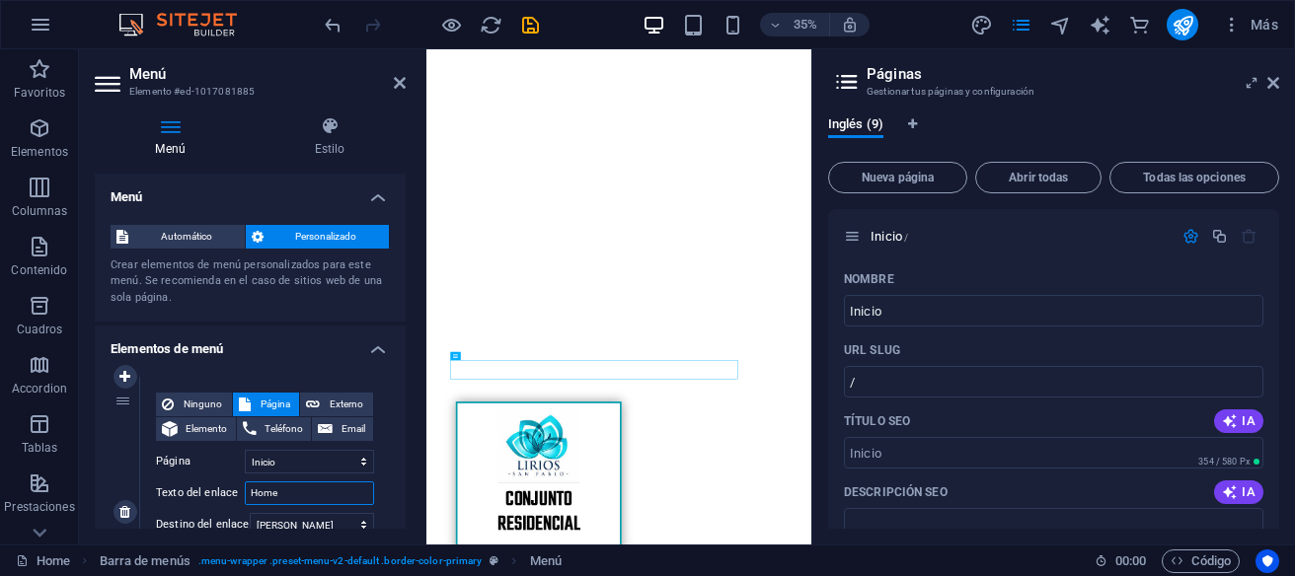
drag, startPoint x: 285, startPoint y: 493, endPoint x: 242, endPoint y: 495, distance: 43.5
click at [245, 495] on input "Home" at bounding box center [309, 494] width 129 height 24
type input "Inicio"
select select
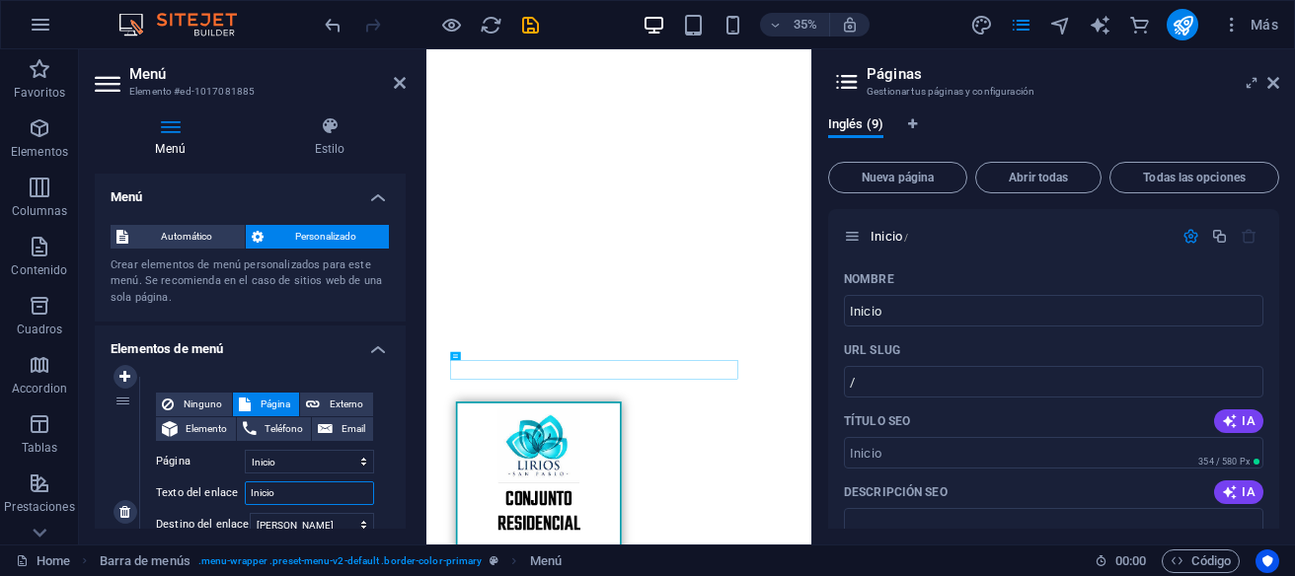
select select
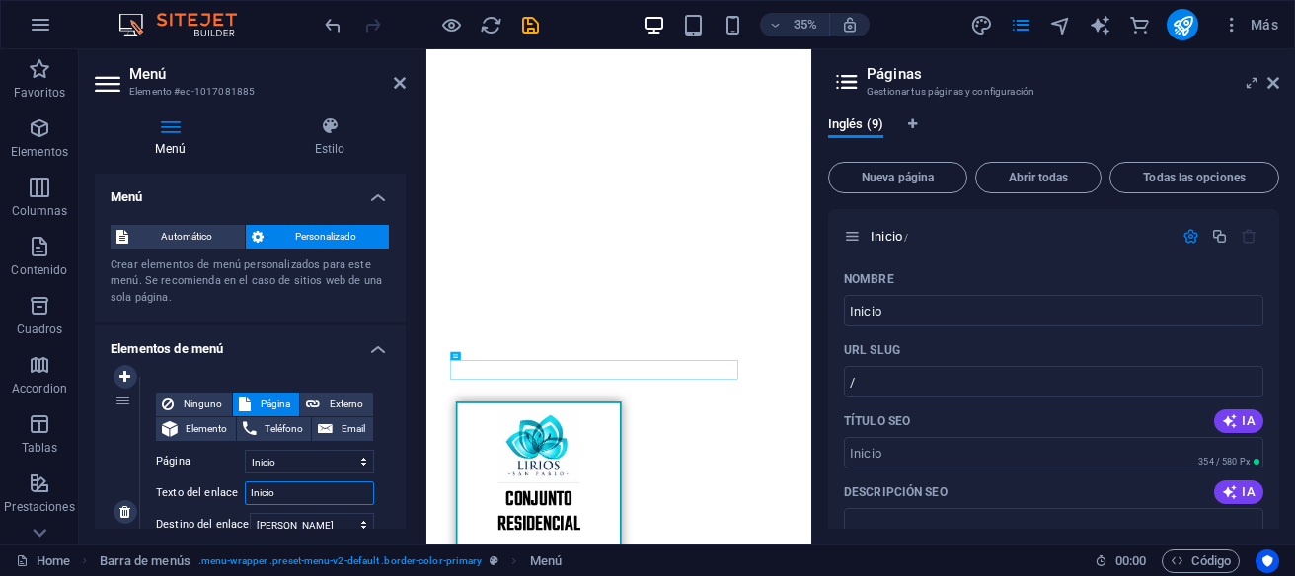
select select
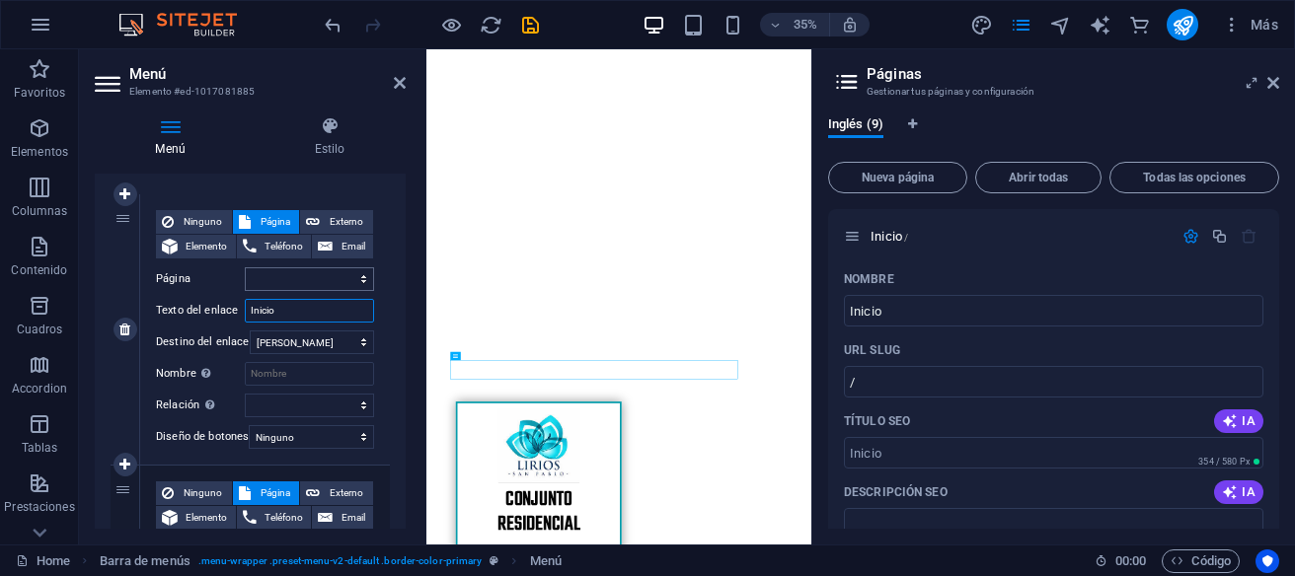
scroll to position [278, 0]
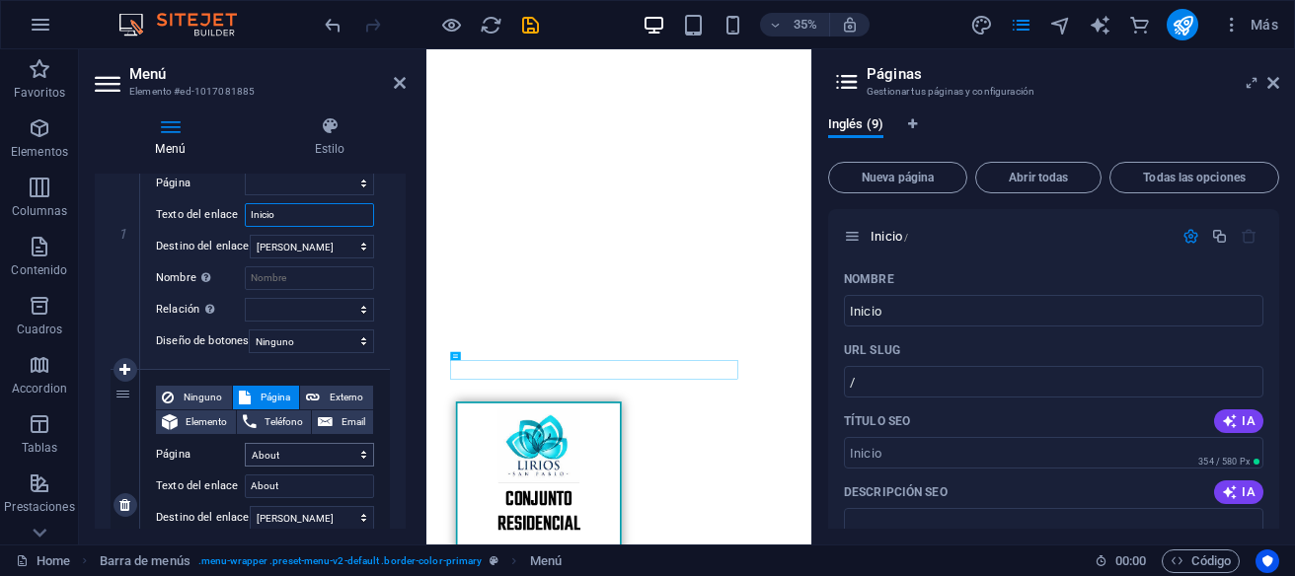
type input "Inicio"
click at [245, 443] on select "Inicio About Services Projects -- Project-detail Pricing Contact Legal Notice P…" at bounding box center [309, 455] width 129 height 24
click at [272, 486] on input "About" at bounding box center [309, 487] width 129 height 24
drag, startPoint x: 284, startPoint y: 485, endPoint x: 243, endPoint y: 483, distance: 41.5
click at [245, 483] on input "About" at bounding box center [309, 487] width 129 height 24
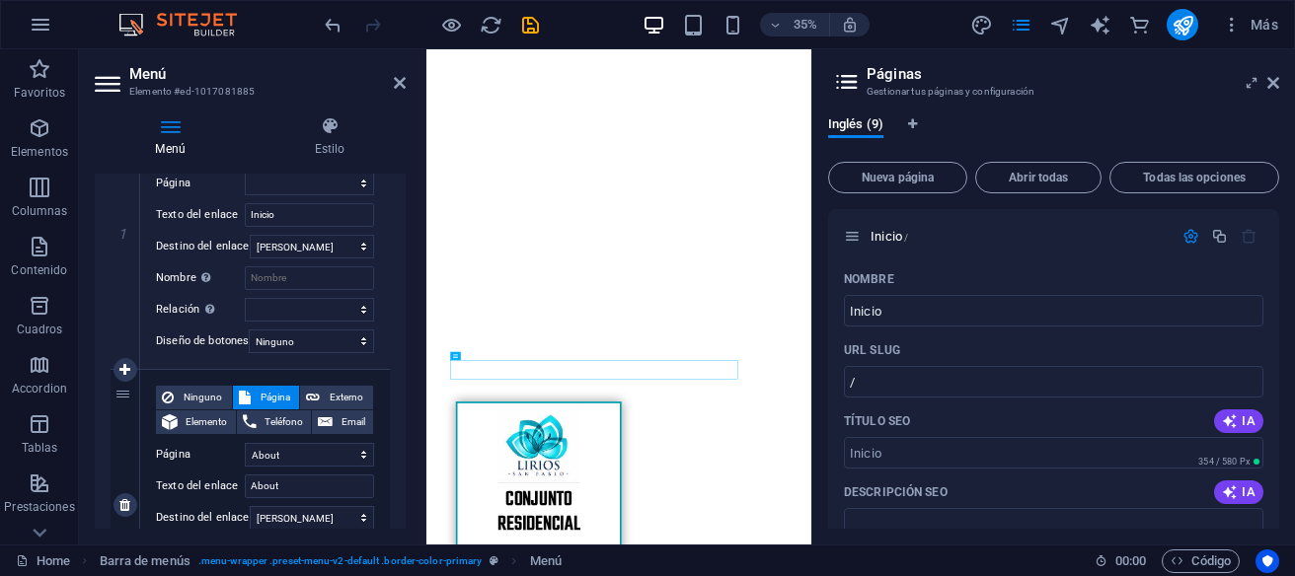
click at [242, 483] on label "Texto del enlace" at bounding box center [200, 487] width 89 height 24
click at [280, 486] on input "About" at bounding box center [309, 487] width 129 height 24
type input "A"
select select
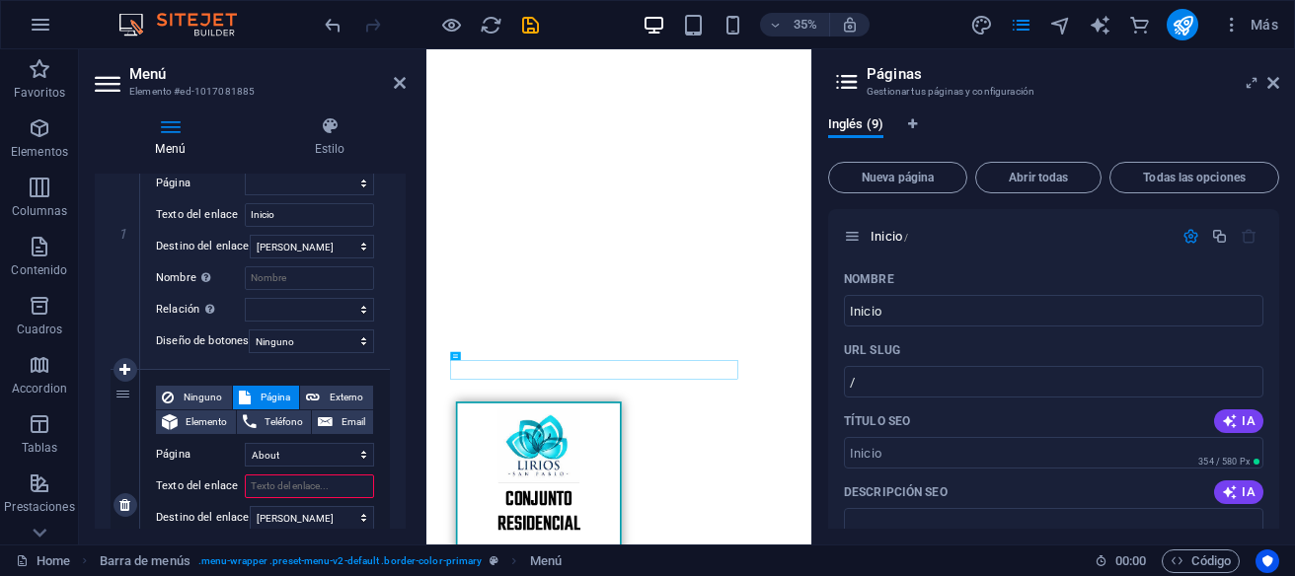
select select
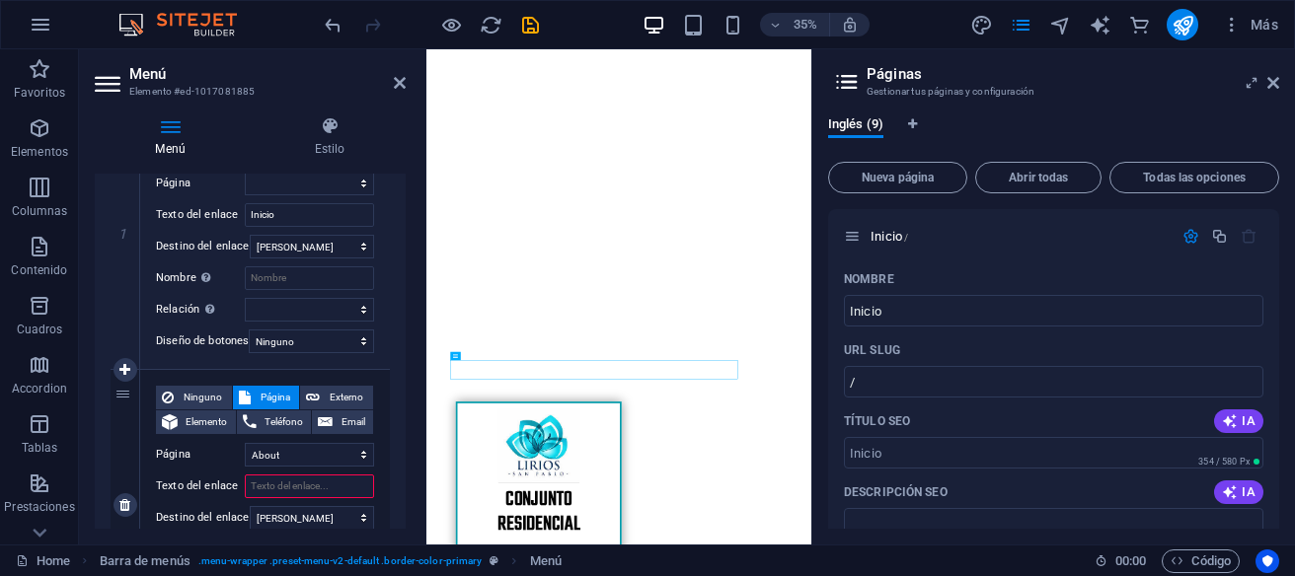
select select
type input "Nuestro Conjunto"
select select
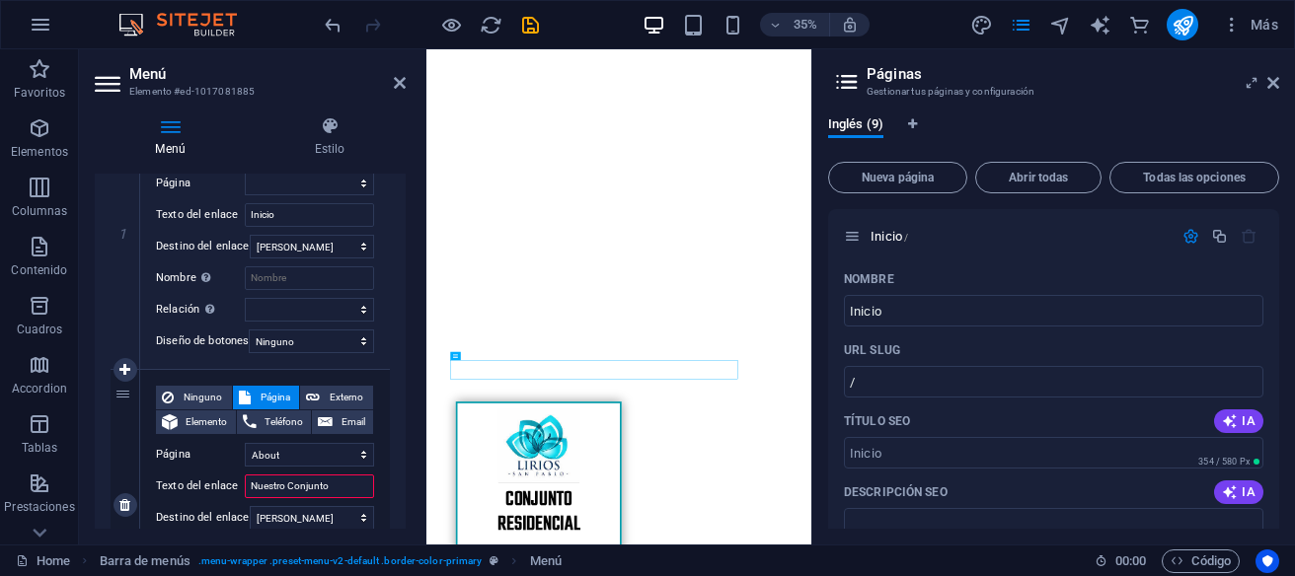
select select
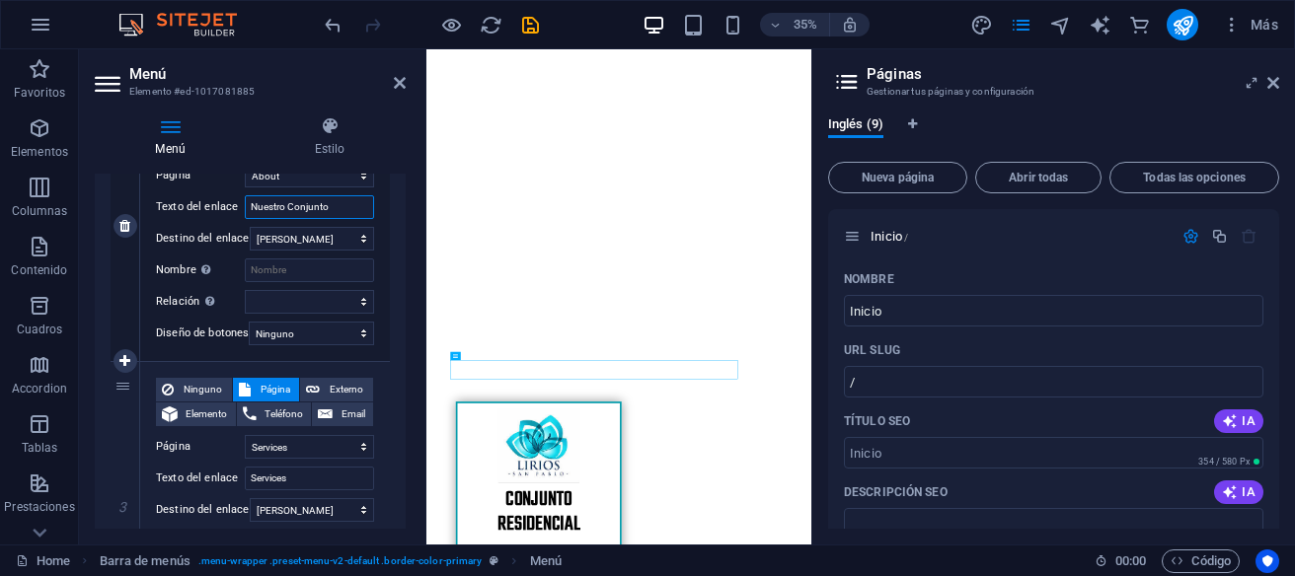
scroll to position [651, 0]
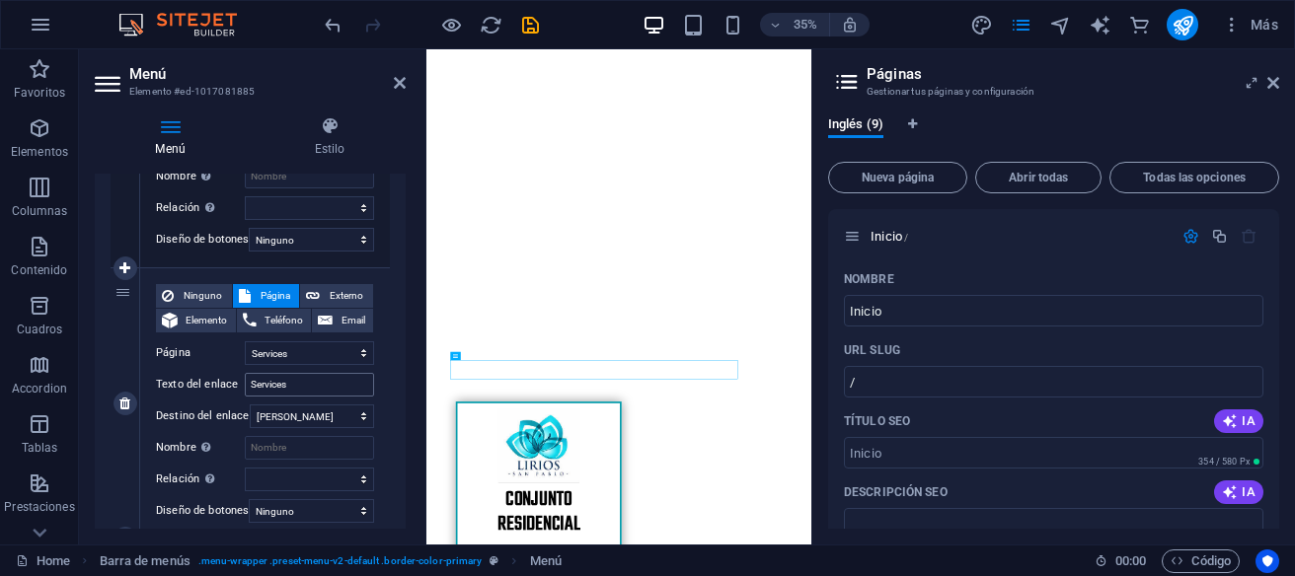
type input "Nuestro Conjunto"
click at [286, 385] on input "Services" at bounding box center [309, 385] width 129 height 24
drag, startPoint x: 290, startPoint y: 385, endPoint x: 236, endPoint y: 385, distance: 54.3
click at [245, 385] on input "Services" at bounding box center [309, 385] width 129 height 24
type input "Adm"
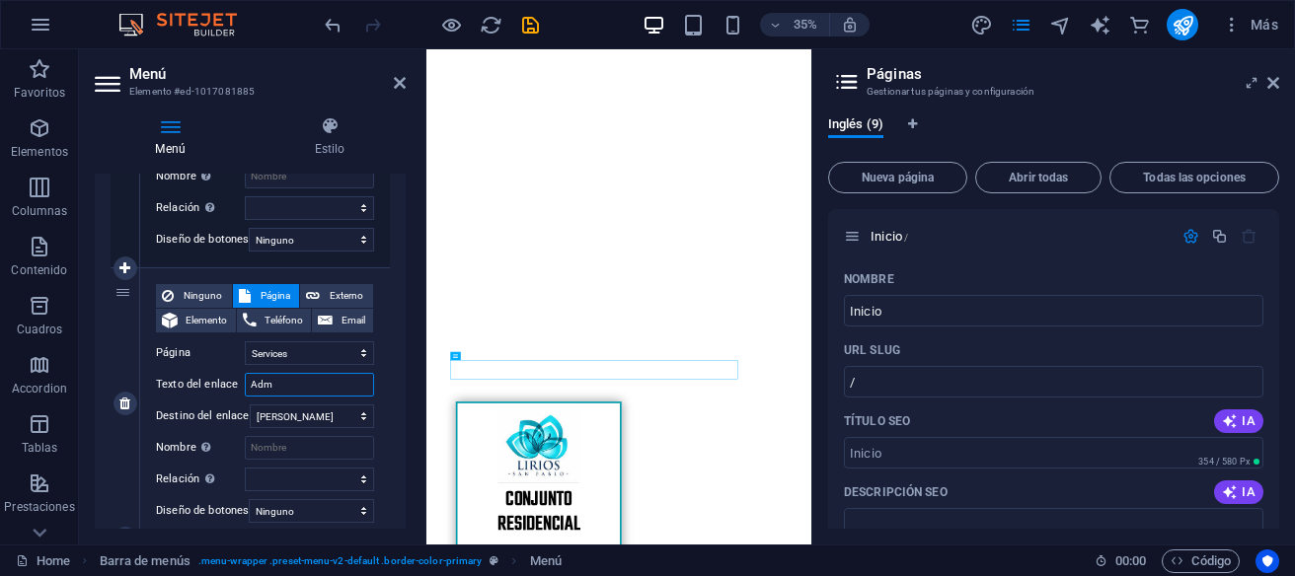
select select
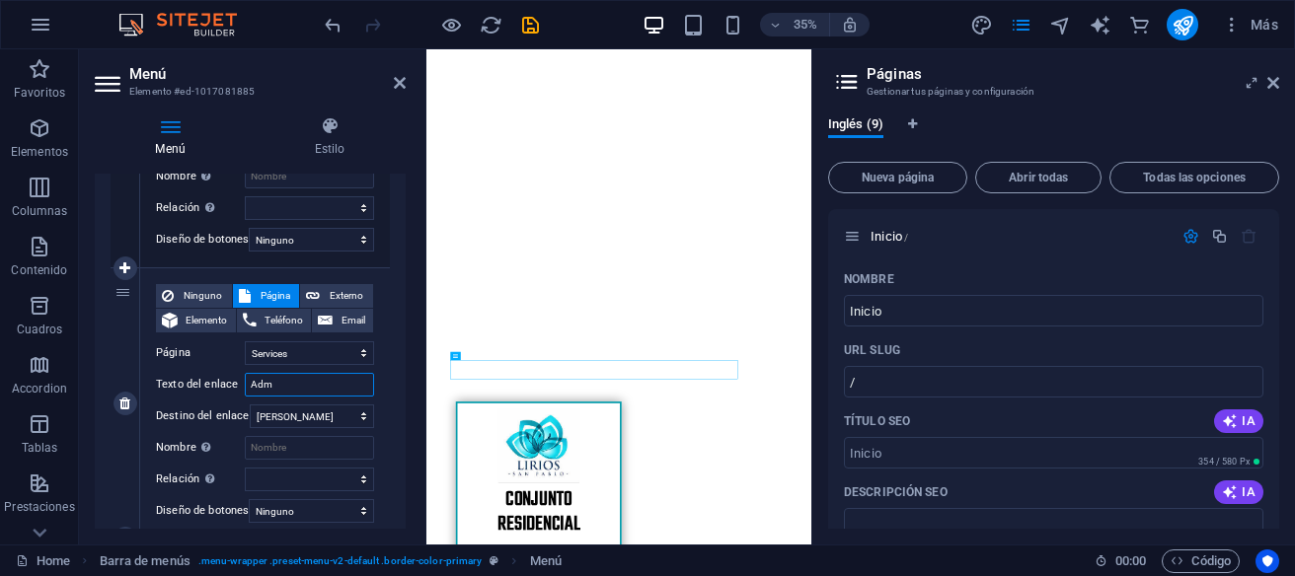
select select
type input "Administracion"
select select
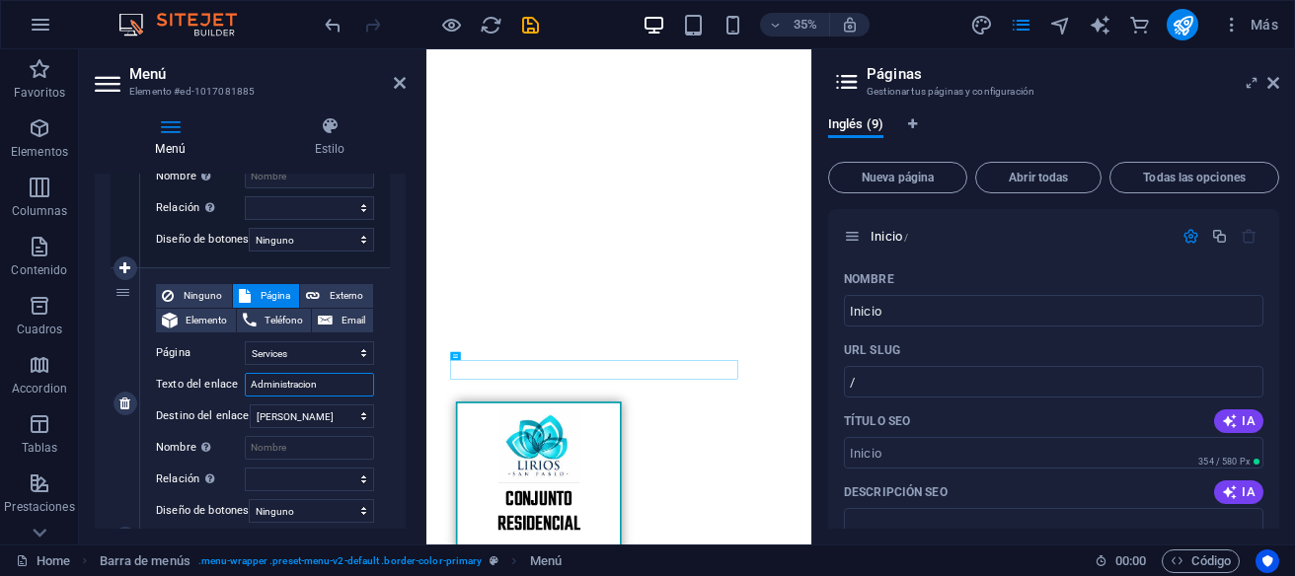
select select
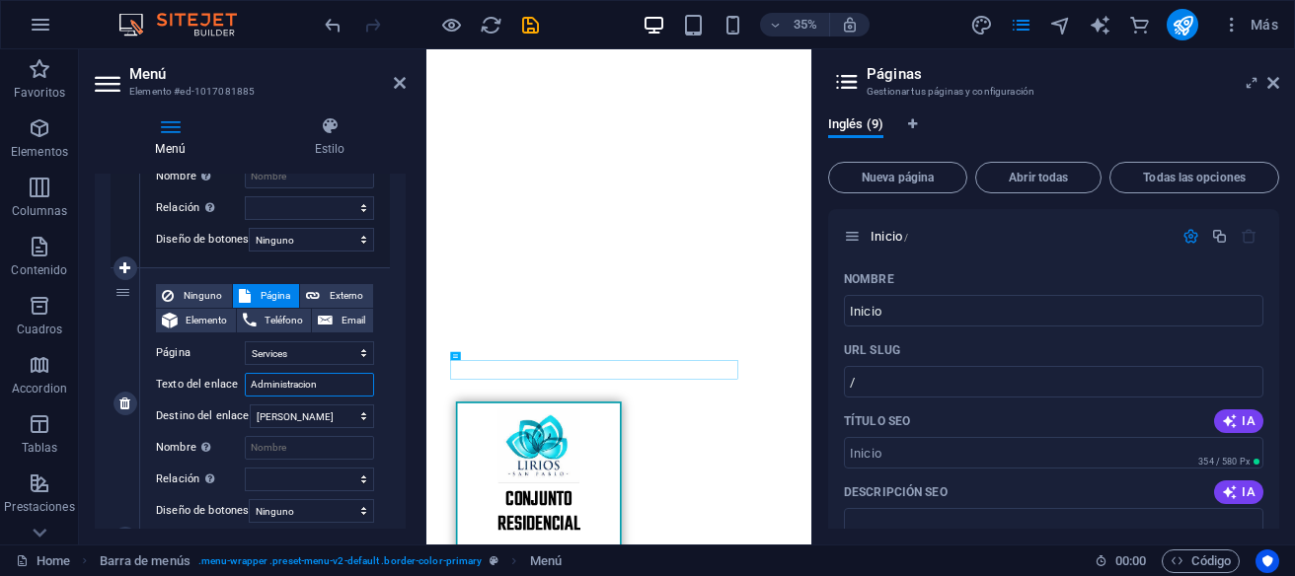
select select
type input "Administracio"
select select
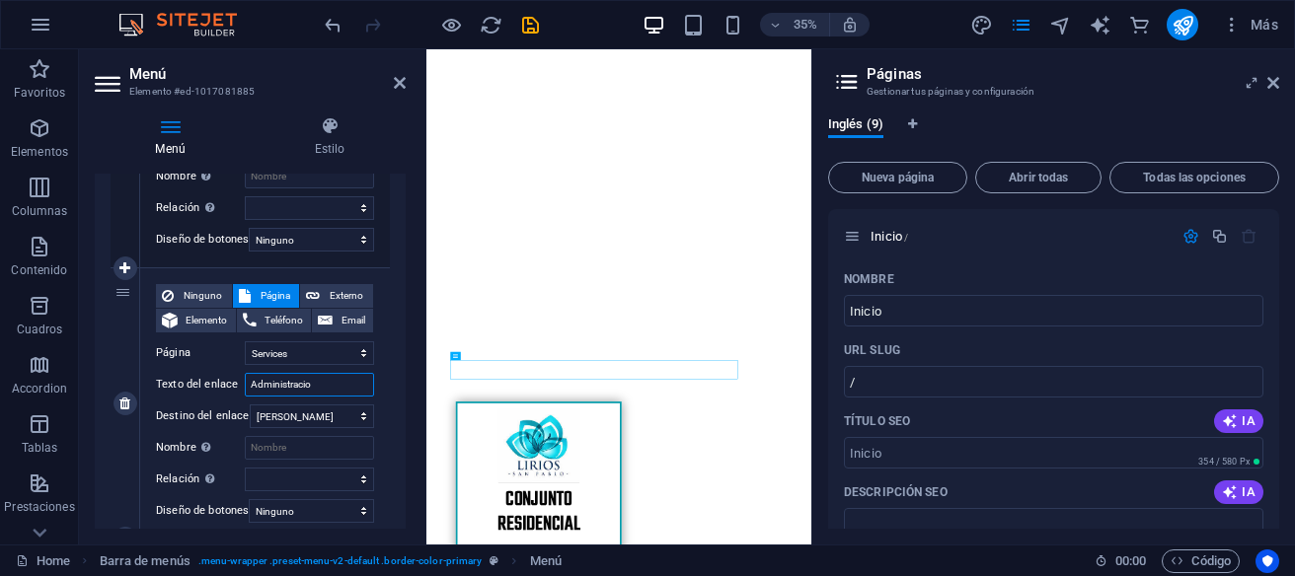
select select
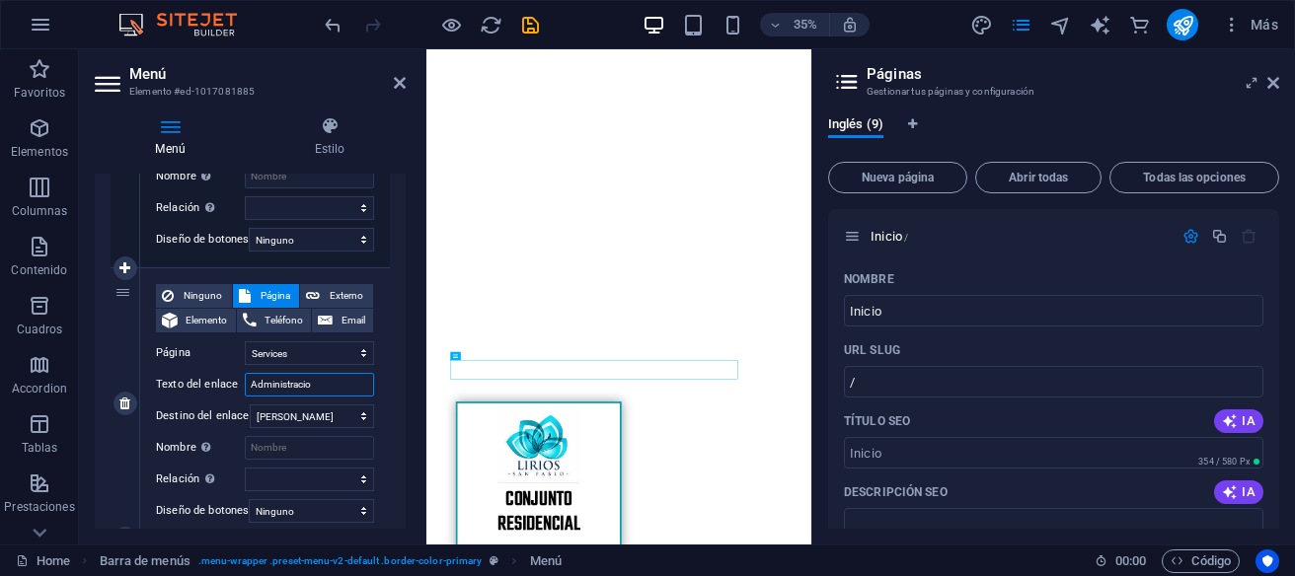
select select
type input "Administracion"
select select
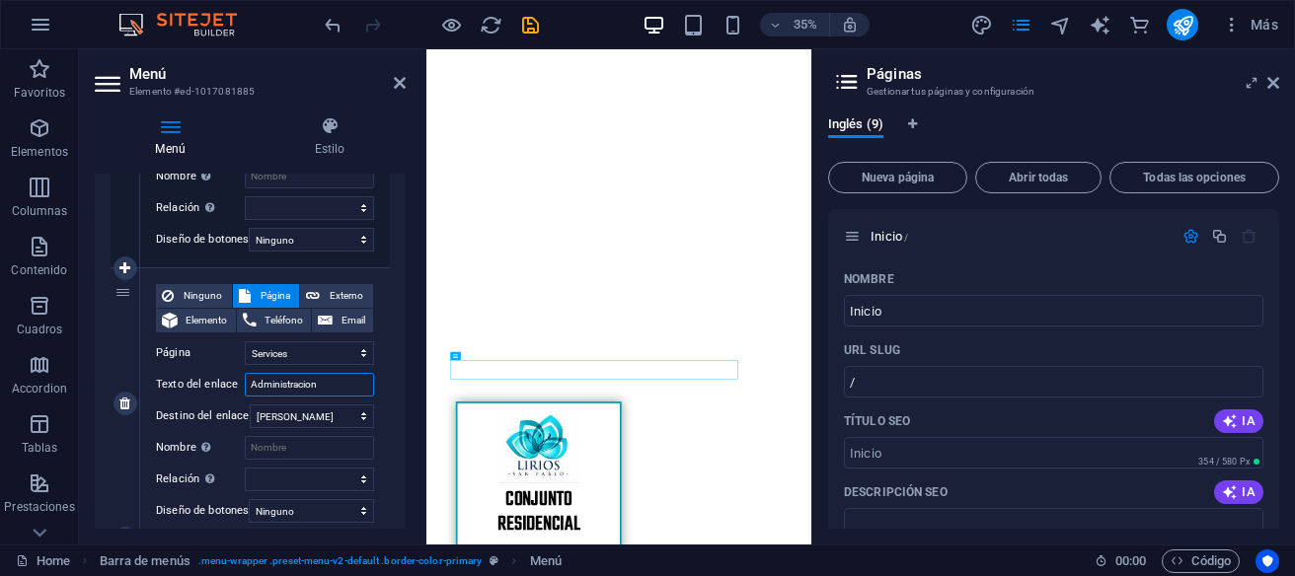
select select
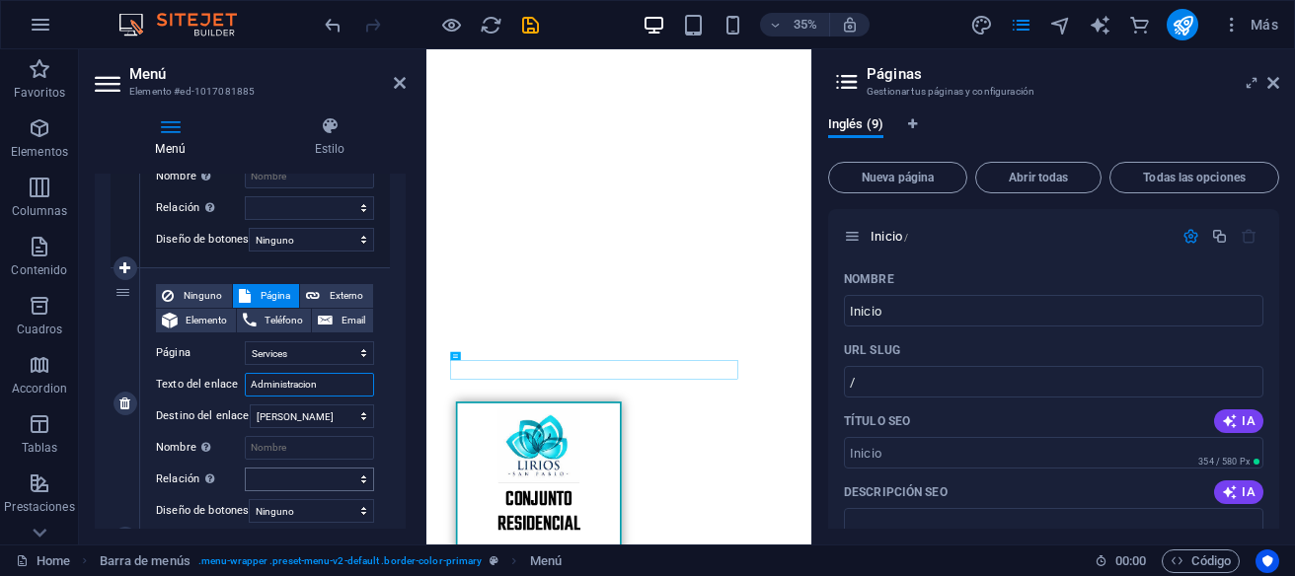
scroll to position [976, 0]
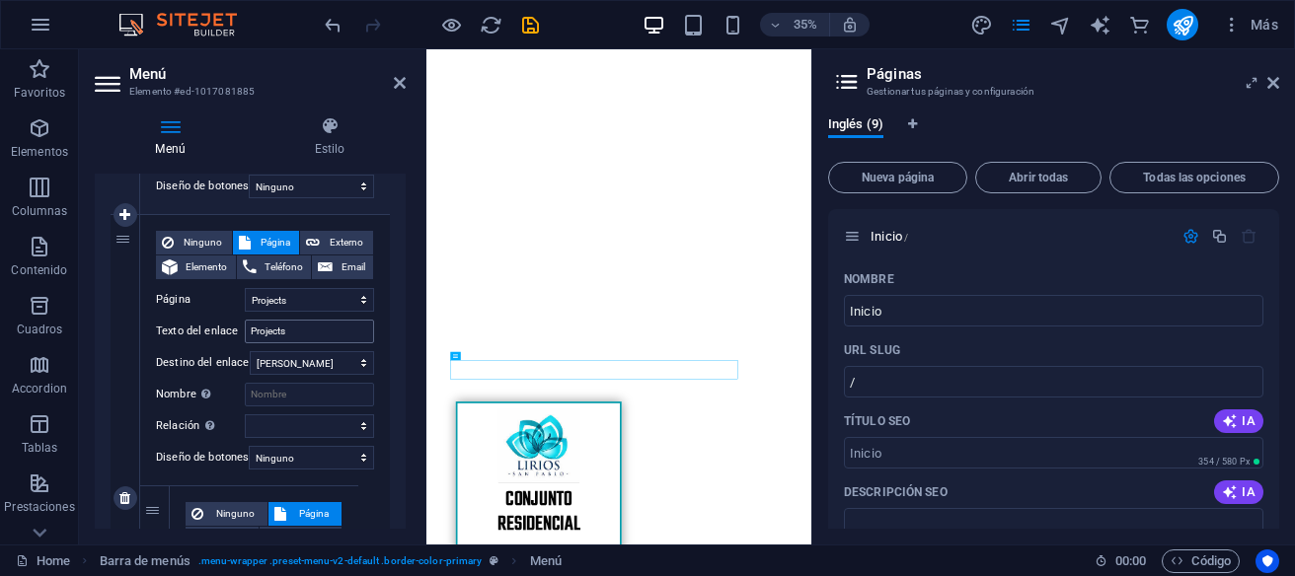
type input "Administracion"
click at [293, 334] on input "Projects" at bounding box center [309, 332] width 129 height 24
drag, startPoint x: 292, startPoint y: 334, endPoint x: 231, endPoint y: 334, distance: 61.2
click at [245, 334] on input "Projects" at bounding box center [309, 332] width 129 height 24
type input "Ac"
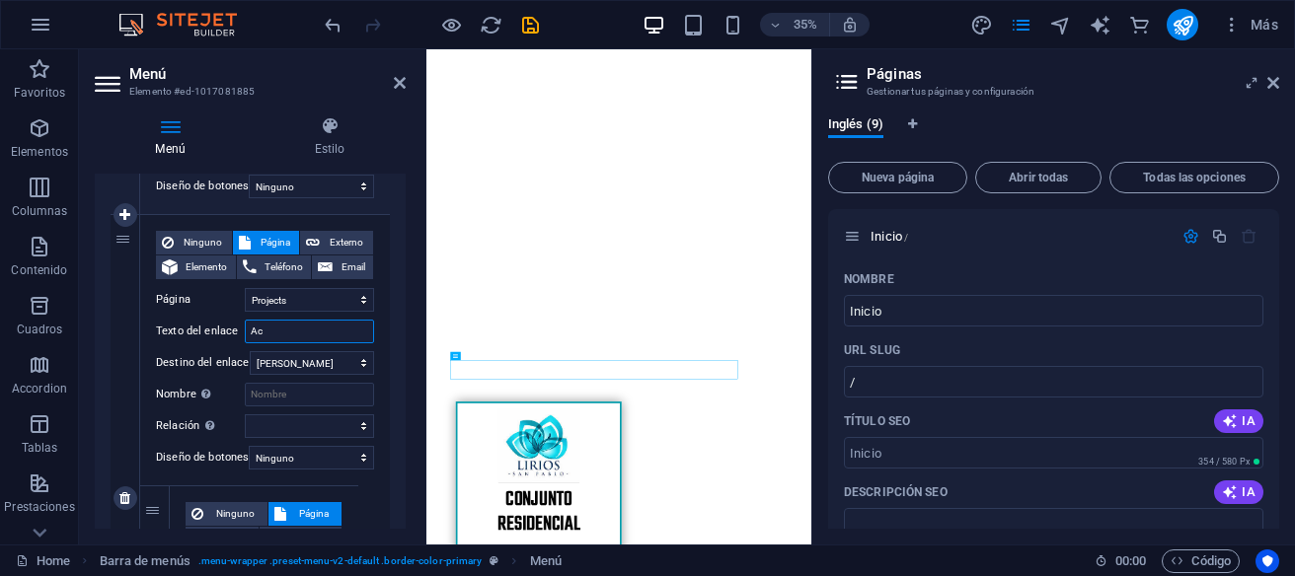
select select
type input "Act"
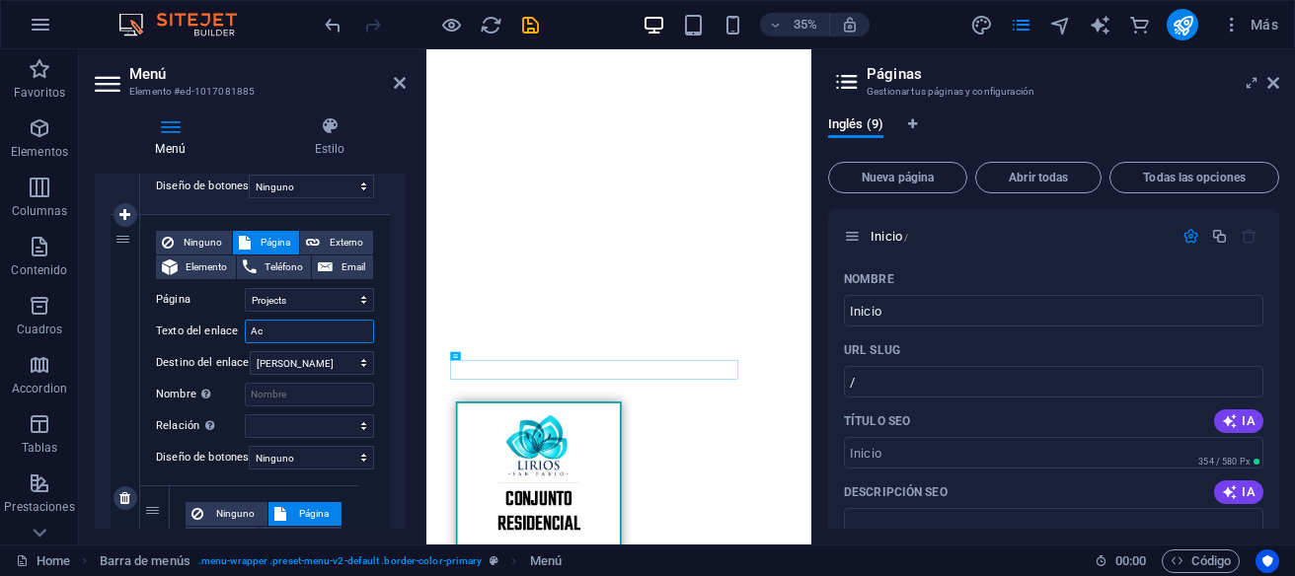
select select
type input "Acti"
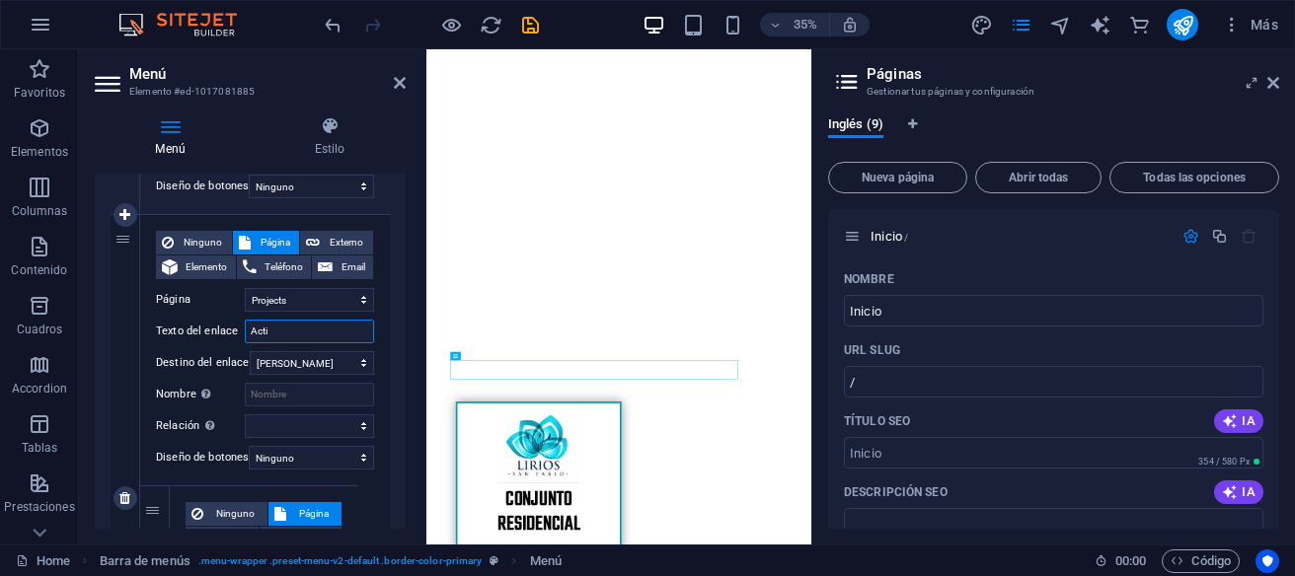
select select
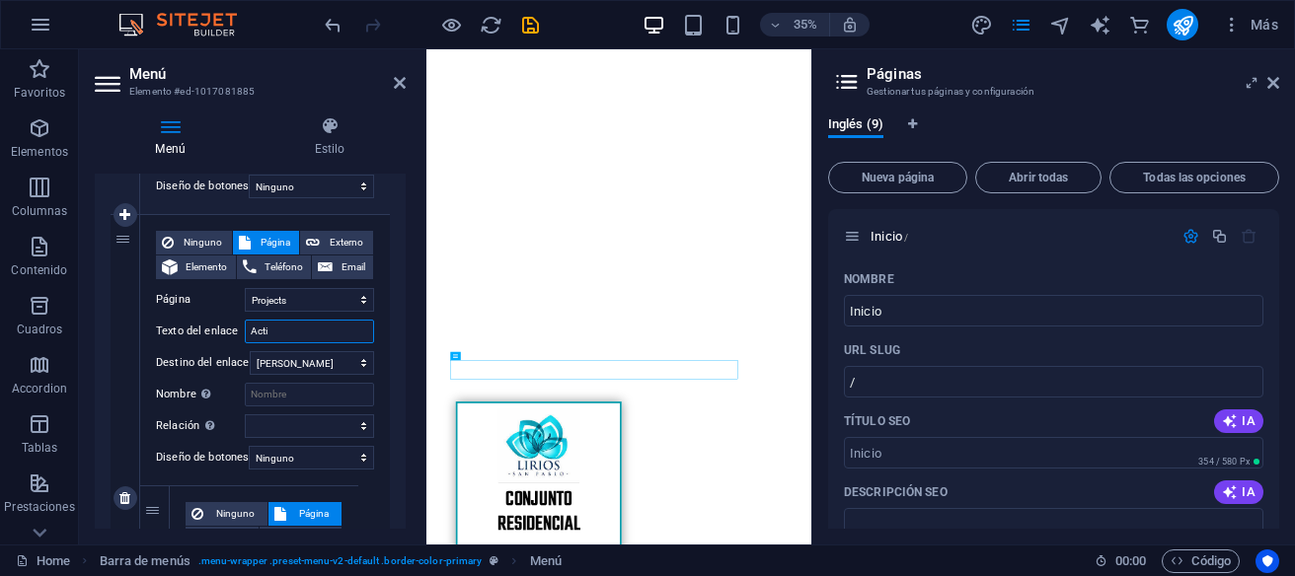
select select
type input "Actividades"
select select
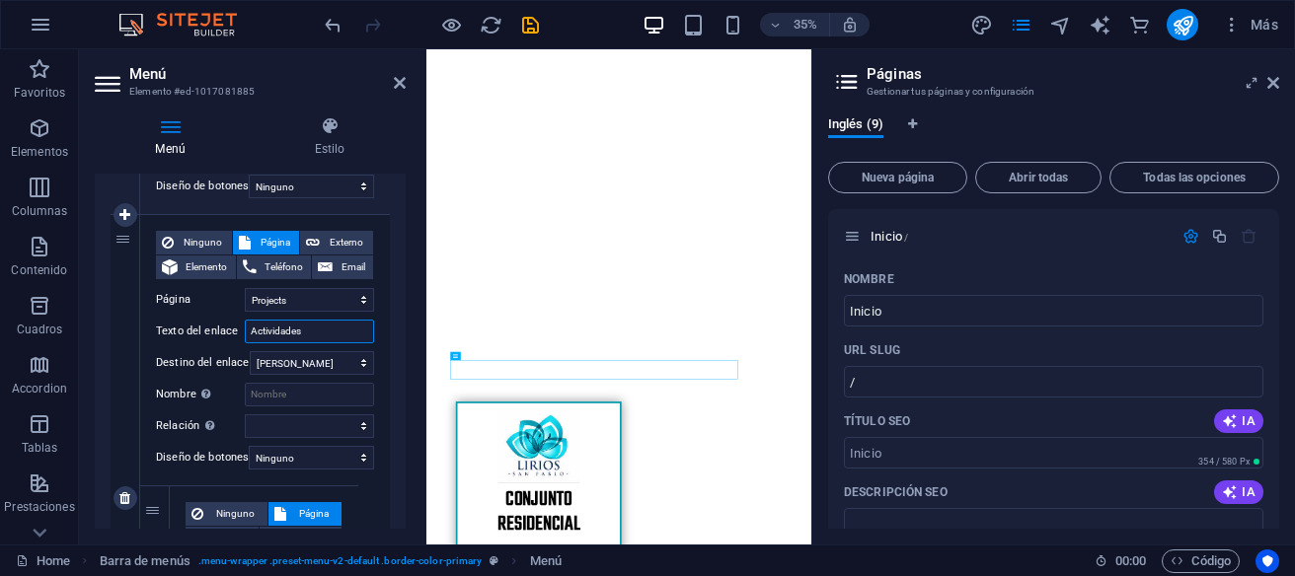
select select
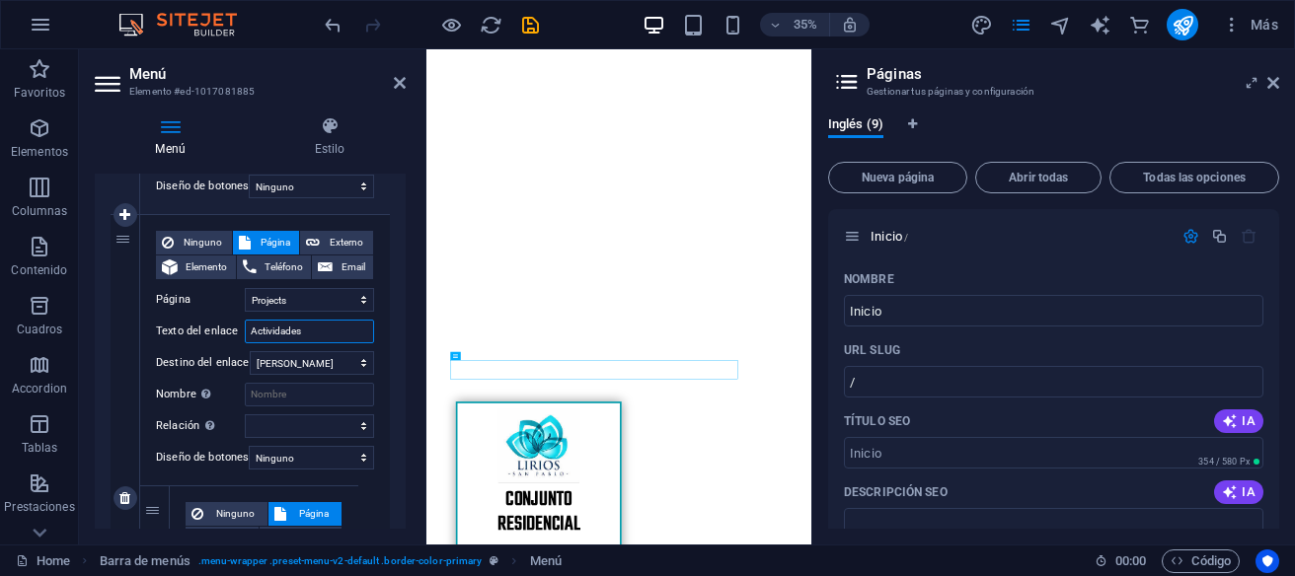
select select
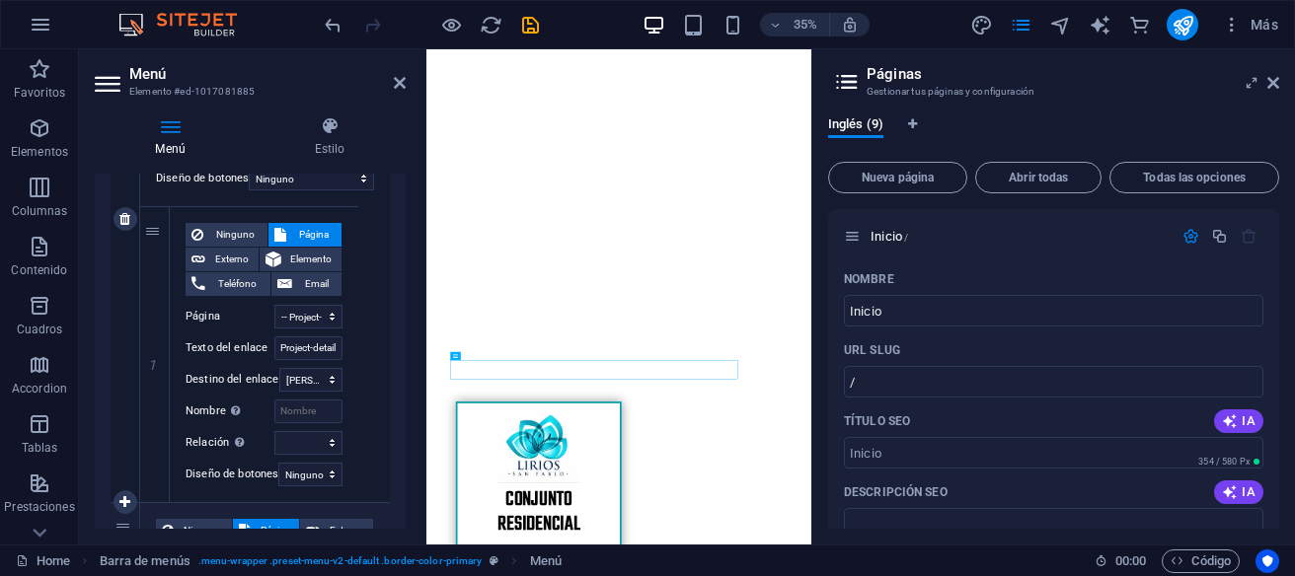
scroll to position [1534, 0]
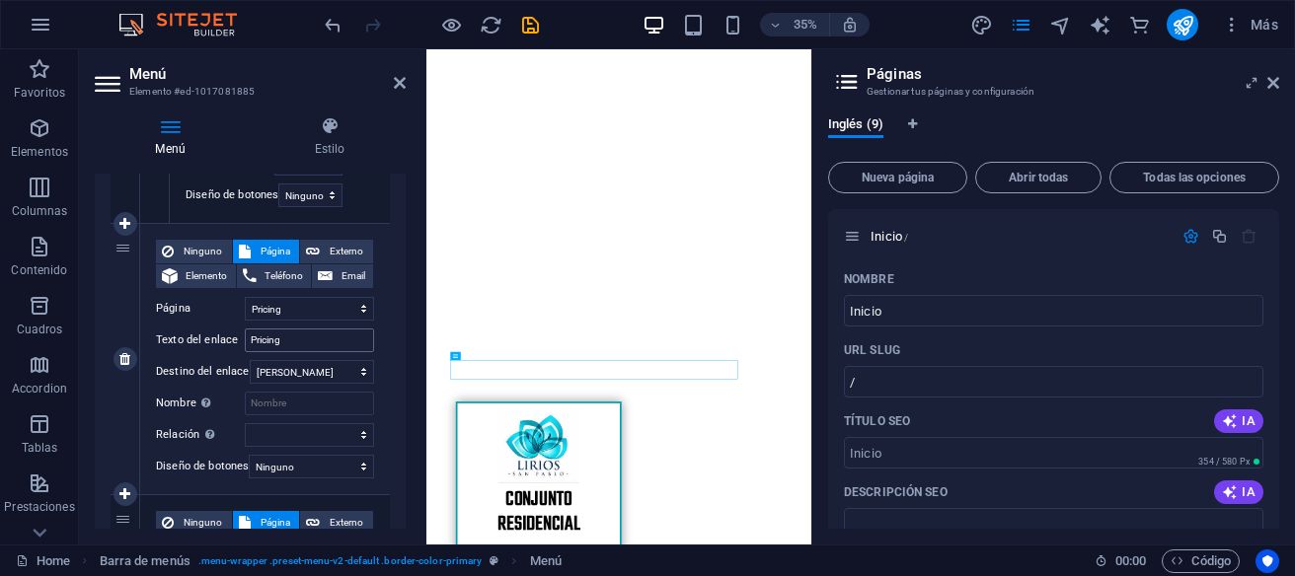
type input "Actividades"
click at [293, 341] on input "Pricing" at bounding box center [309, 341] width 129 height 24
drag, startPoint x: 293, startPoint y: 341, endPoint x: 242, endPoint y: 343, distance: 51.3
click at [245, 343] on input "Pricing" at bounding box center [309, 341] width 129 height 24
type input "C"
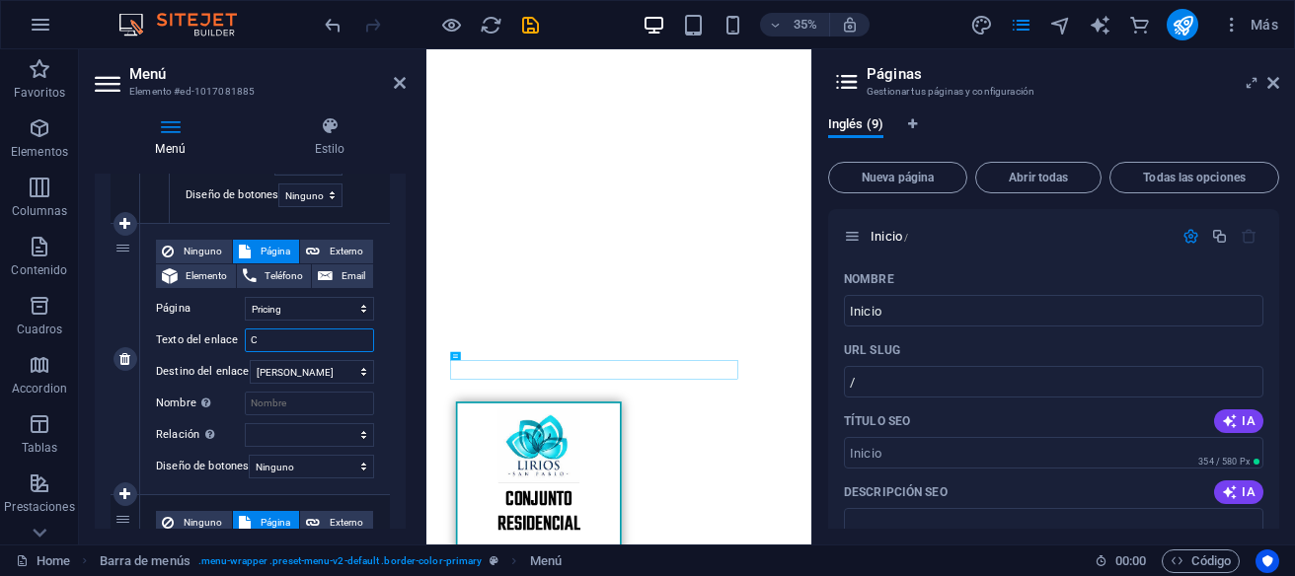
select select
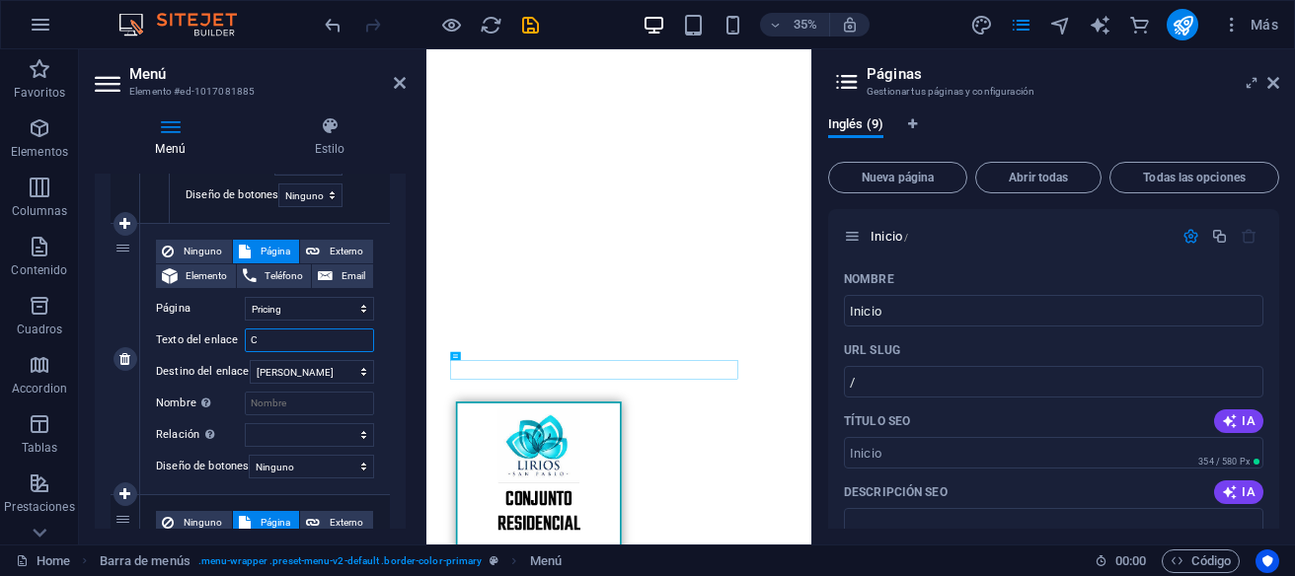
select select
type input "Cuotas"
select select
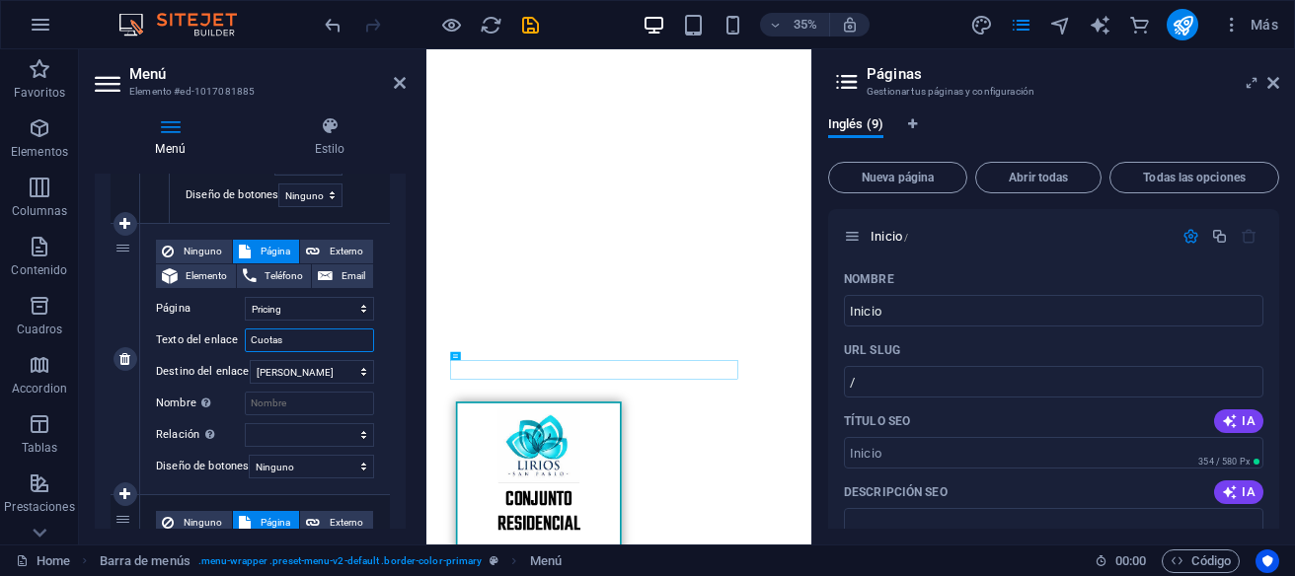
select select
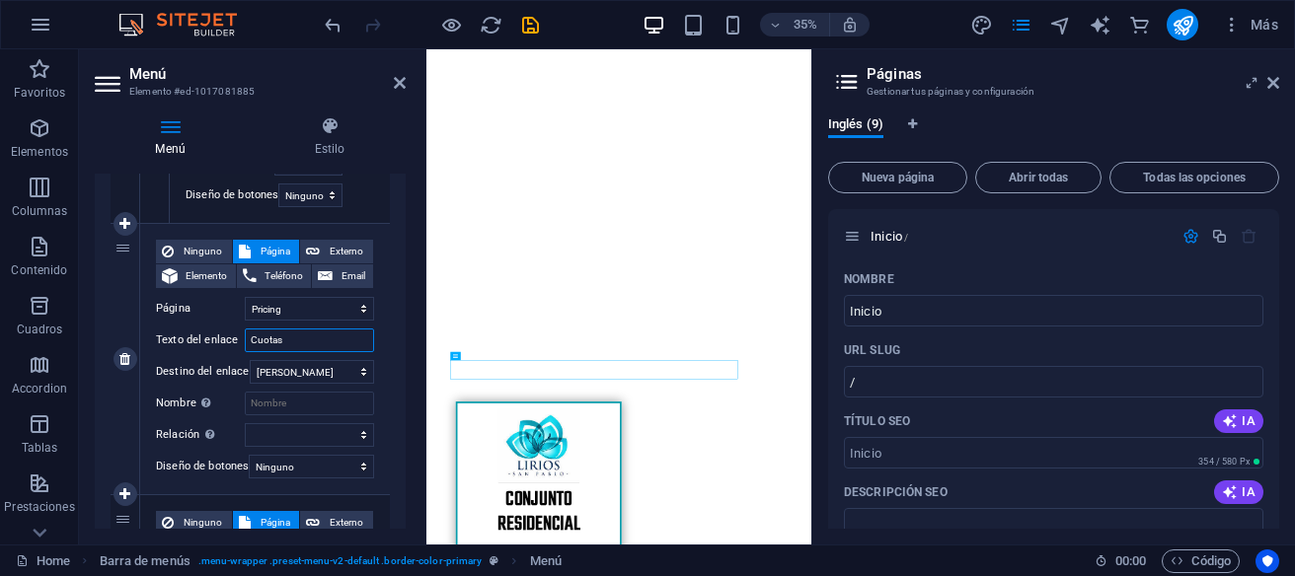
select select
type input "Cuotas adm"
select select
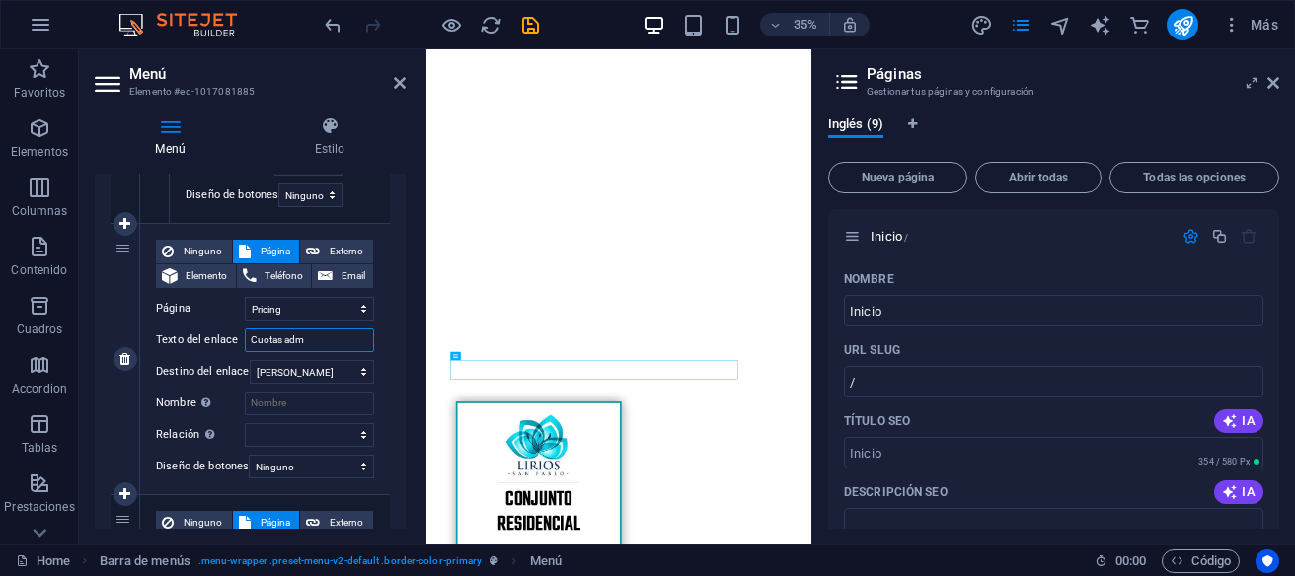
select select
type input "Cuotas admo"
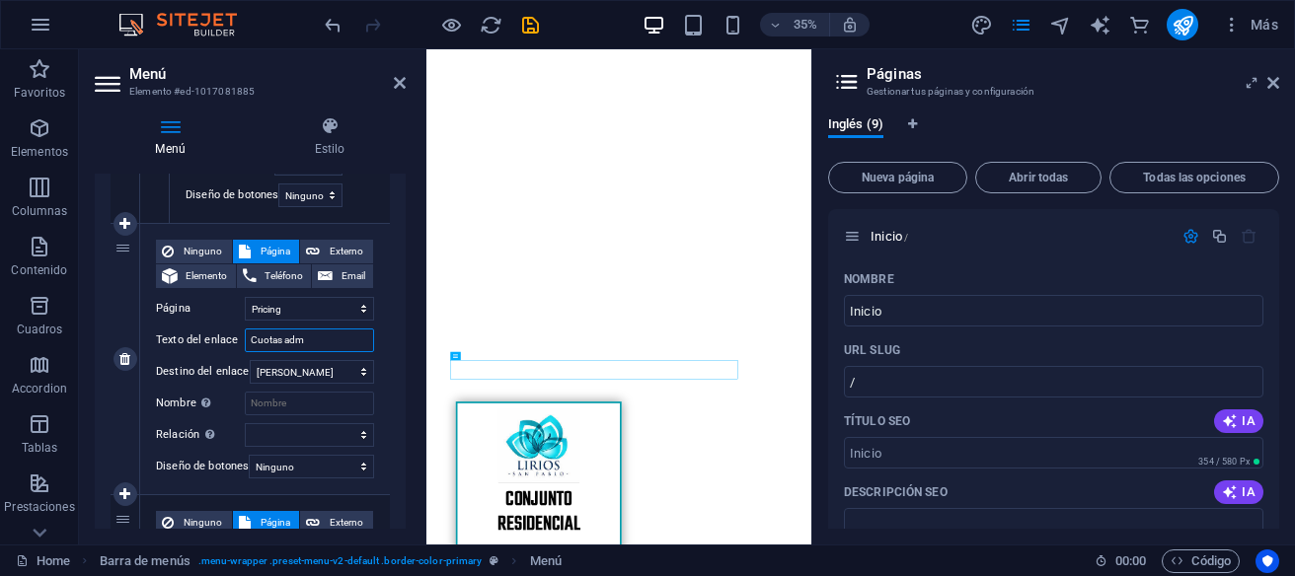
select select
type input "Cuotas admon"
select select
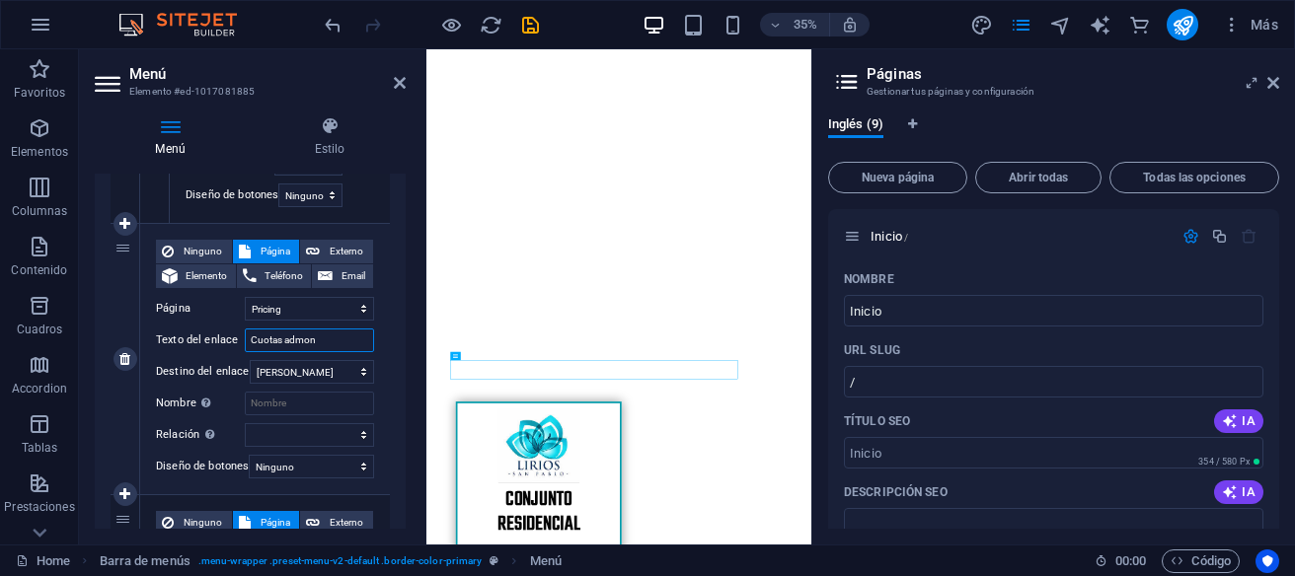
select select
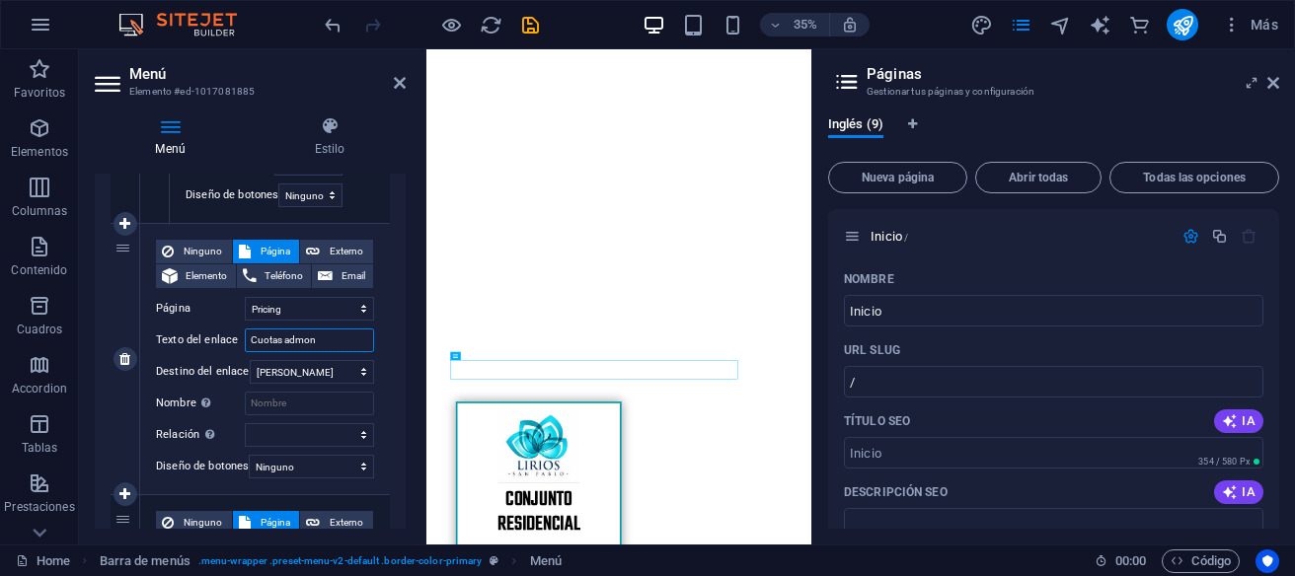
select select
type input "C"
select select
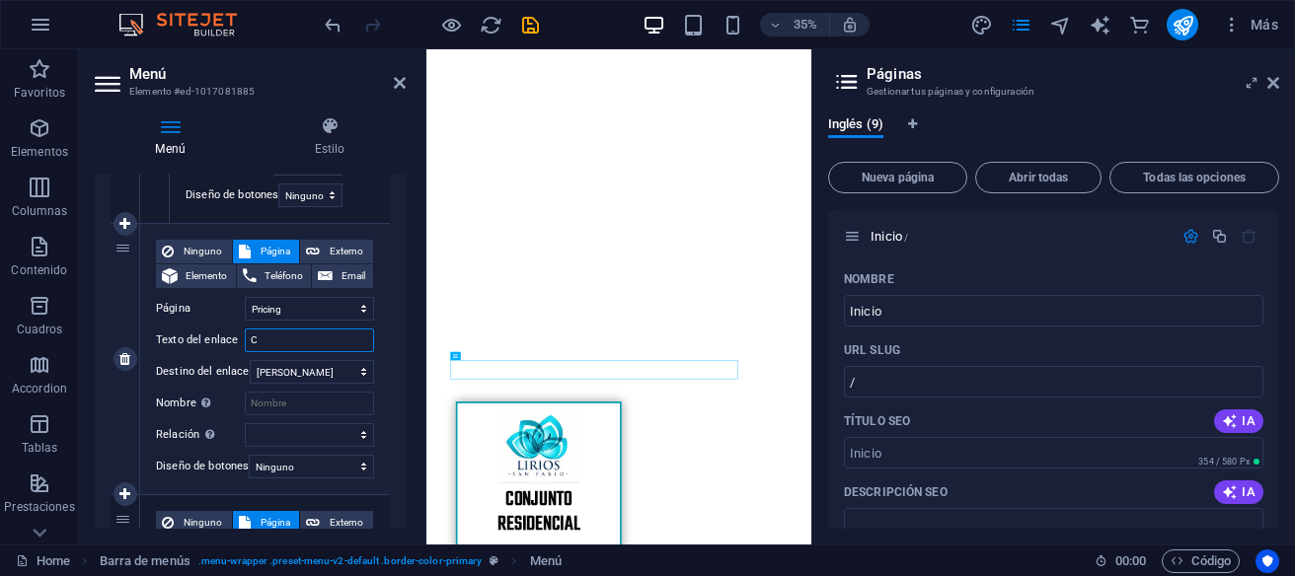
select select
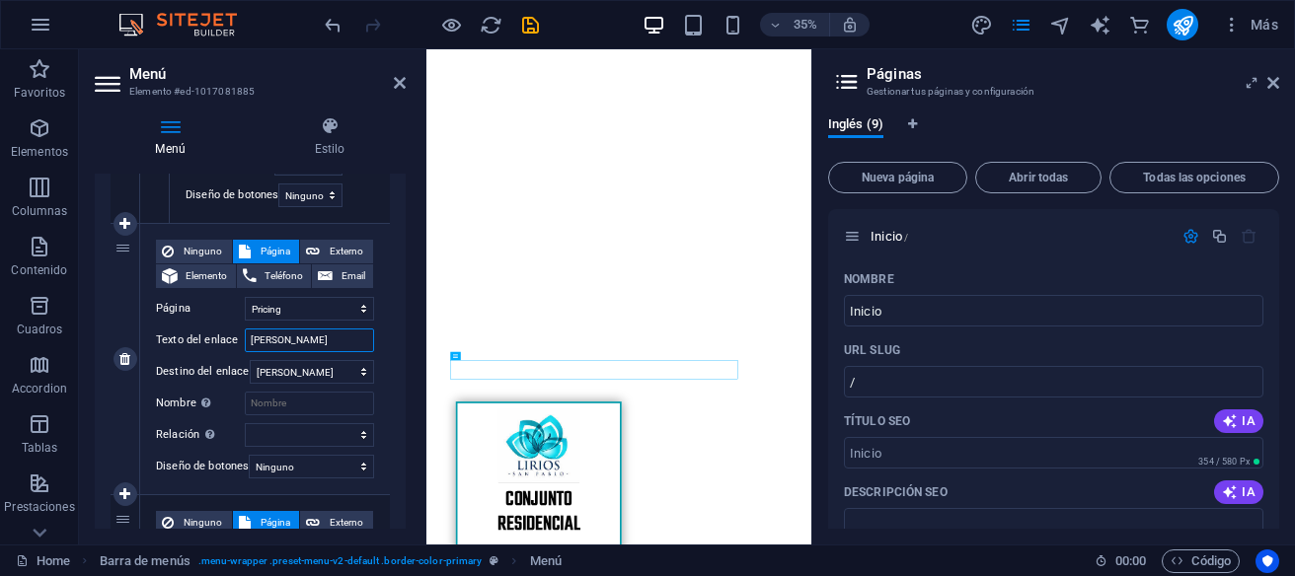
type input "Cartera"
select select
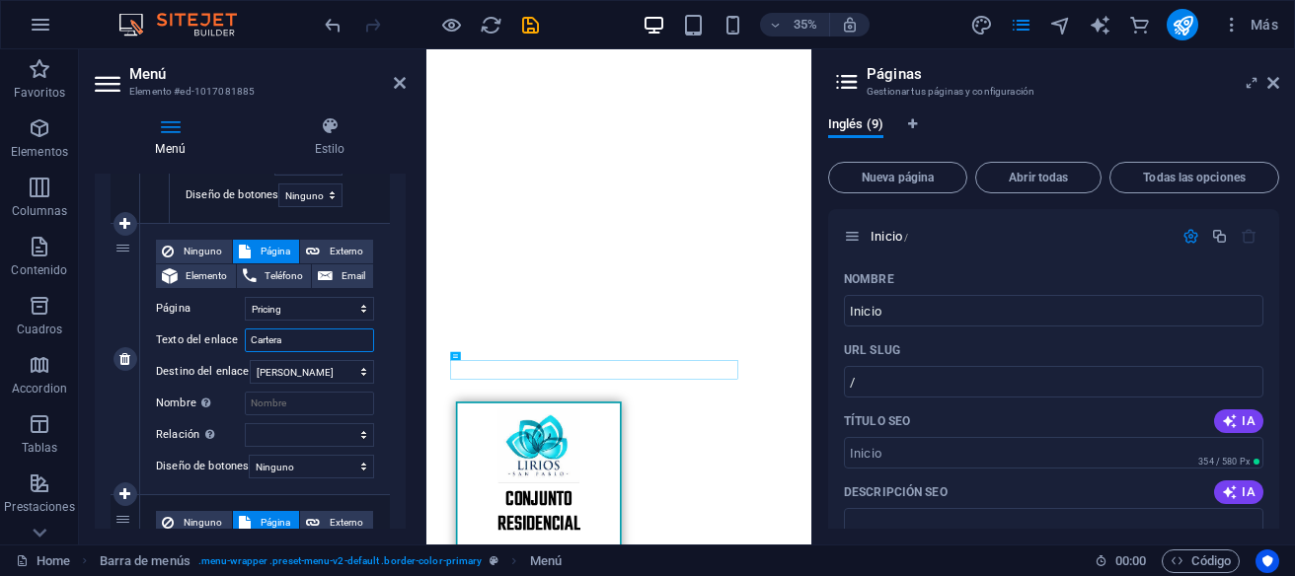
select select
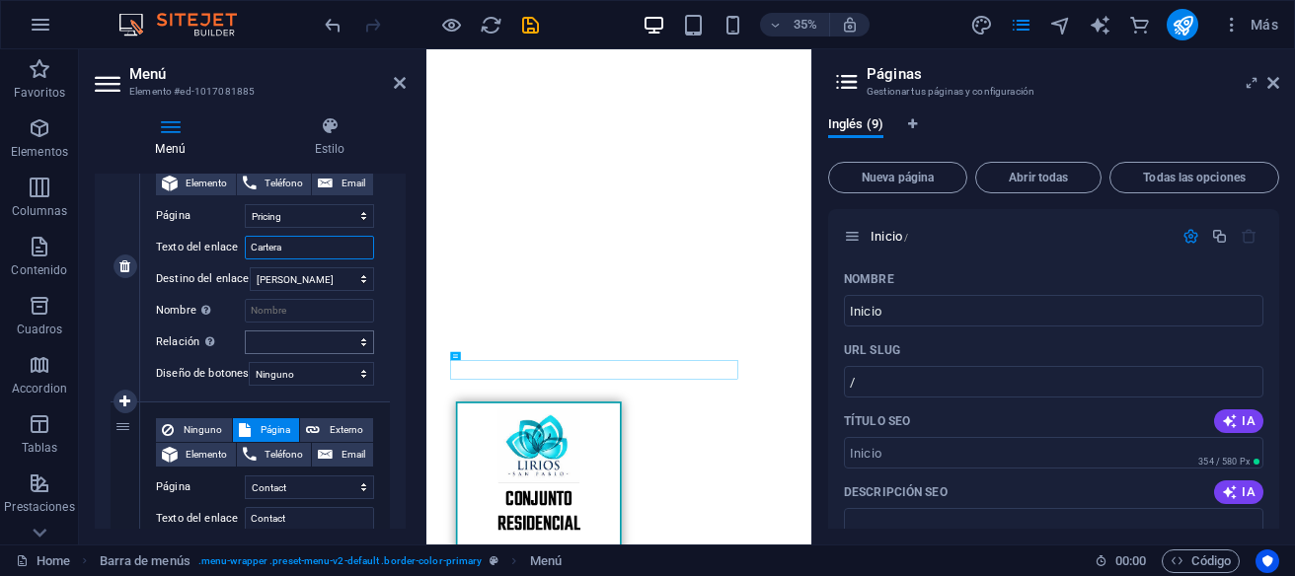
scroll to position [1837, 0]
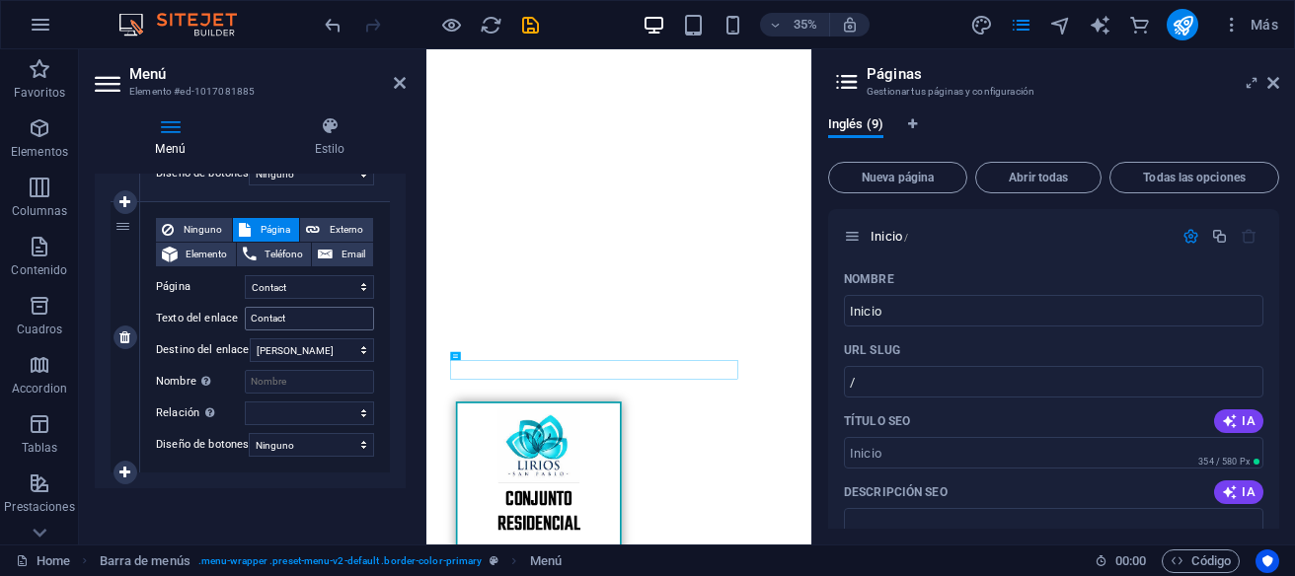
type input "Cartera"
click at [295, 310] on input "Contact" at bounding box center [309, 319] width 129 height 24
type input "Contactenos"
select select
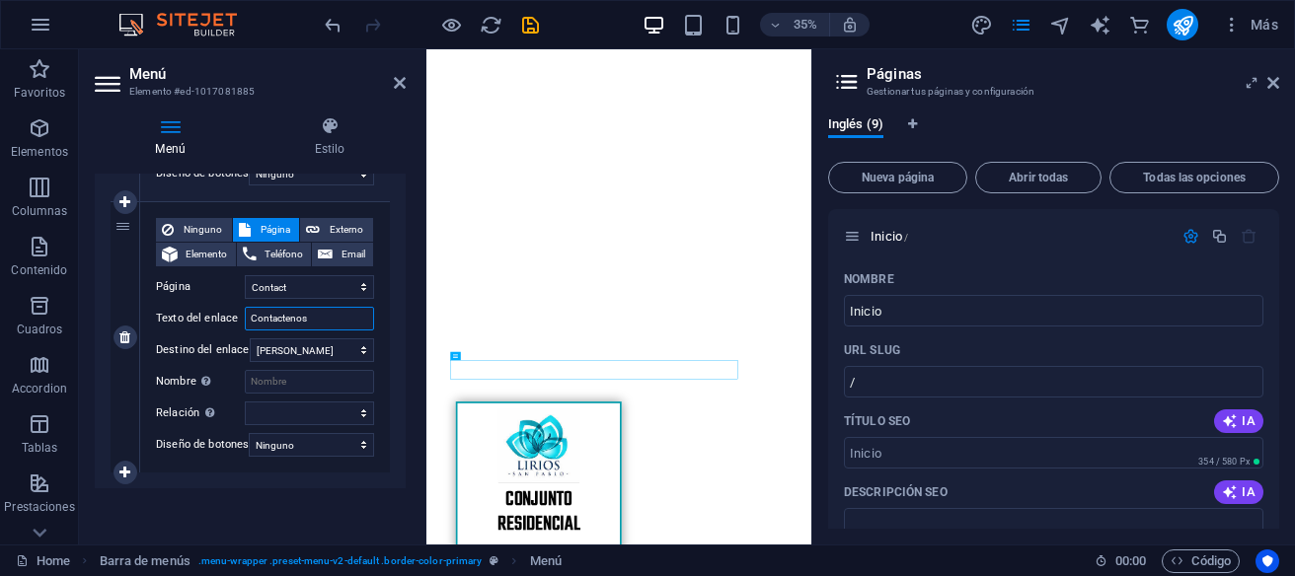
select select
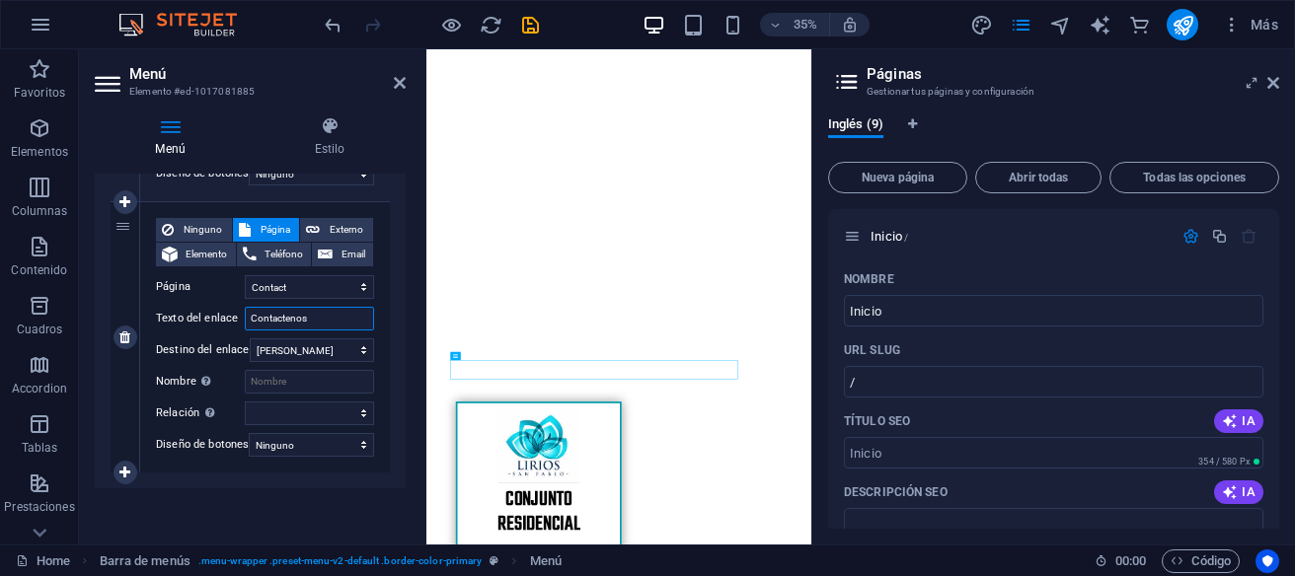
select select
type input "Contactenos"
click at [1186, 22] on icon "publish" at bounding box center [1182, 25] width 23 height 23
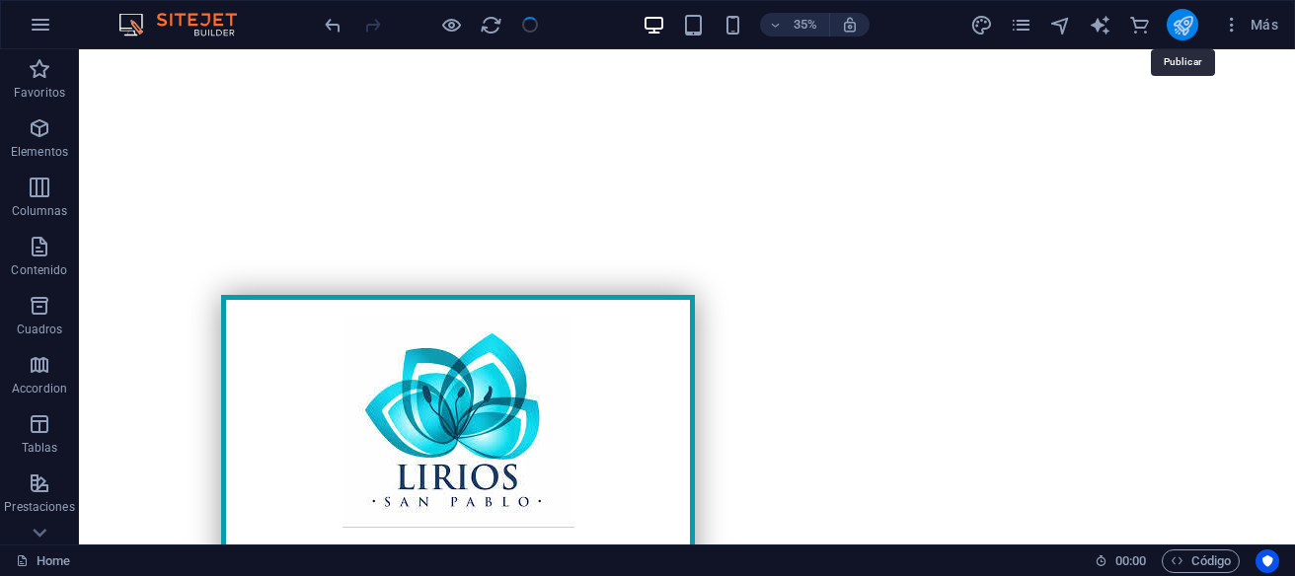
checkbox input "false"
